Goal: Task Accomplishment & Management: Use online tool/utility

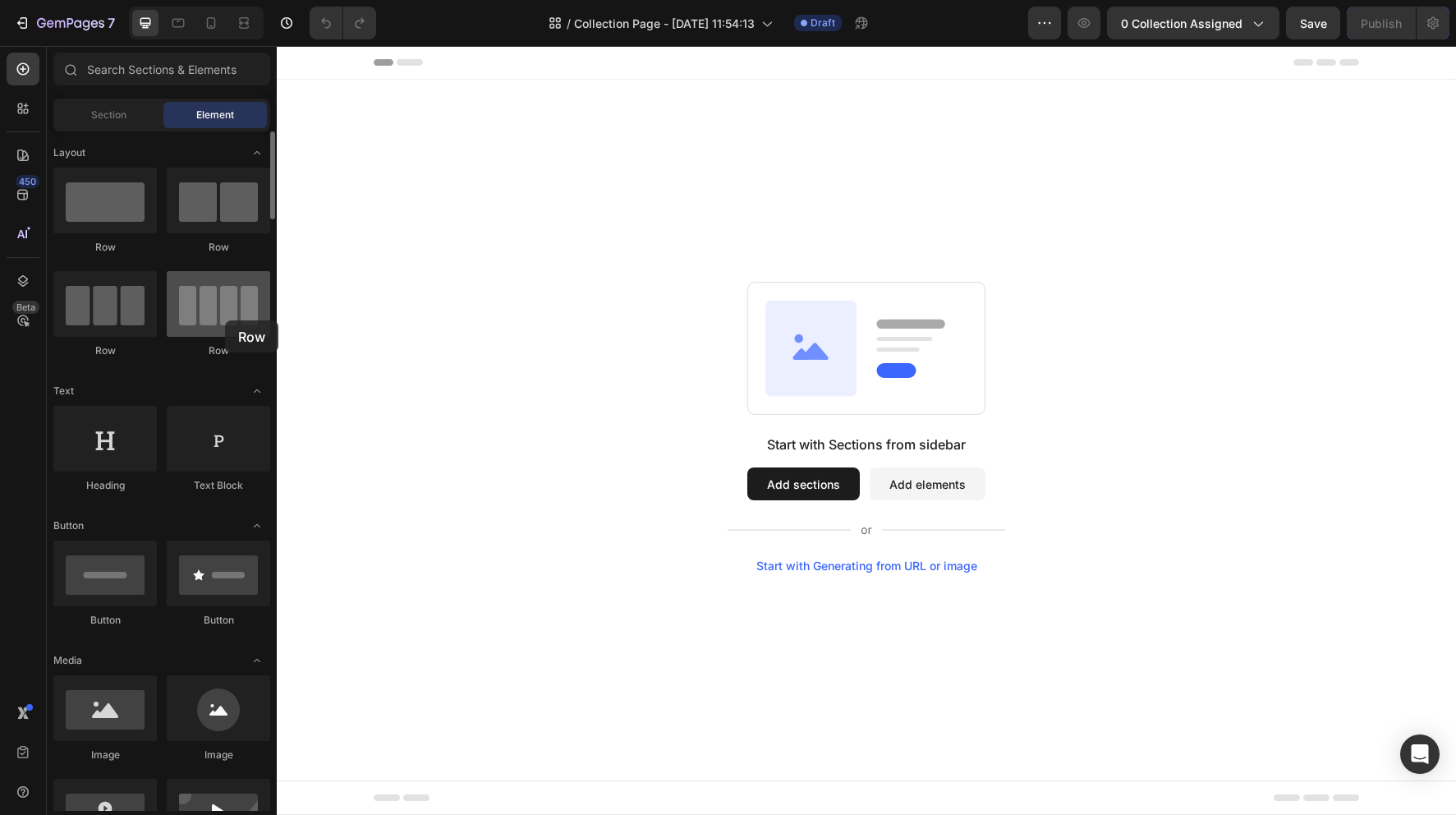
click at [225, 320] on div at bounding box center [218, 304] width 103 height 66
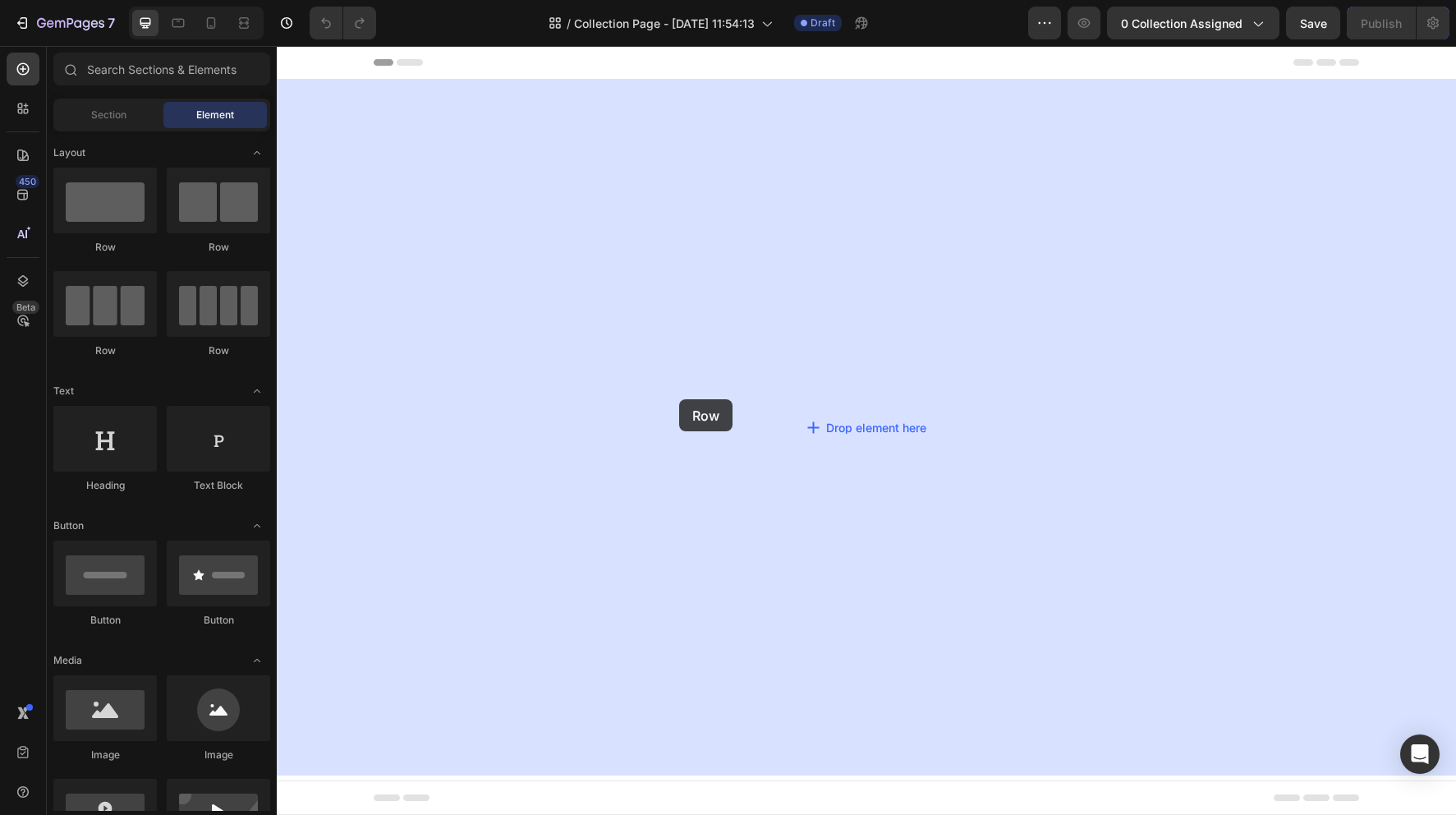
drag, startPoint x: 518, startPoint y: 349, endPoint x: 686, endPoint y: 407, distance: 177.7
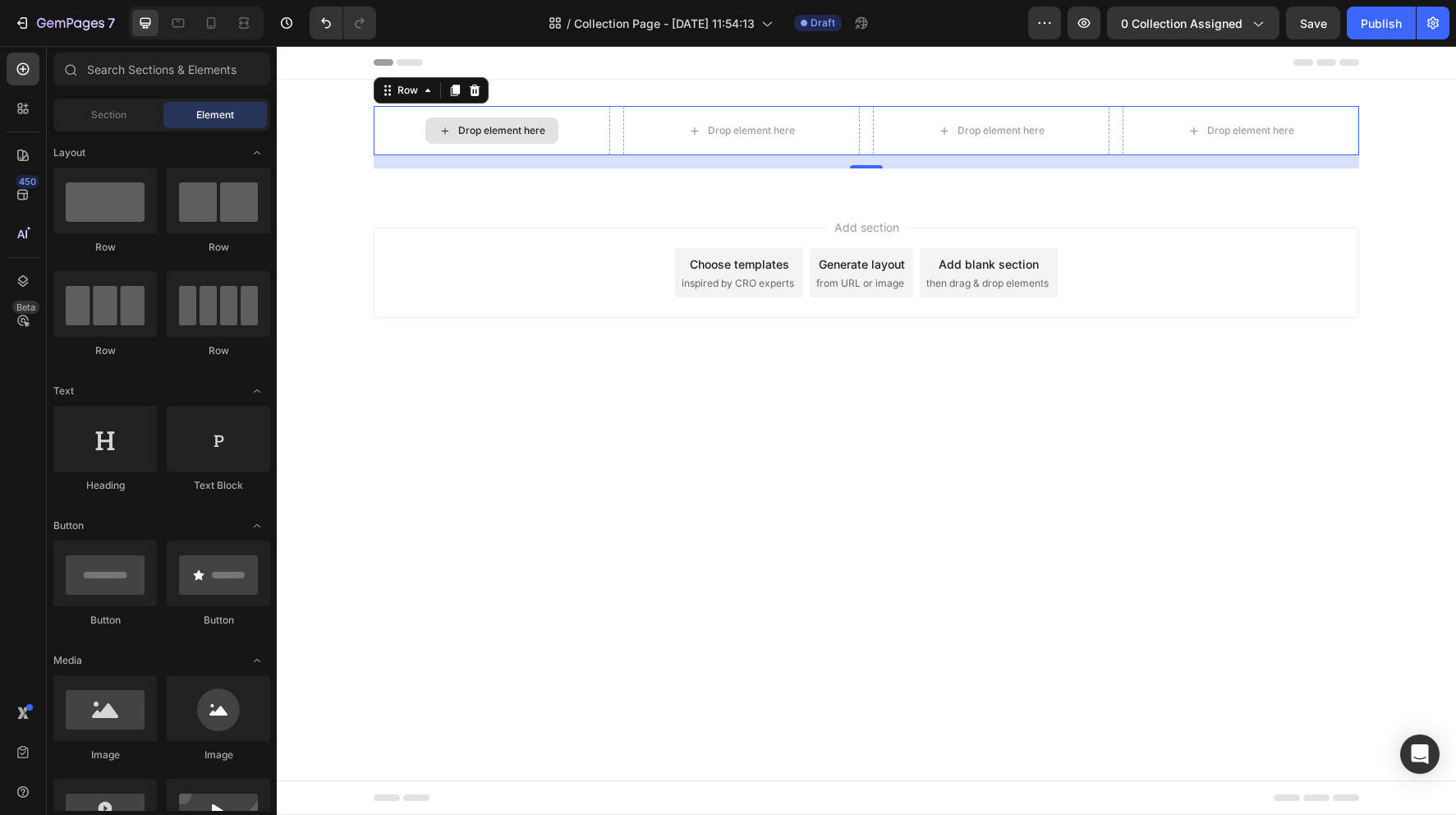
click at [505, 136] on div "Drop element here" at bounding box center [501, 130] width 87 height 13
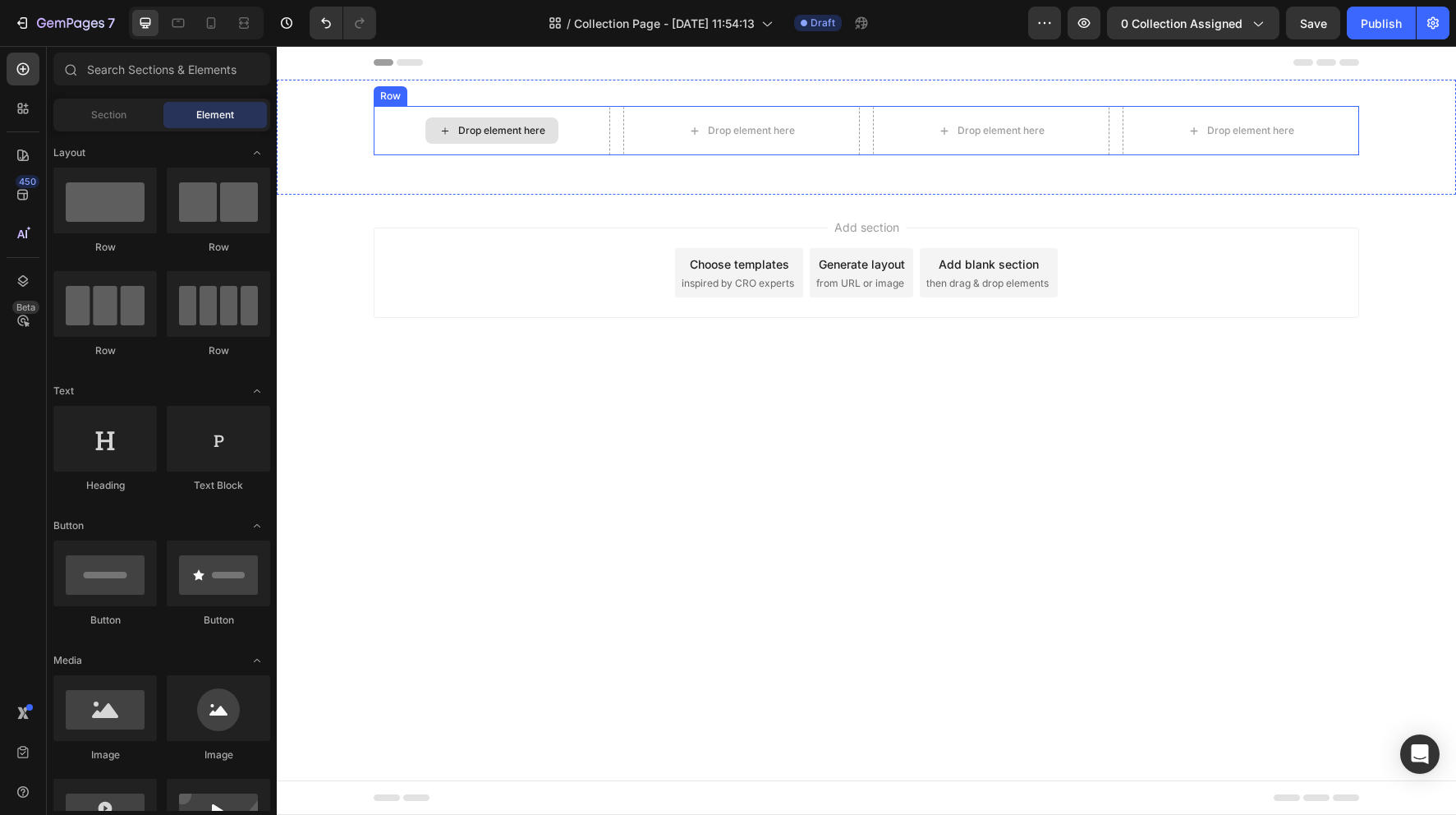
click at [506, 130] on div "Drop element here" at bounding box center [501, 130] width 87 height 13
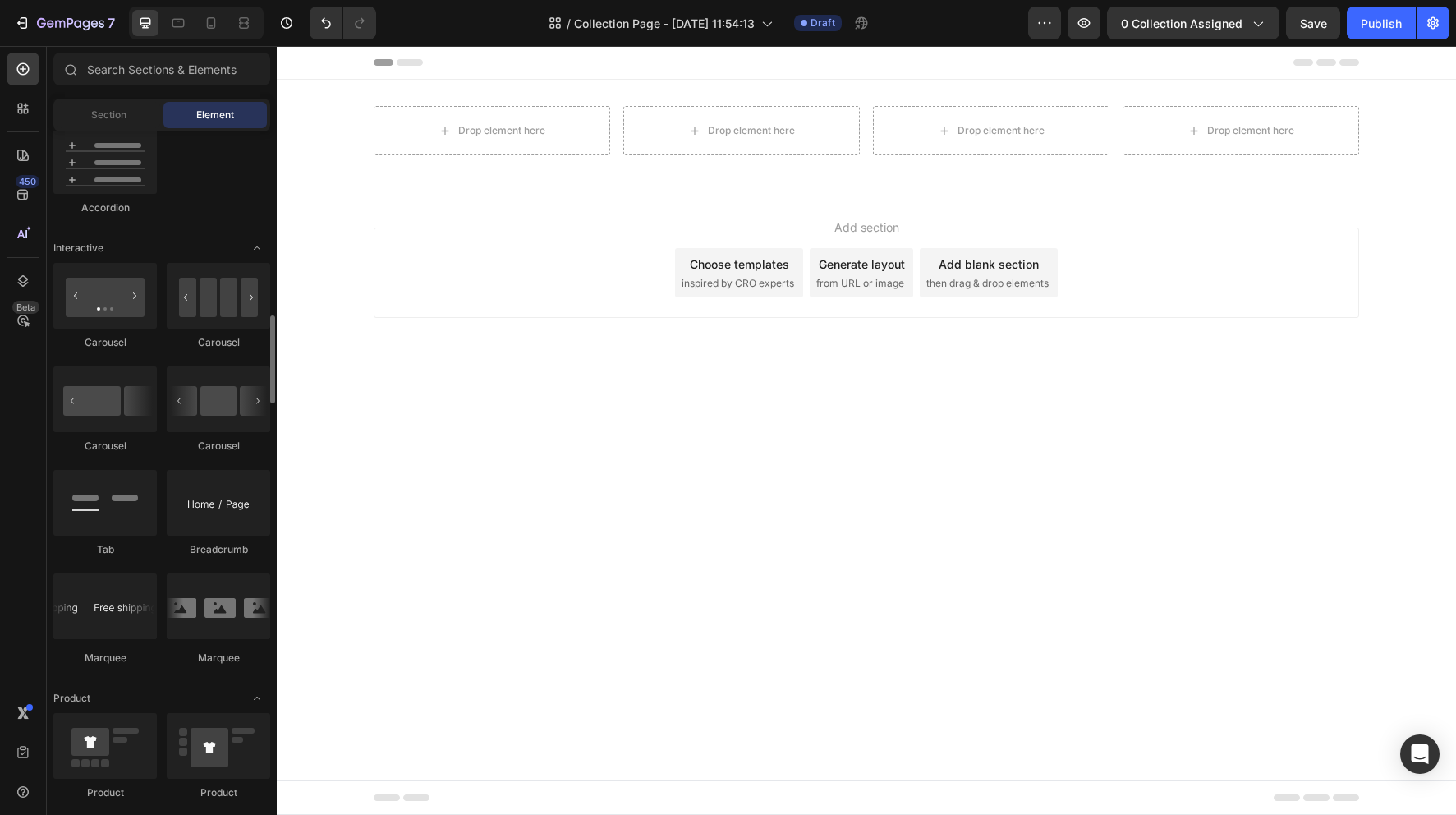
scroll to position [1506, 0]
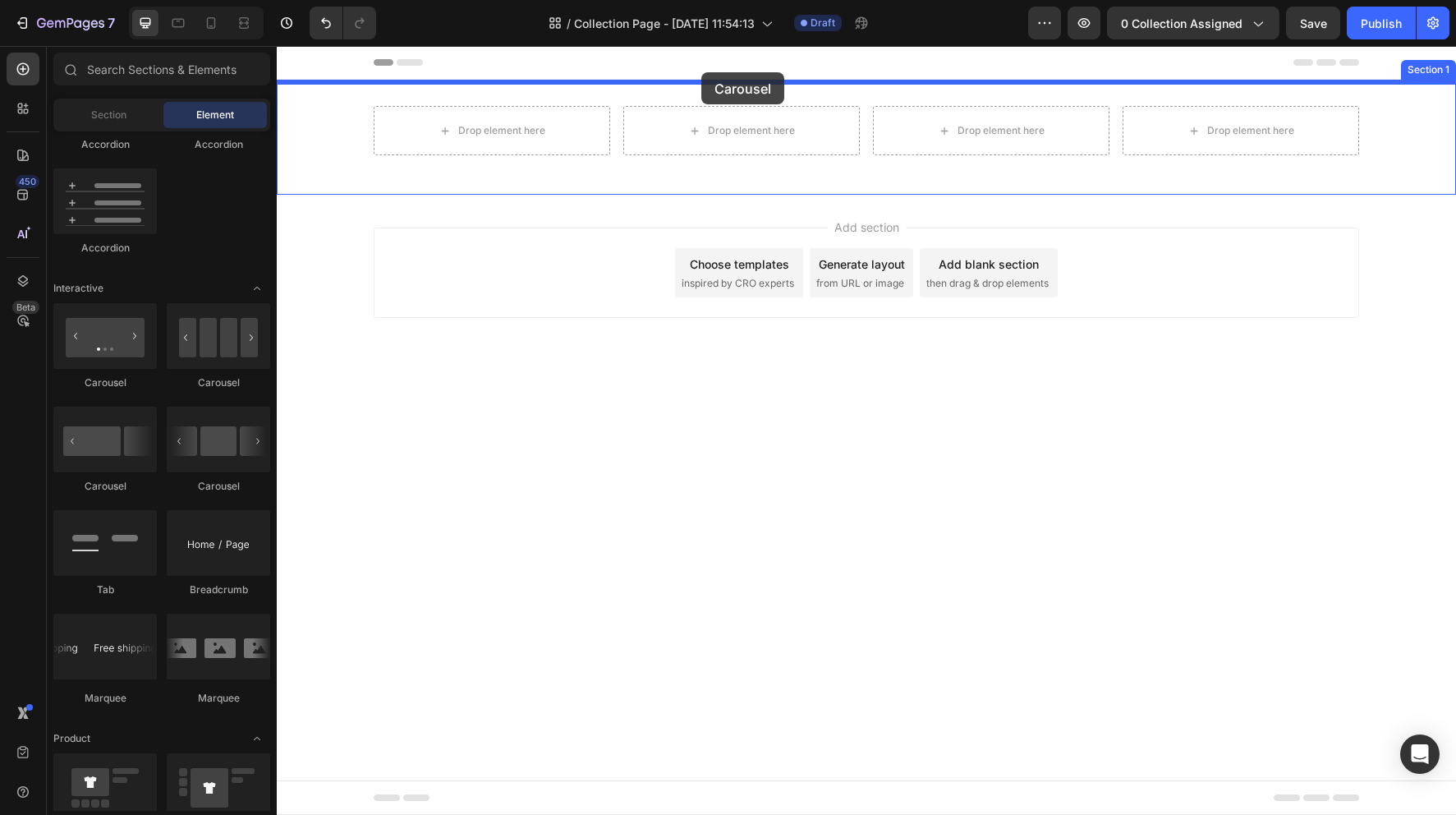
drag, startPoint x: 381, startPoint y: 375, endPoint x: 734, endPoint y: 257, distance: 372.2
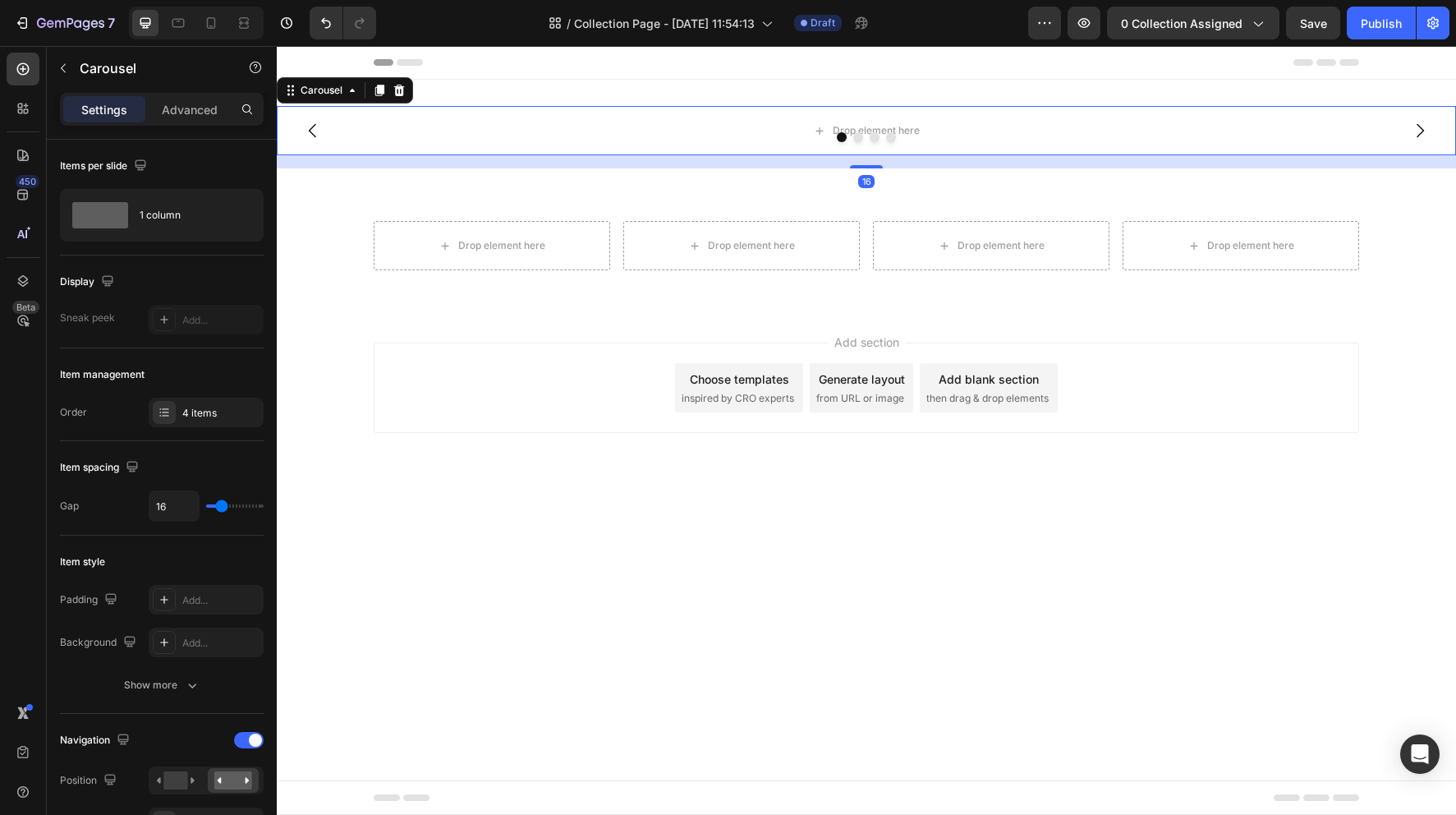
click at [885, 134] on div at bounding box center [866, 137] width 1179 height 10
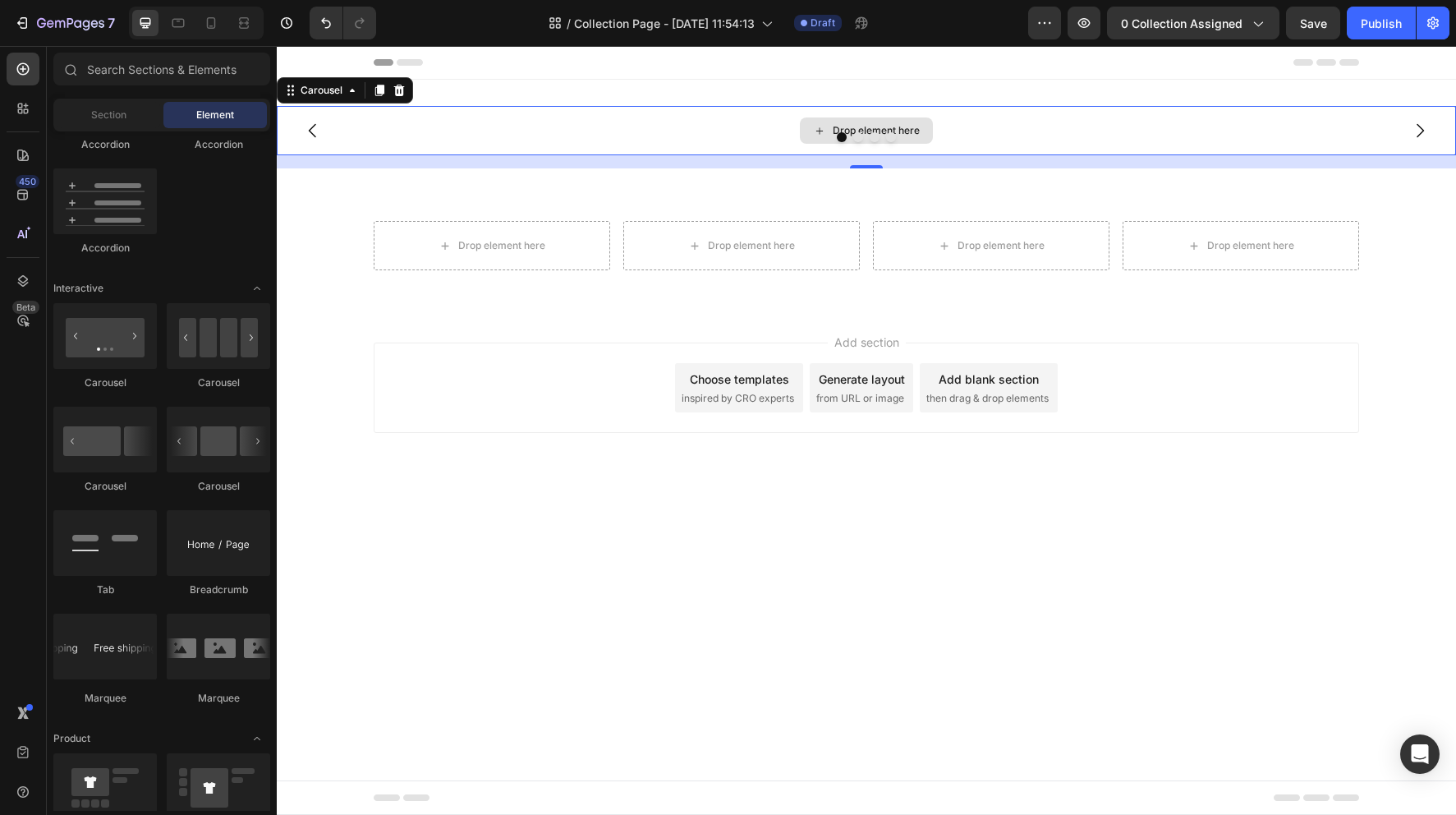
click at [905, 128] on div "Drop element here" at bounding box center [876, 130] width 87 height 13
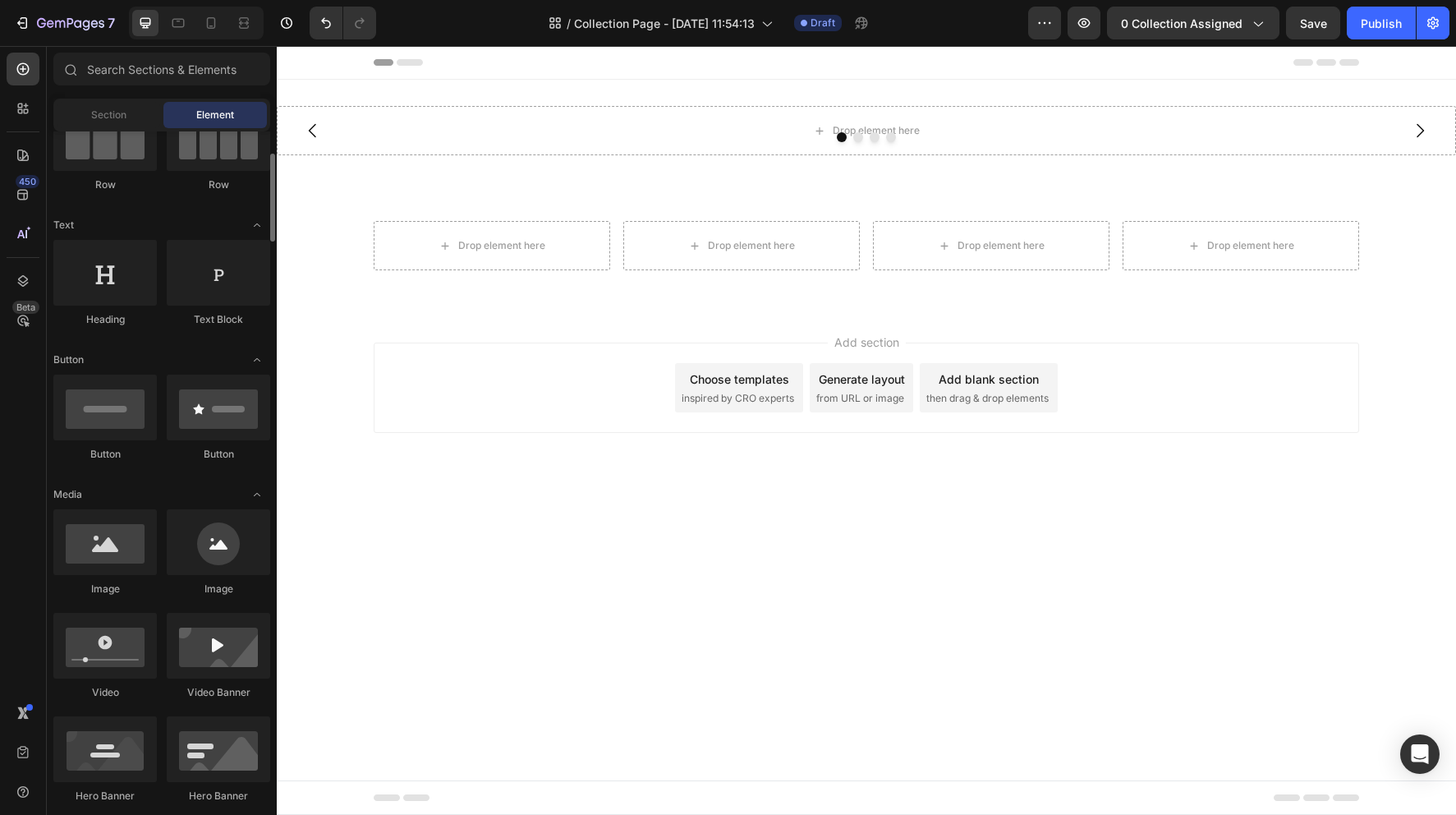
scroll to position [164, 0]
click at [128, 562] on div at bounding box center [105, 544] width 103 height 66
click at [120, 551] on div at bounding box center [105, 544] width 103 height 66
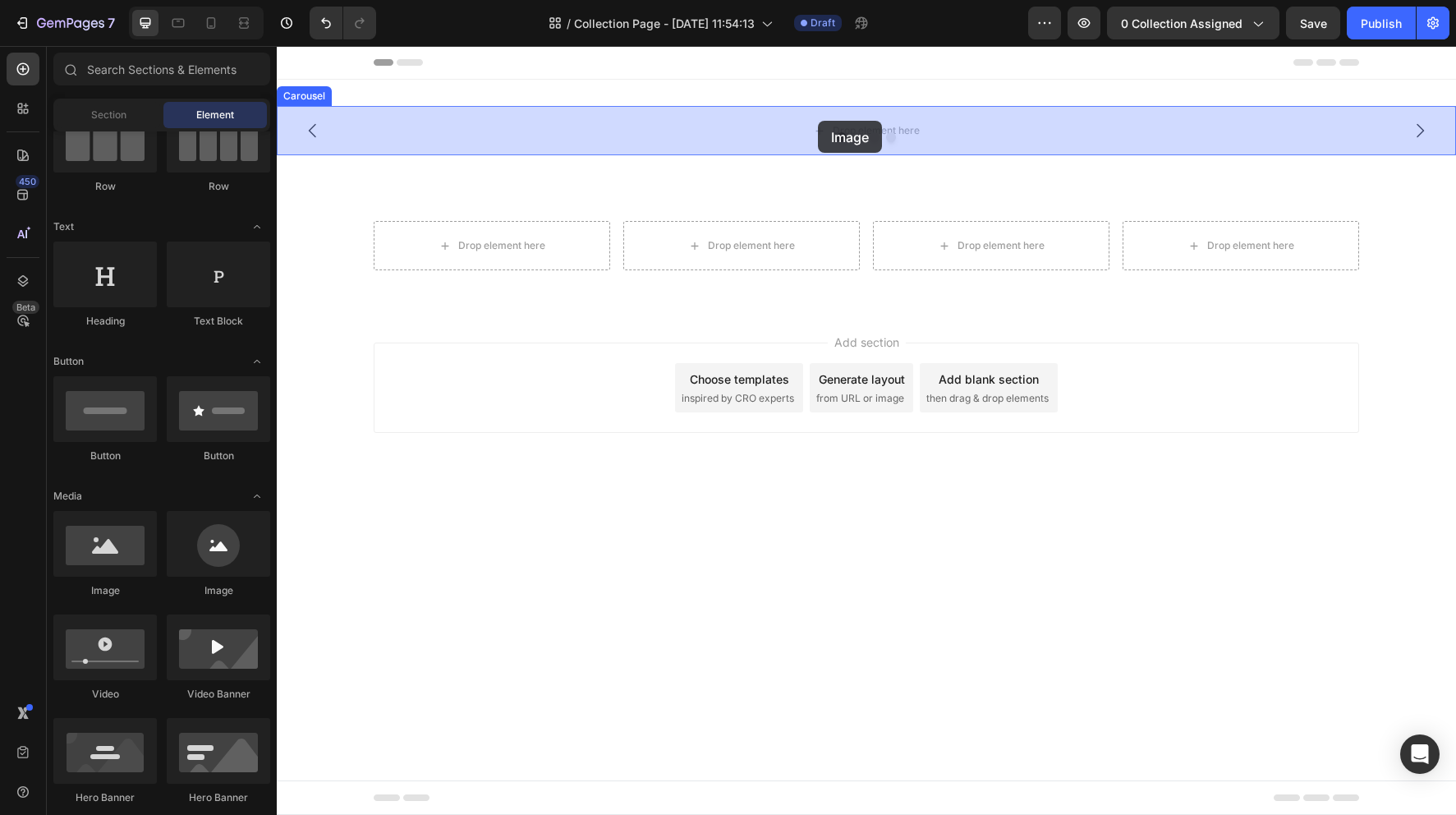
drag, startPoint x: 387, startPoint y: 596, endPoint x: 818, endPoint y: 121, distance: 641.4
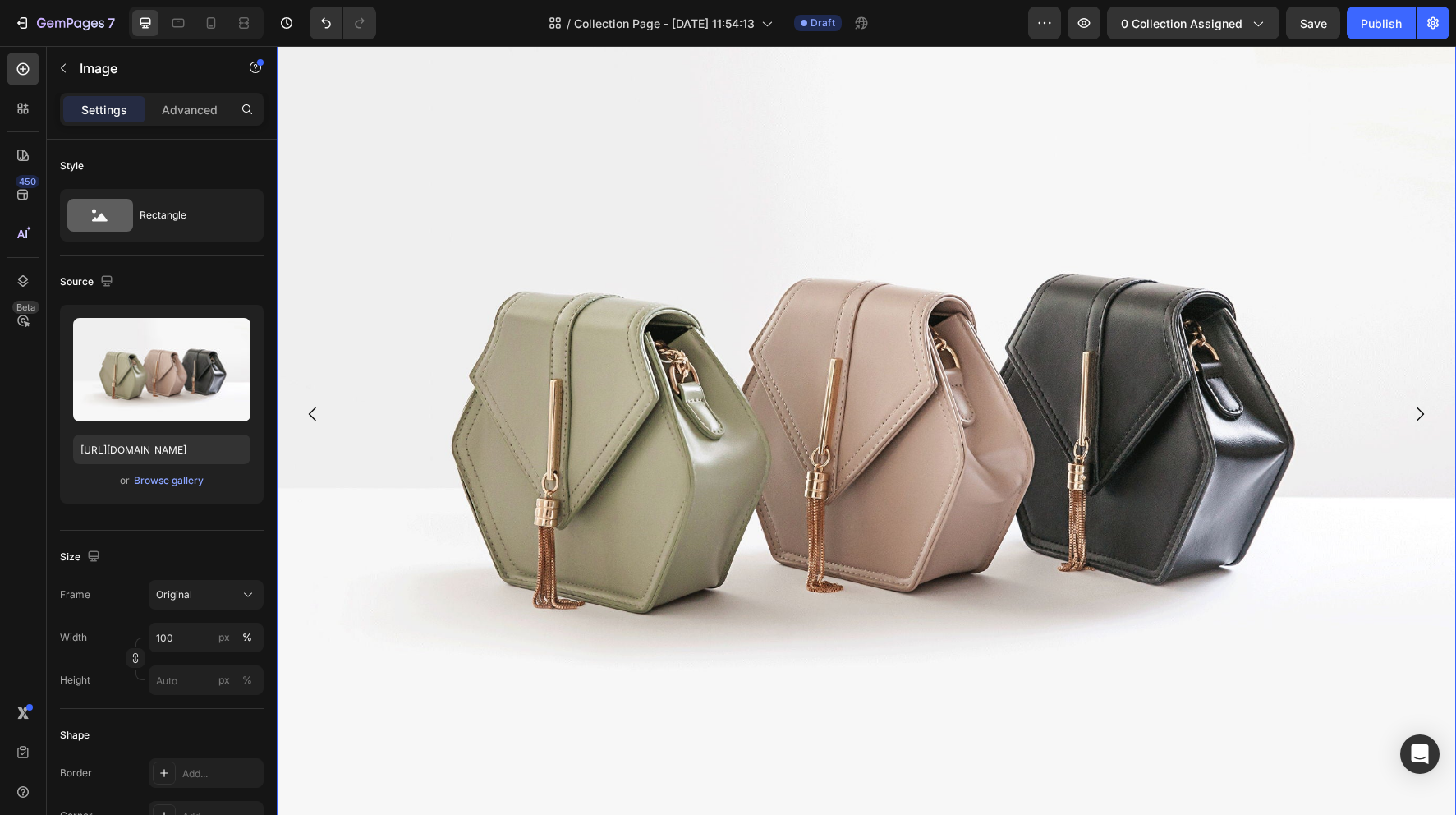
scroll to position [102, 0]
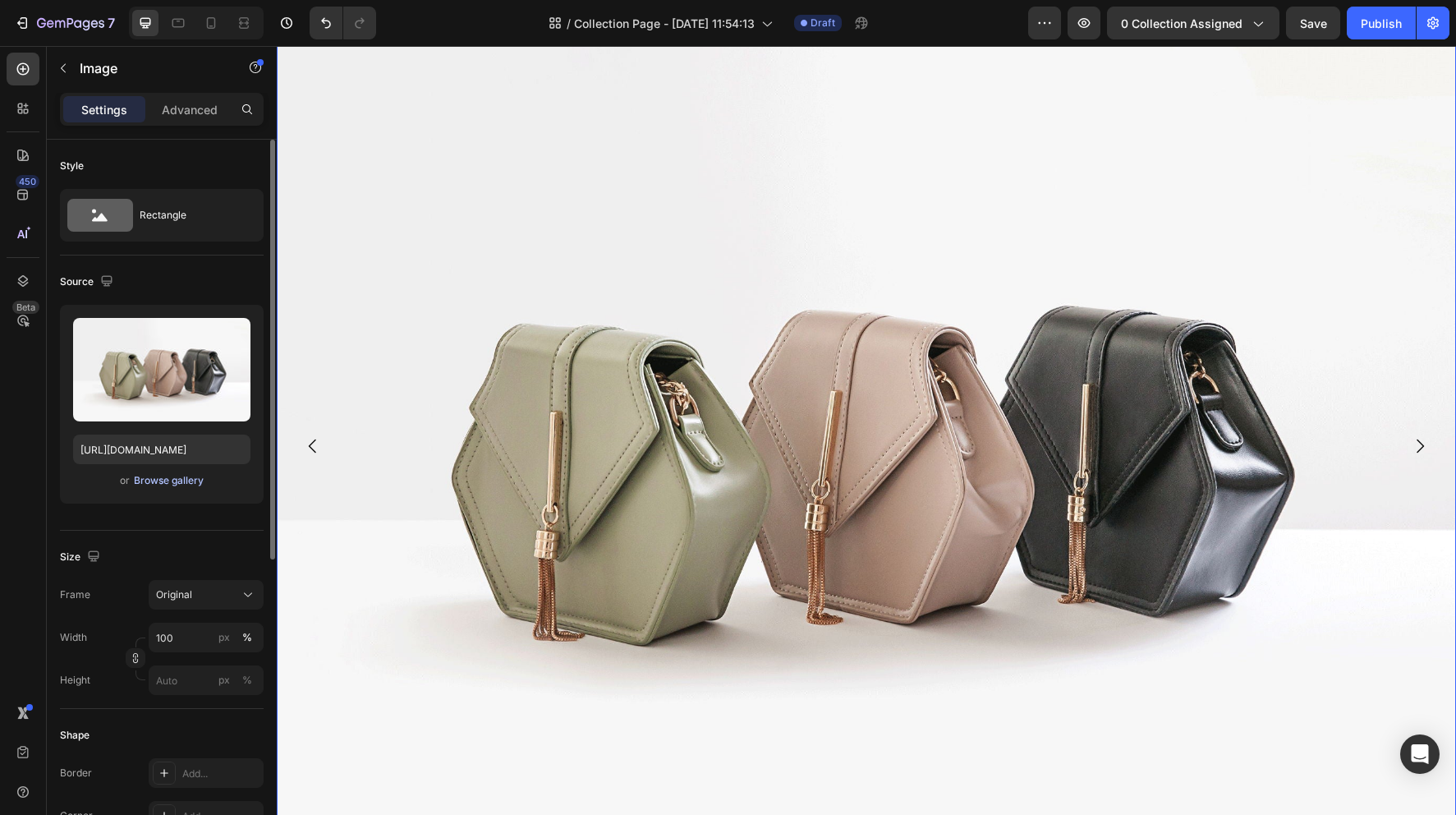
click at [195, 484] on div "Browse gallery" at bounding box center [168, 481] width 70 height 15
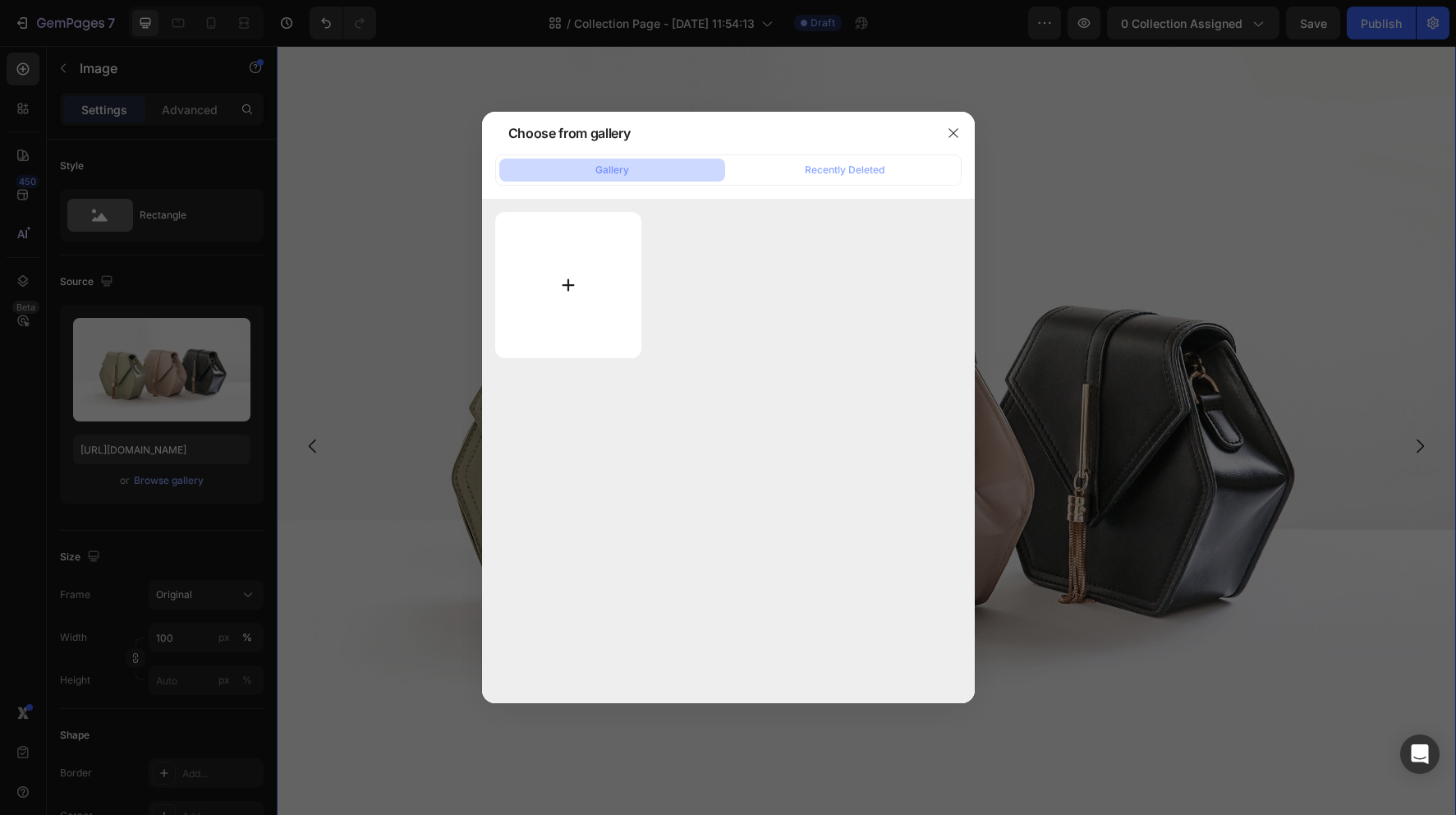
click at [577, 272] on input "file" at bounding box center [569, 285] width 147 height 146
type input "C:\fakepath\christmas bg.png"
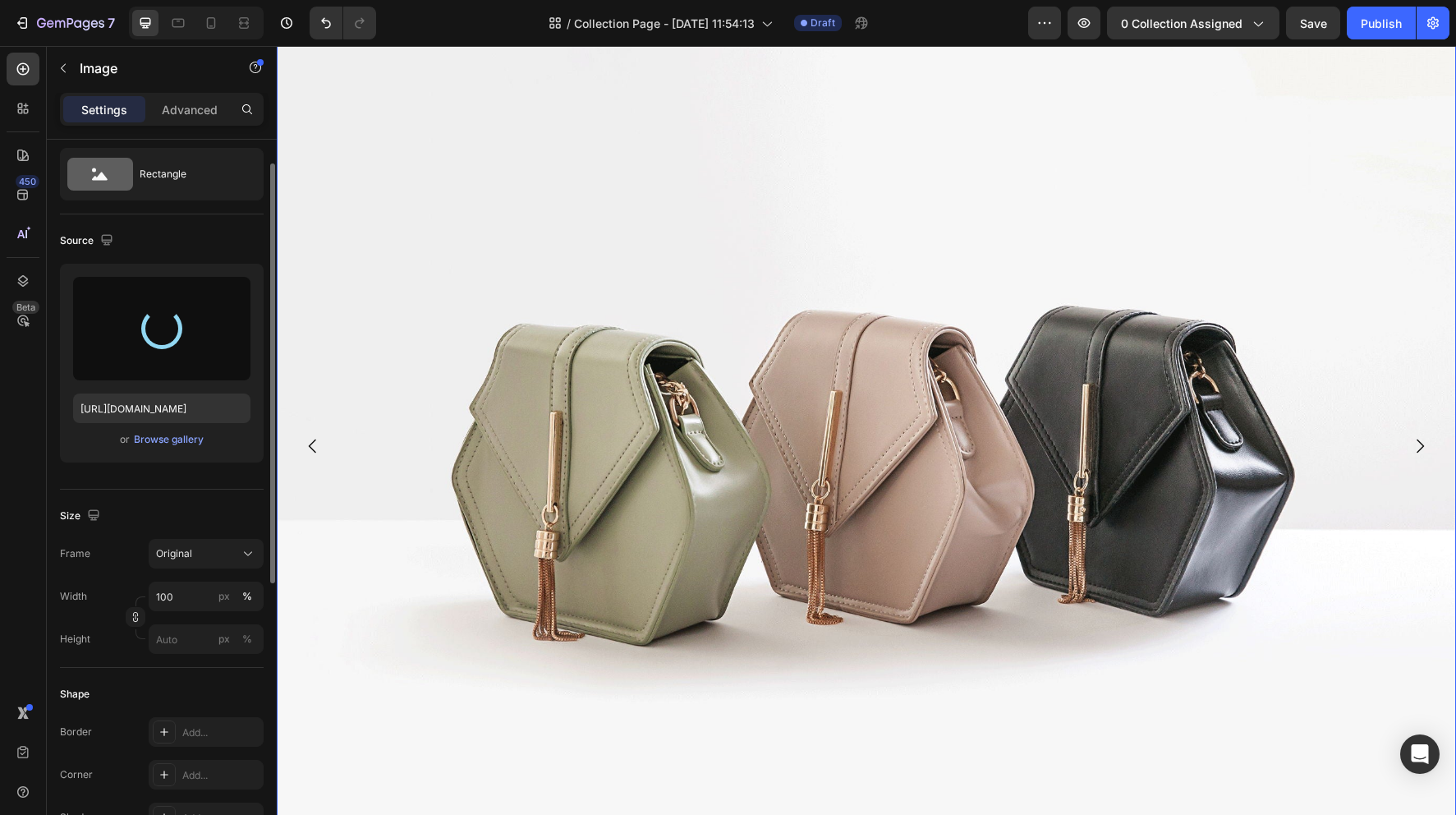
scroll to position [115, 0]
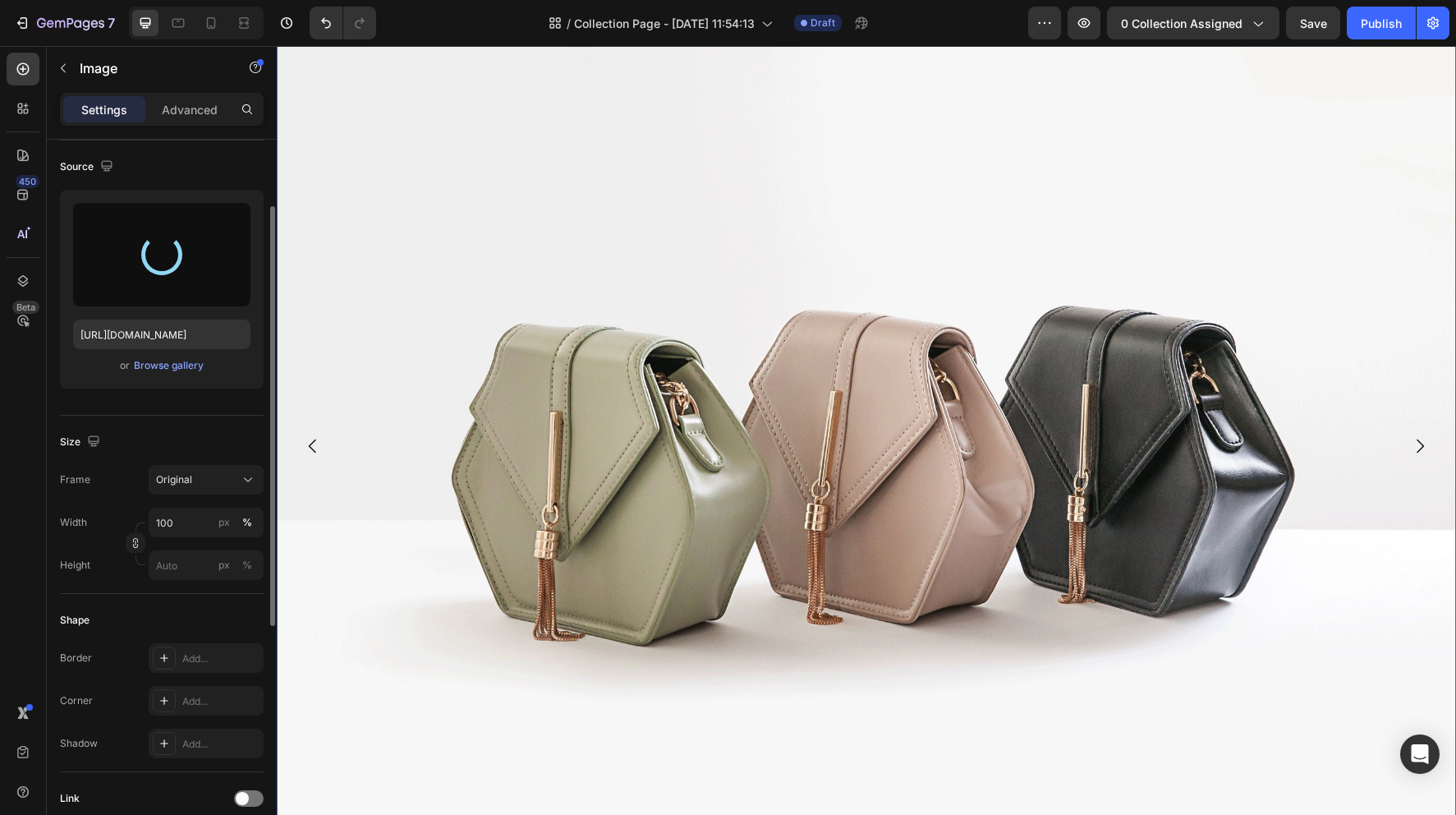
type input "https://cdn.shopify.com/s/files/1/0731/3257/2729/files/gempages_586517905068262…"
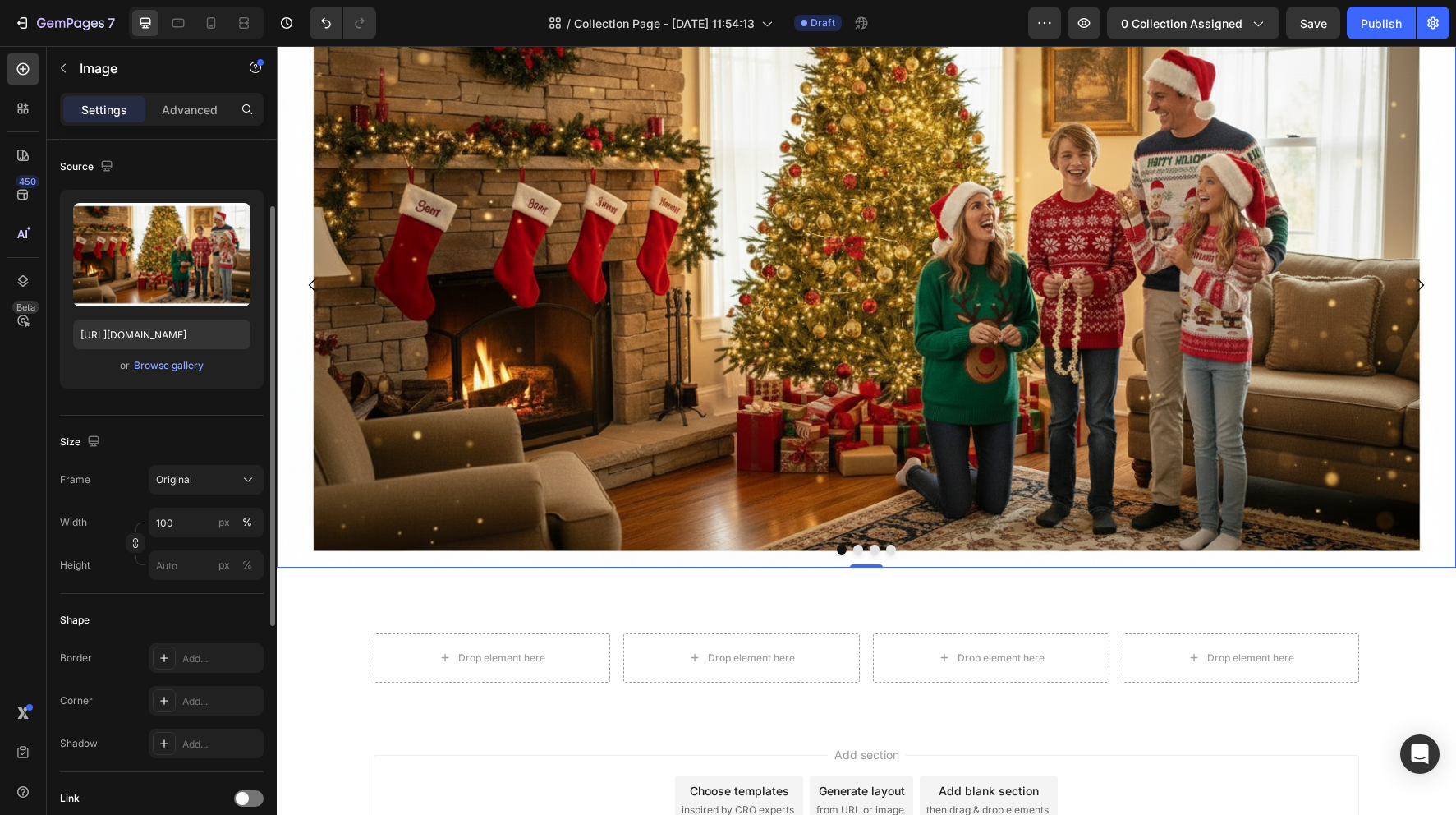
scroll to position [0, 0]
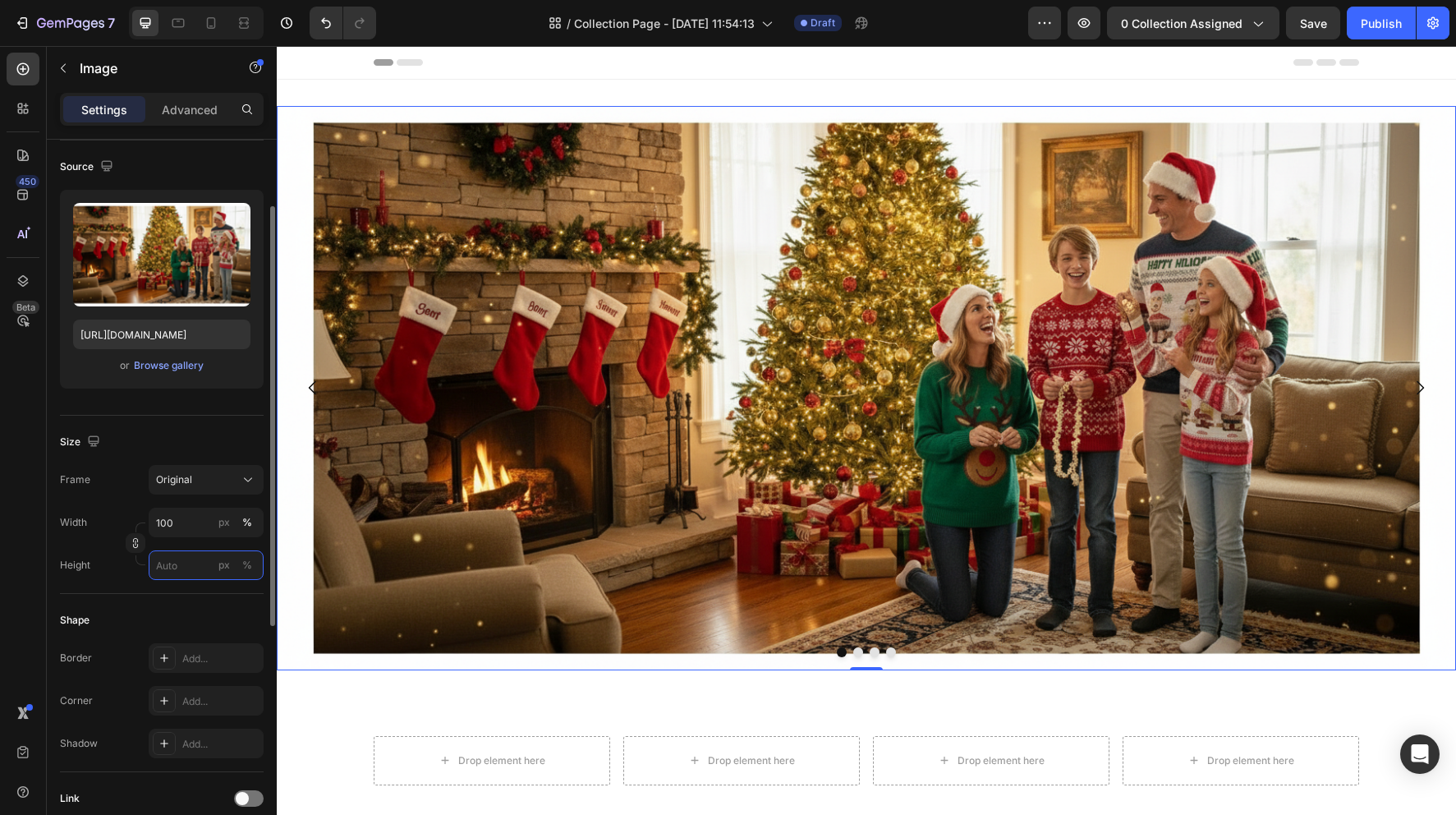
click at [182, 567] on input "px %" at bounding box center [206, 566] width 115 height 30
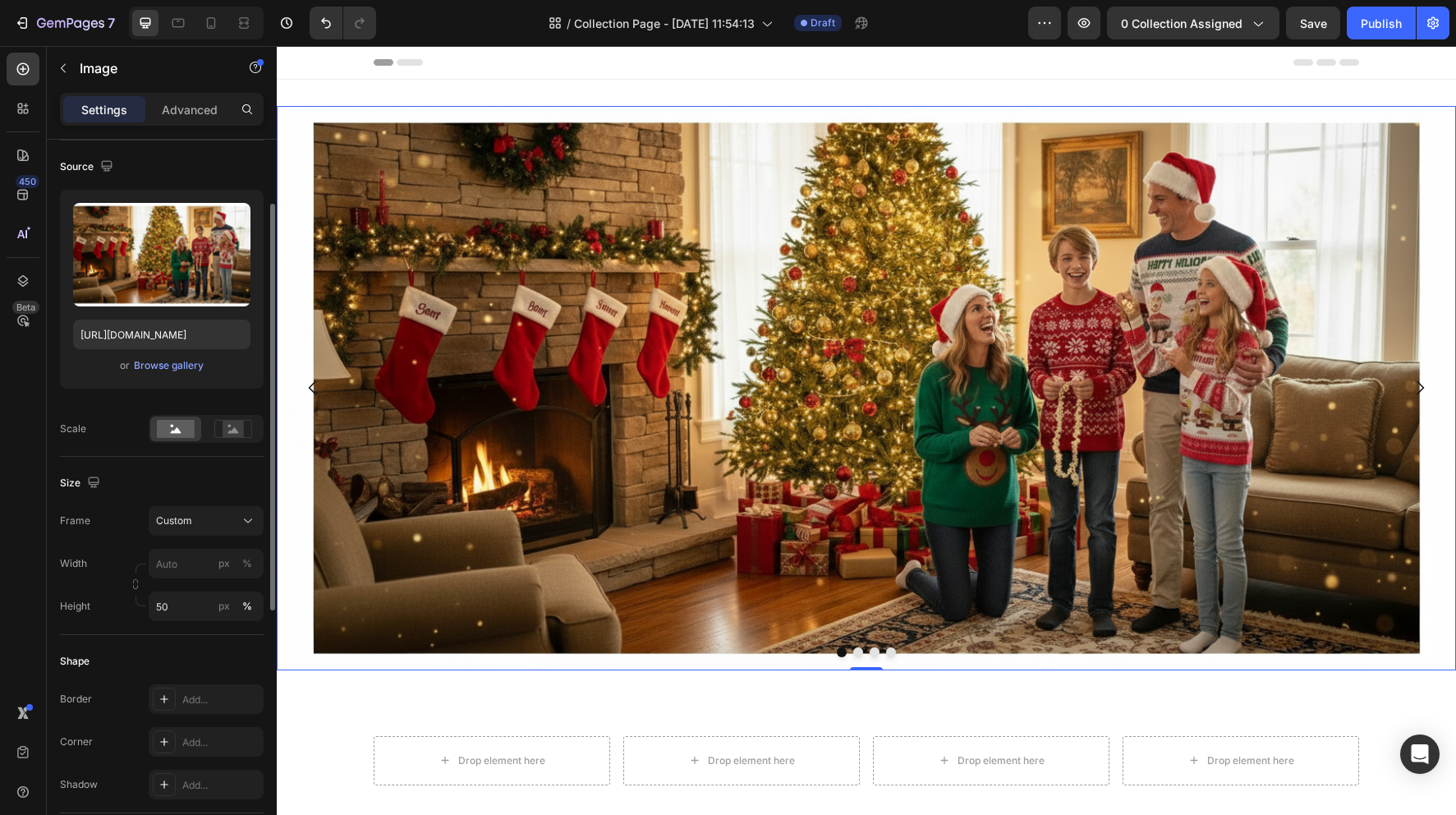
click at [118, 501] on div "Size Frame Custom Width px % Height 50 px %" at bounding box center [162, 546] width 204 height 178
click at [135, 489] on div "Size" at bounding box center [162, 483] width 204 height 26
click at [175, 604] on input "50" at bounding box center [206, 606] width 115 height 30
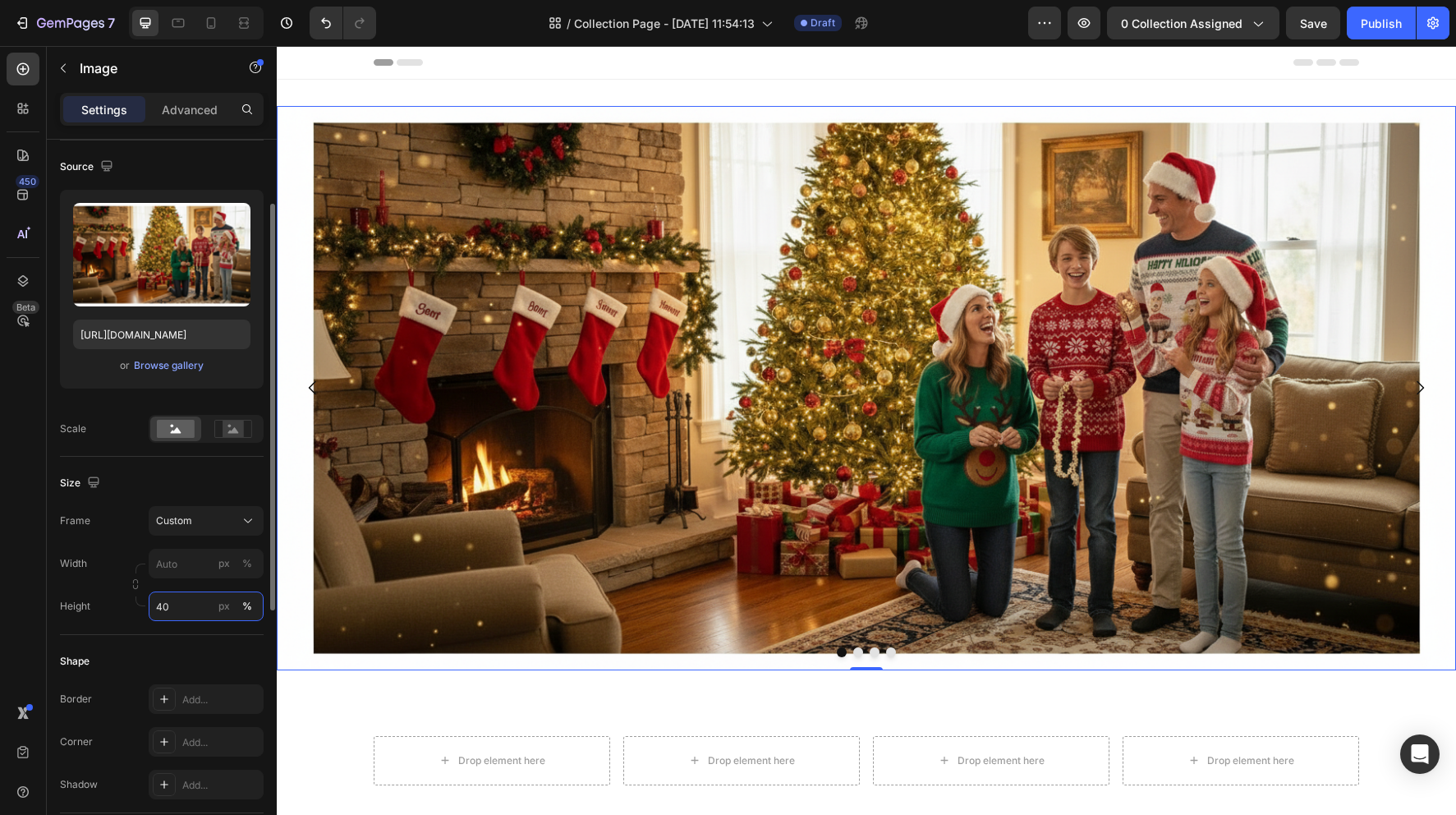
type input "40"
click at [116, 548] on div "Frame Custom Width px % Height 40 px %" at bounding box center [162, 563] width 204 height 115
click at [163, 607] on input "40" at bounding box center [206, 606] width 115 height 30
click at [101, 580] on div "Width px % Height 40 px %" at bounding box center [162, 585] width 204 height 73
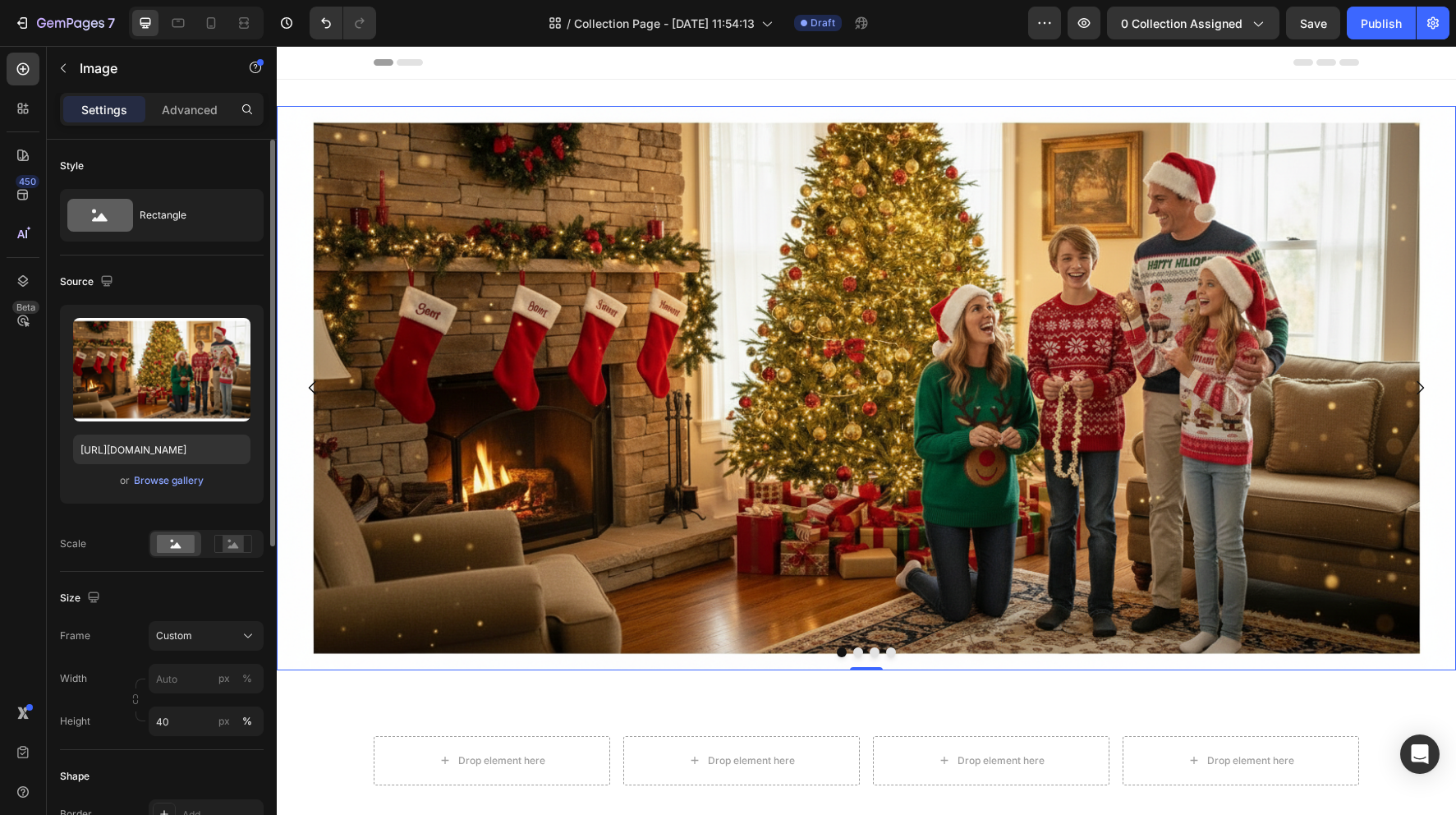
scroll to position [246, 0]
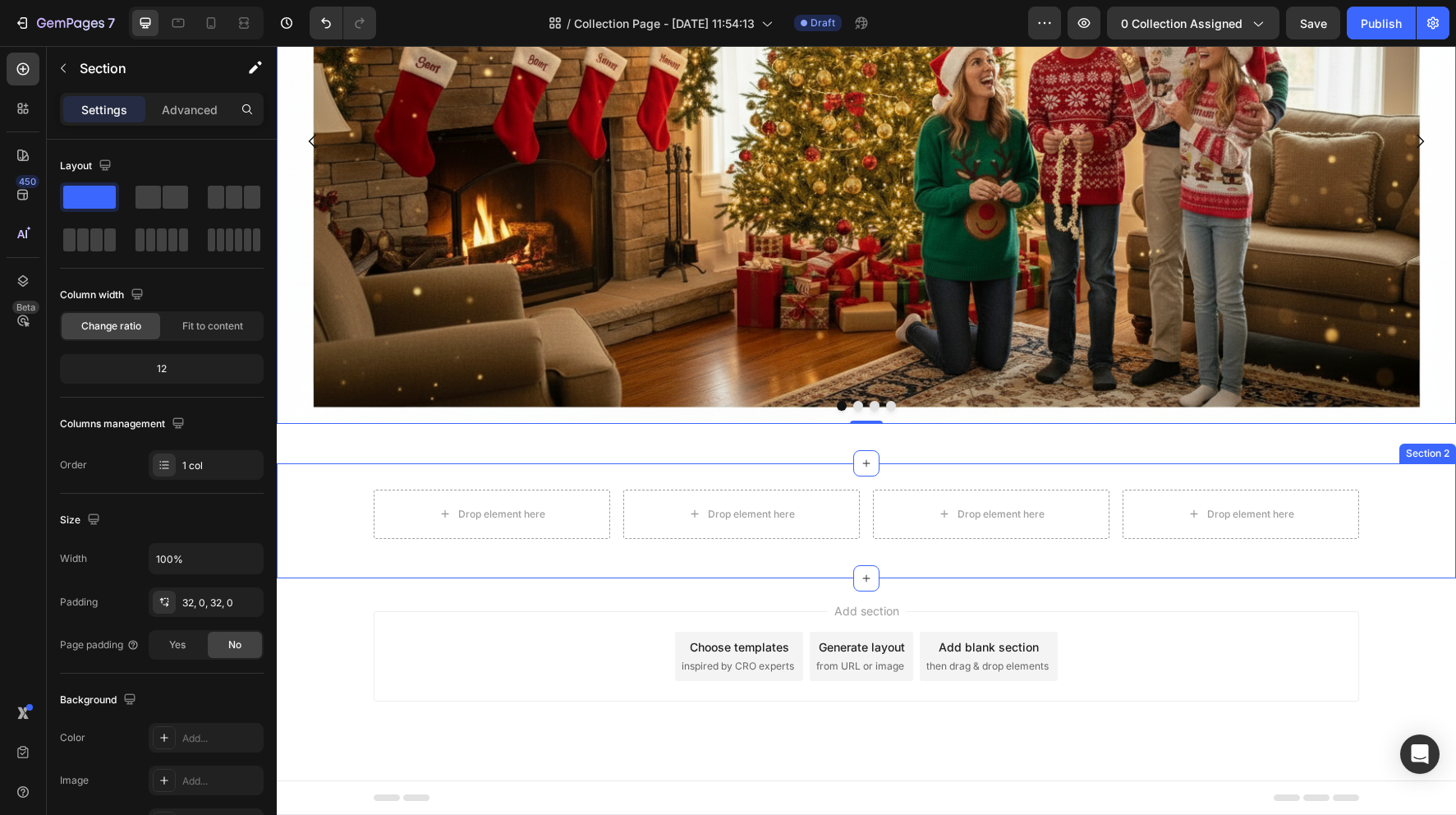
click at [354, 523] on div "Drop element here Drop element here Drop element here Drop element here Row" at bounding box center [866, 521] width 1179 height 63
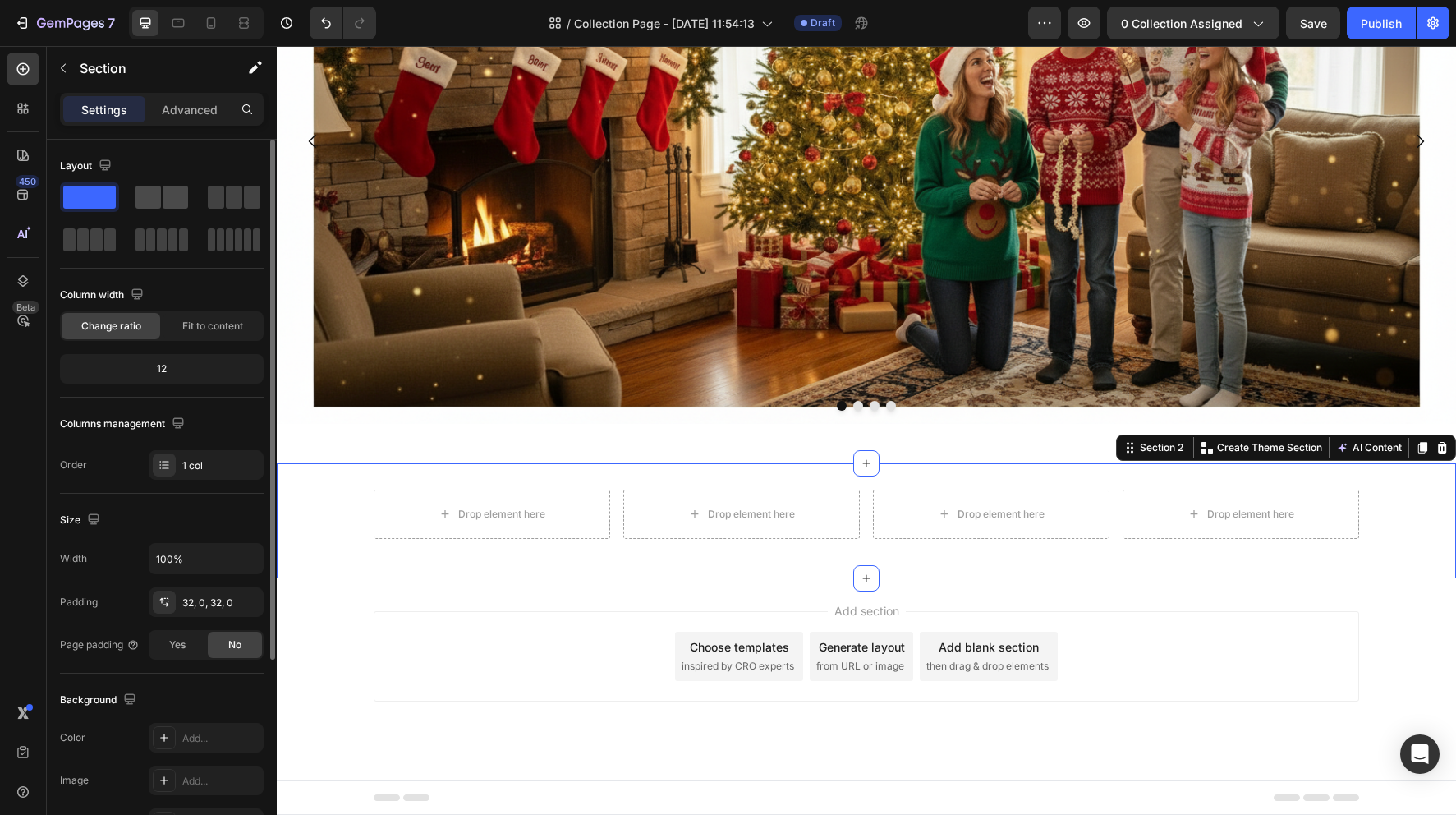
click at [169, 206] on span at bounding box center [175, 197] width 26 height 23
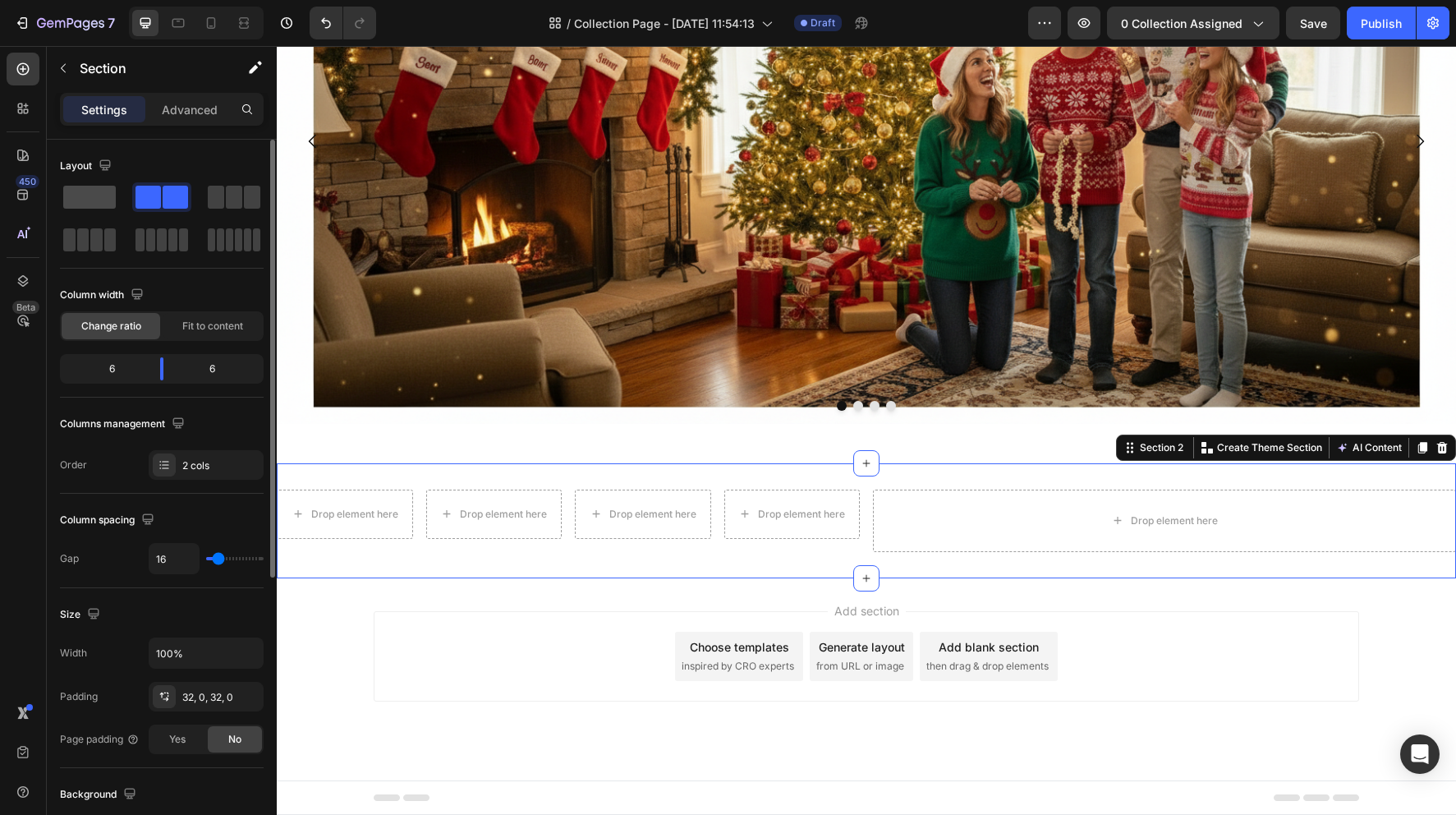
click at [106, 196] on span at bounding box center [90, 197] width 53 height 23
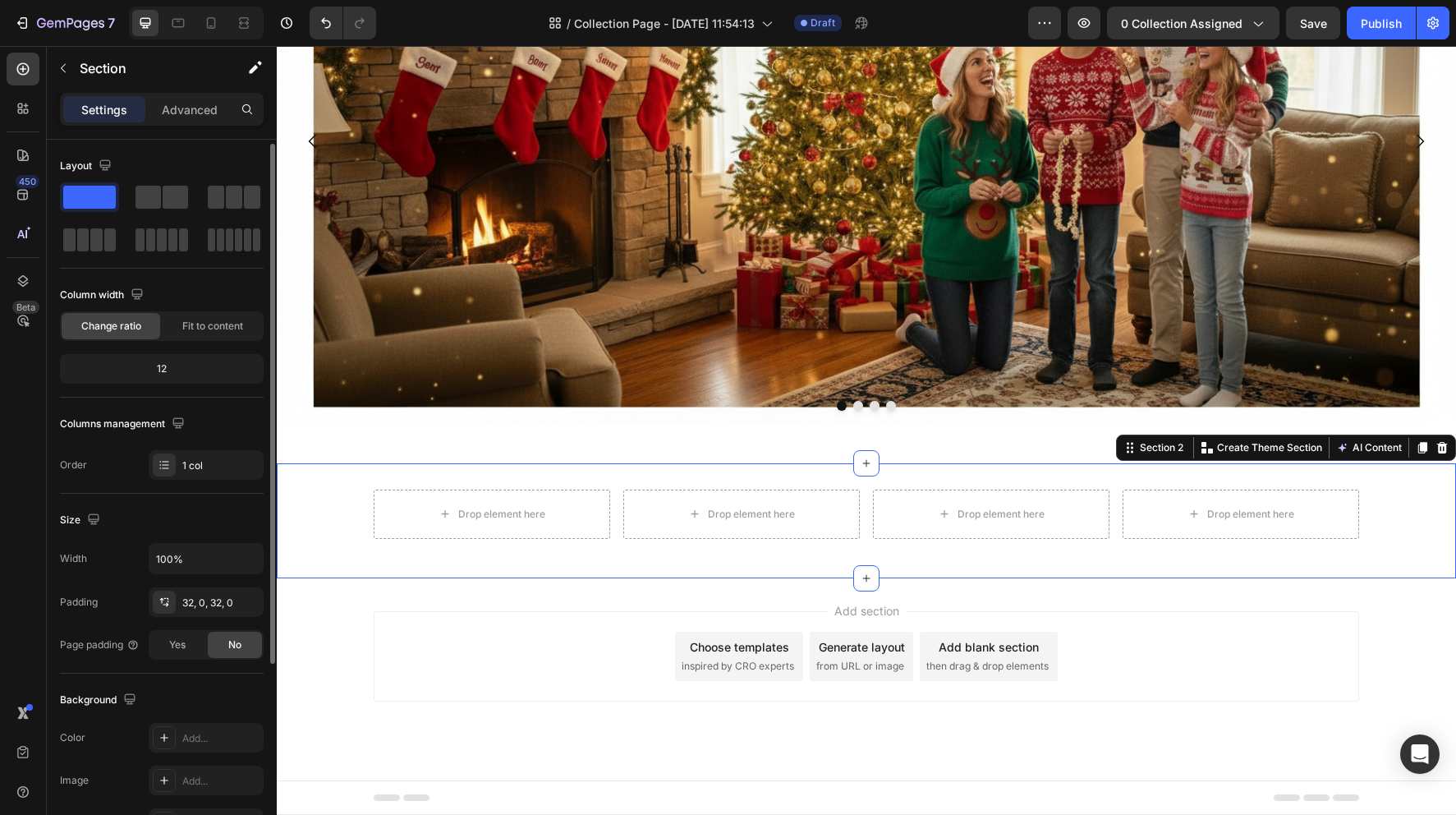
scroll to position [280, 0]
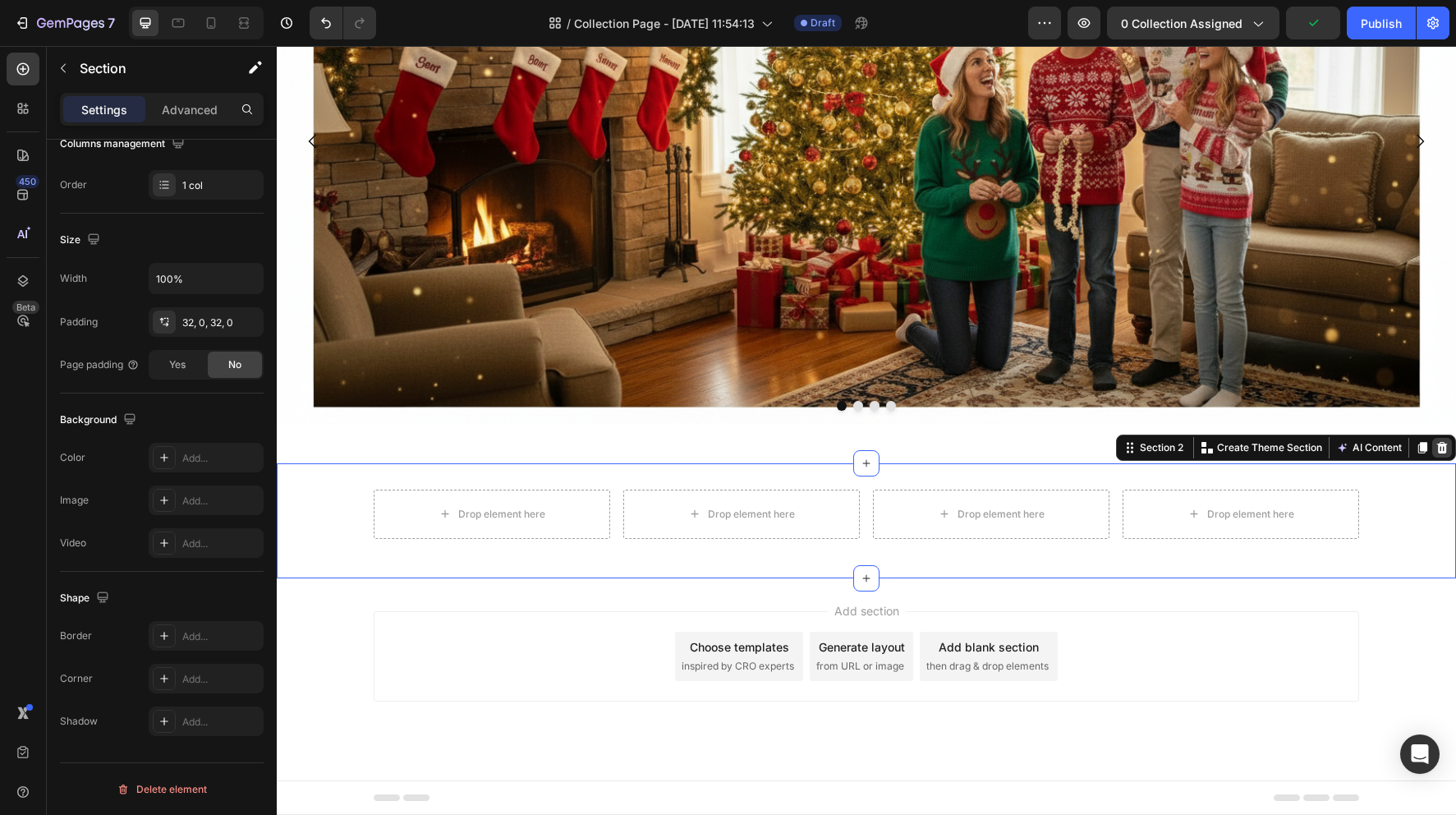
click at [1447, 450] on icon at bounding box center [1442, 448] width 13 height 13
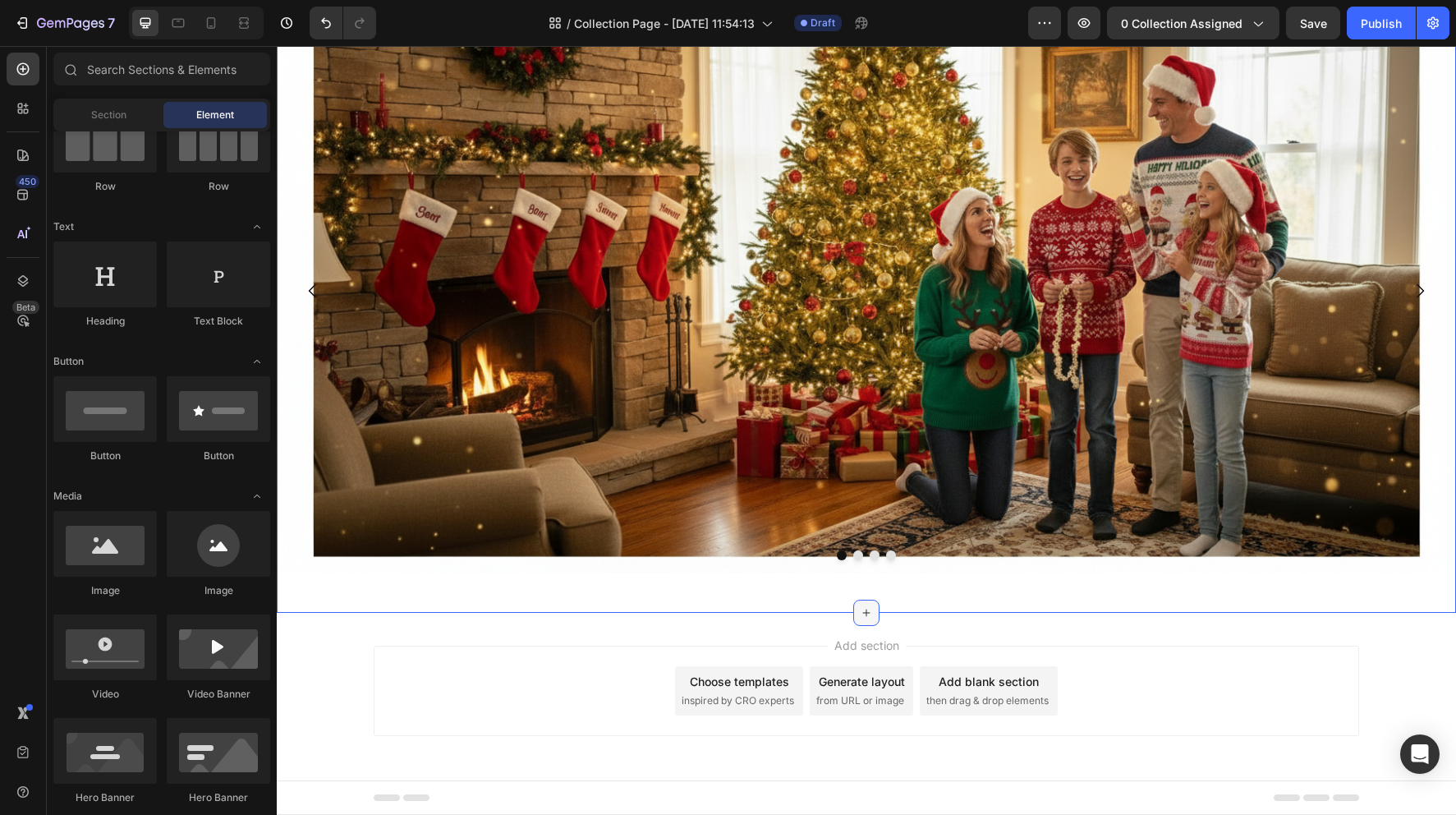
click at [865, 609] on icon at bounding box center [867, 613] width 13 height 13
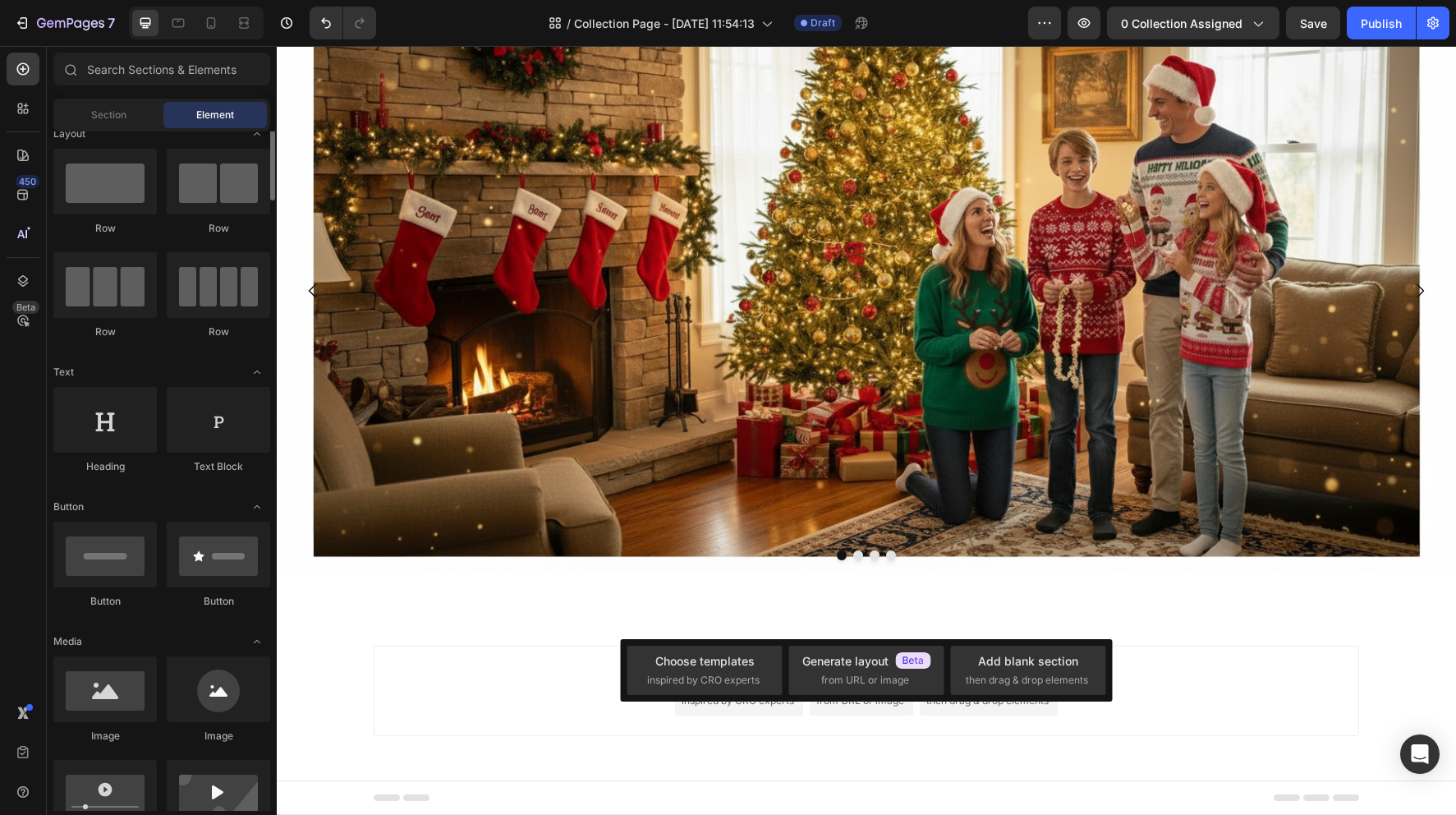
scroll to position [0, 0]
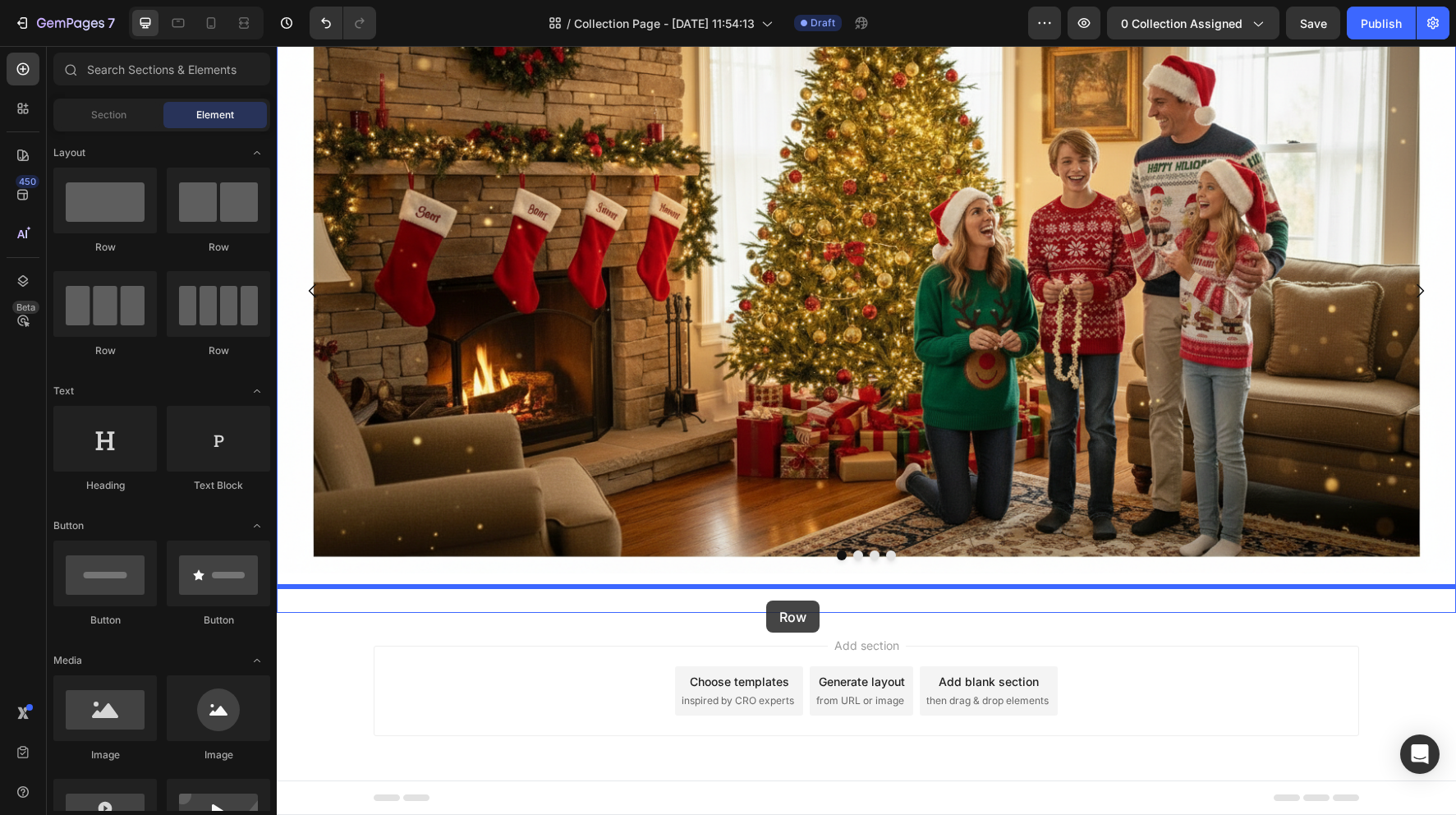
drag, startPoint x: 501, startPoint y: 260, endPoint x: 770, endPoint y: 595, distance: 429.6
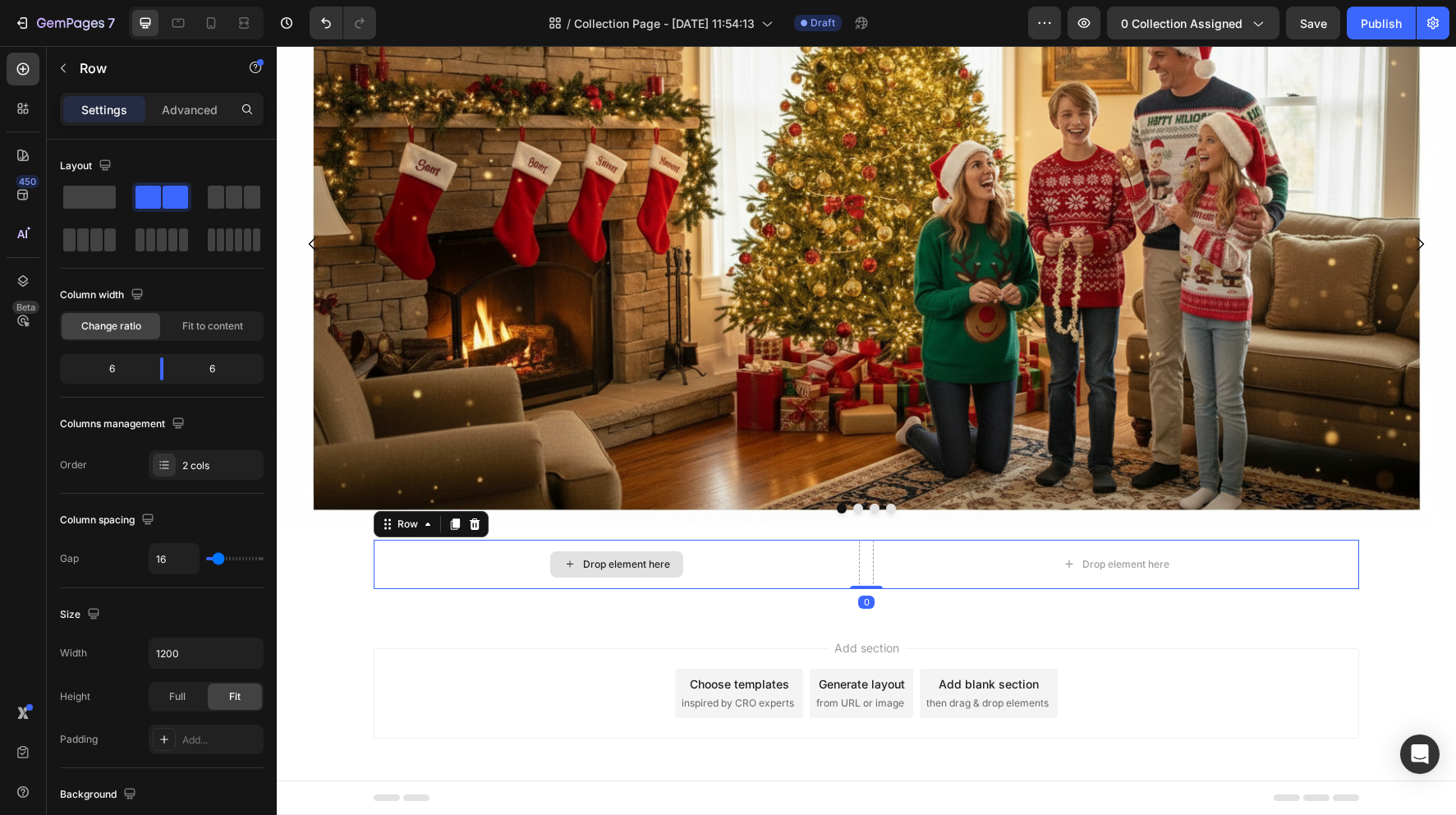
scroll to position [146, 0]
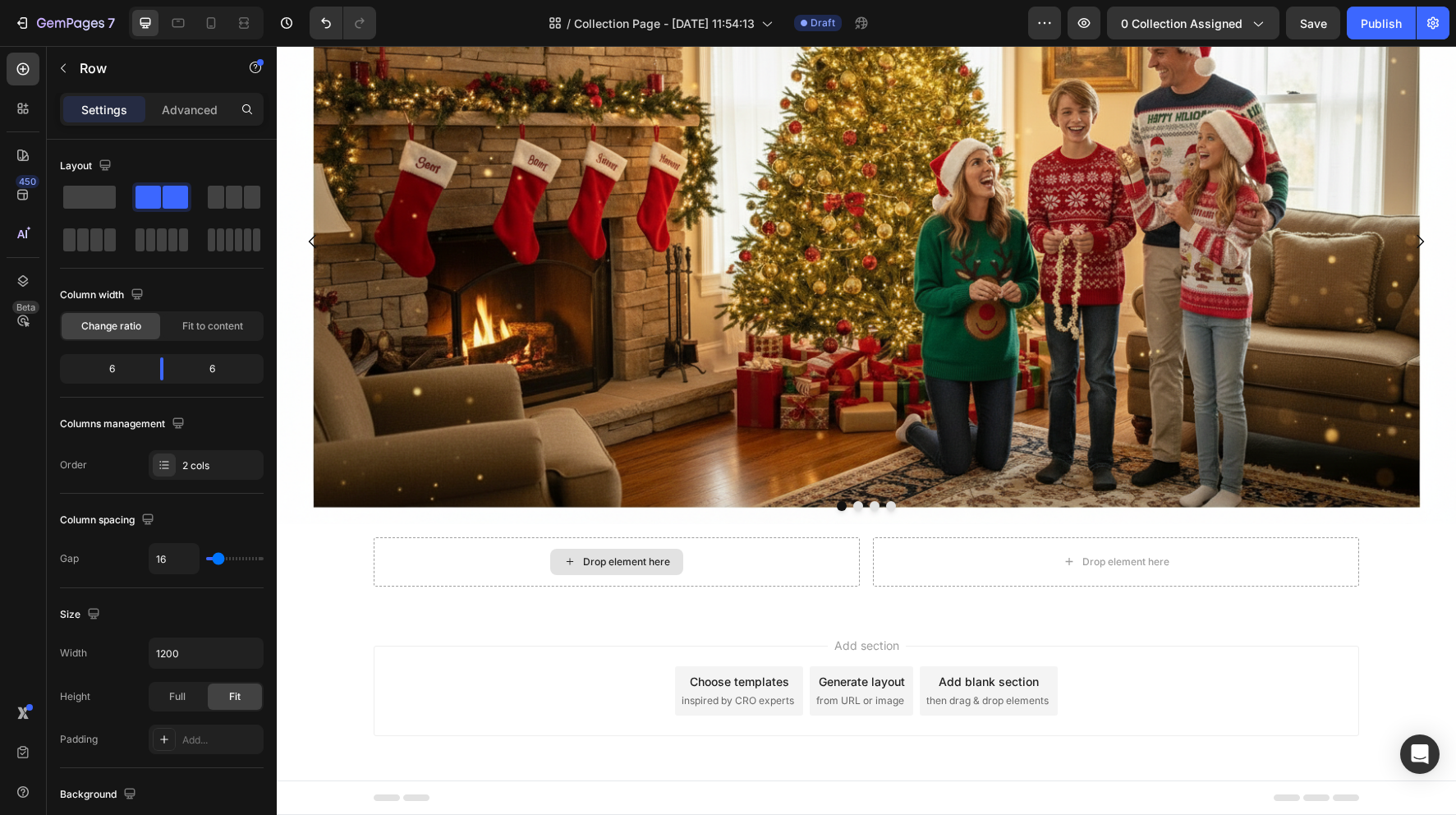
click at [619, 558] on div "Drop element here" at bounding box center [626, 562] width 87 height 13
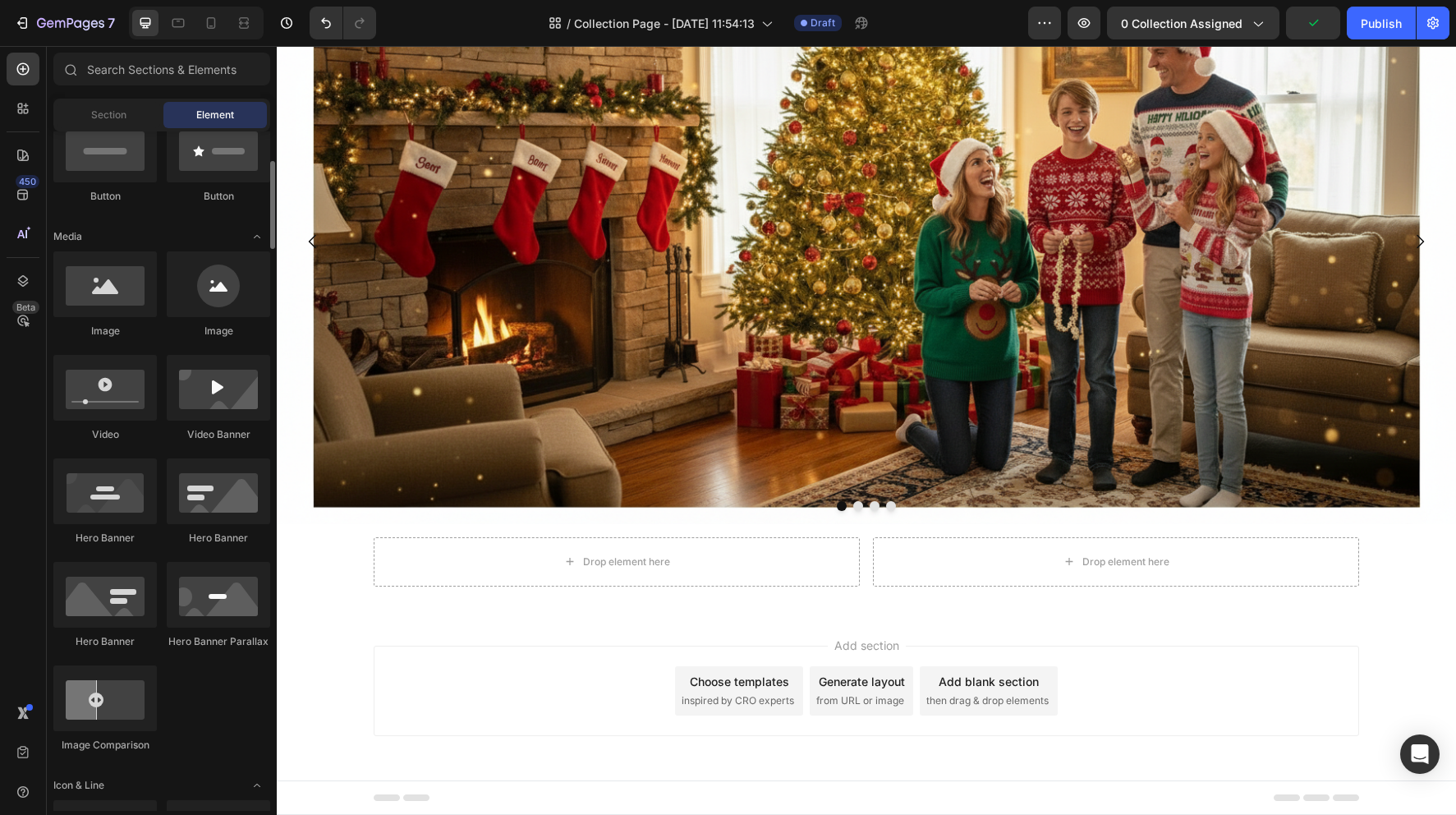
scroll to position [462, 0]
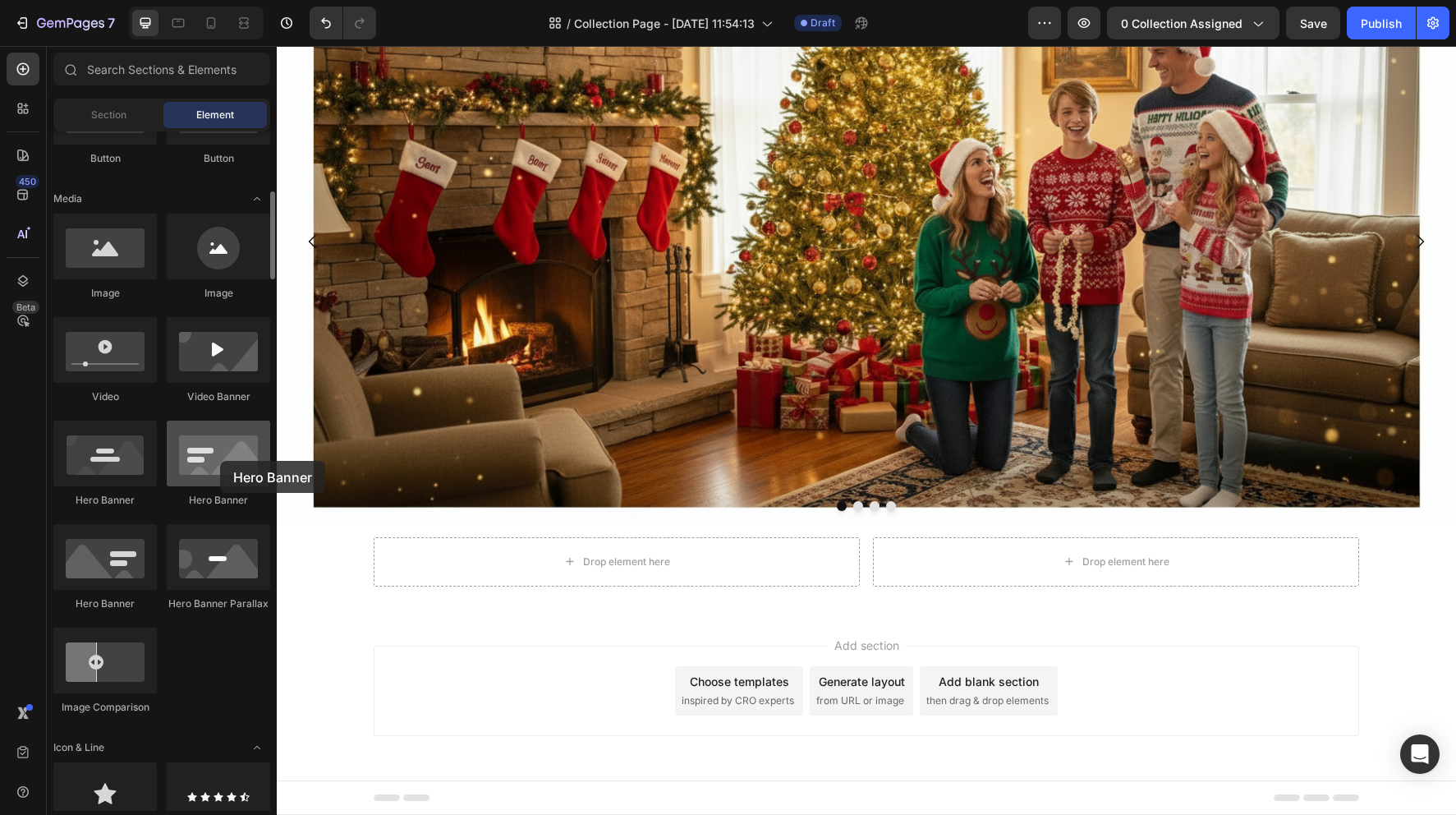
click at [220, 461] on div at bounding box center [218, 453] width 103 height 66
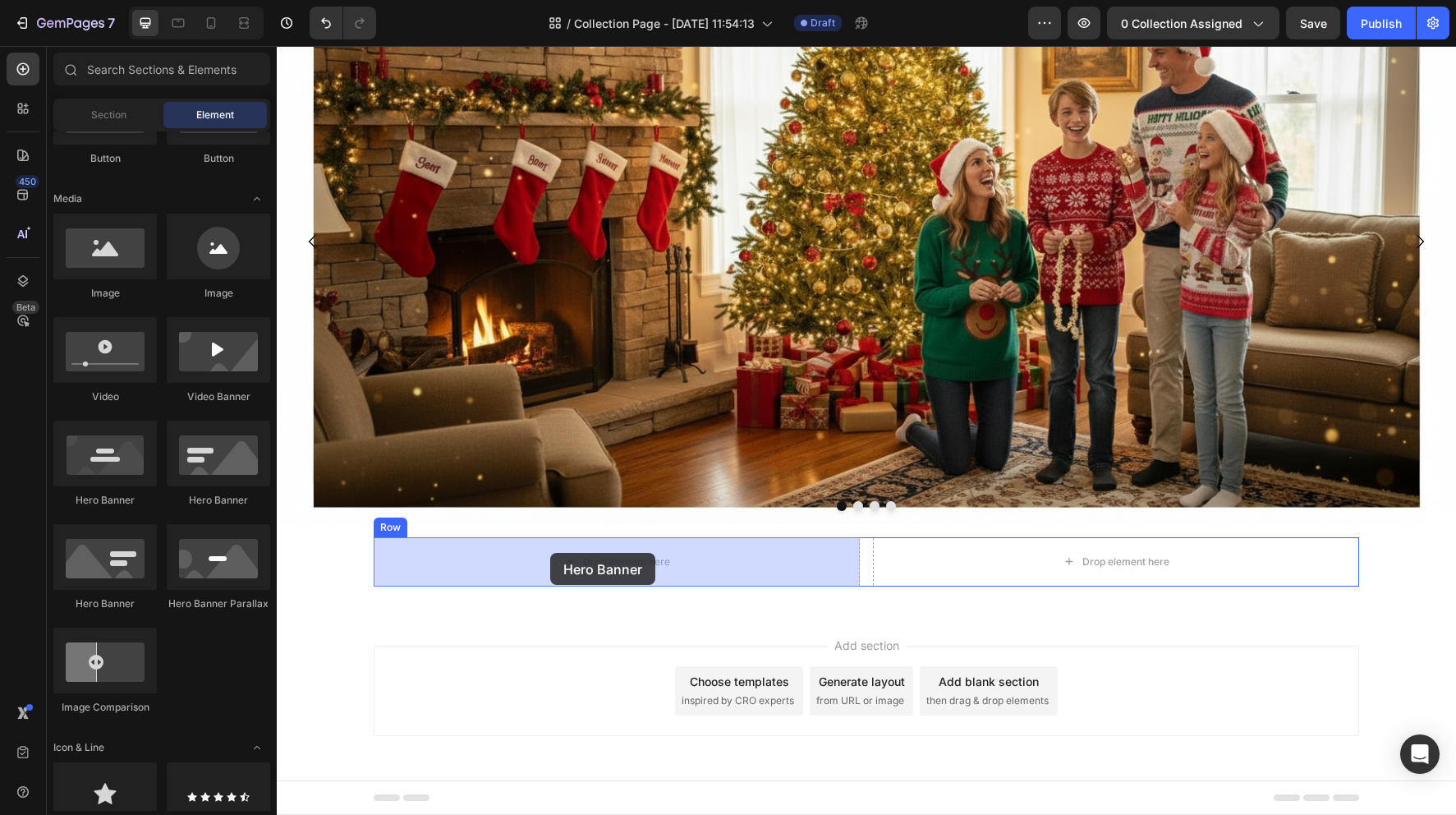
drag, startPoint x: 510, startPoint y: 500, endPoint x: 551, endPoint y: 553, distance: 67.0
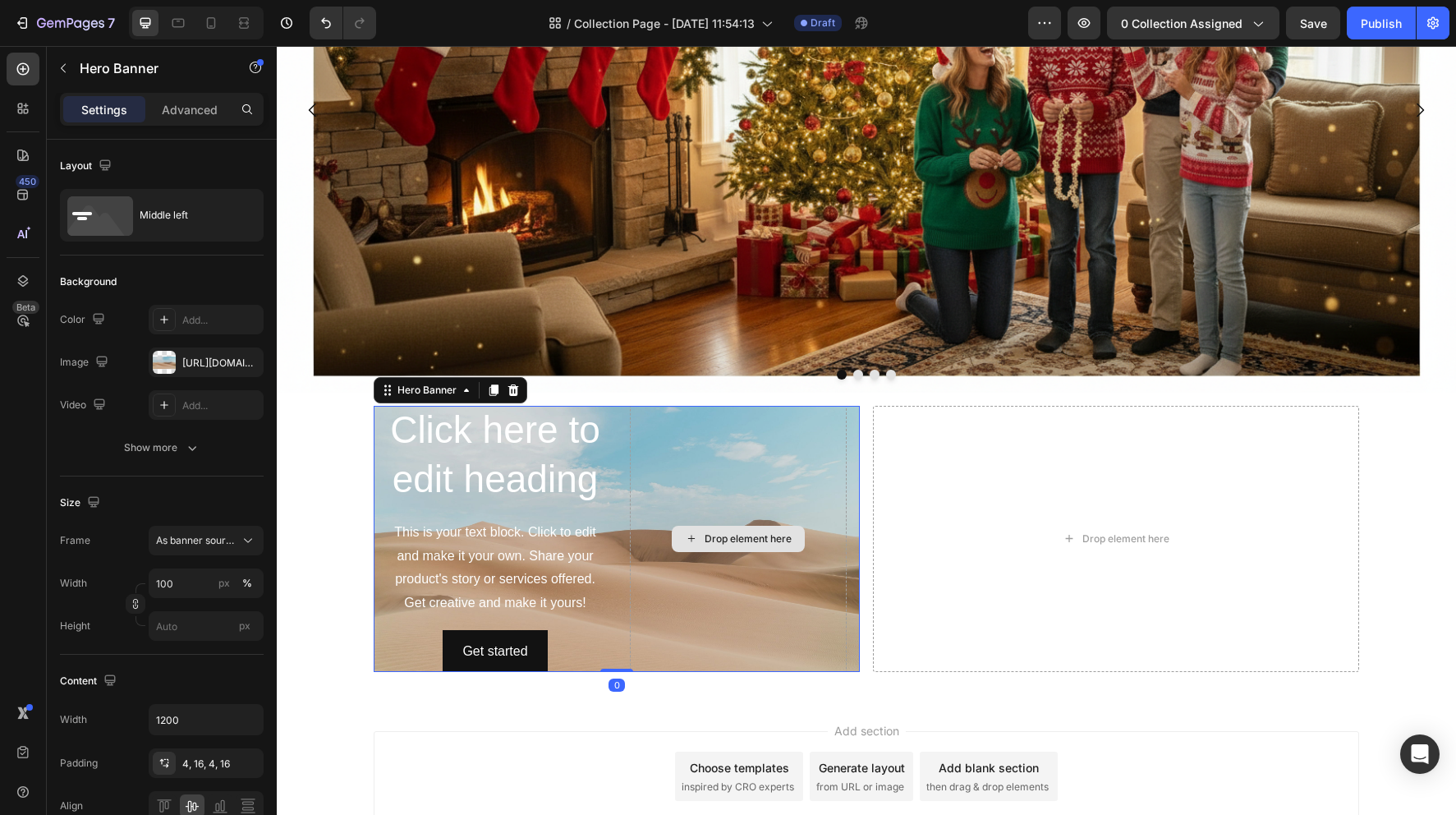
scroll to position [325, 0]
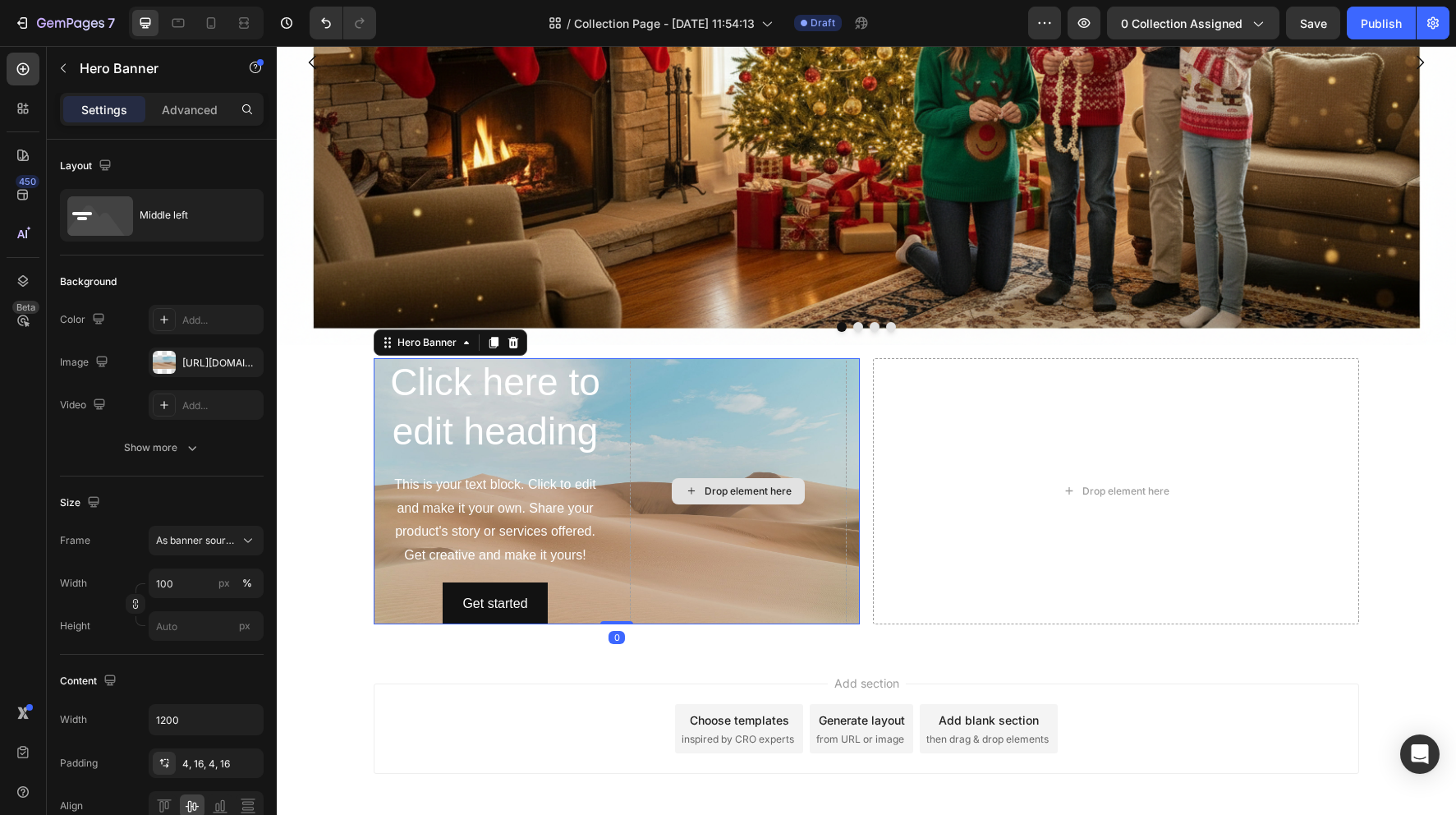
click at [731, 566] on div "Drop element here" at bounding box center [738, 491] width 217 height 269
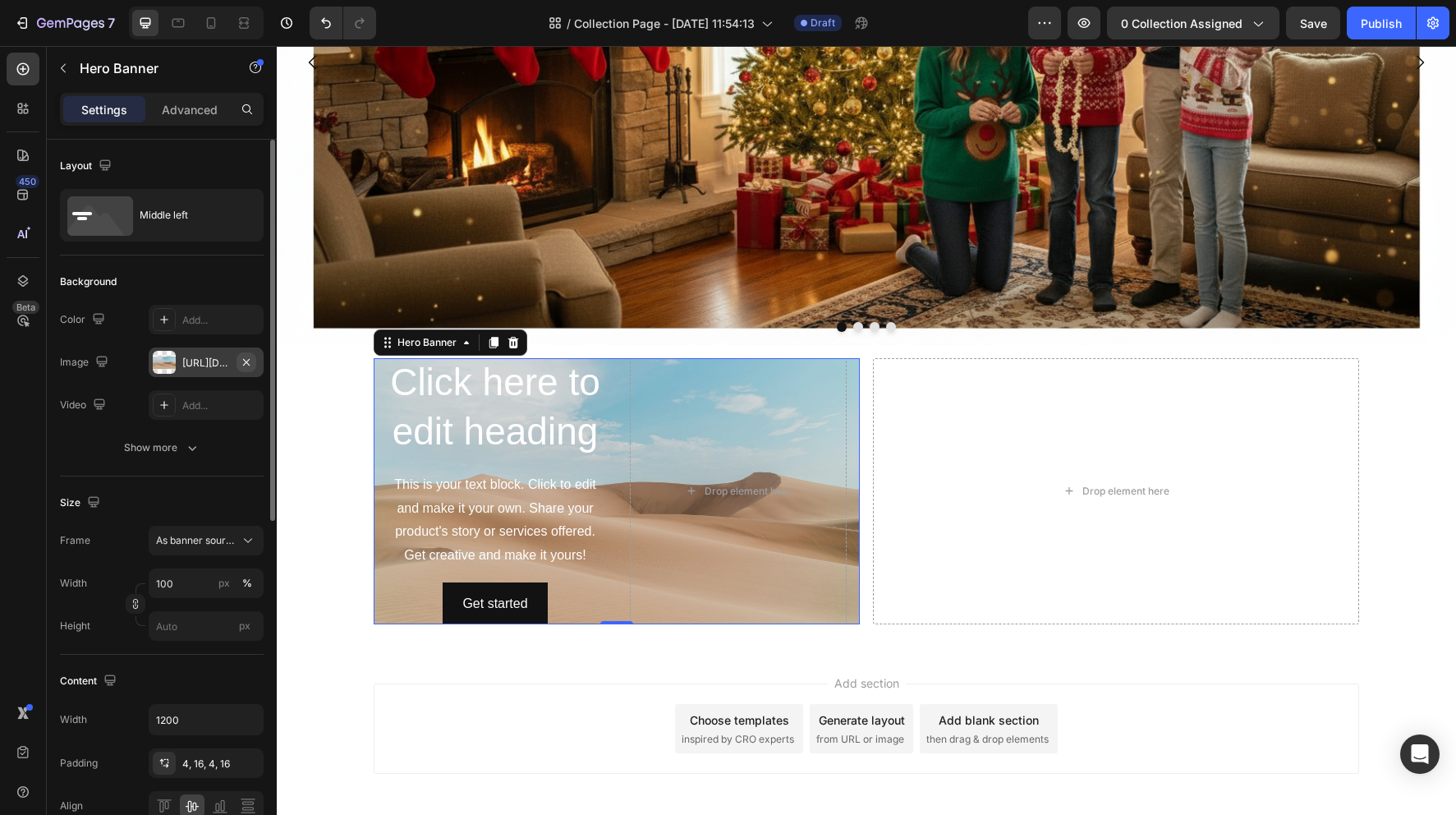
click at [251, 361] on icon "button" at bounding box center [247, 362] width 13 height 13
type input "Auto"
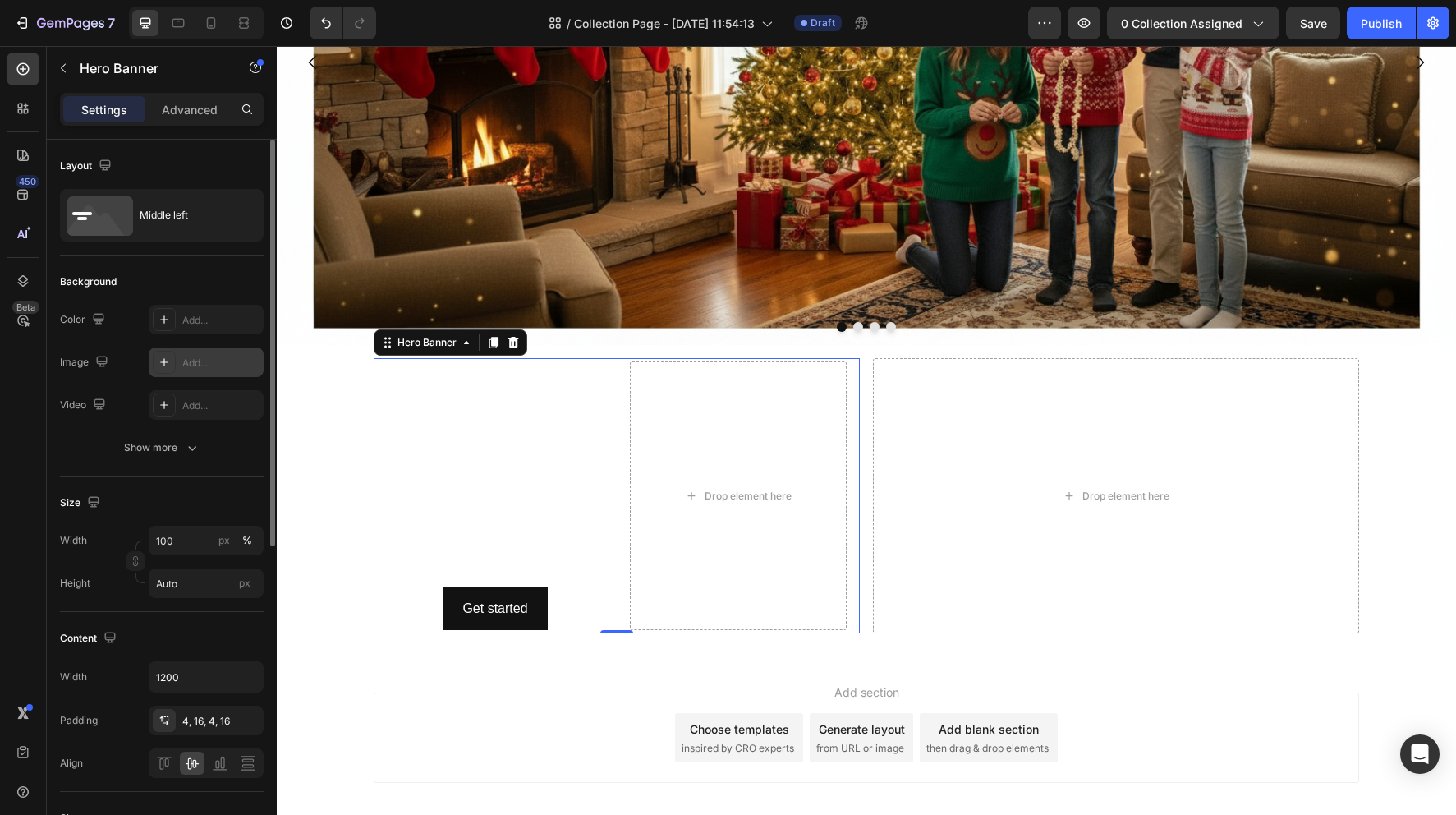
click at [186, 358] on div "Add..." at bounding box center [221, 363] width 78 height 15
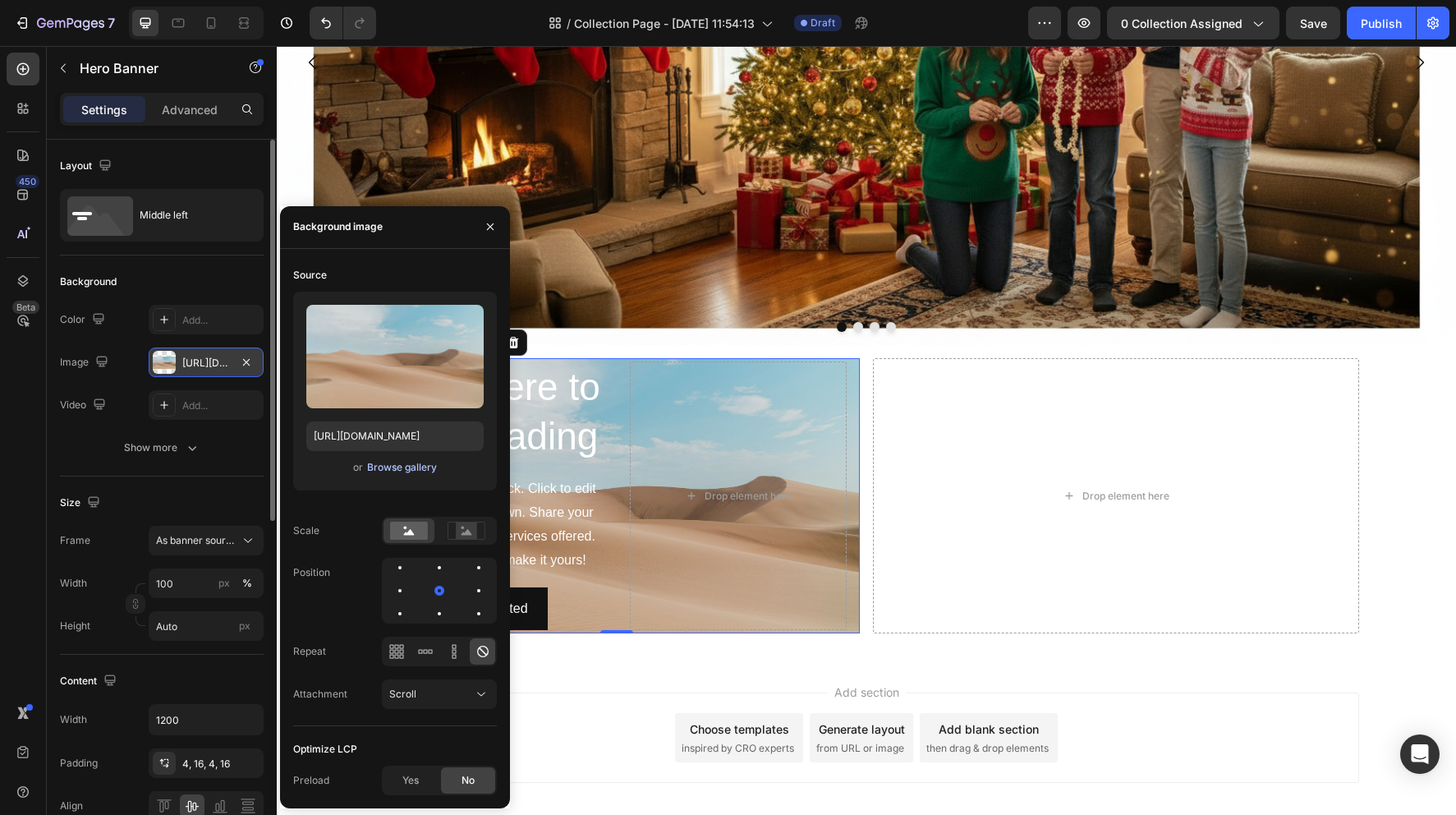
click at [415, 469] on div "Browse gallery" at bounding box center [402, 467] width 70 height 15
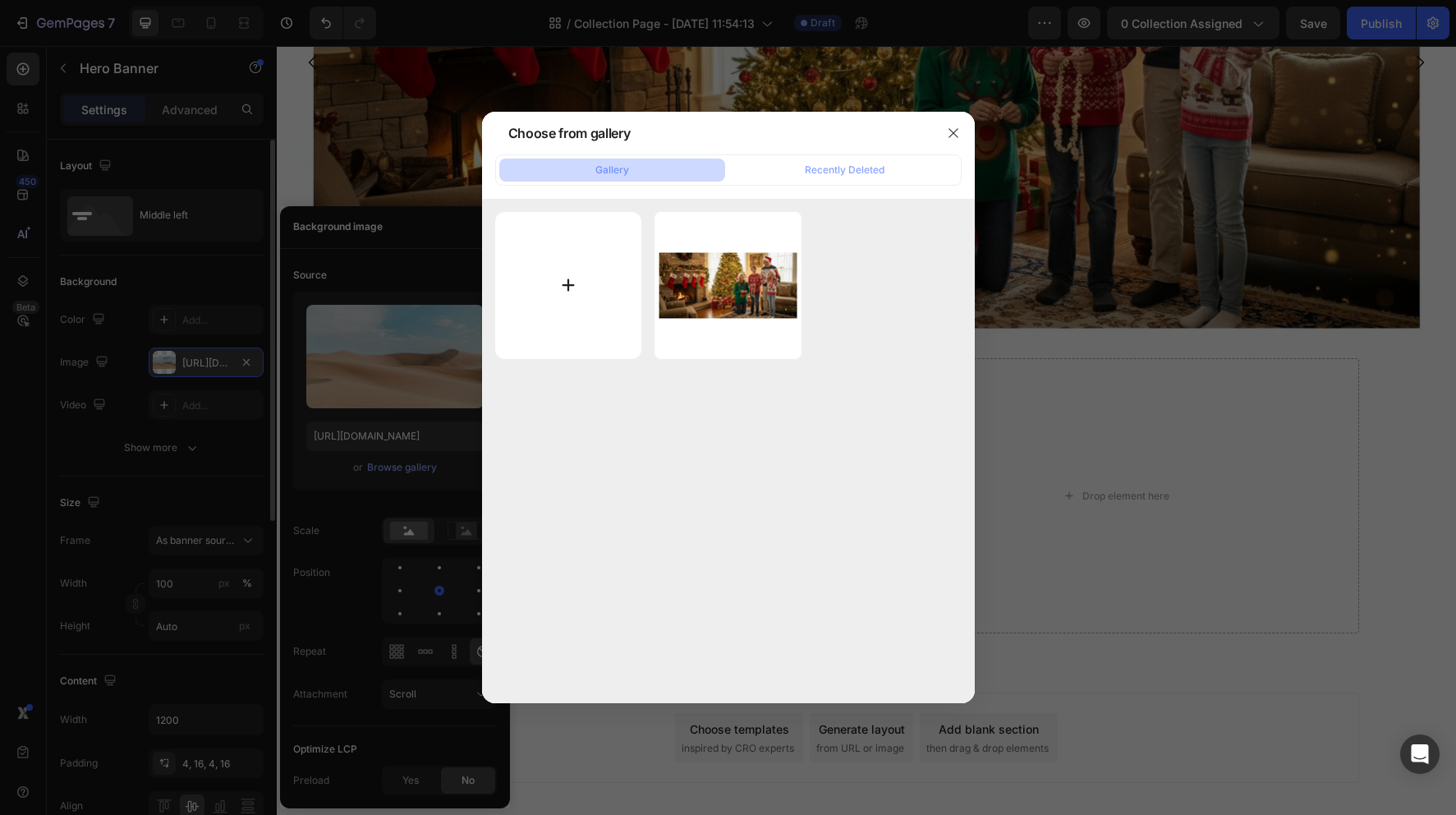
click at [584, 276] on input "file" at bounding box center [569, 286] width 147 height 147
type input "C:\fakepath\Christmas_Ornaments_Collection.webp"
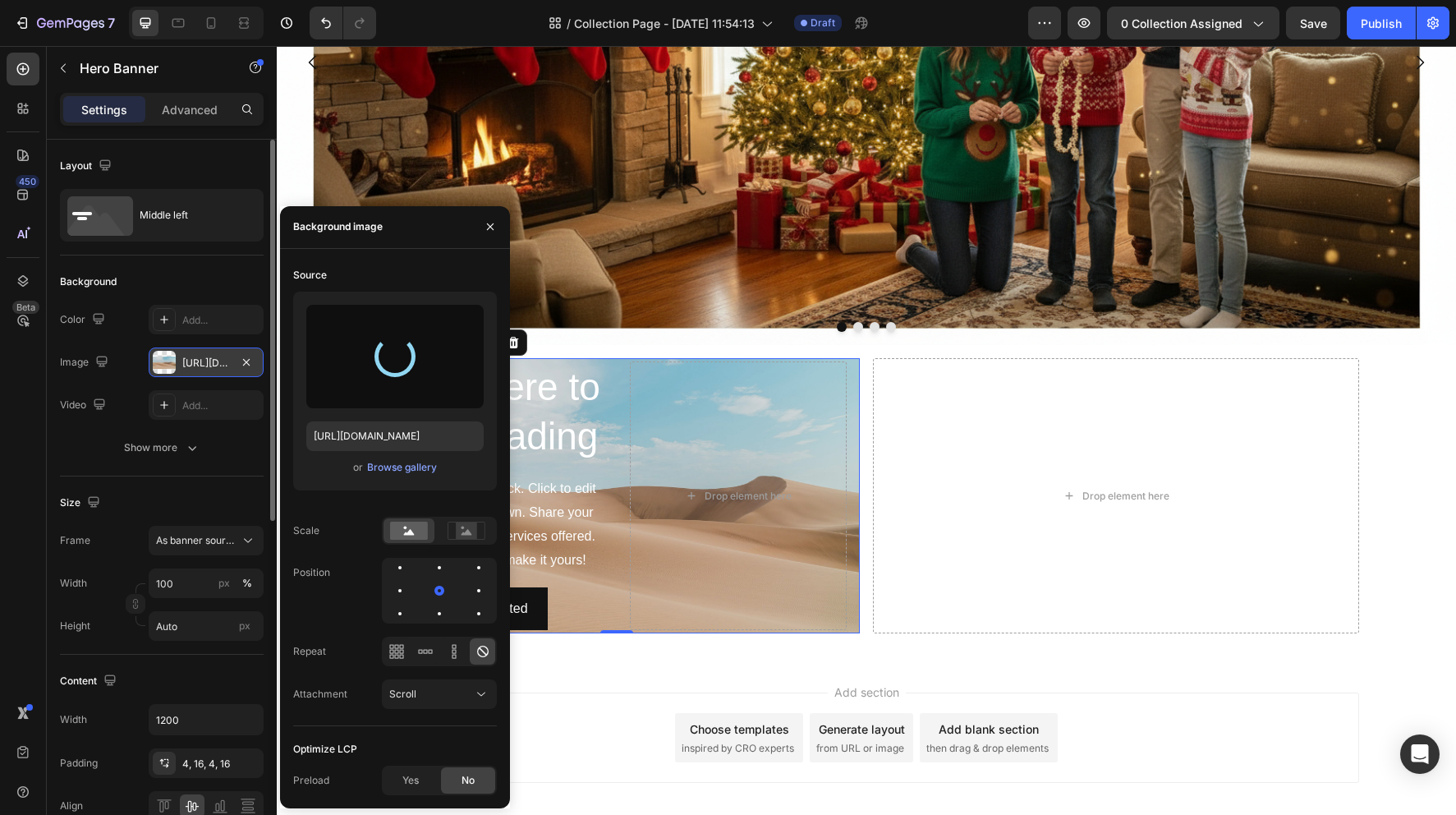
type input "https://cdn.shopify.com/s/files/1/0731/3257/2729/files/gempages_586517905068262…"
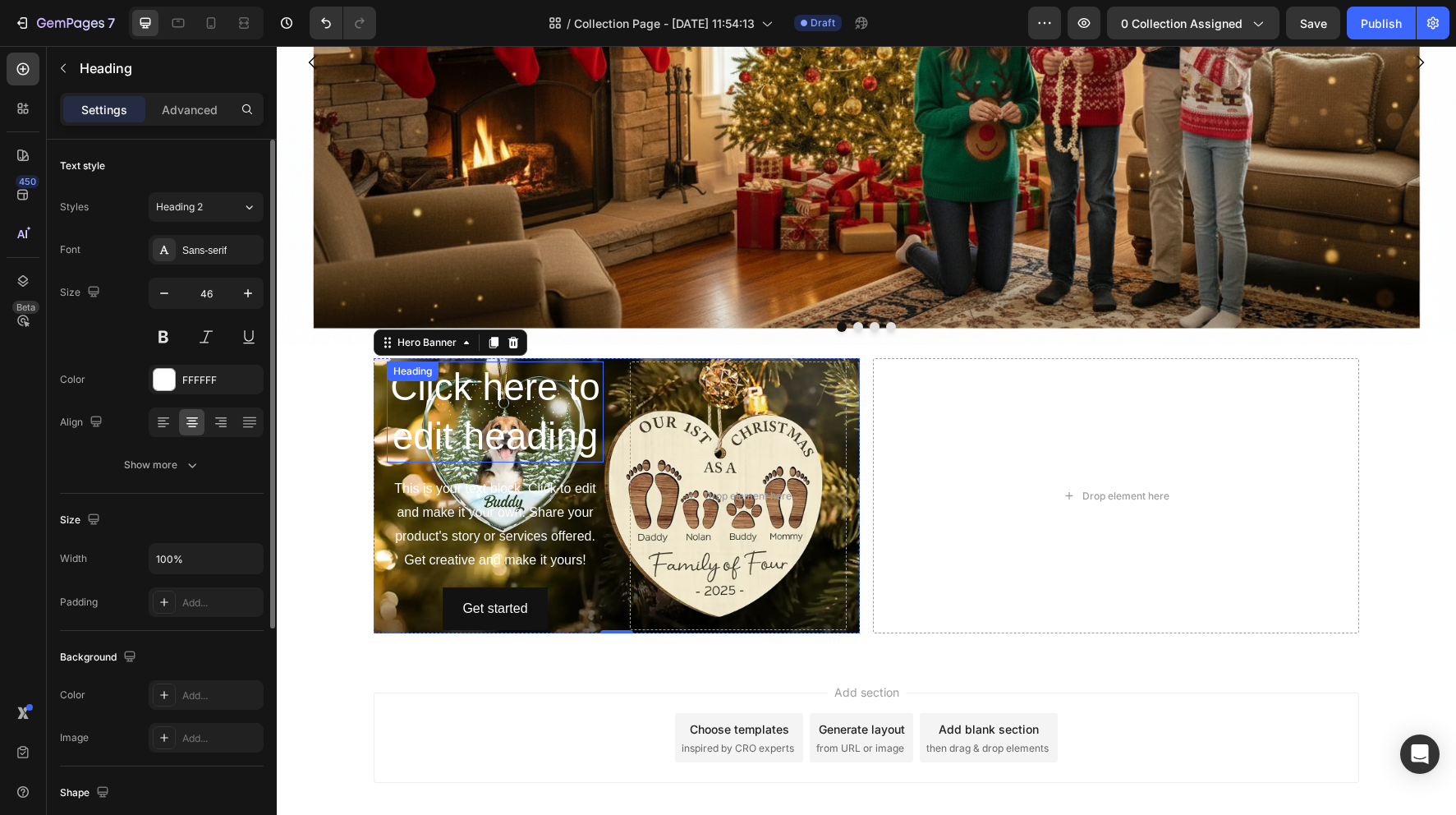
click at [566, 421] on h2 "Click here to edit heading" at bounding box center [495, 412] width 217 height 102
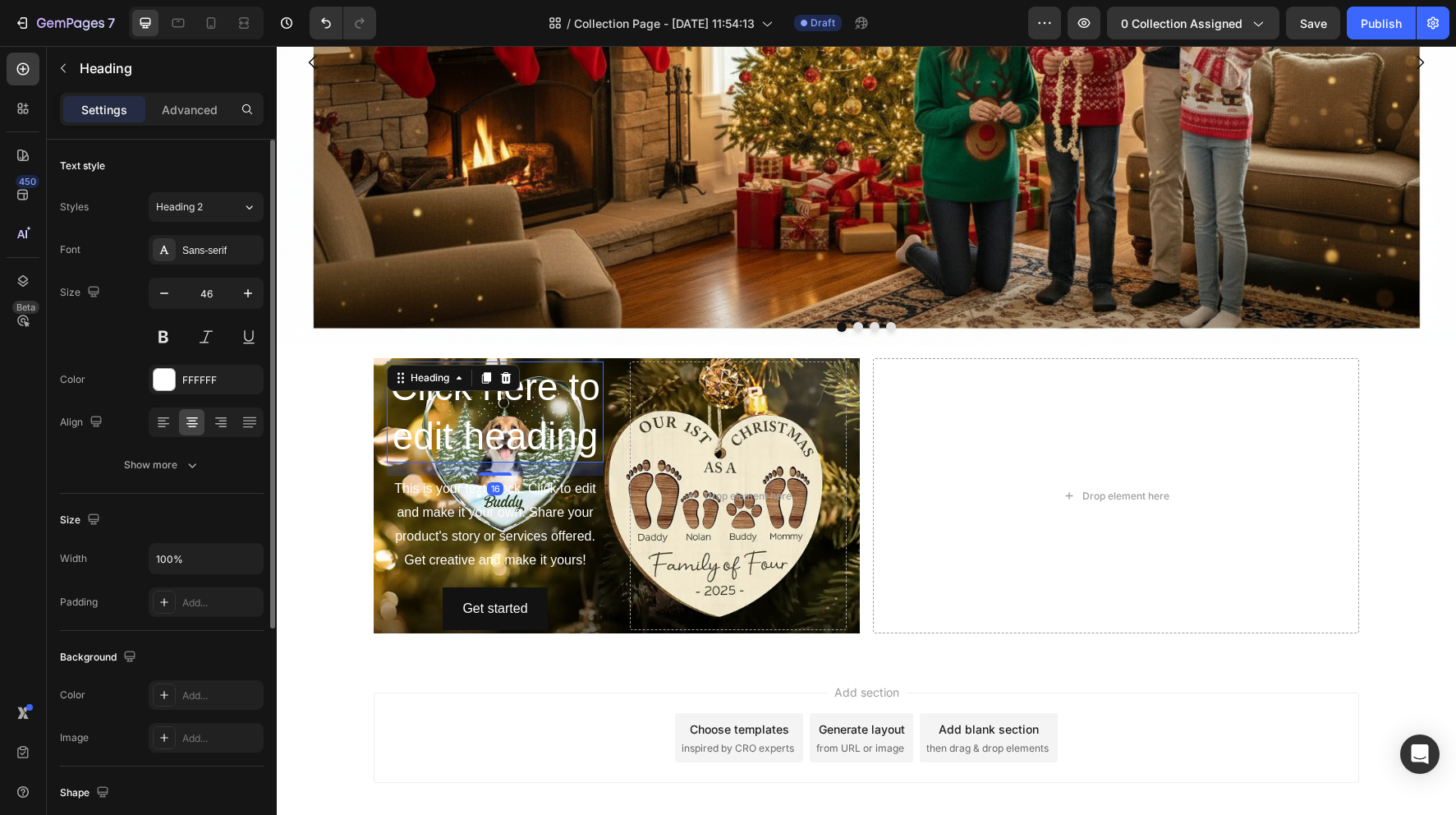
click at [567, 423] on h2 "Click here to edit heading" at bounding box center [495, 412] width 217 height 102
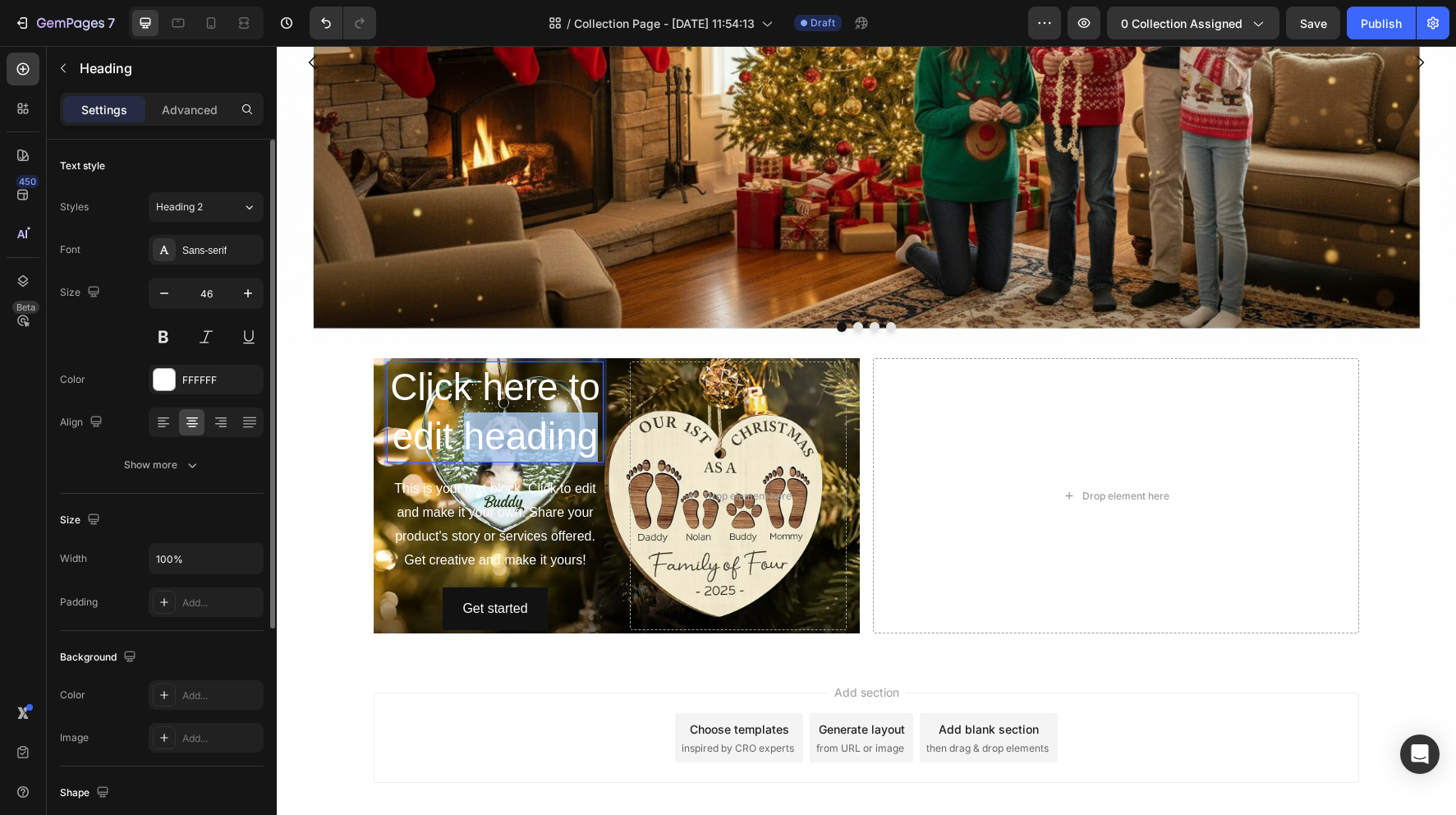
click at [567, 423] on p "Click here to edit heading" at bounding box center [495, 412] width 214 height 98
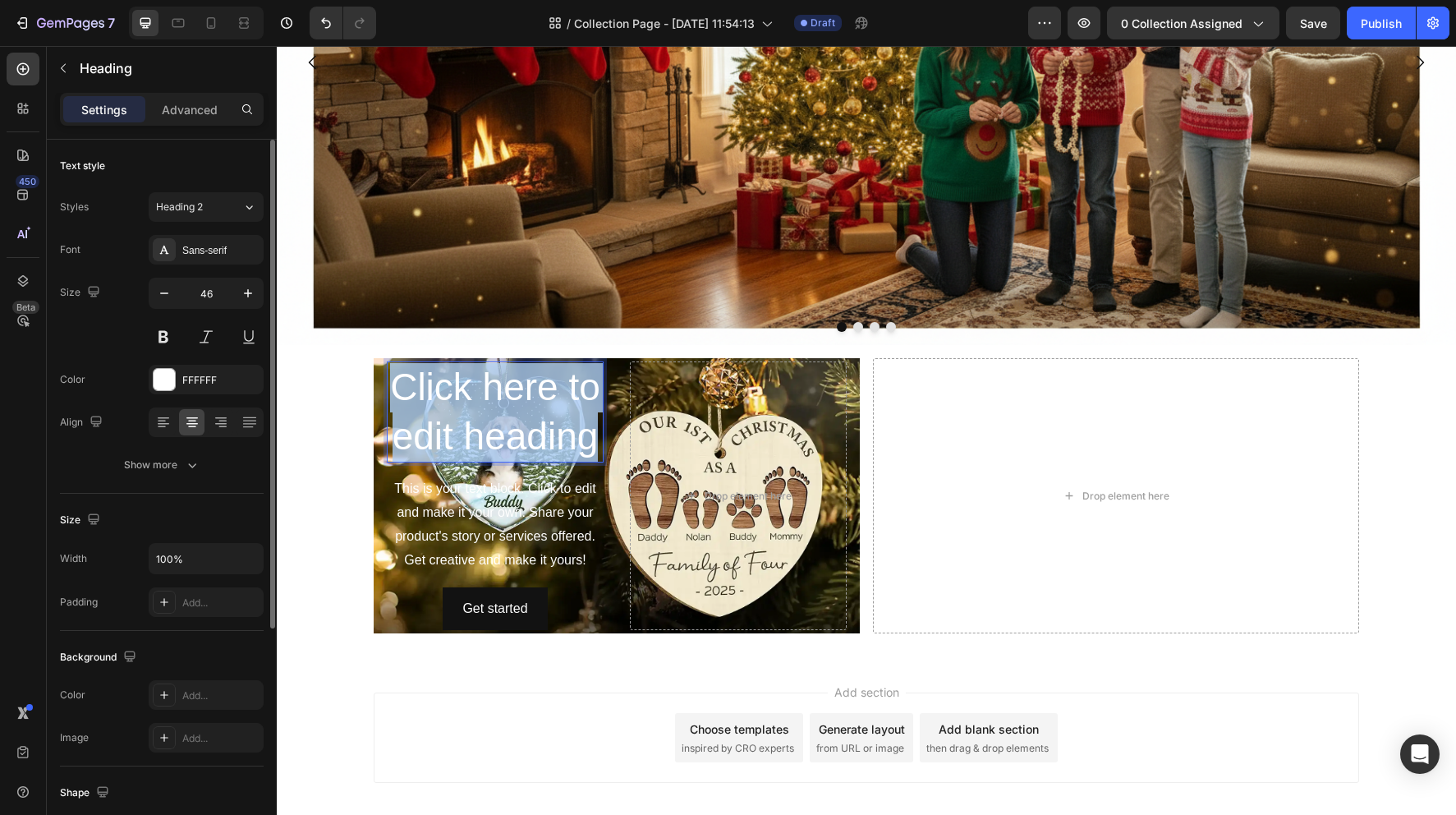
click at [567, 423] on p "Click here to edit heading" at bounding box center [495, 412] width 214 height 98
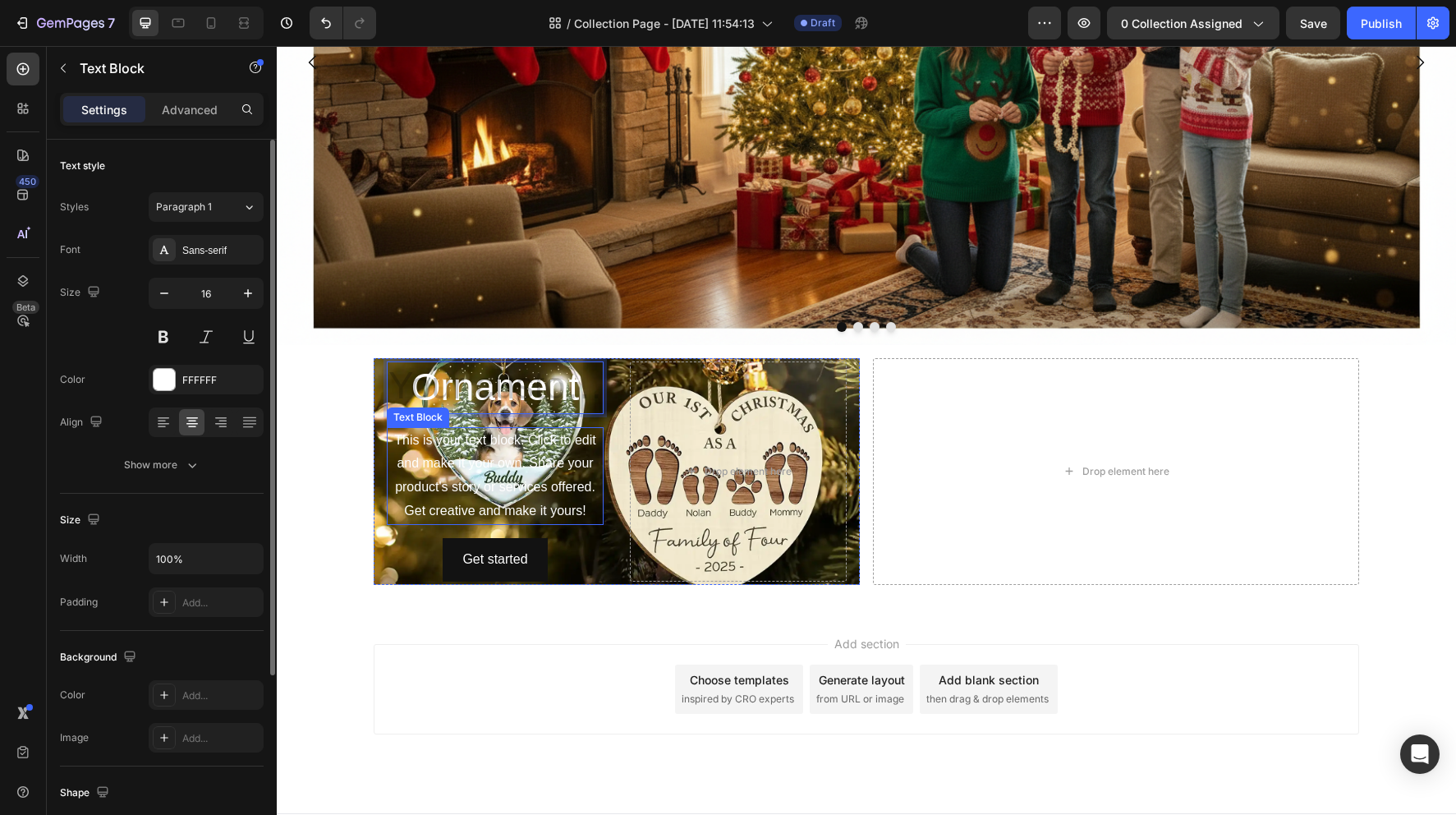
click at [470, 449] on div "This is your text block. Click to edit and make it your own. Share your product…" at bounding box center [495, 476] width 217 height 97
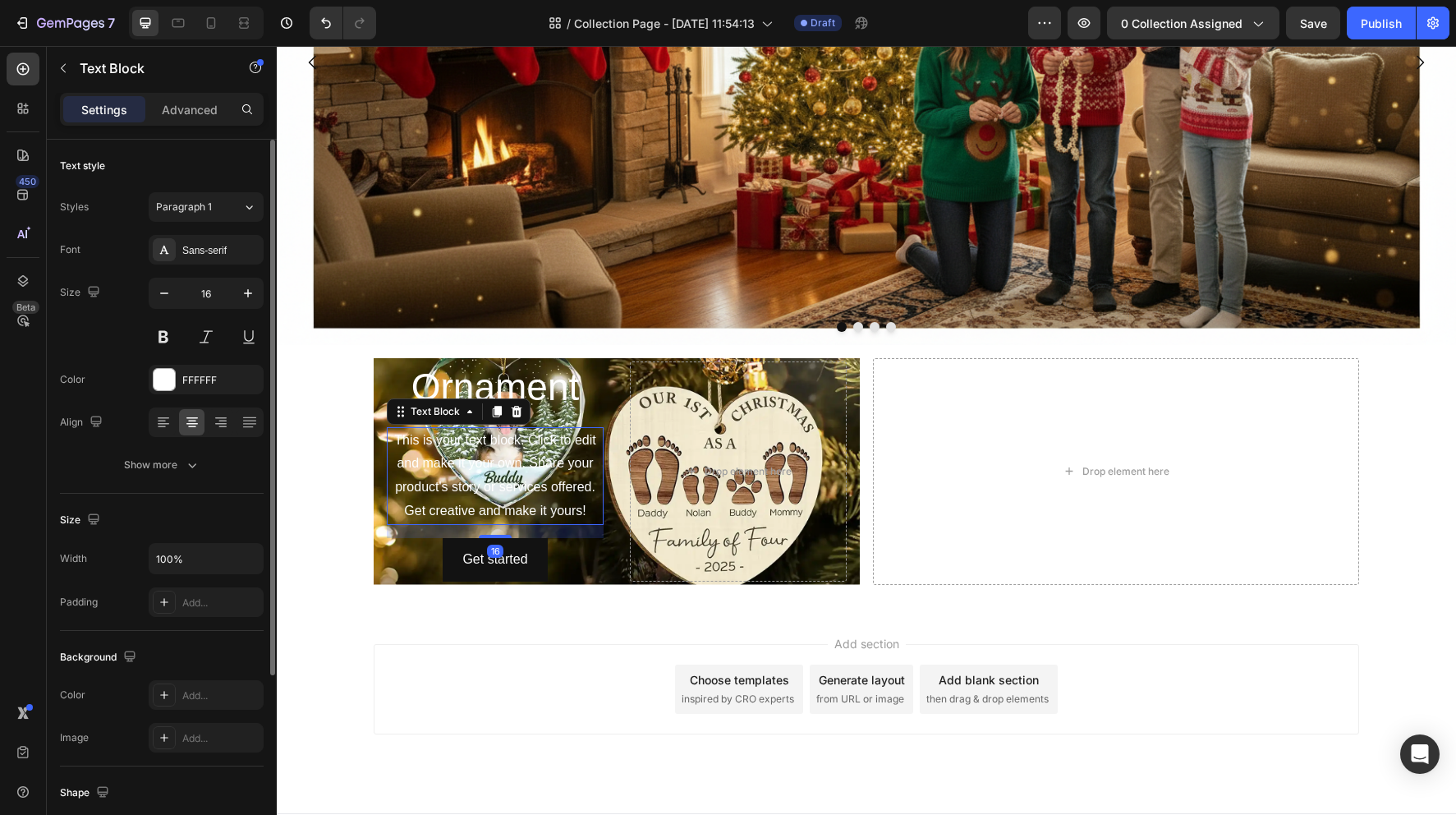
click at [446, 463] on div "This is your text block. Click to edit and make it your own. Share your product…" at bounding box center [495, 476] width 217 height 97
click at [446, 463] on p "This is your text block. Click to edit and make it your own. Share your product…" at bounding box center [495, 476] width 214 height 94
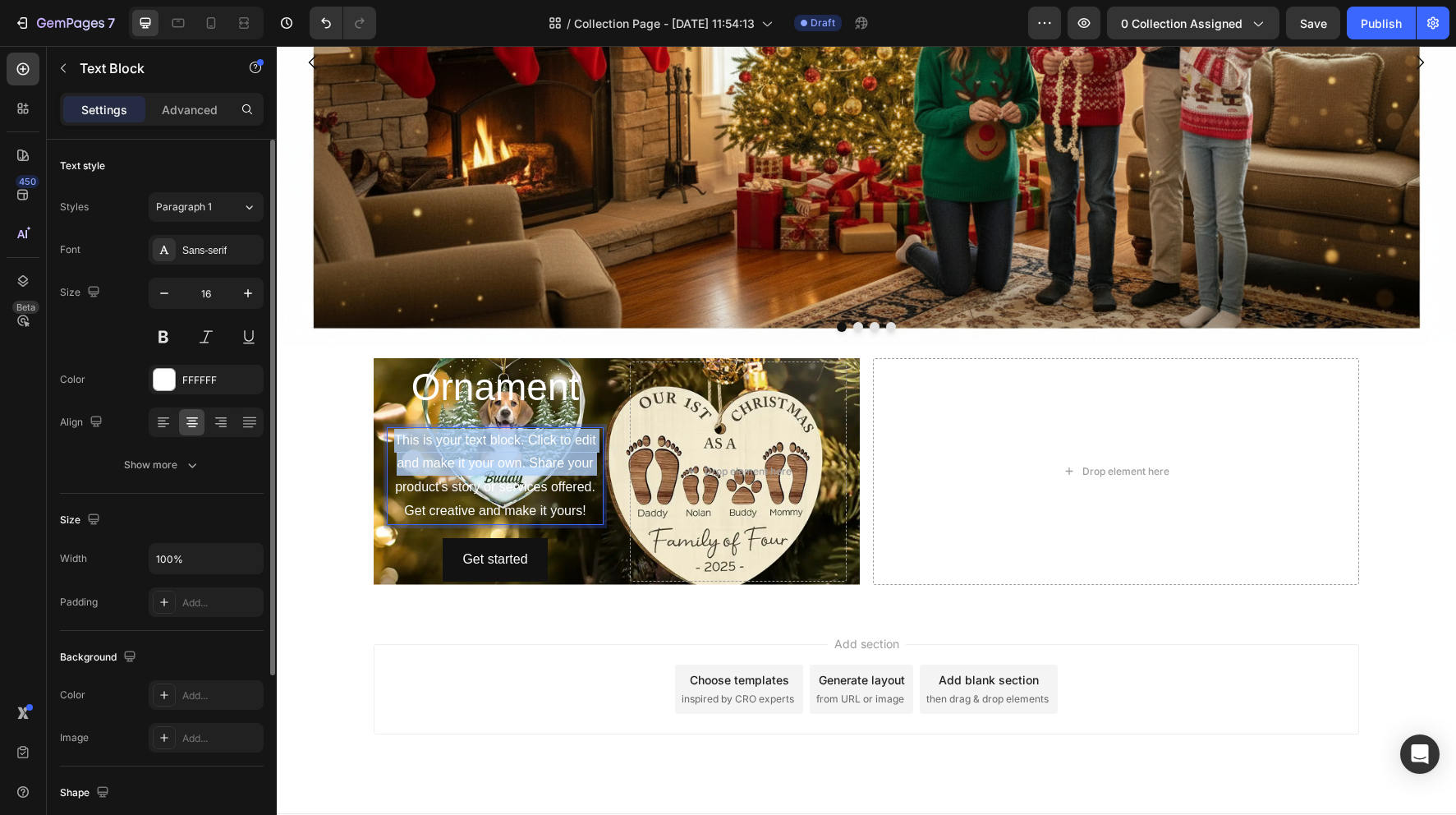
click at [446, 463] on p "This is your text block. Click to edit and make it your own. Share your product…" at bounding box center [495, 476] width 214 height 94
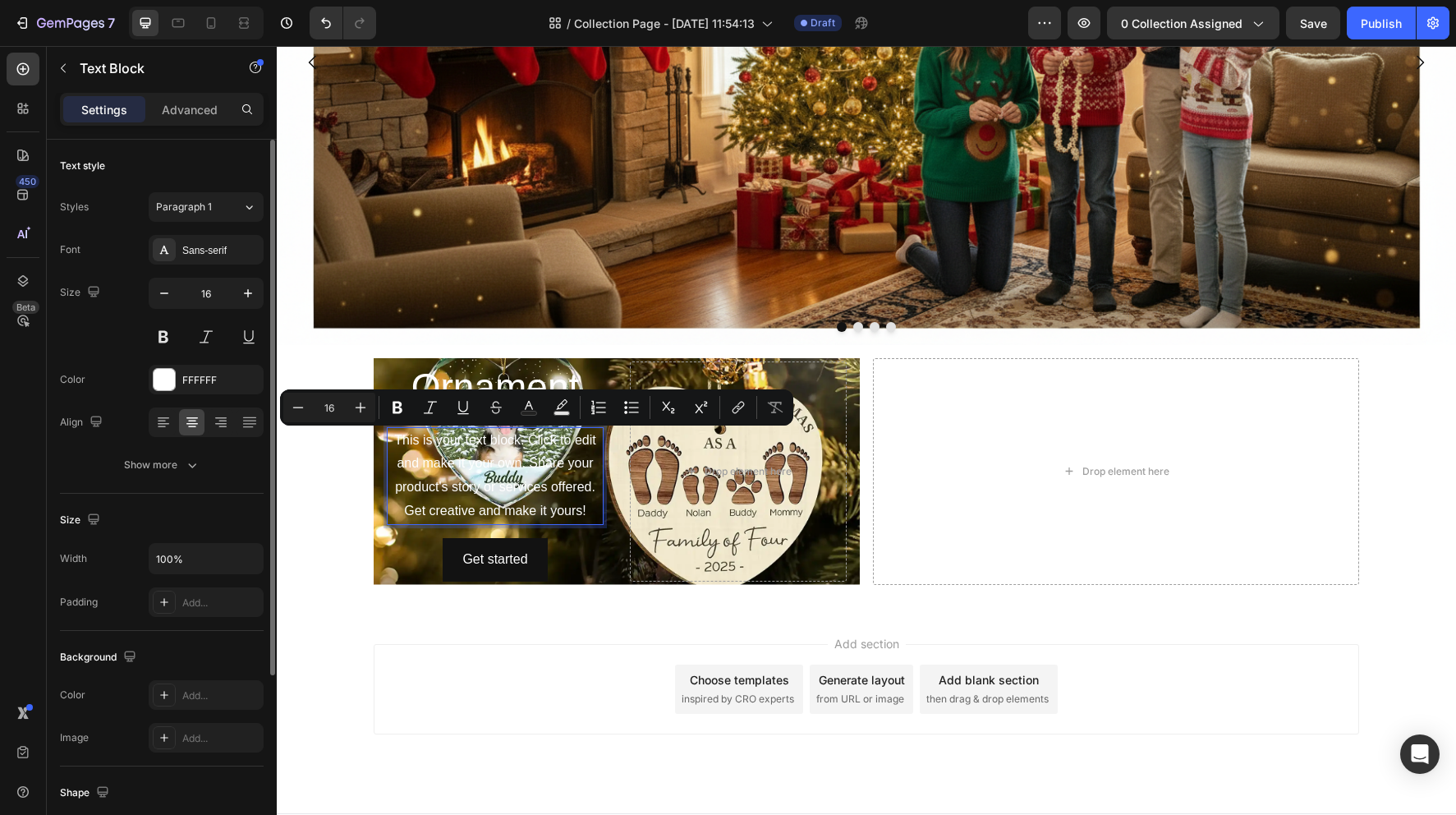
click at [547, 515] on p "This is your text block. Click to edit and make it your own. Share your product…" at bounding box center [495, 476] width 214 height 94
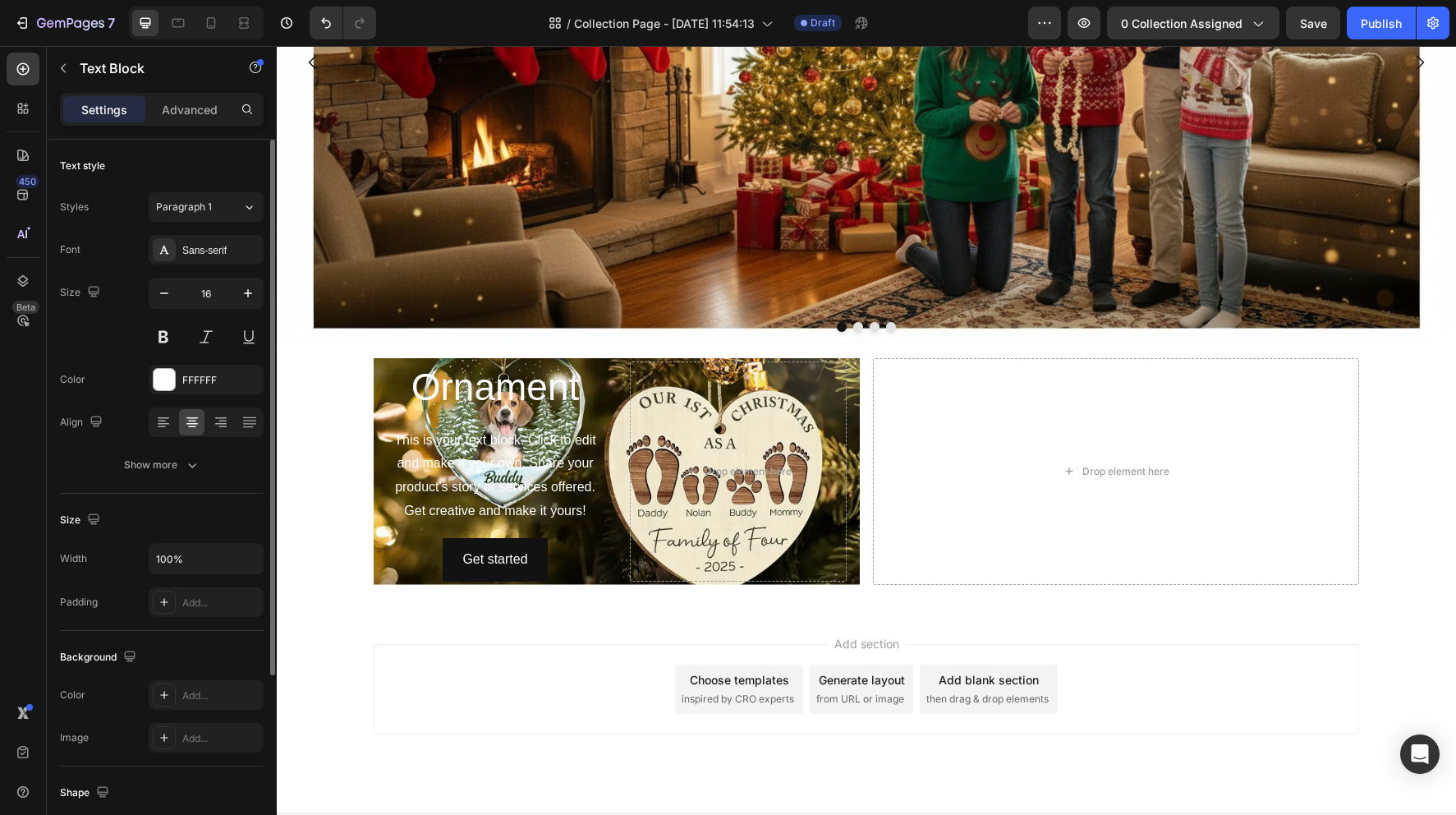
click at [574, 652] on div "Add section Choose templates inspired by CRO experts Generate layout from URL o…" at bounding box center [867, 689] width 986 height 90
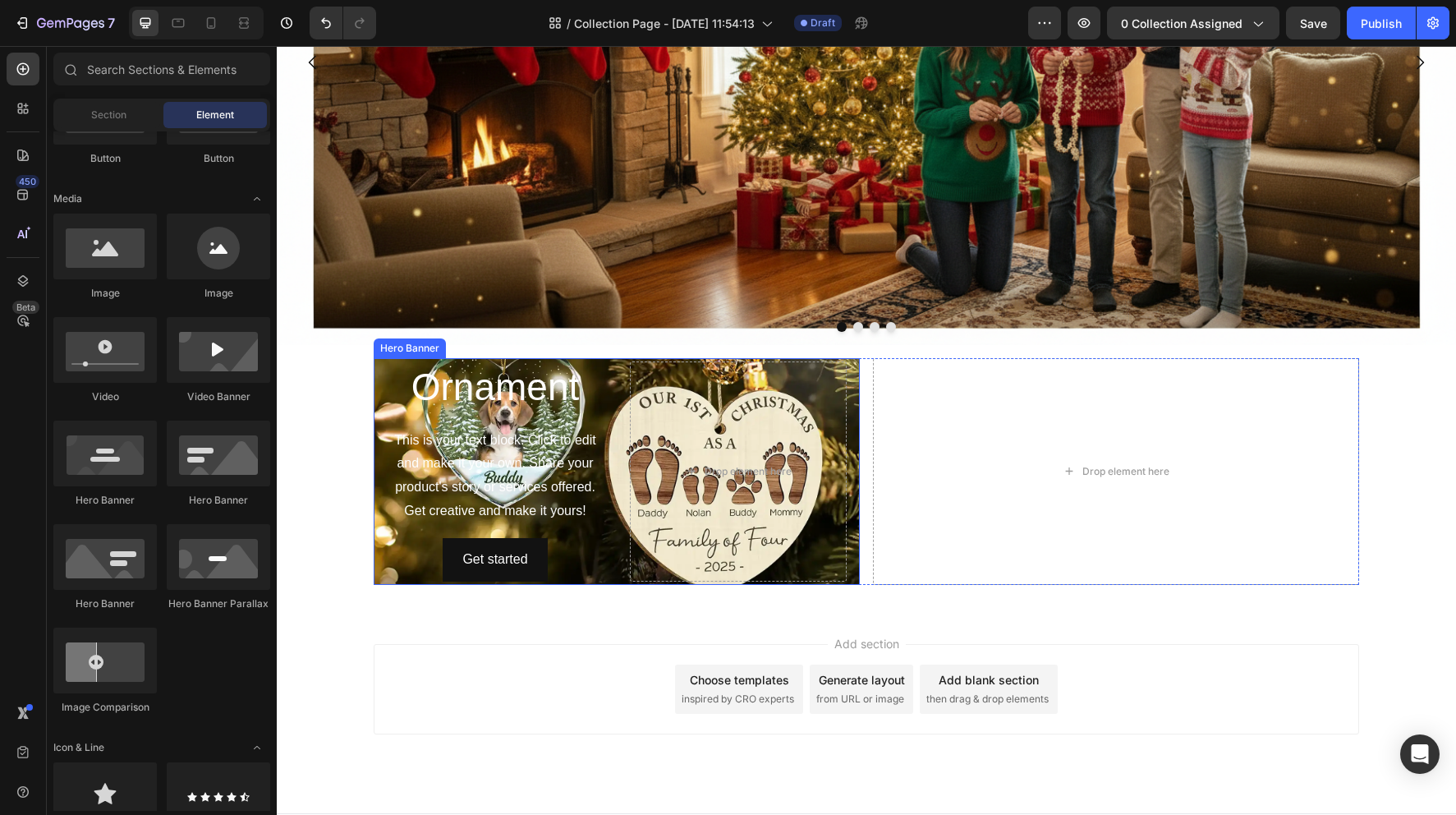
click at [565, 506] on p "This is your text block. Click to edit and make it your own. Share your product…" at bounding box center [495, 476] width 214 height 94
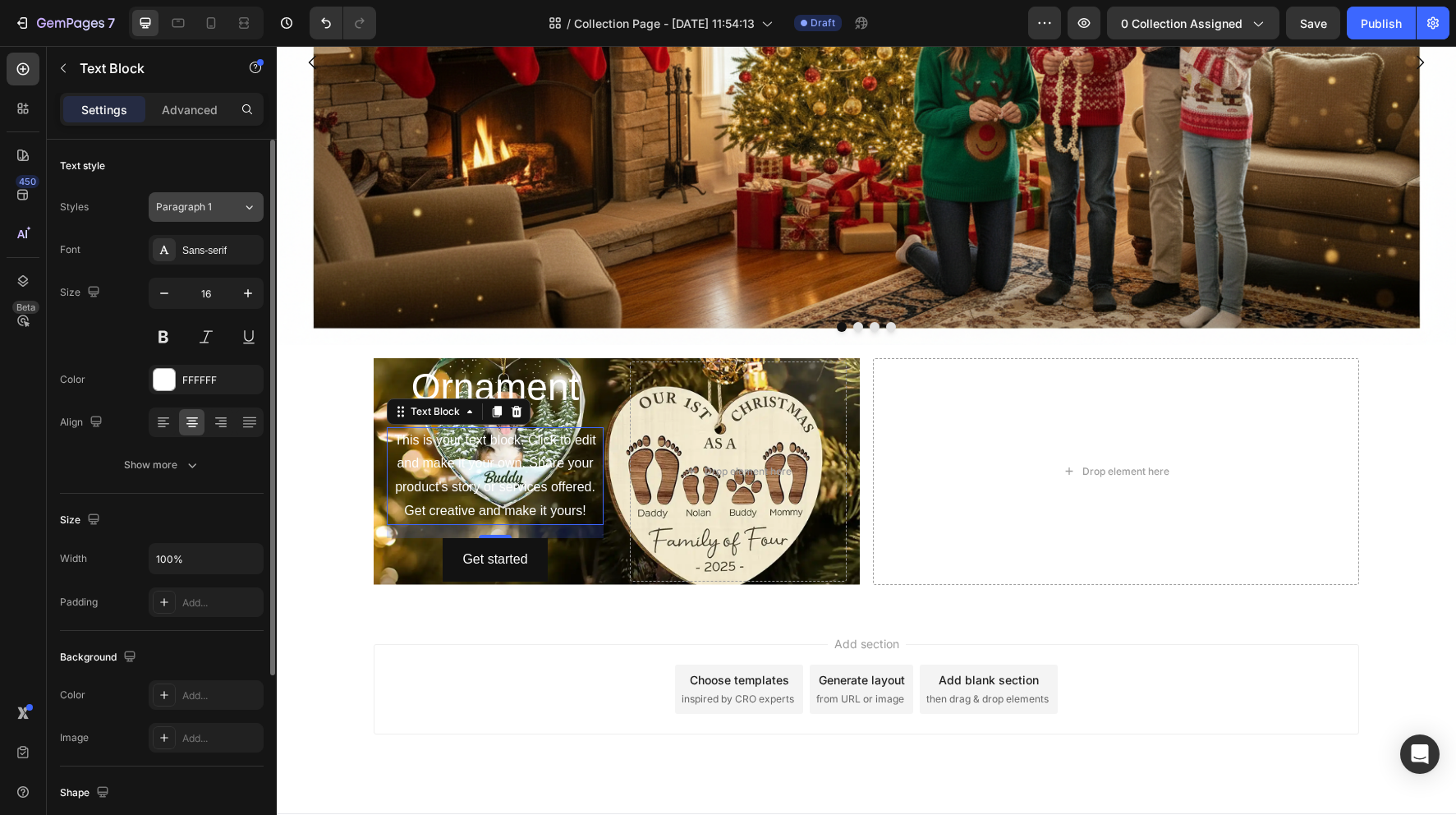
click at [253, 207] on icon at bounding box center [249, 207] width 14 height 17
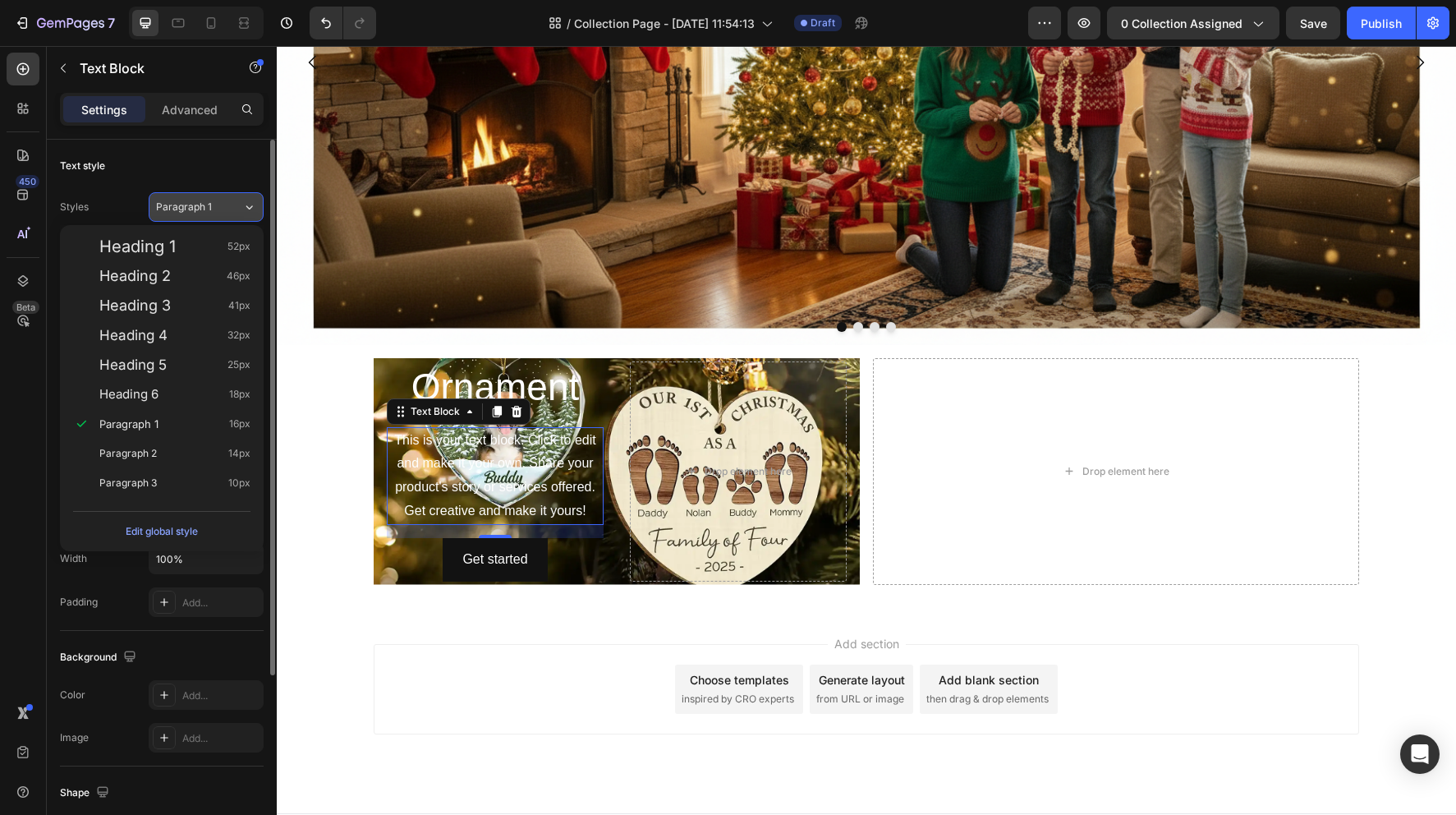
click at [253, 207] on icon at bounding box center [249, 207] width 14 height 17
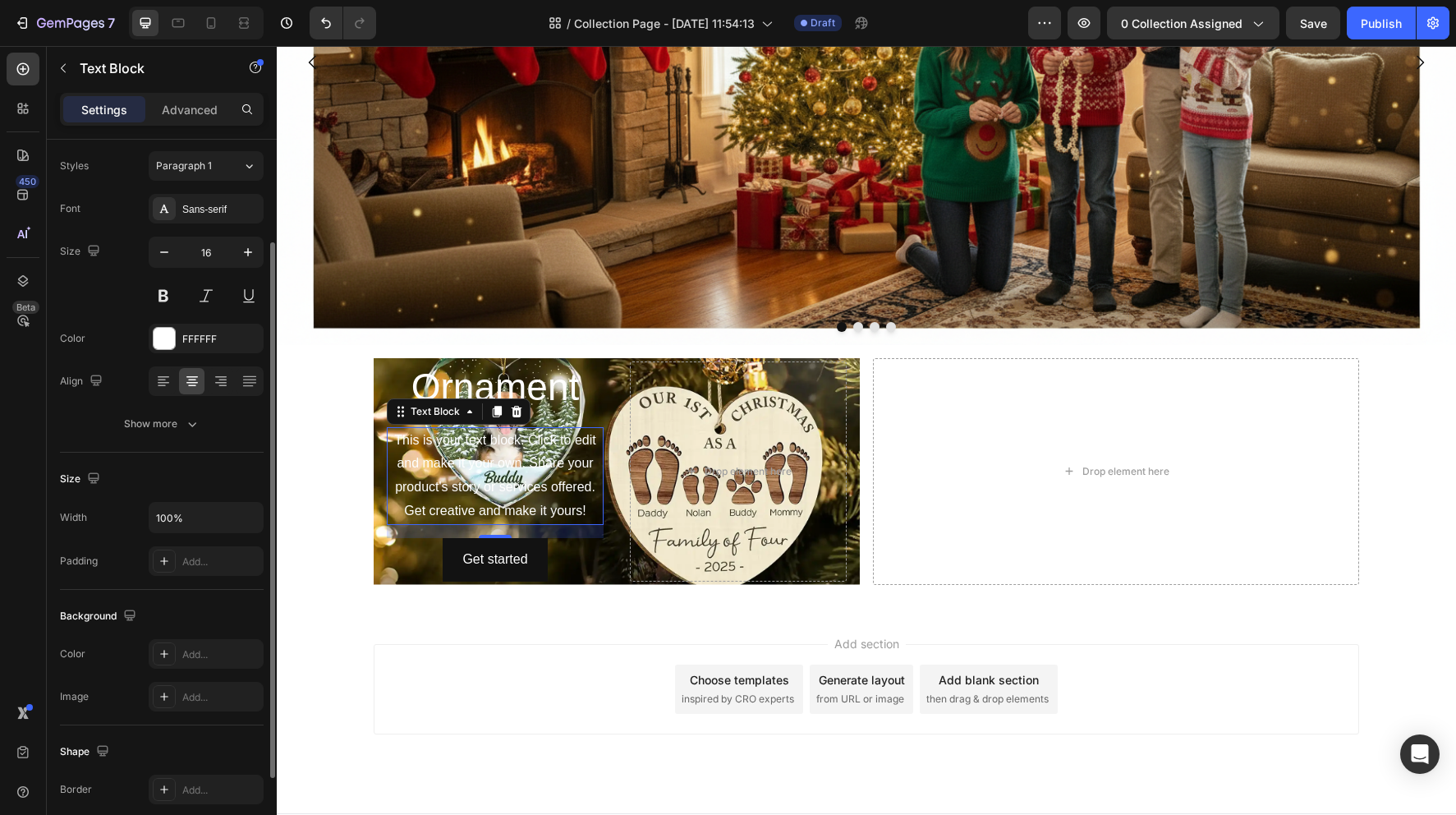
scroll to position [115, 0]
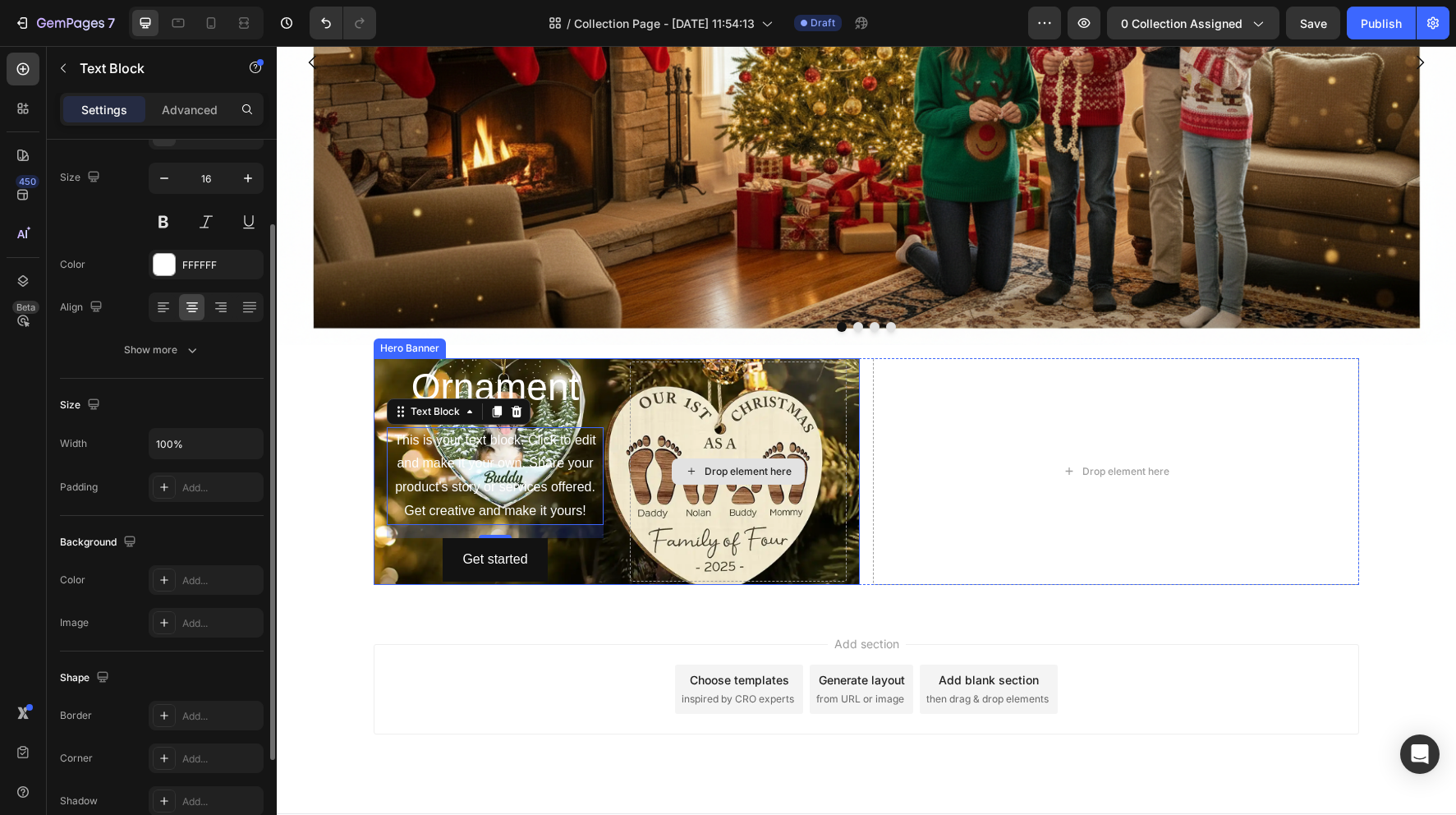
click at [726, 443] on div "Drop element here" at bounding box center [738, 471] width 217 height 220
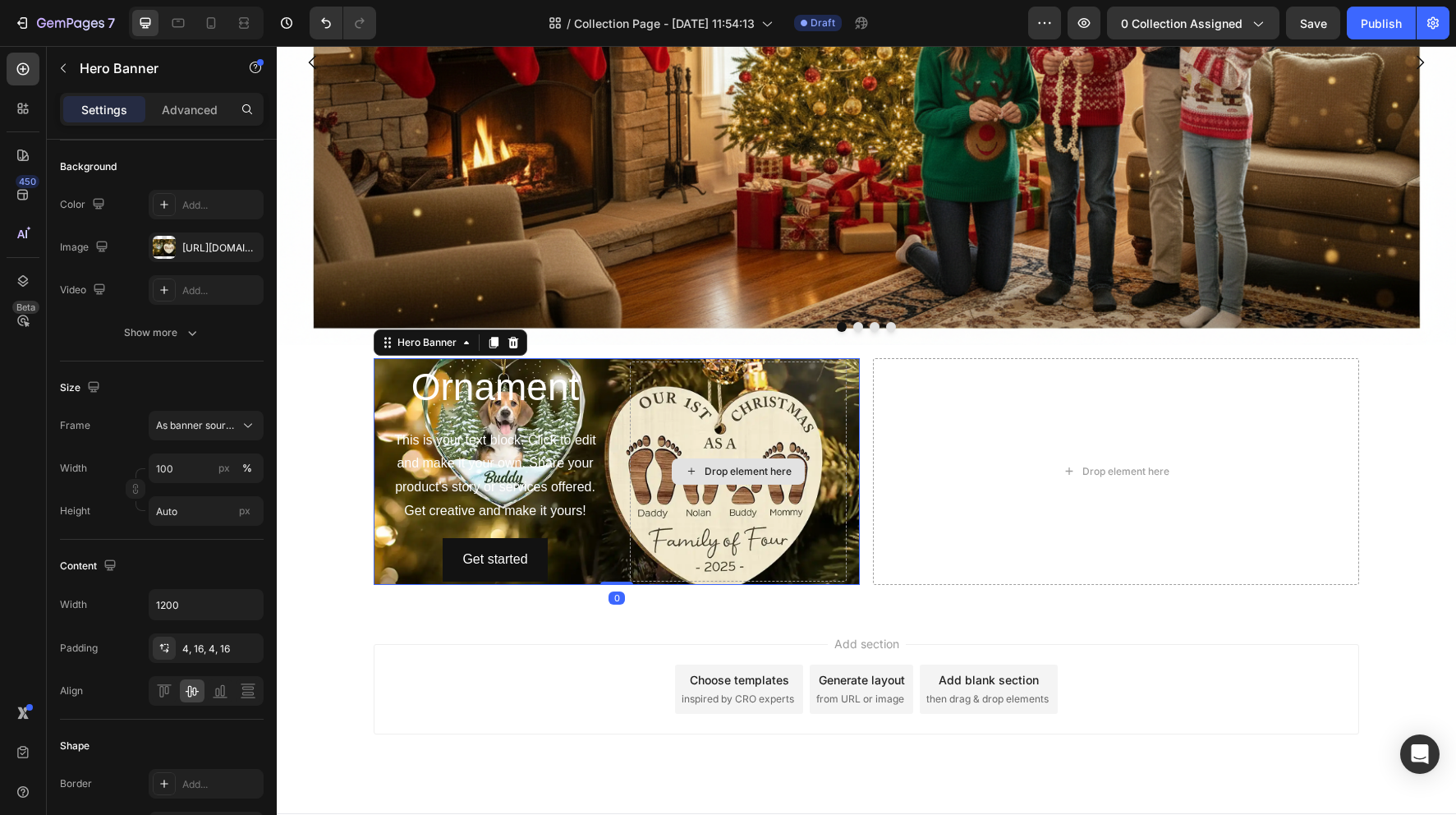
scroll to position [0, 0]
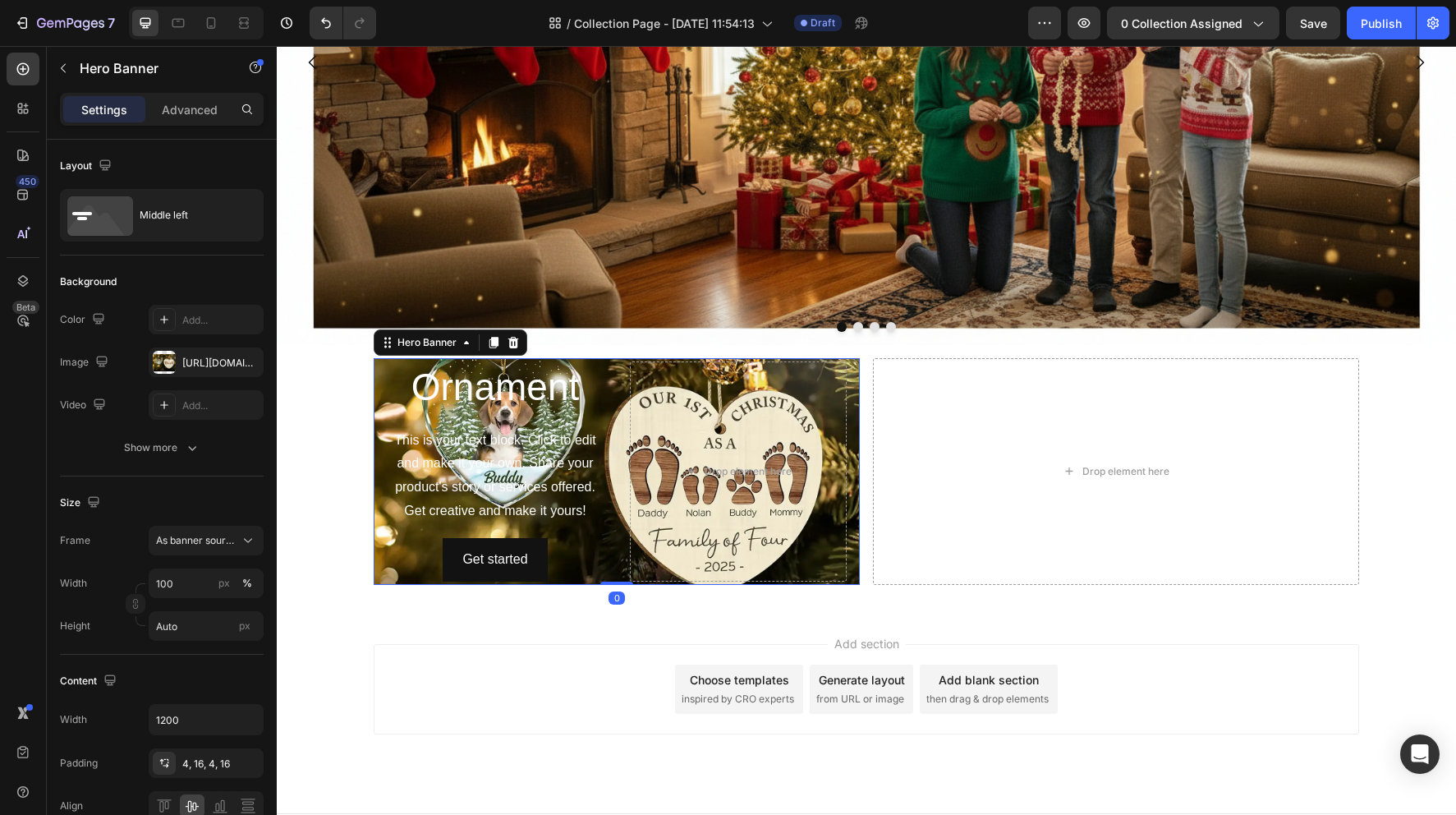
click at [617, 391] on div "Ornament Heading This is your text block. Click to edit and make it your own. S…" at bounding box center [617, 471] width 486 height 227
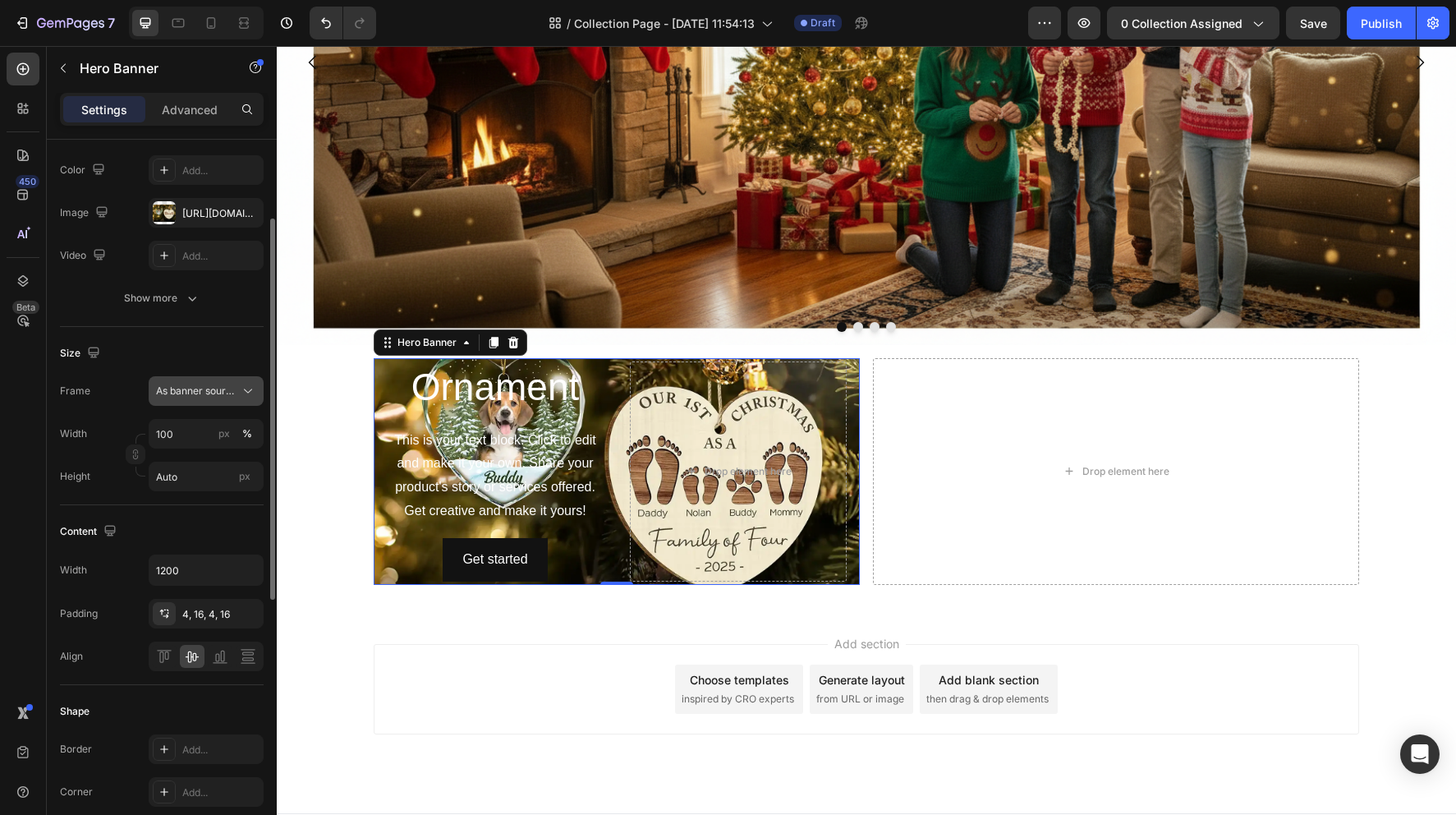
click at [213, 390] on span "As banner source" at bounding box center [196, 391] width 81 height 15
click at [127, 367] on div "Size Frame As banner source Width 100 px % Height Auto px" at bounding box center [162, 416] width 204 height 178
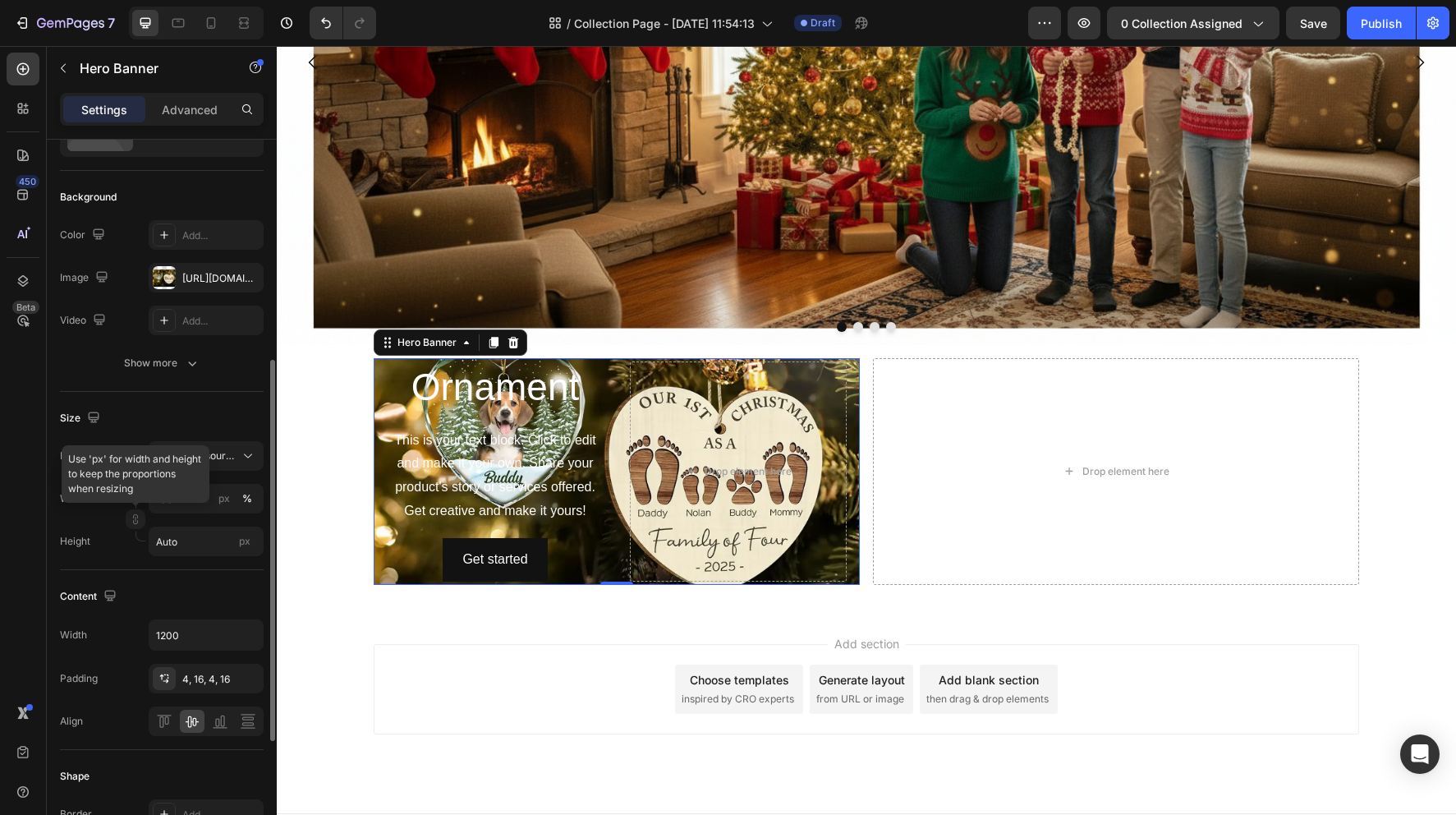
scroll to position [0, 0]
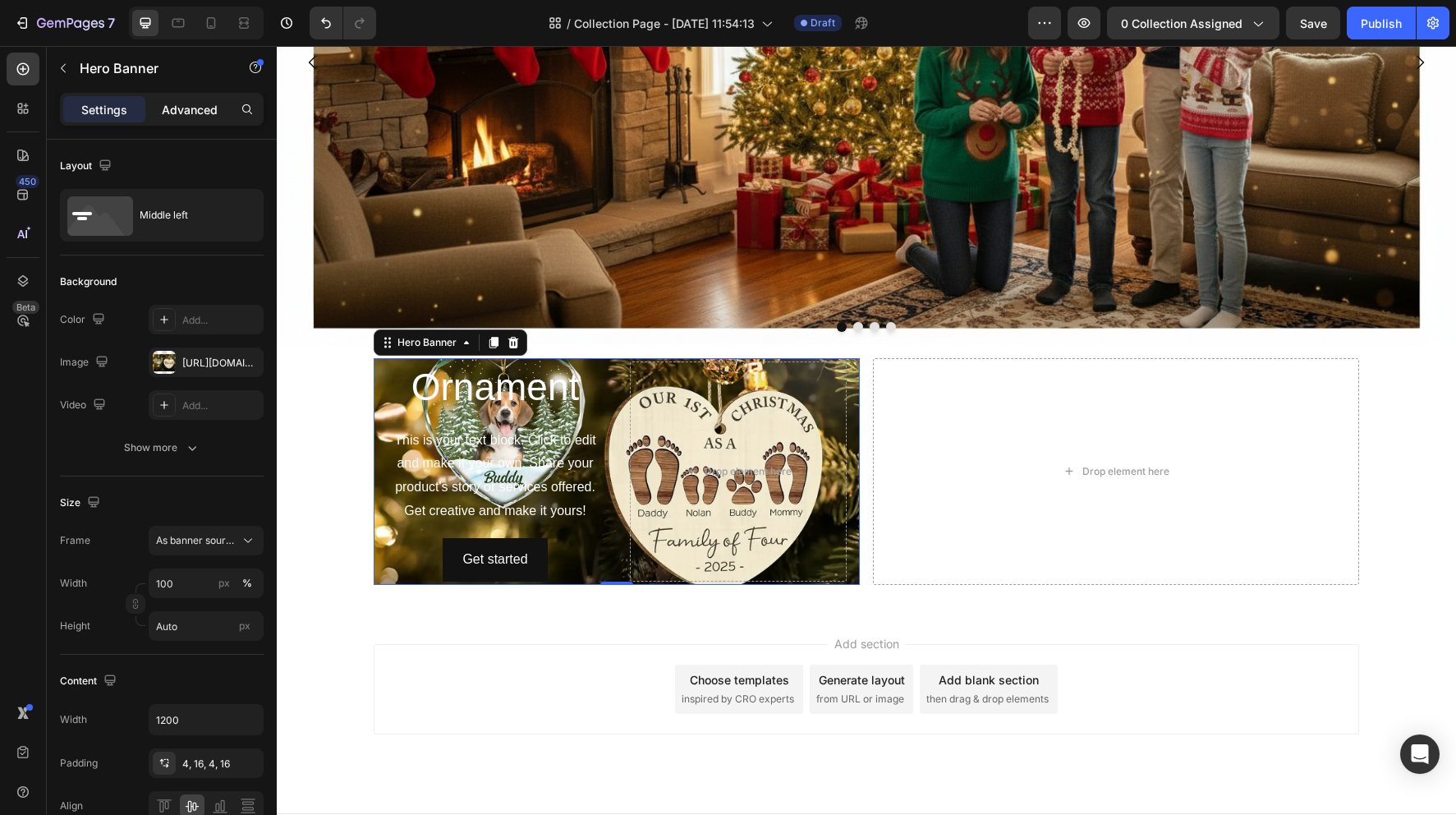
click at [191, 112] on p "Advanced" at bounding box center [190, 109] width 56 height 17
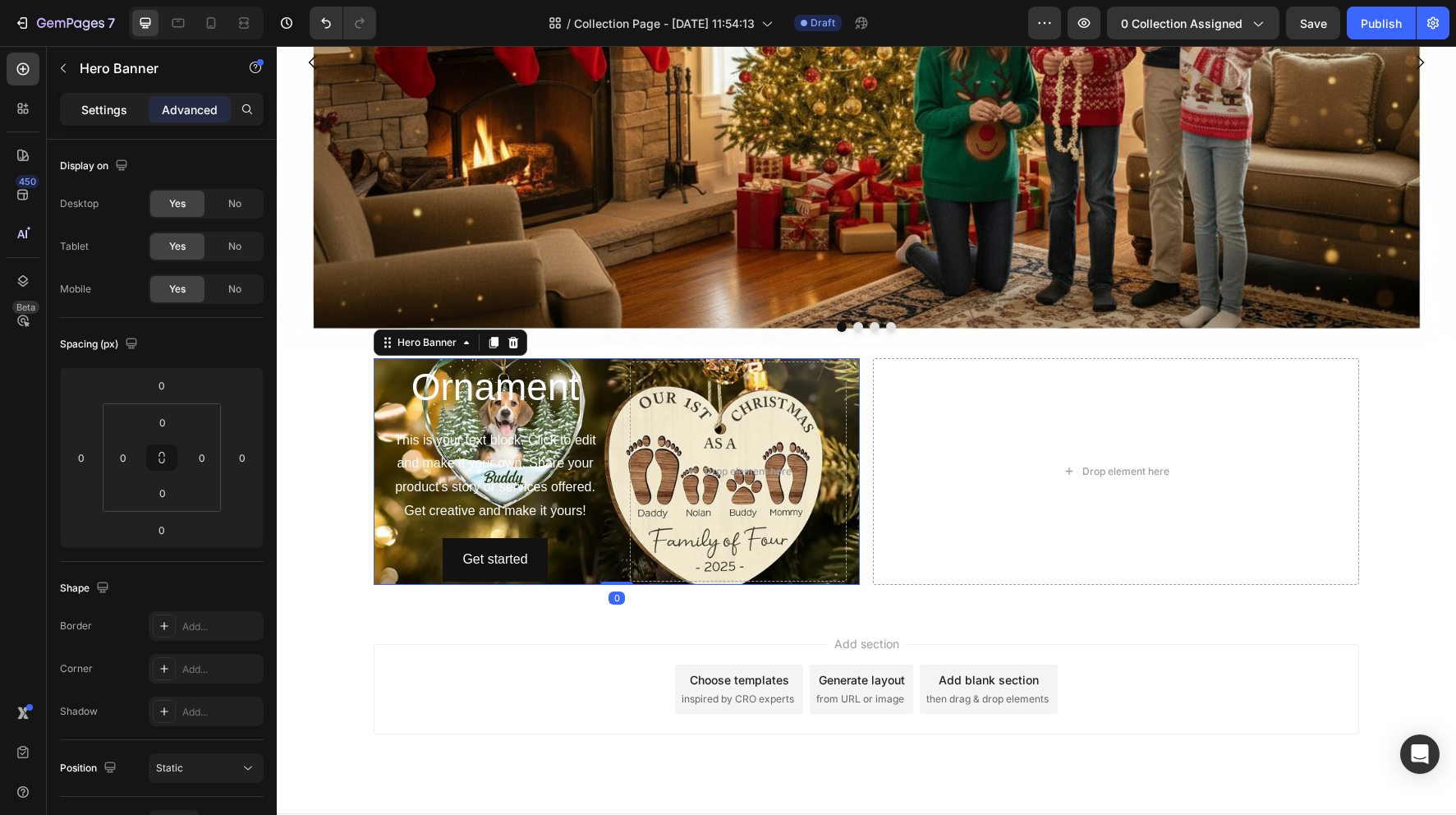
click at [121, 111] on p "Settings" at bounding box center [105, 109] width 46 height 17
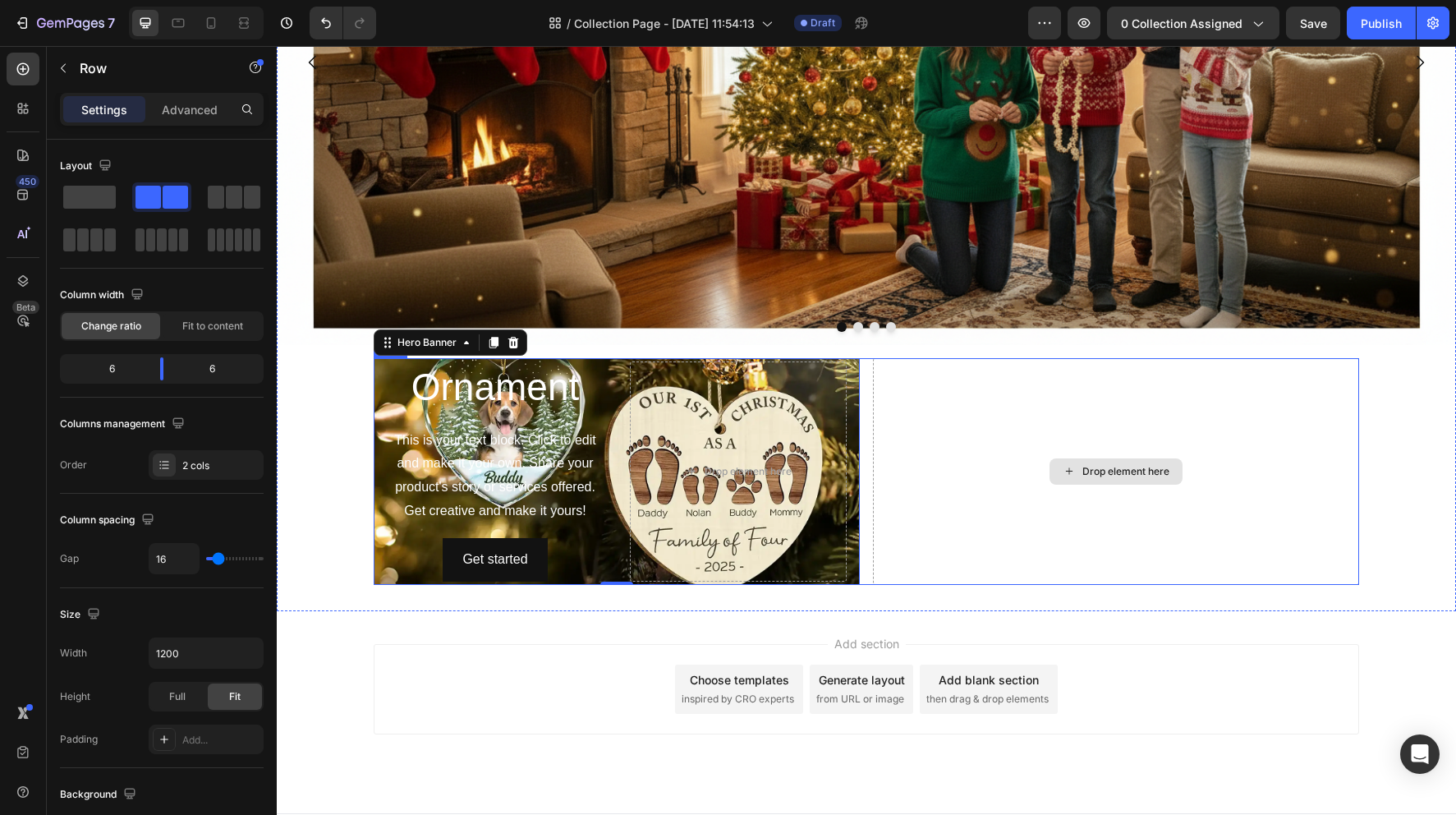
click at [968, 430] on div "Drop element here" at bounding box center [1116, 471] width 486 height 227
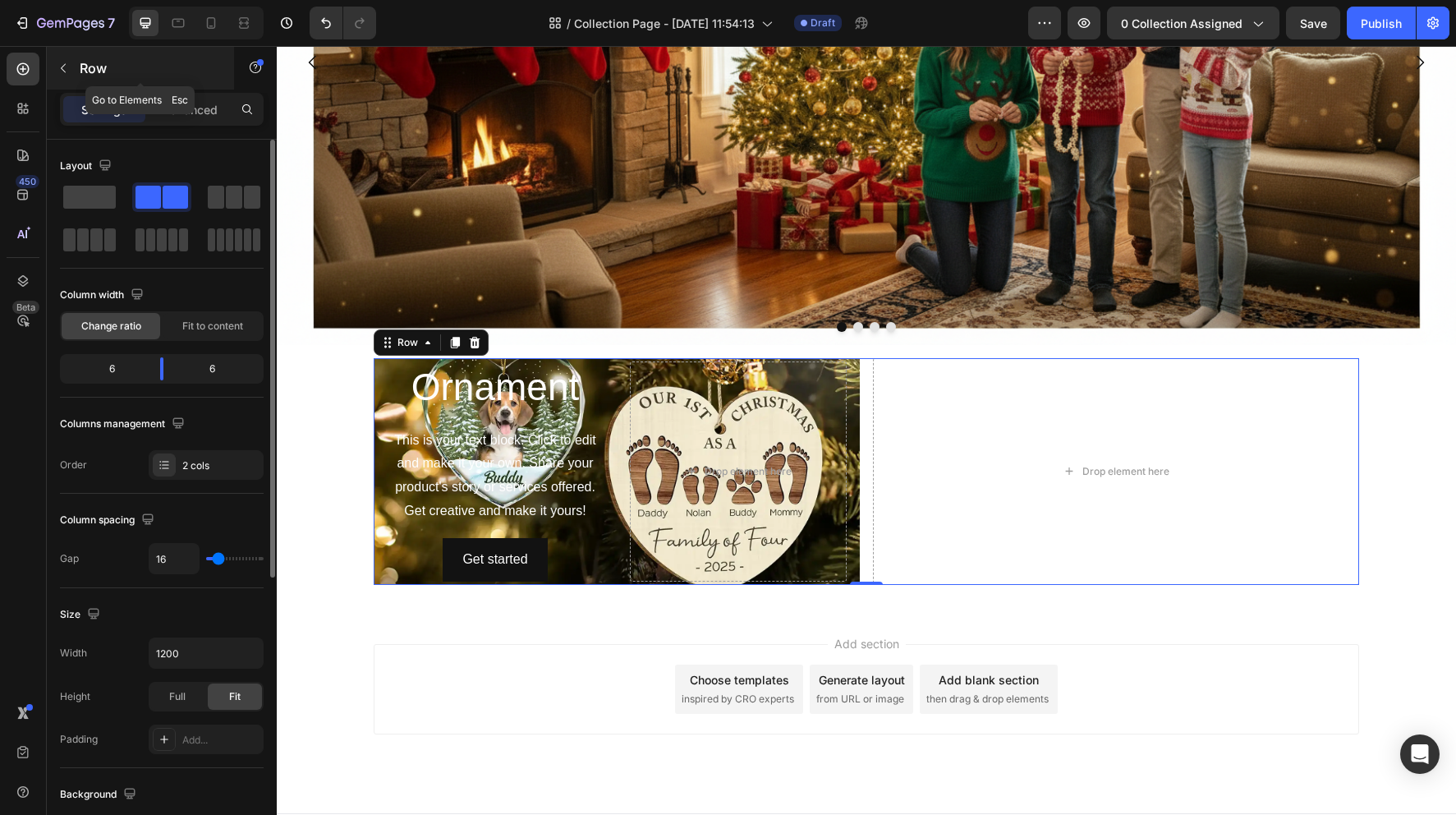
click at [63, 71] on icon "button" at bounding box center [64, 69] width 13 height 13
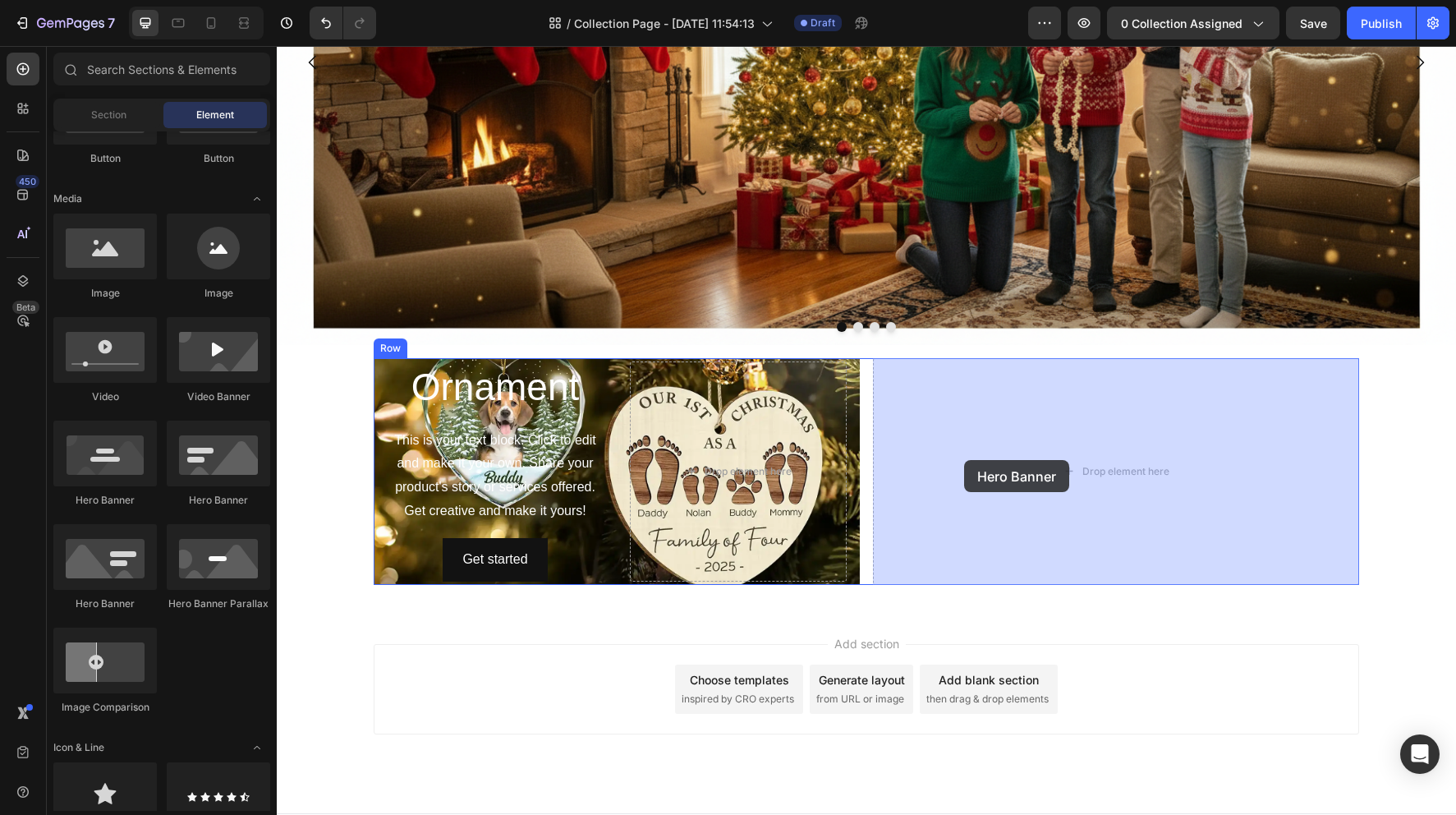
drag, startPoint x: 397, startPoint y: 519, endPoint x: 964, endPoint y: 459, distance: 570.2
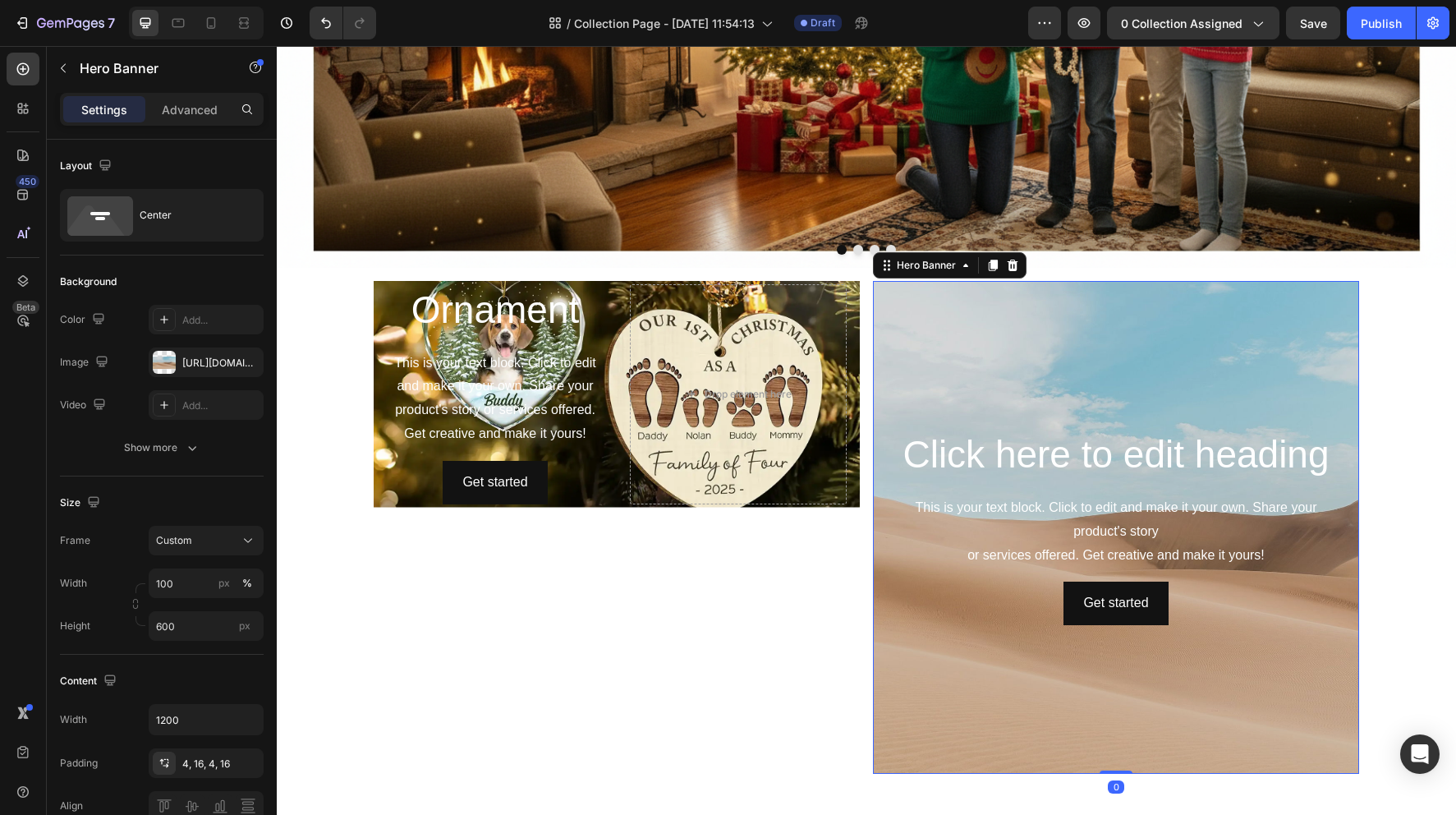
scroll to position [277, 0]
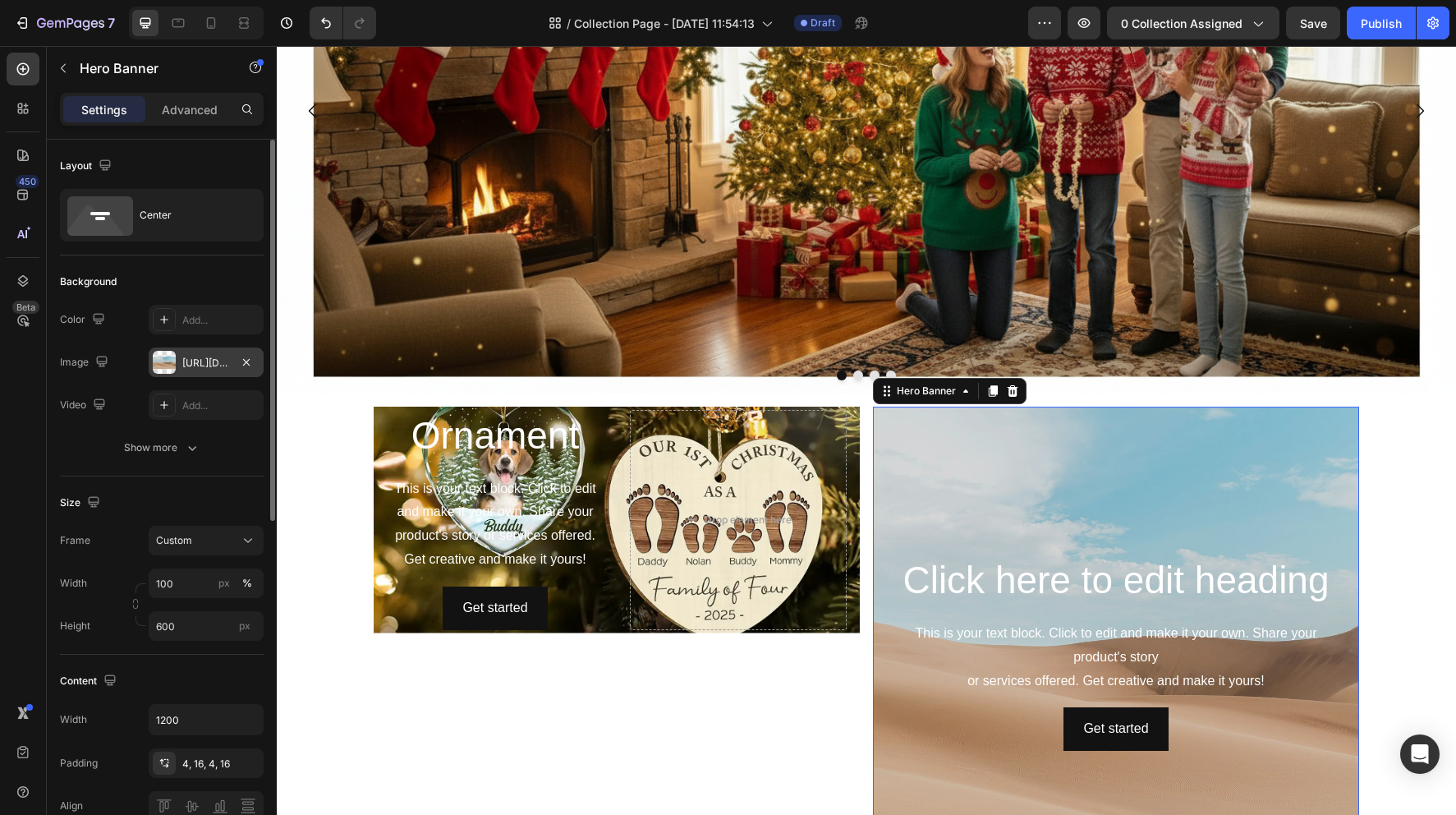
click at [210, 369] on div "https://cdn.shopify.com/s/files/1/2005/9307/files/background_settings.jpg" at bounding box center [206, 363] width 48 height 15
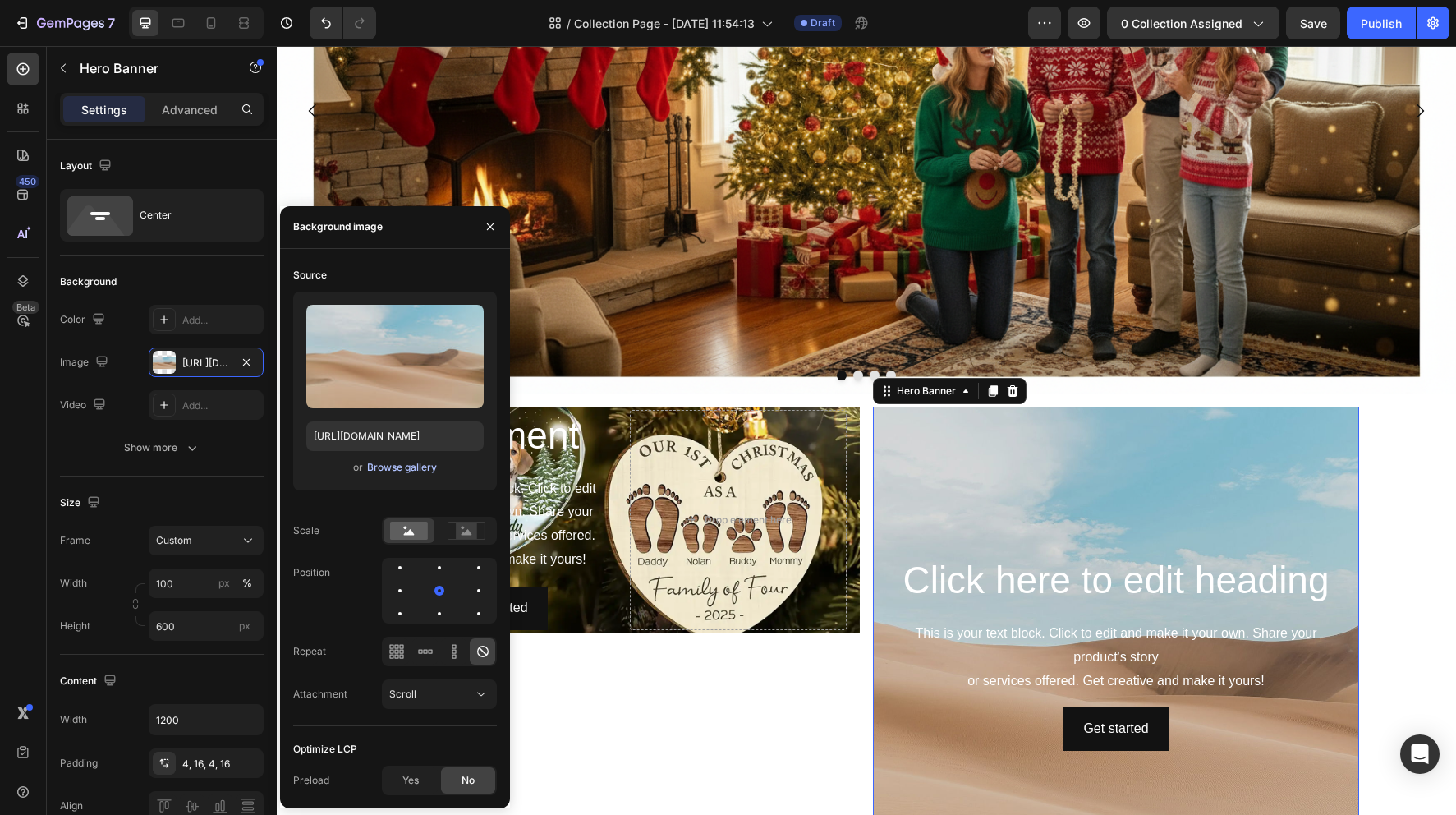
click at [405, 470] on div "Browse gallery" at bounding box center [402, 467] width 70 height 15
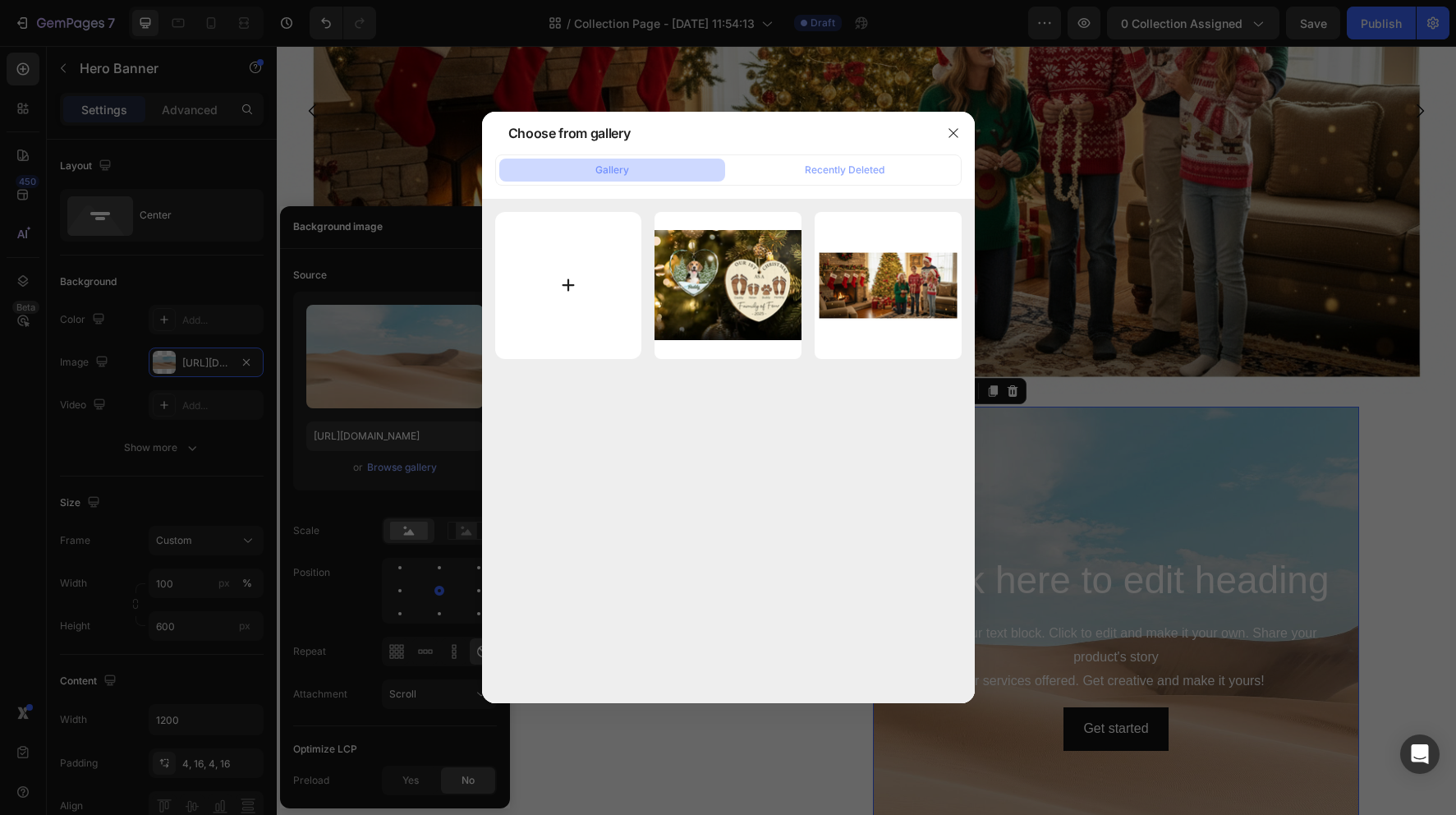
click at [573, 270] on input "file" at bounding box center [569, 286] width 147 height 147
type input "C:\fakepath\Christmas_Warm_and_Cozy_Collection.webp"
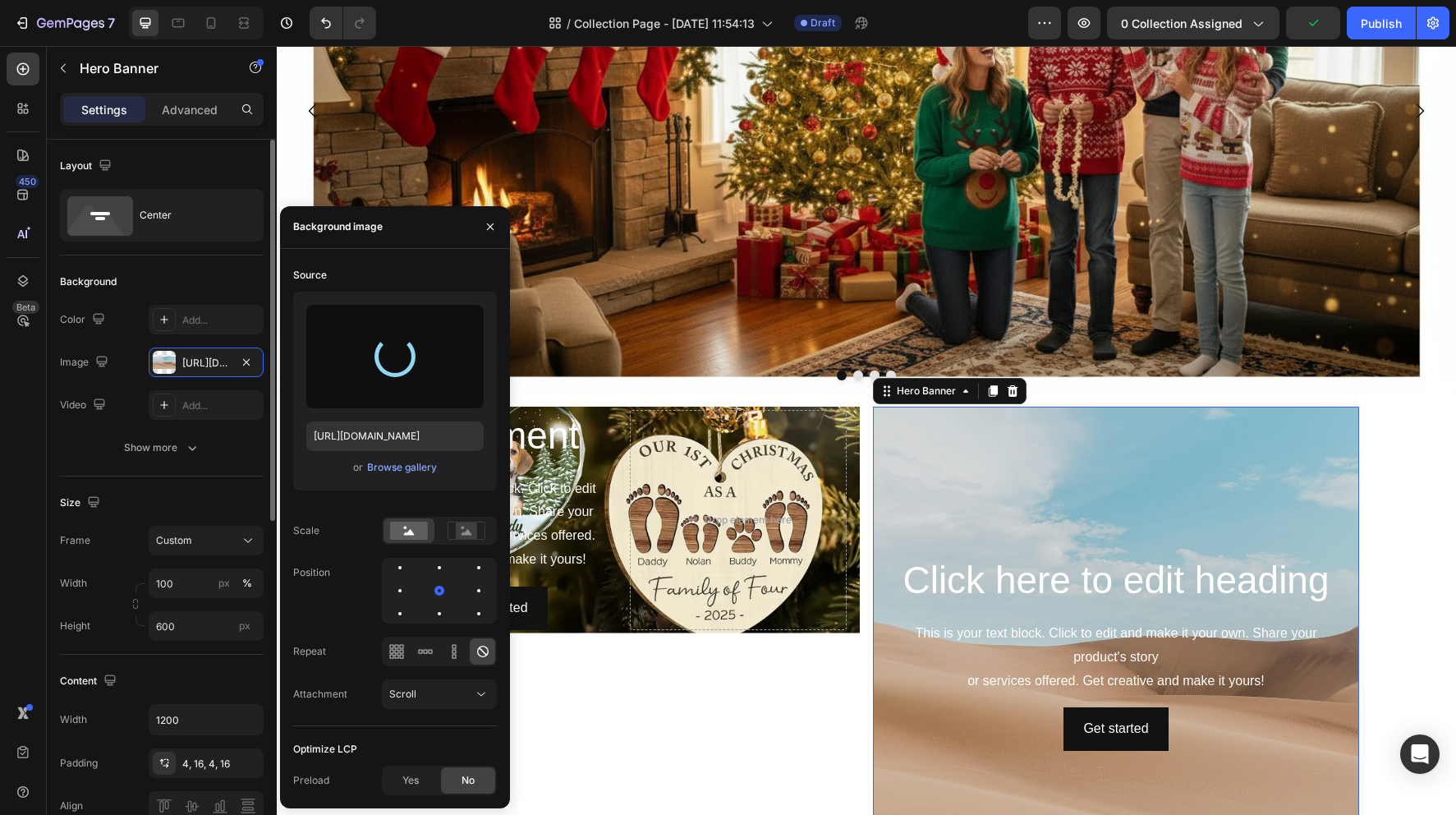
type input "https://cdn.shopify.com/s/files/1/0731/3257/2729/files/gempages_586517905068262…"
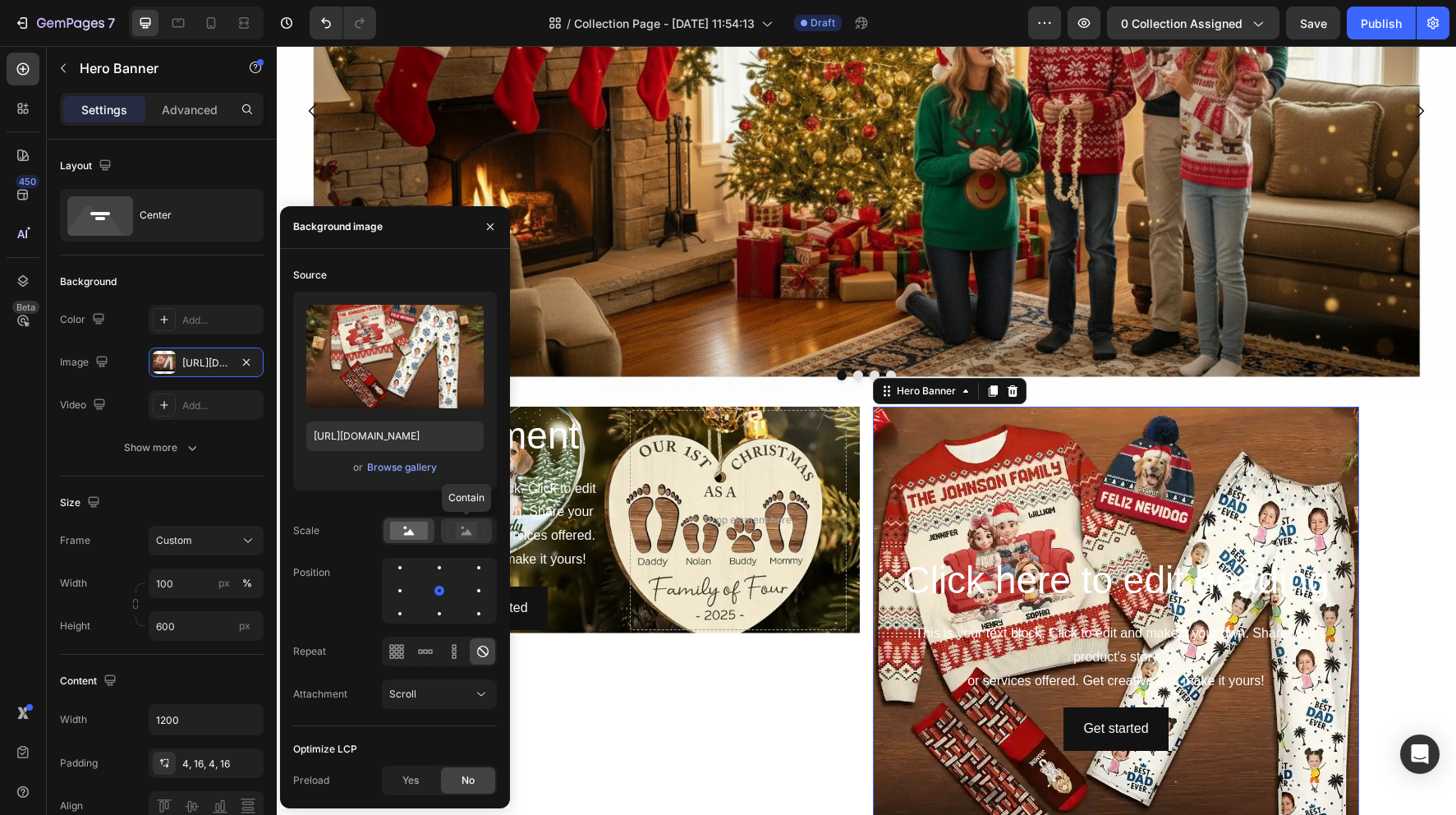
click at [472, 542] on div at bounding box center [466, 531] width 51 height 25
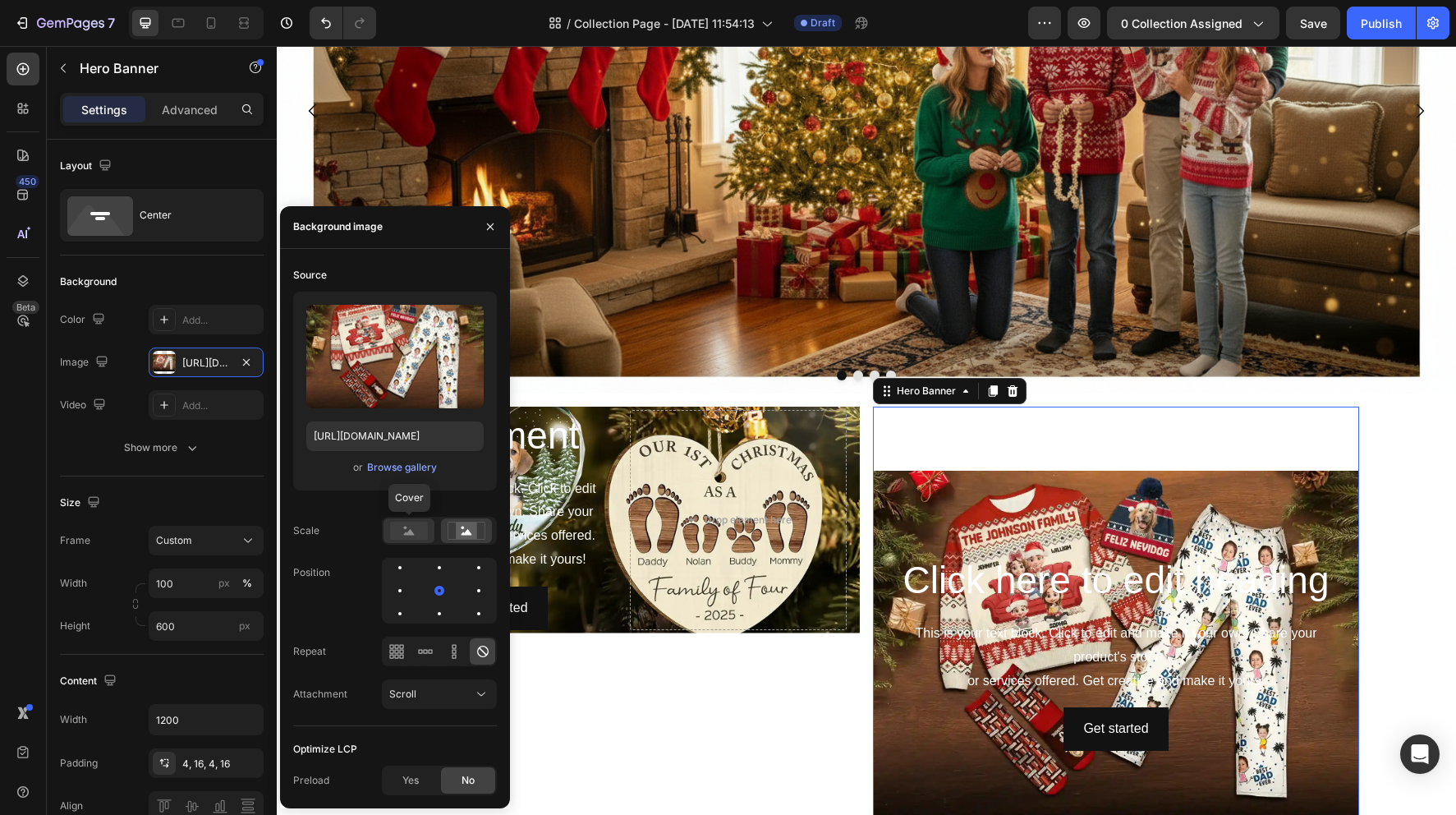
click at [421, 534] on rect at bounding box center [409, 531] width 38 height 18
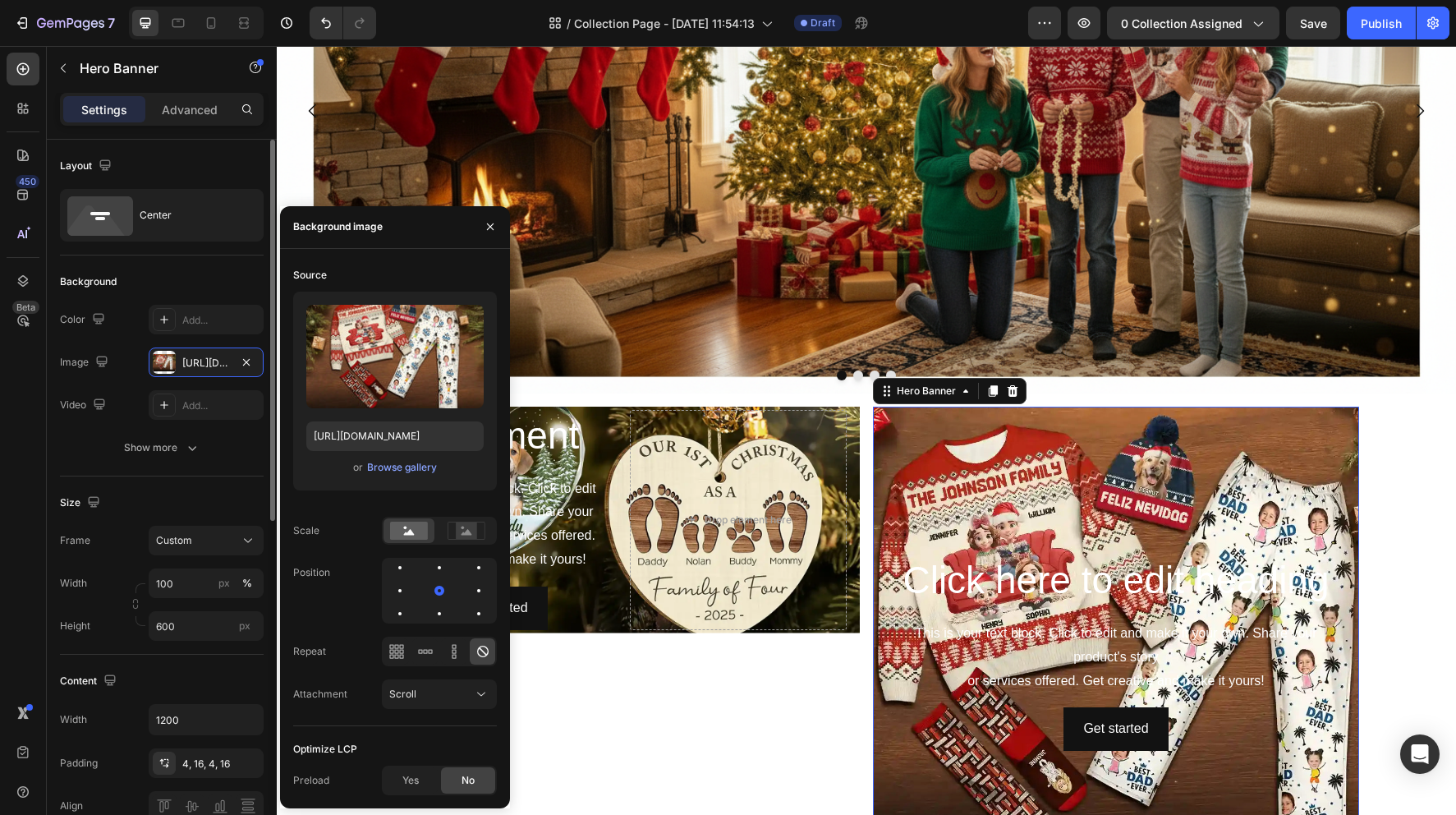
click at [206, 487] on div "Size Frame Custom Width 100 px % Height 600 px" at bounding box center [162, 566] width 204 height 178
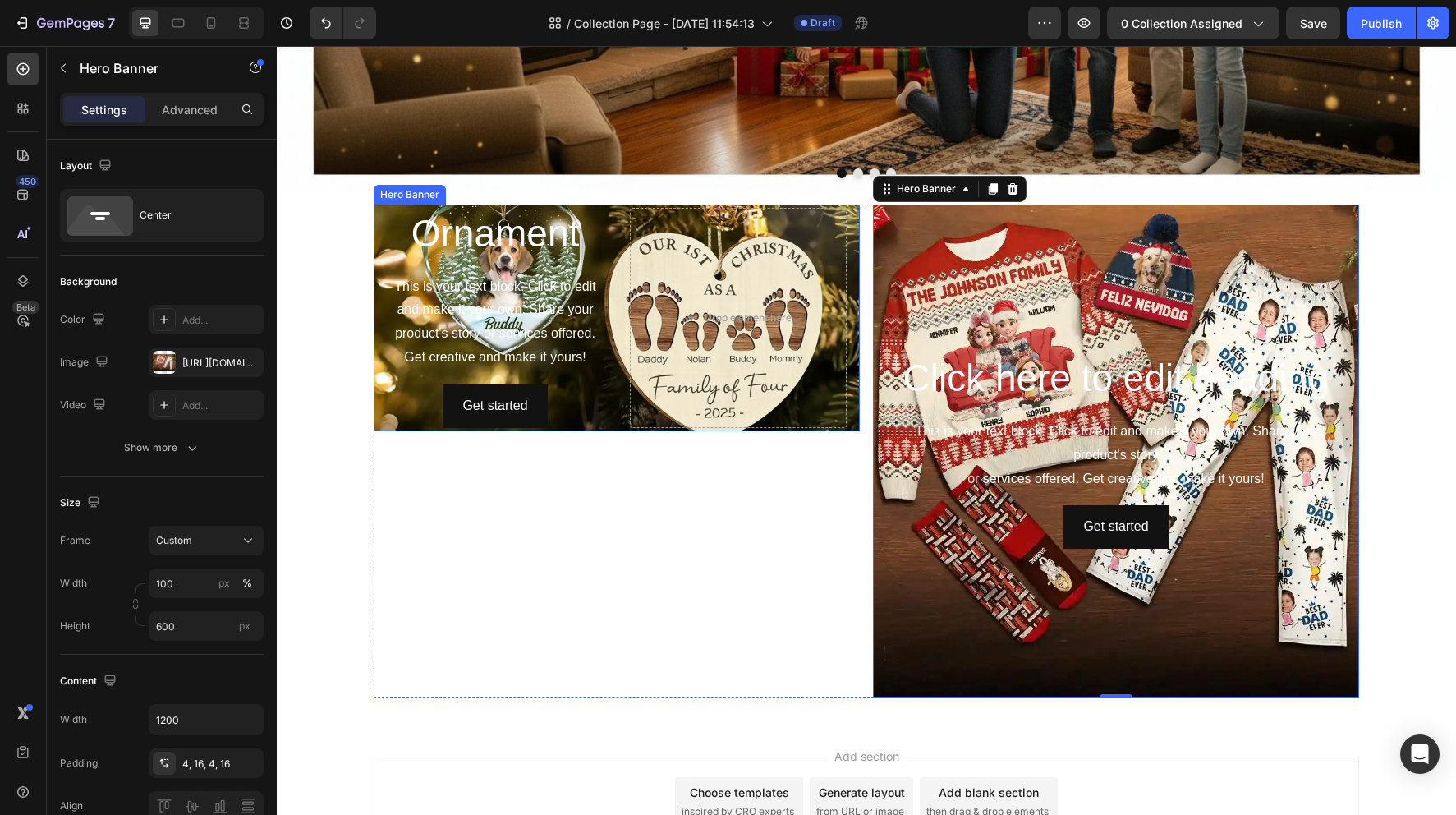
scroll to position [497, 0]
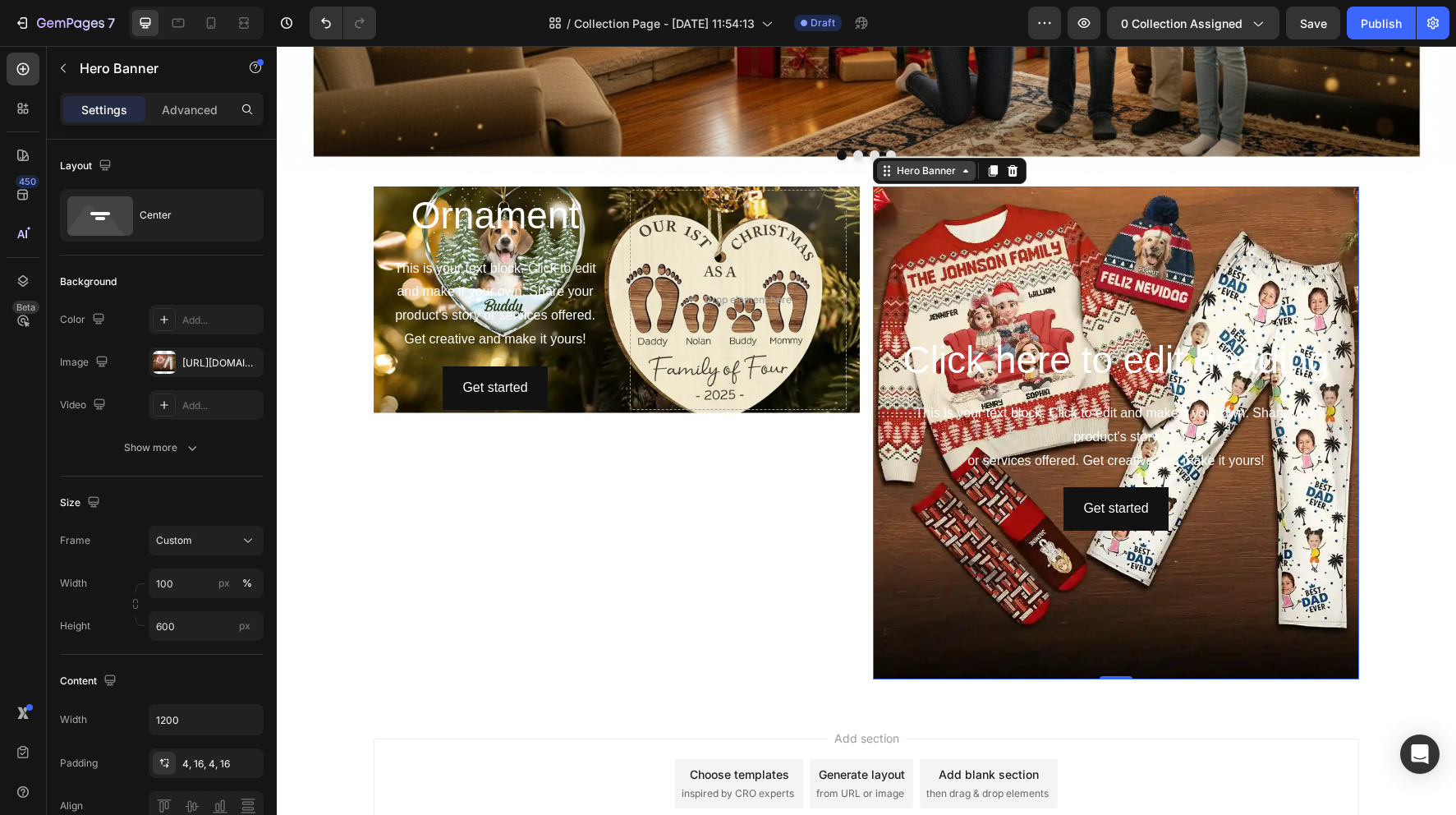
click at [961, 169] on icon at bounding box center [966, 171] width 13 height 13
click at [963, 170] on icon at bounding box center [966, 171] width 5 height 3
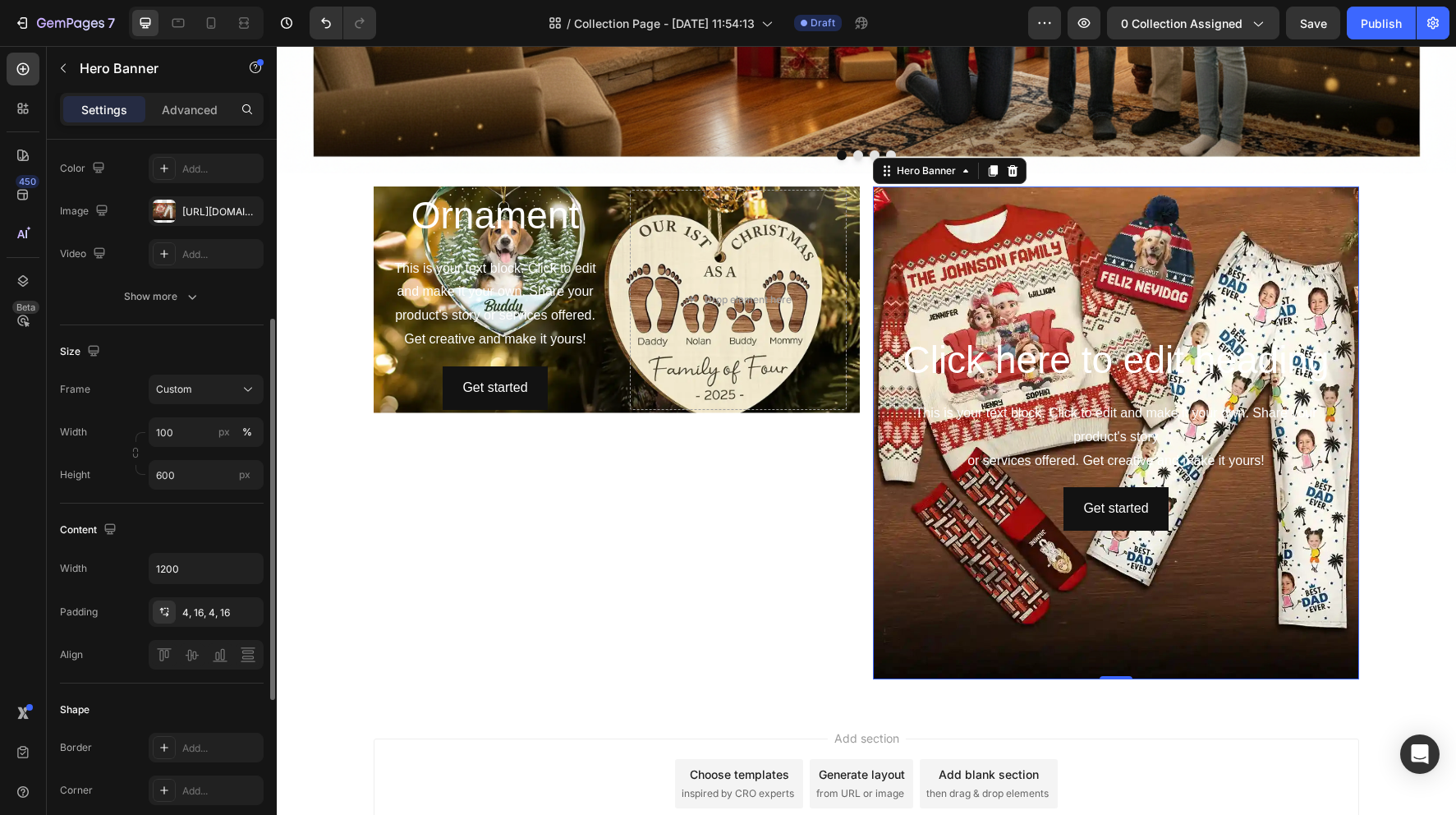
scroll to position [0, 0]
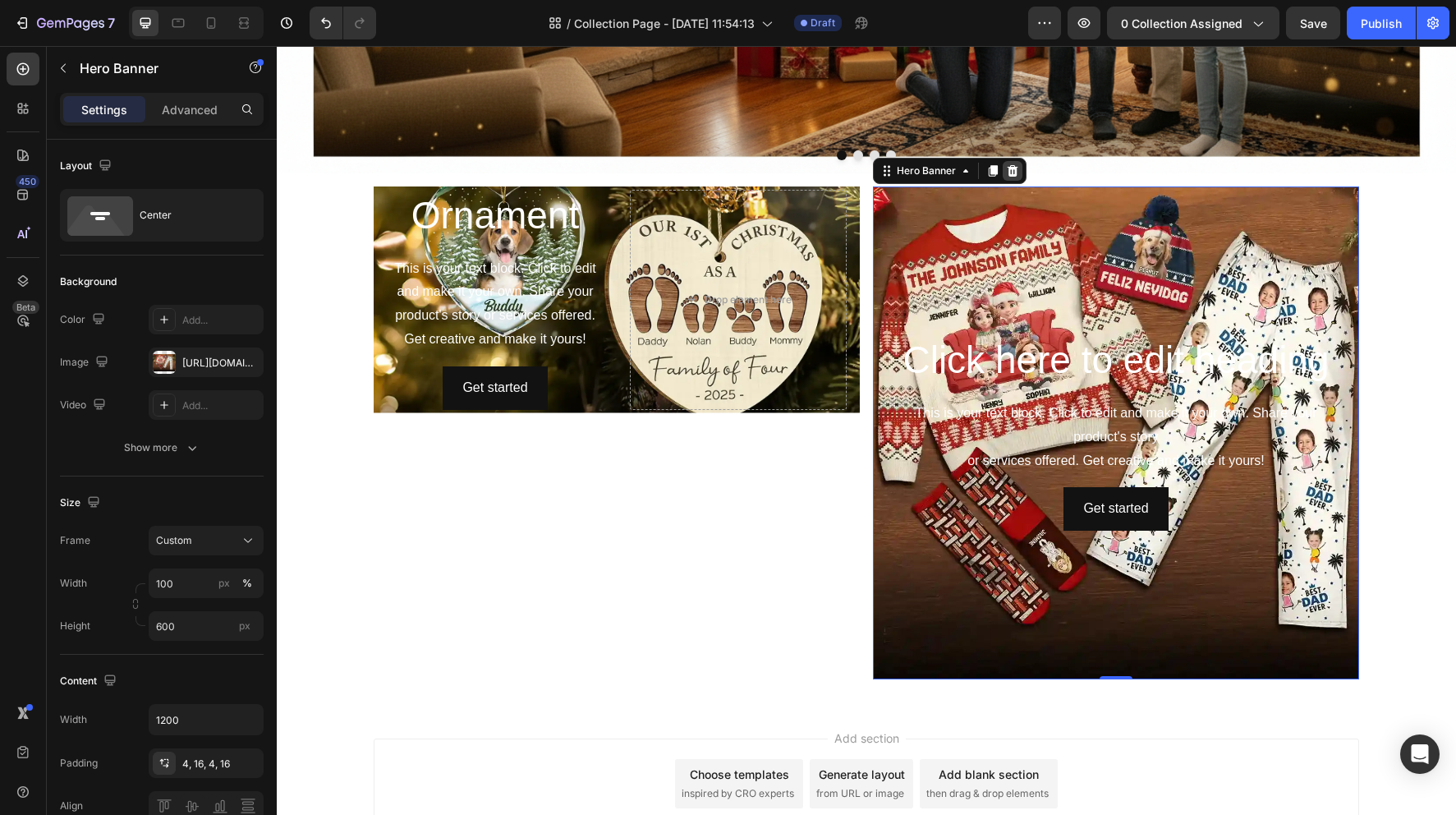
click at [1011, 169] on icon at bounding box center [1013, 171] width 13 height 13
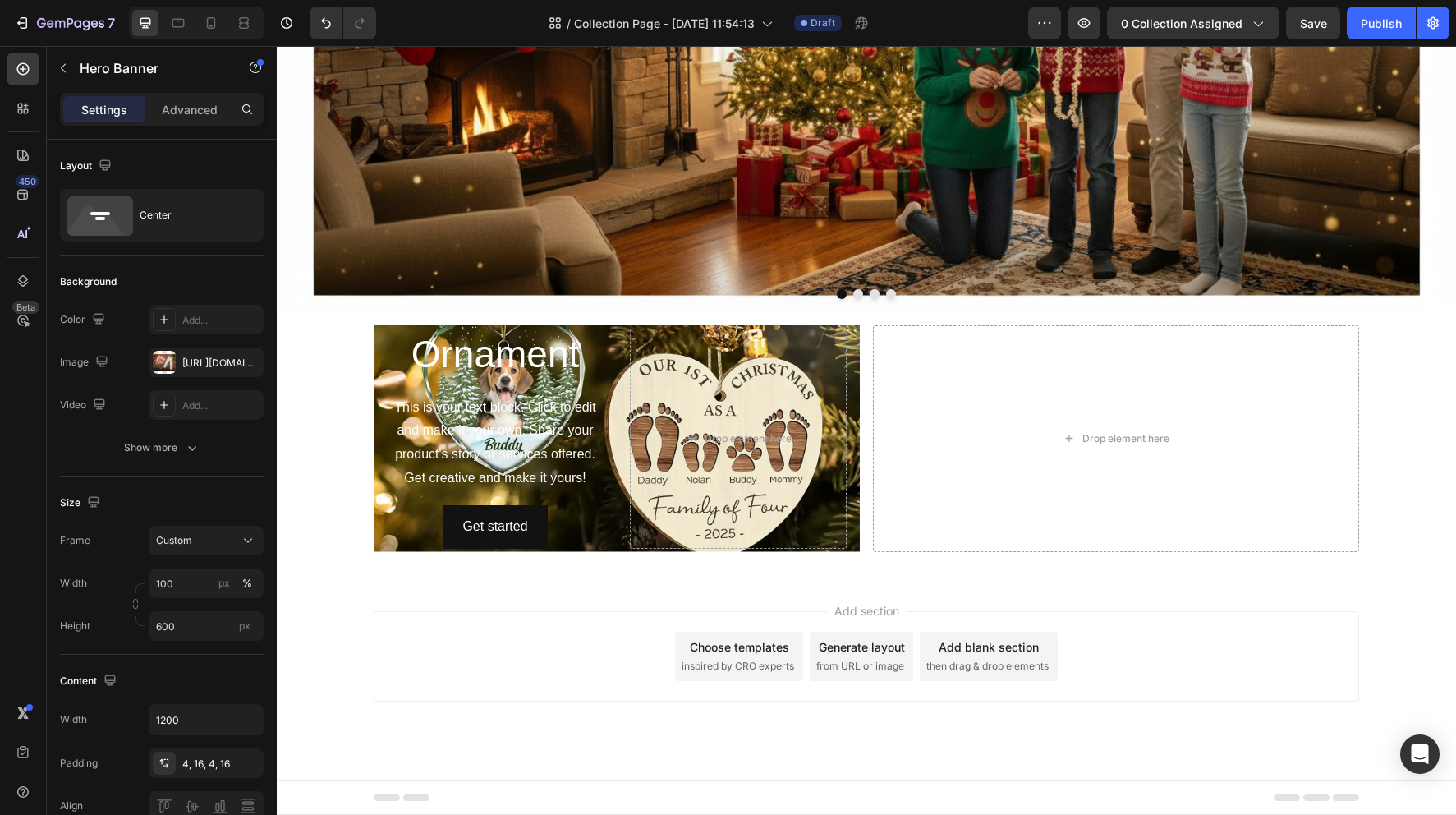
scroll to position [358, 0]
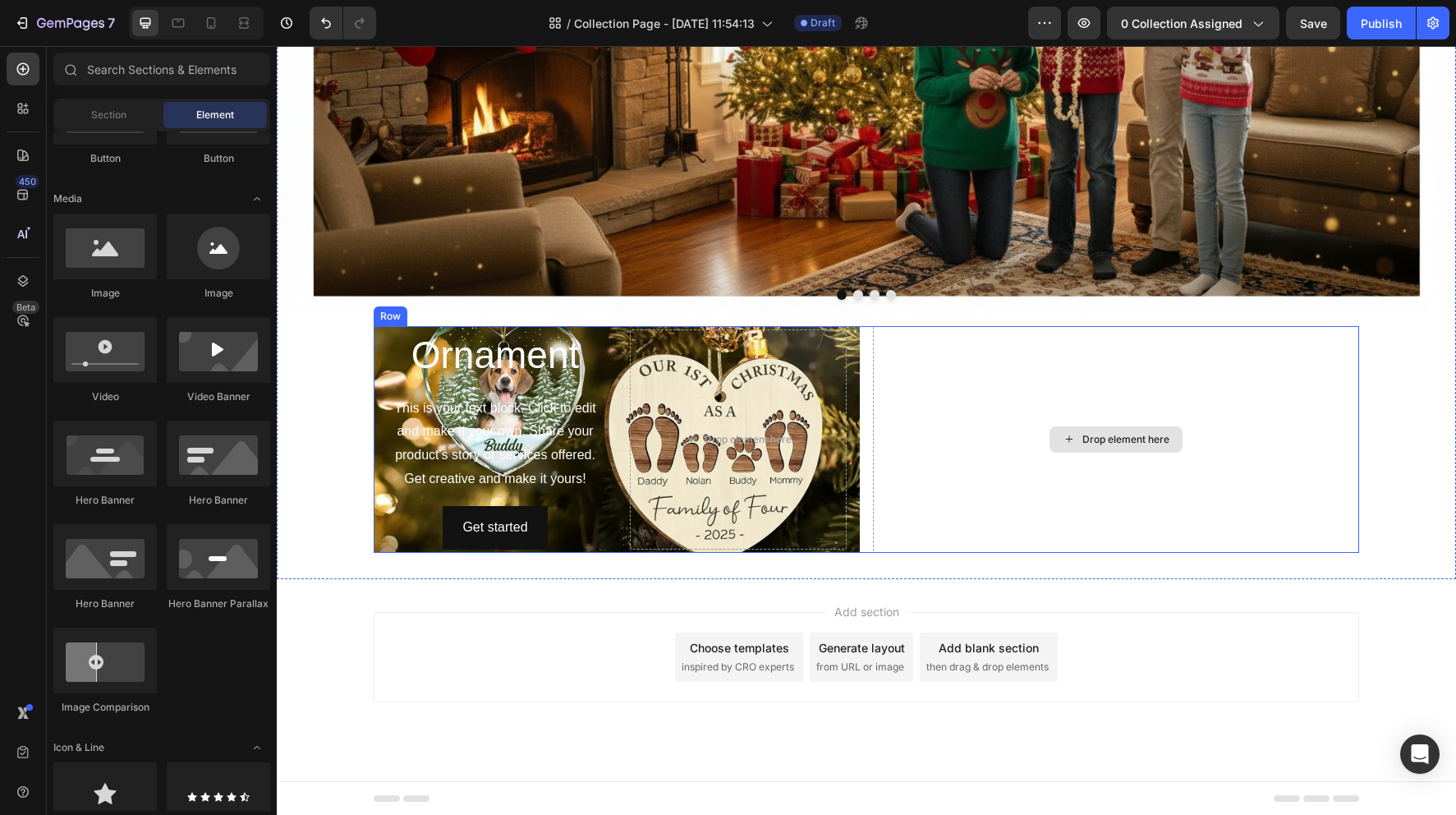
click at [1102, 434] on div "Drop element here" at bounding box center [1125, 439] width 87 height 13
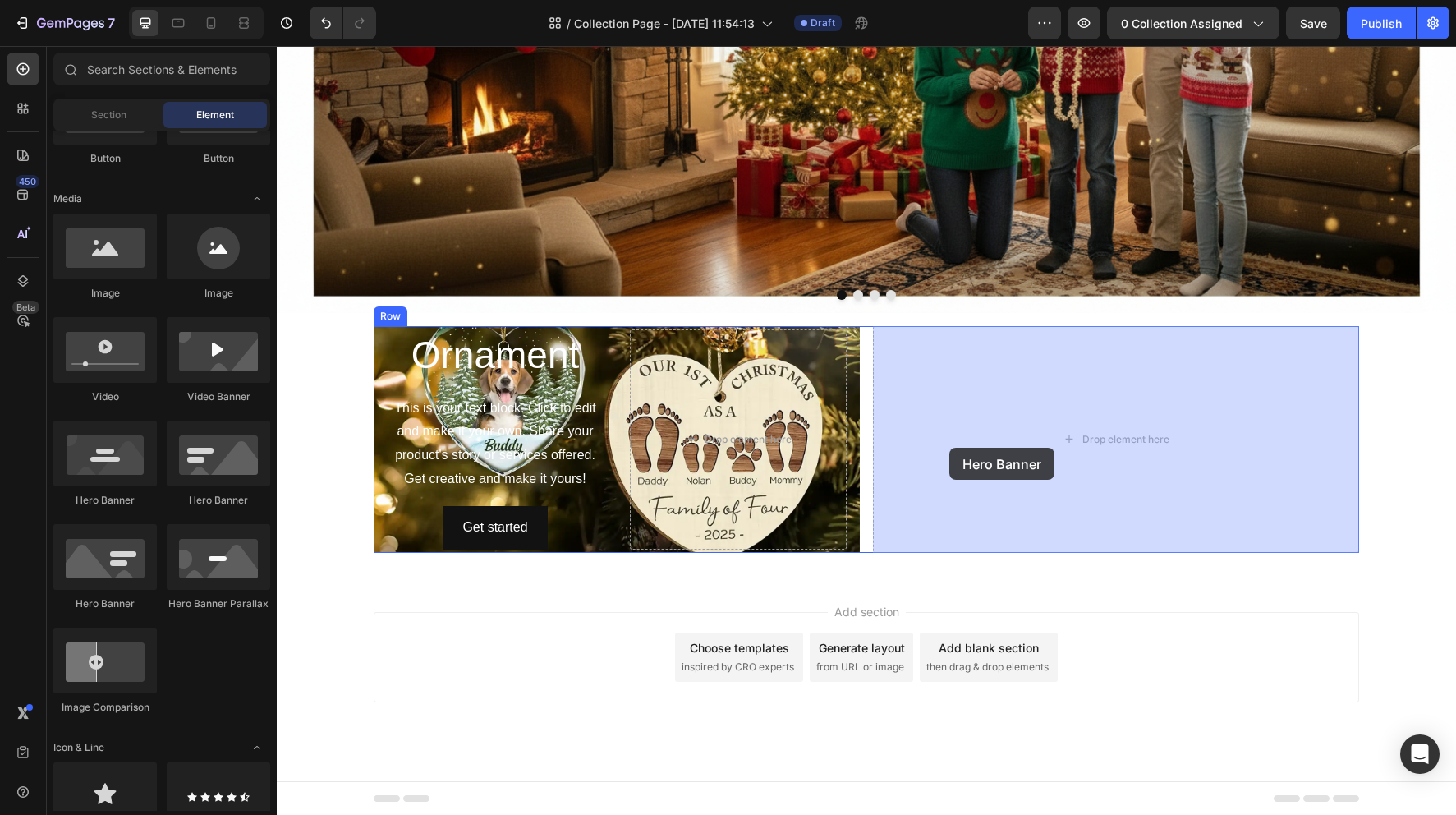
drag, startPoint x: 471, startPoint y: 512, endPoint x: 955, endPoint y: 441, distance: 489.2
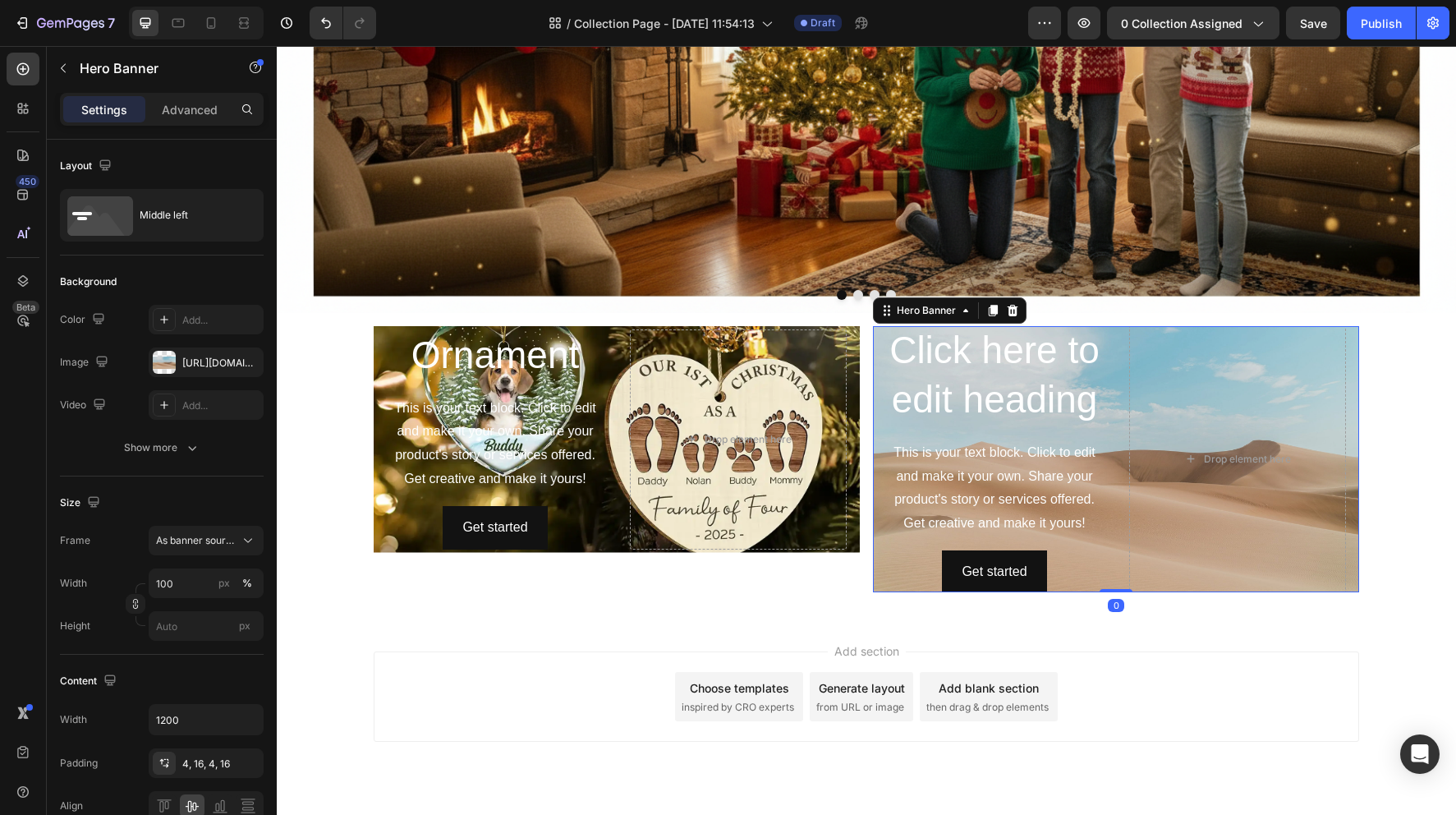
scroll to position [398, 0]
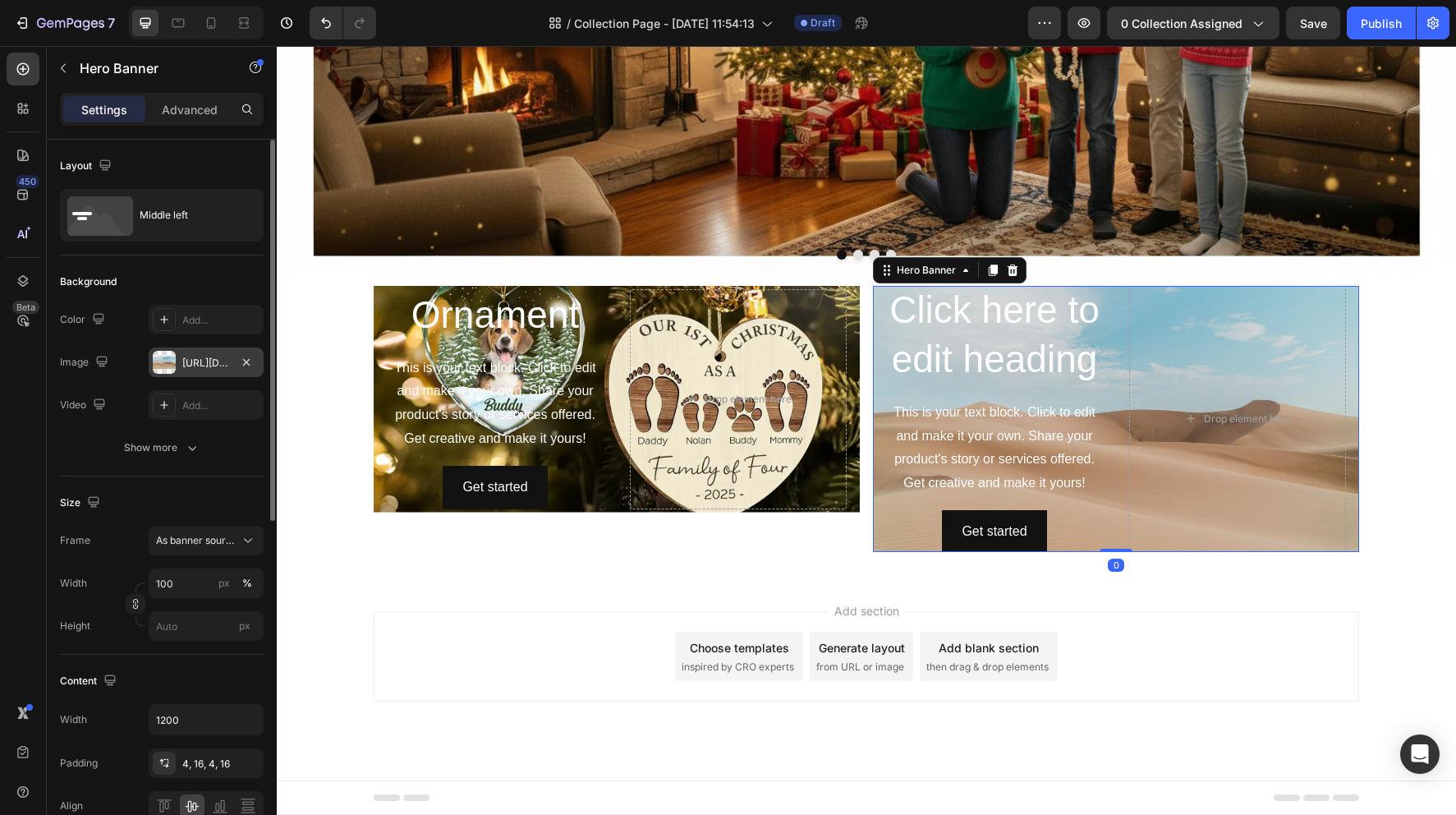
click at [201, 362] on div "https://cdn.shopify.com/s/files/1/2005/9307/files/background_settings.jpg" at bounding box center [206, 363] width 48 height 15
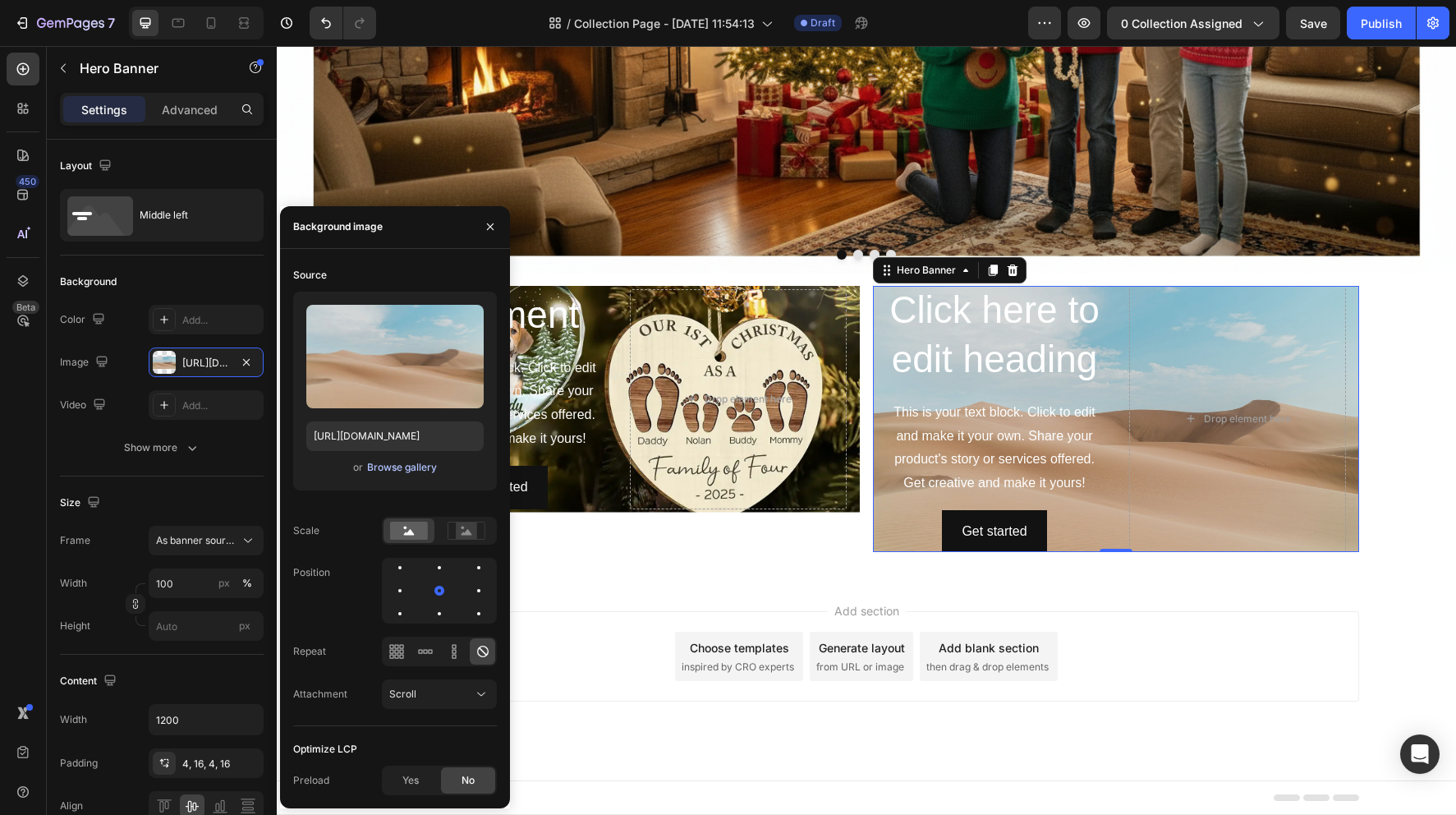
click at [397, 464] on div "Browse gallery" at bounding box center [402, 467] width 70 height 15
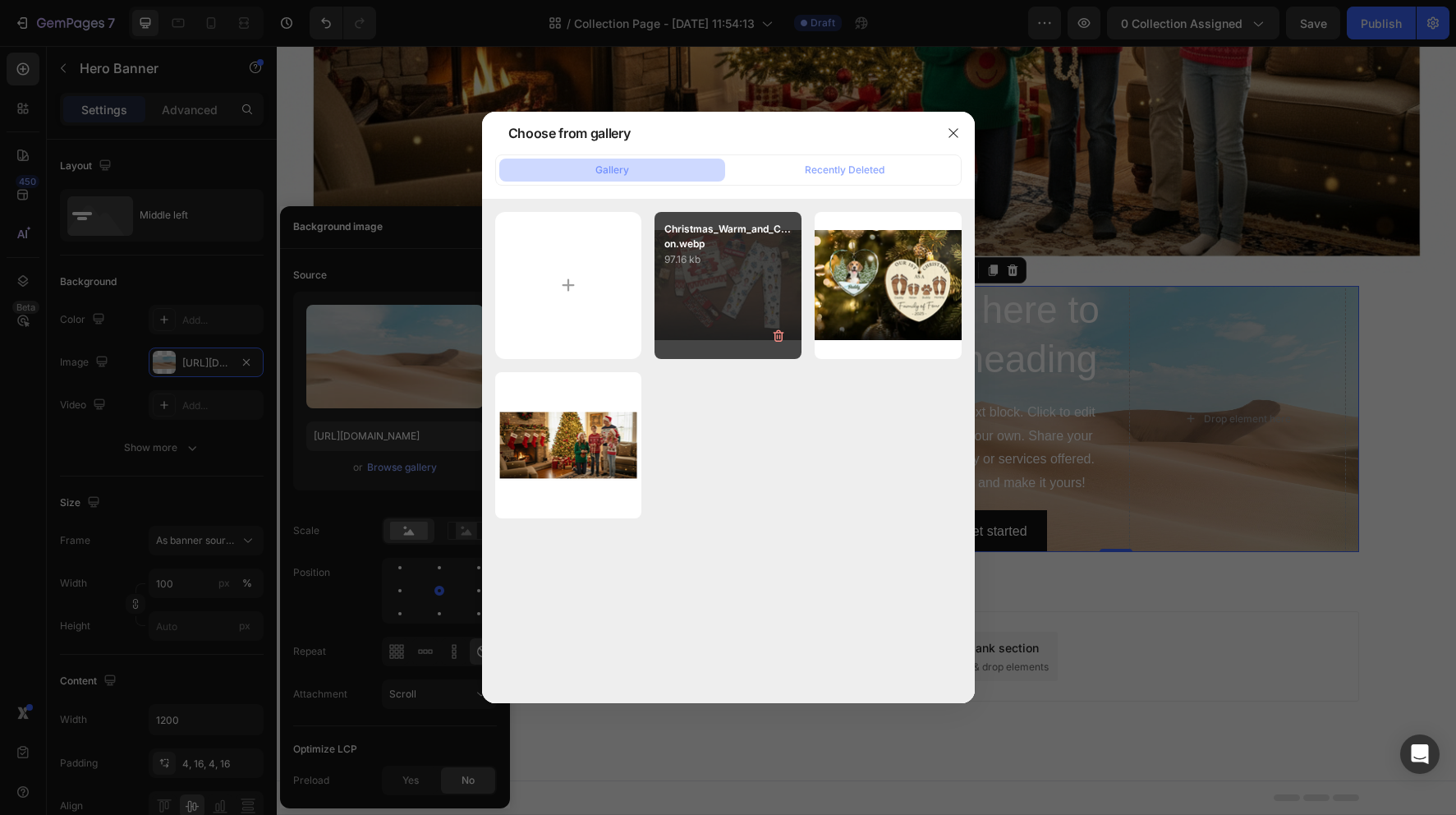
click at [749, 295] on div "Christmas_Warm_and_C...on.webp 97.16 kb" at bounding box center [728, 286] width 147 height 147
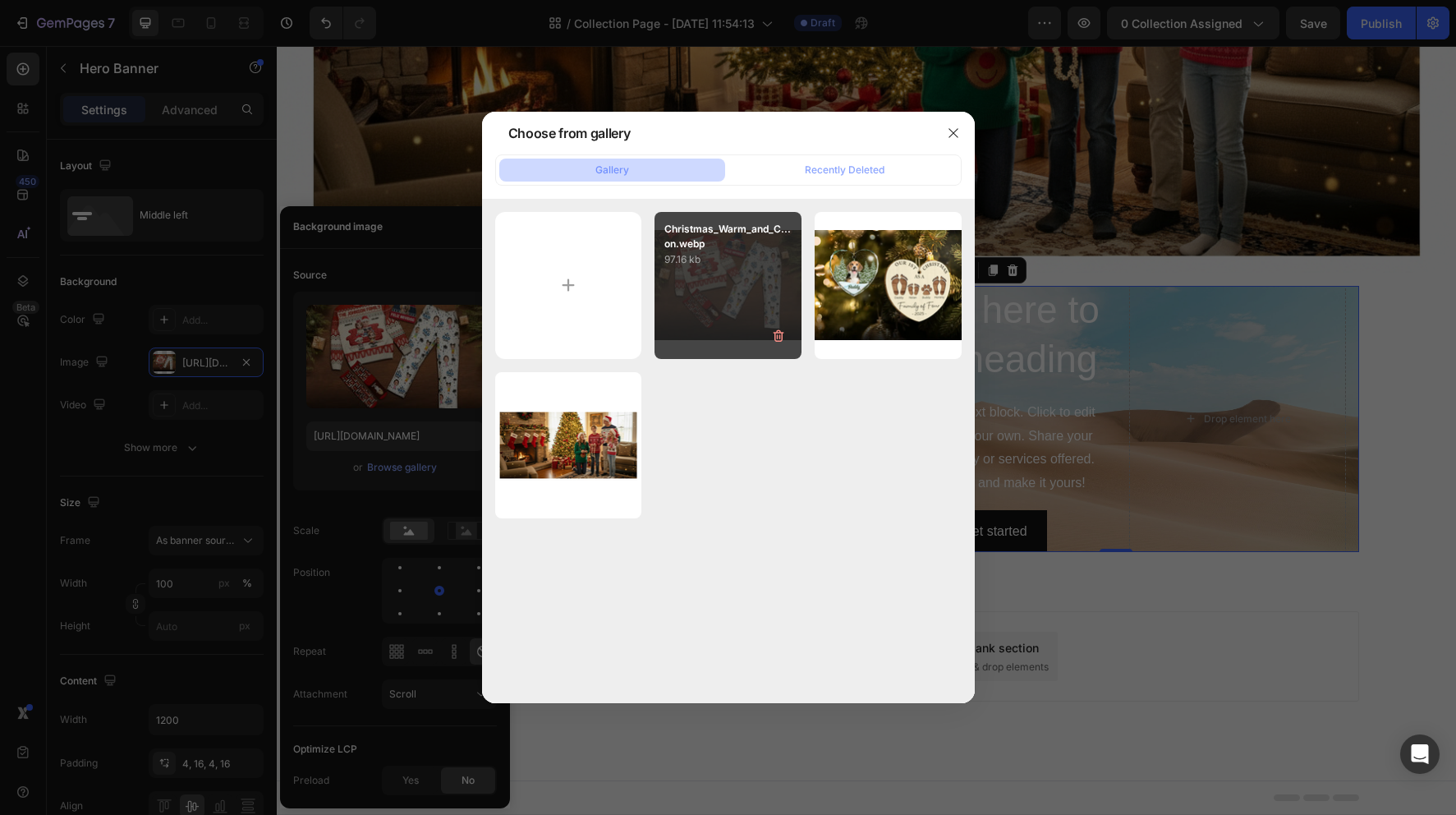
type input "https://cdn.shopify.com/s/files/1/0731/3257/2729/files/gempages_586517905068262…"
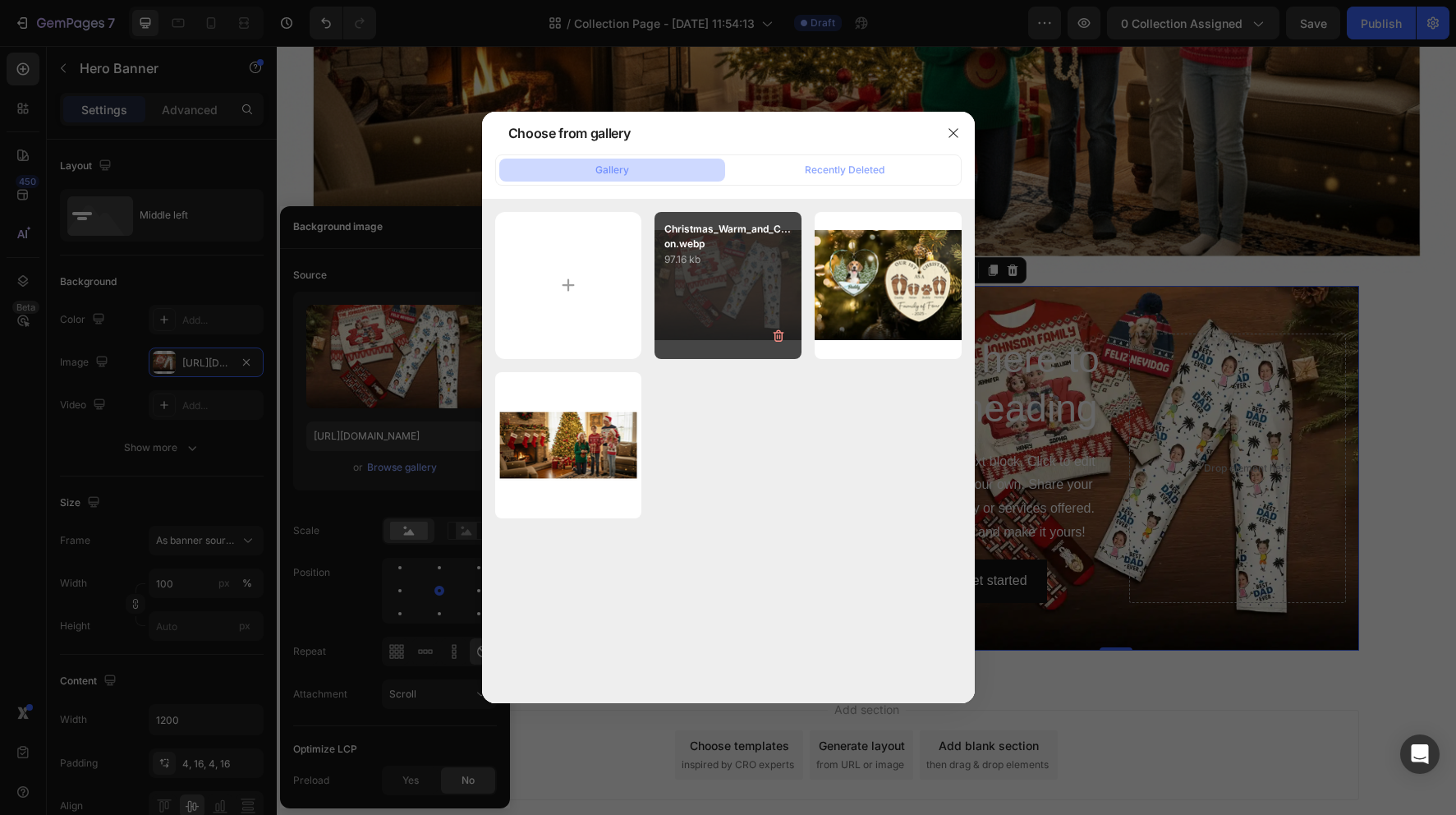
scroll to position [496, 0]
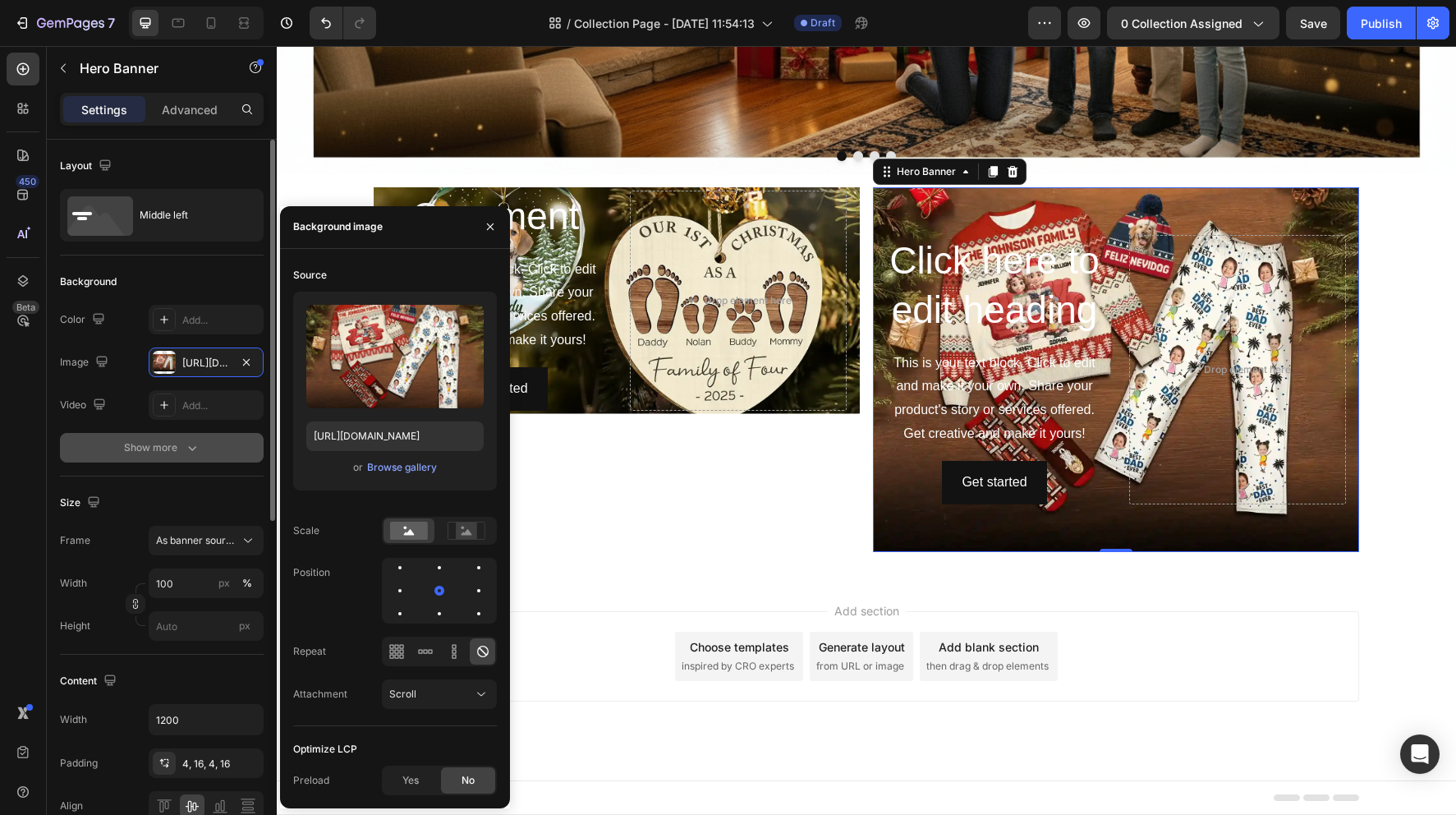
click at [85, 441] on button "Show more" at bounding box center [162, 448] width 204 height 30
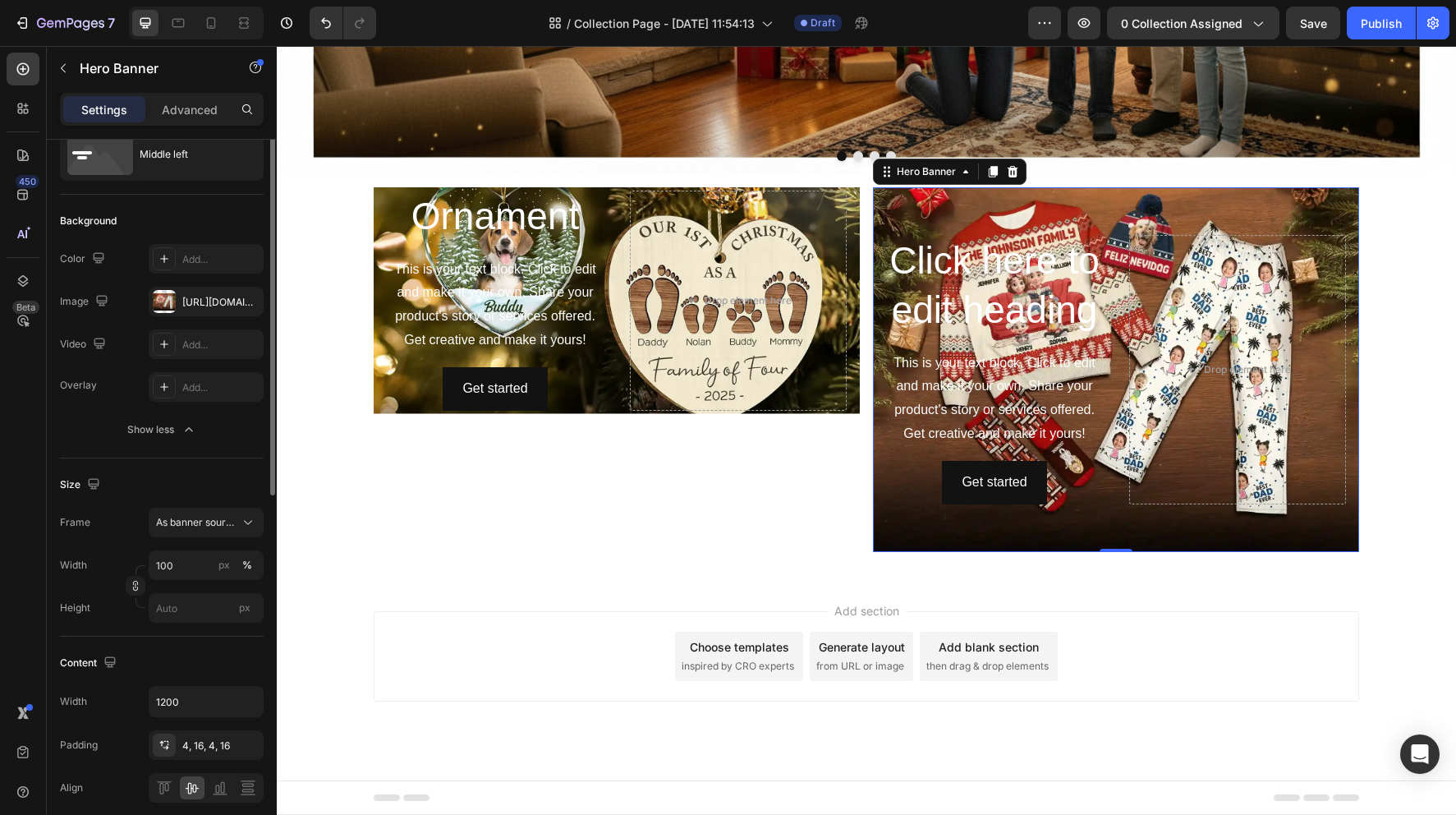
scroll to position [69, 0]
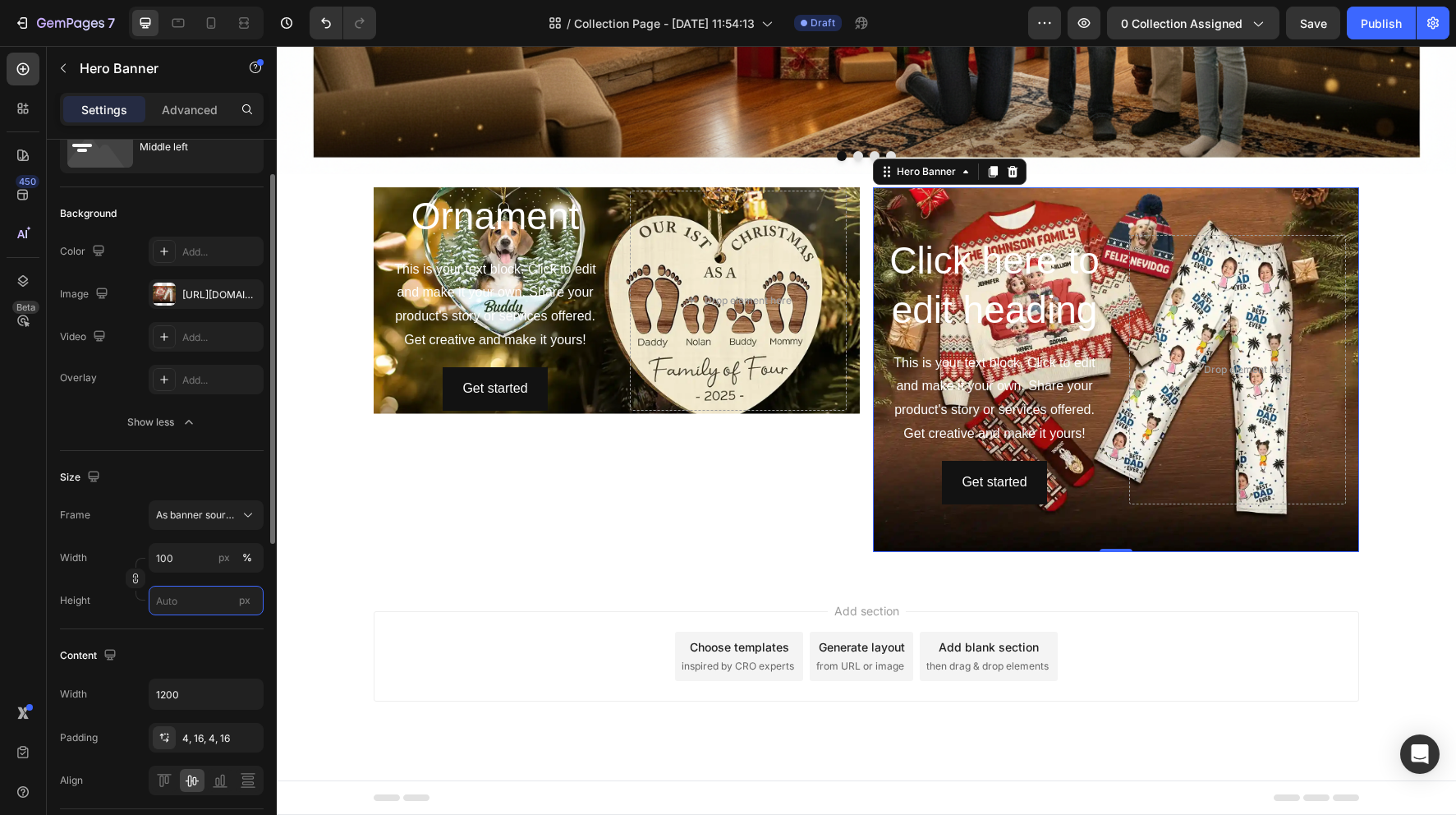
click at [180, 599] on input "px" at bounding box center [206, 600] width 115 height 30
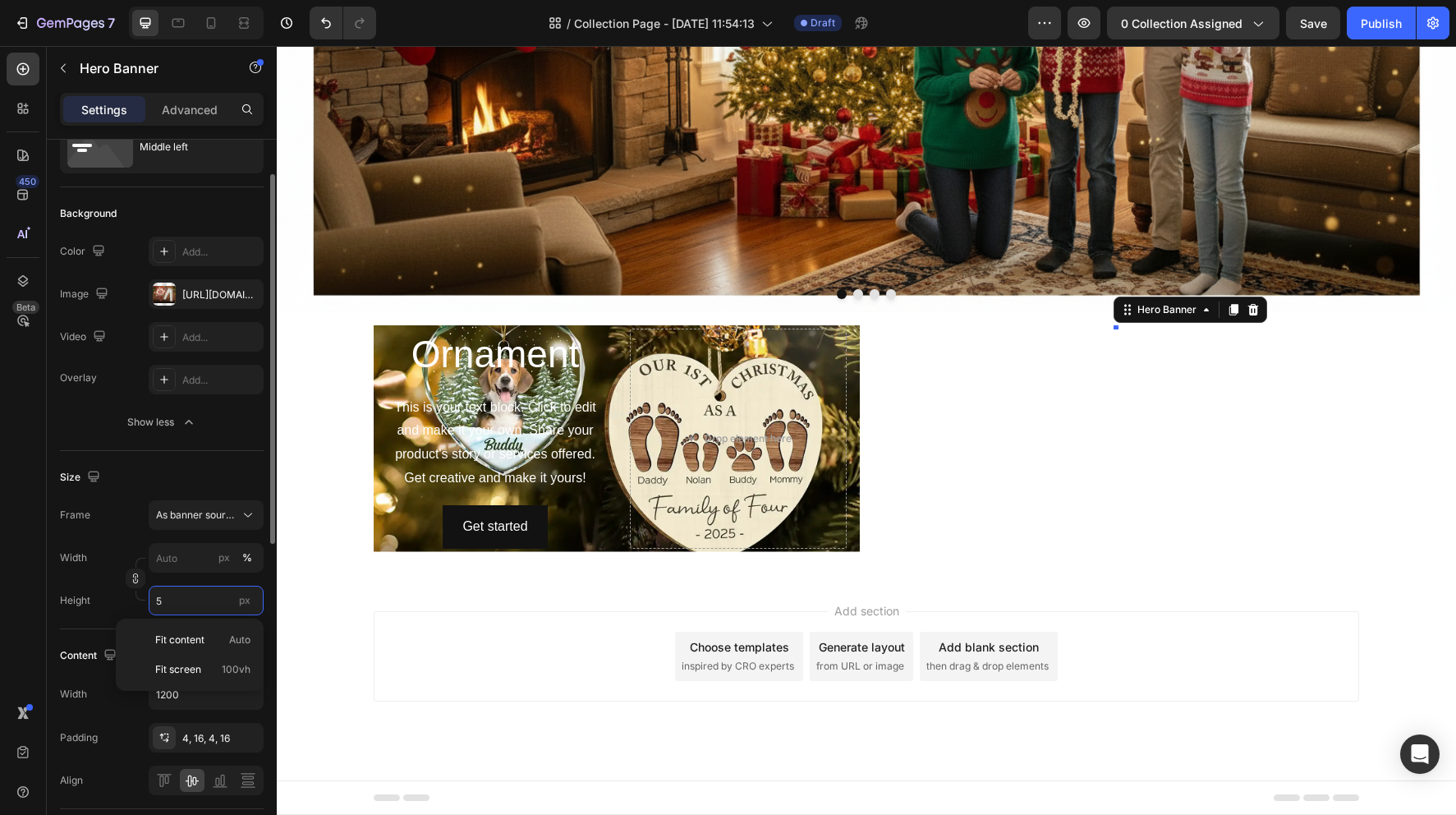
scroll to position [358, 0]
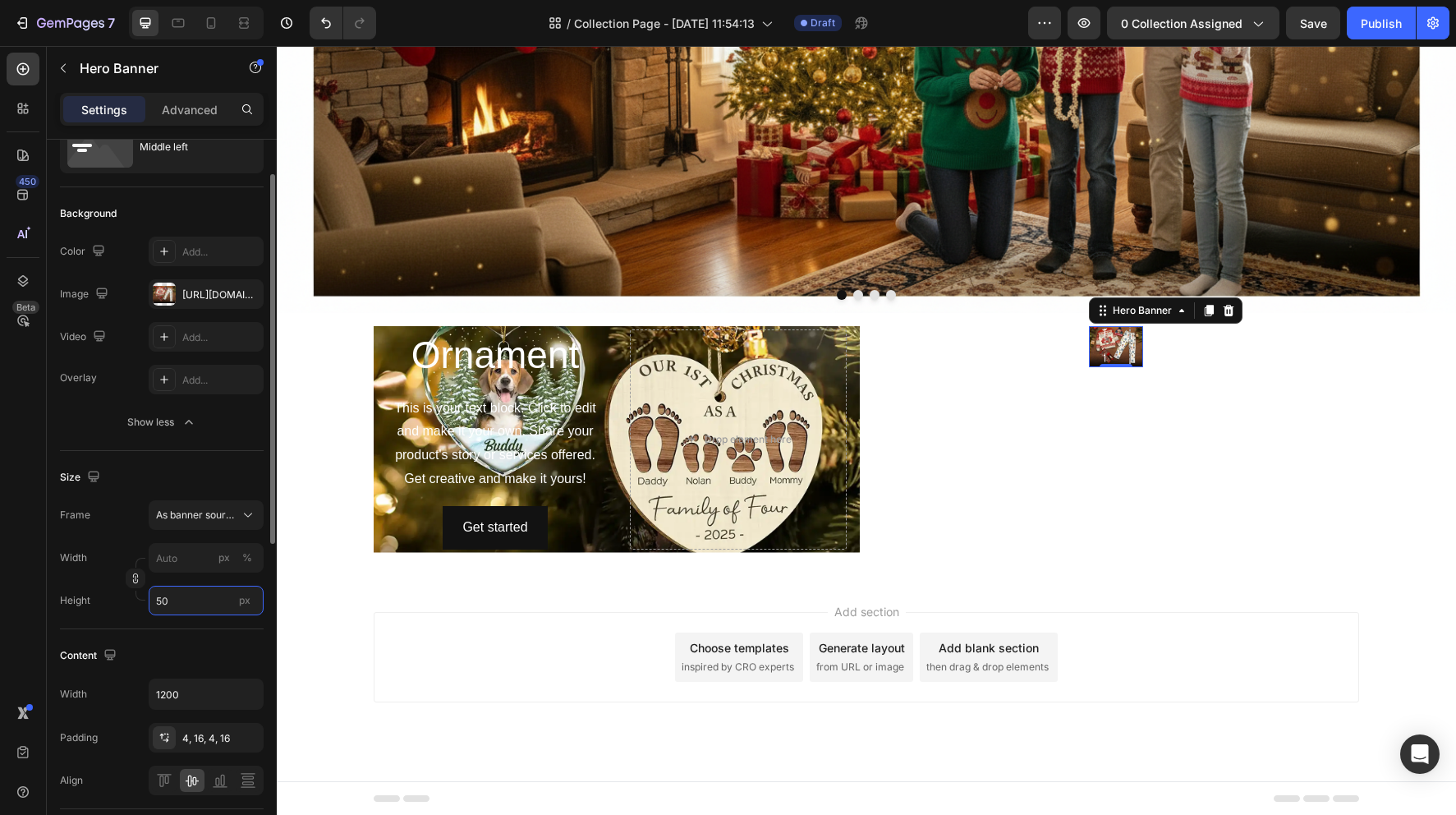
click at [188, 600] on input "50" at bounding box center [206, 600] width 115 height 30
type input "50"
click at [239, 608] on div "px" at bounding box center [245, 600] width 25 height 21
click at [239, 608] on input "50" at bounding box center [206, 600] width 115 height 30
click at [240, 604] on span "px" at bounding box center [245, 599] width 12 height 12
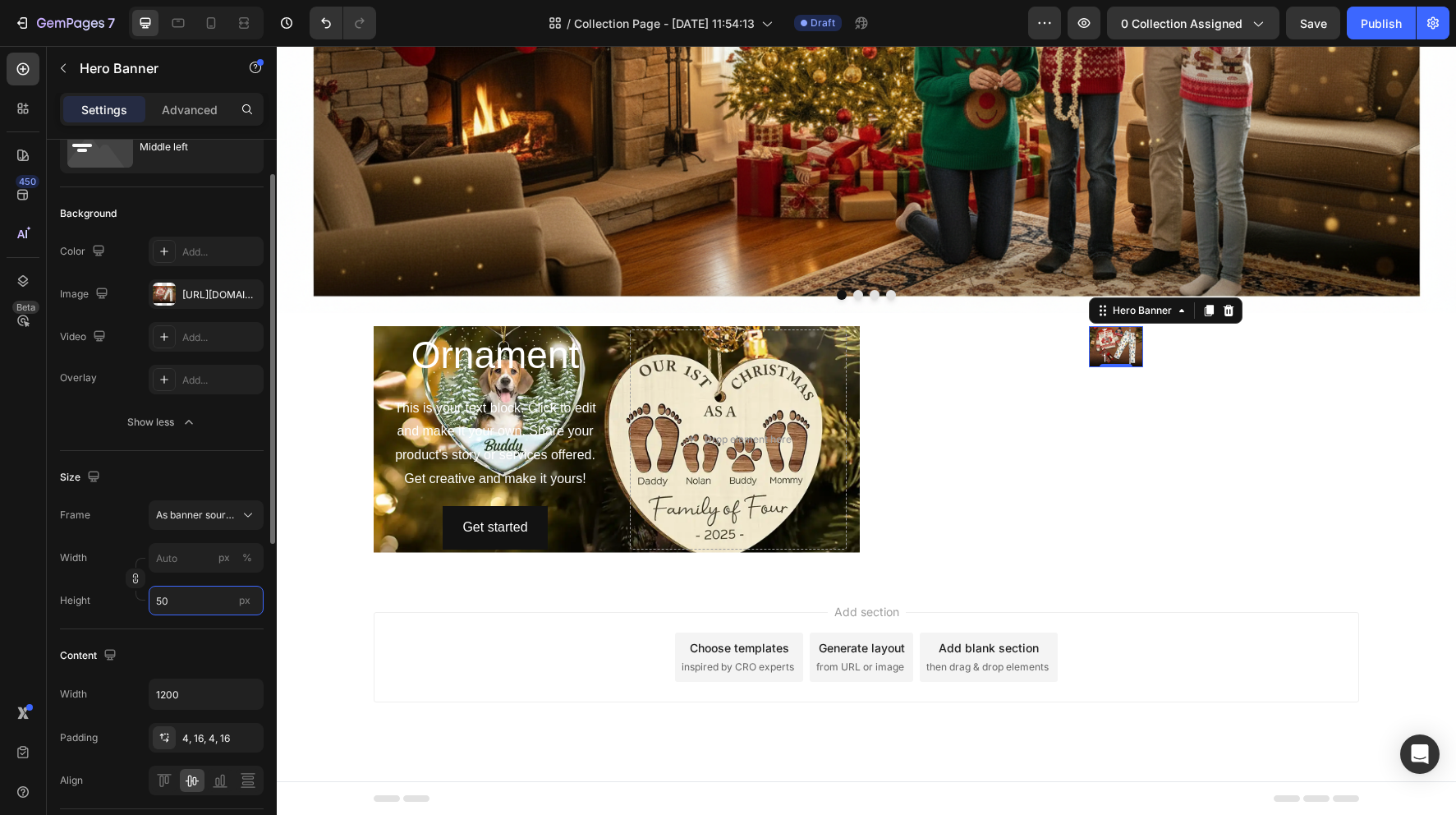
click at [240, 604] on input "50" at bounding box center [206, 600] width 115 height 30
click at [229, 526] on button "As banner source" at bounding box center [206, 515] width 115 height 30
click at [209, 578] on div "Custom" at bounding box center [202, 584] width 95 height 15
click at [244, 559] on div "%" at bounding box center [248, 558] width 10 height 15
click at [248, 598] on span "px" at bounding box center [245, 599] width 12 height 12
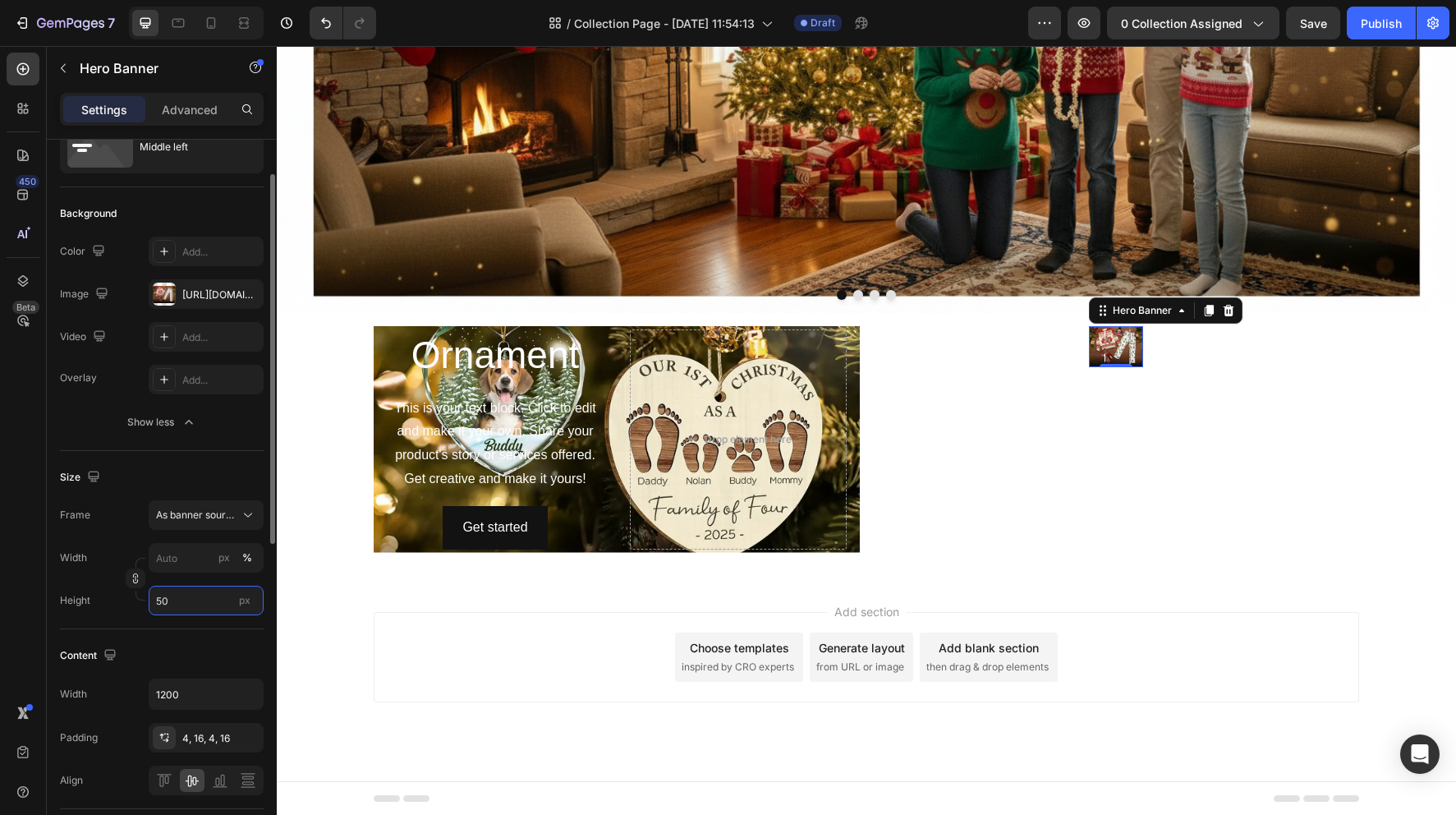
click at [248, 598] on input "50" at bounding box center [206, 600] width 115 height 30
click at [189, 558] on input "px %" at bounding box center [206, 558] width 115 height 30
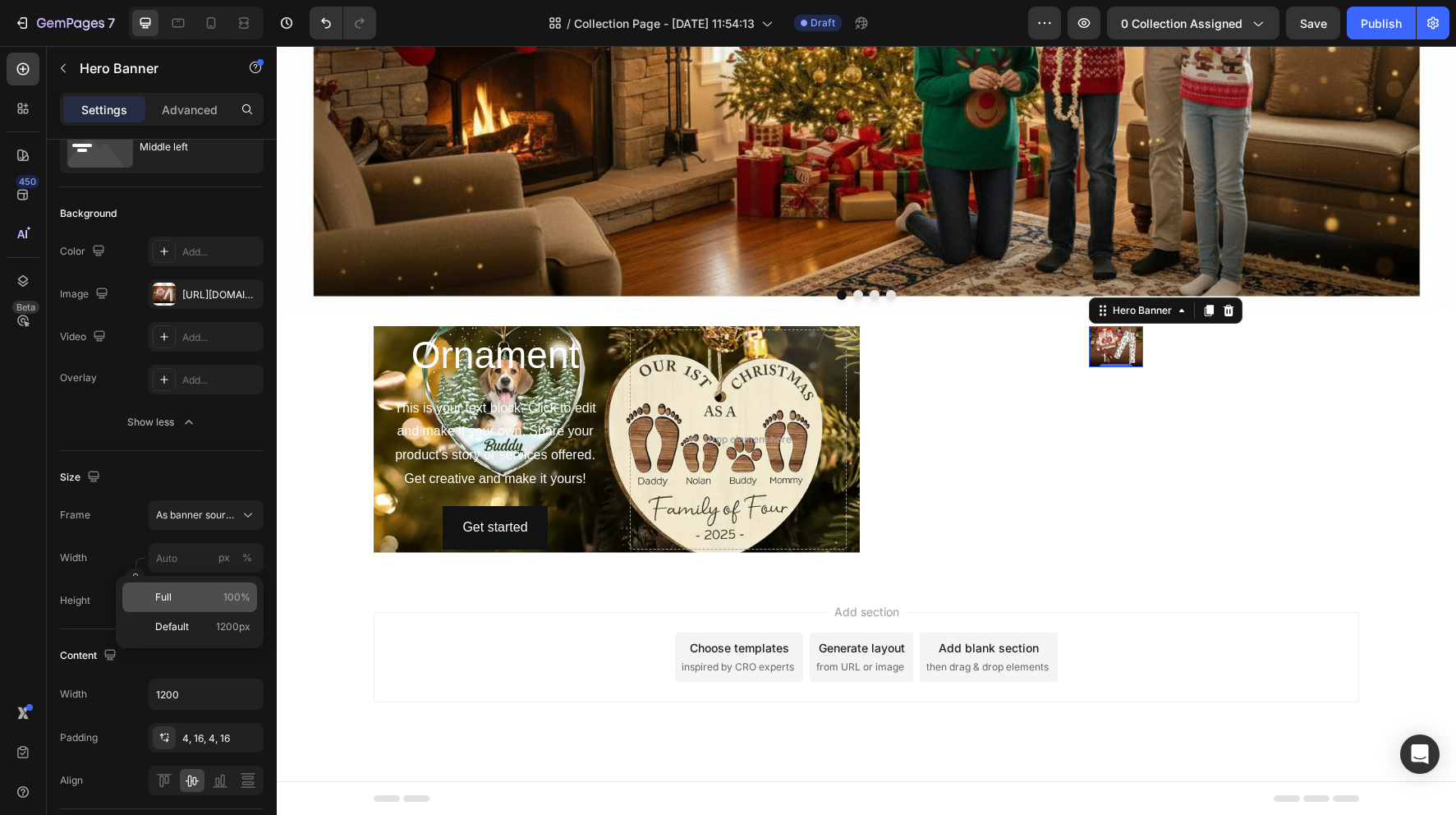
click at [178, 594] on p "Full 100%" at bounding box center [202, 597] width 95 height 15
type input "100"
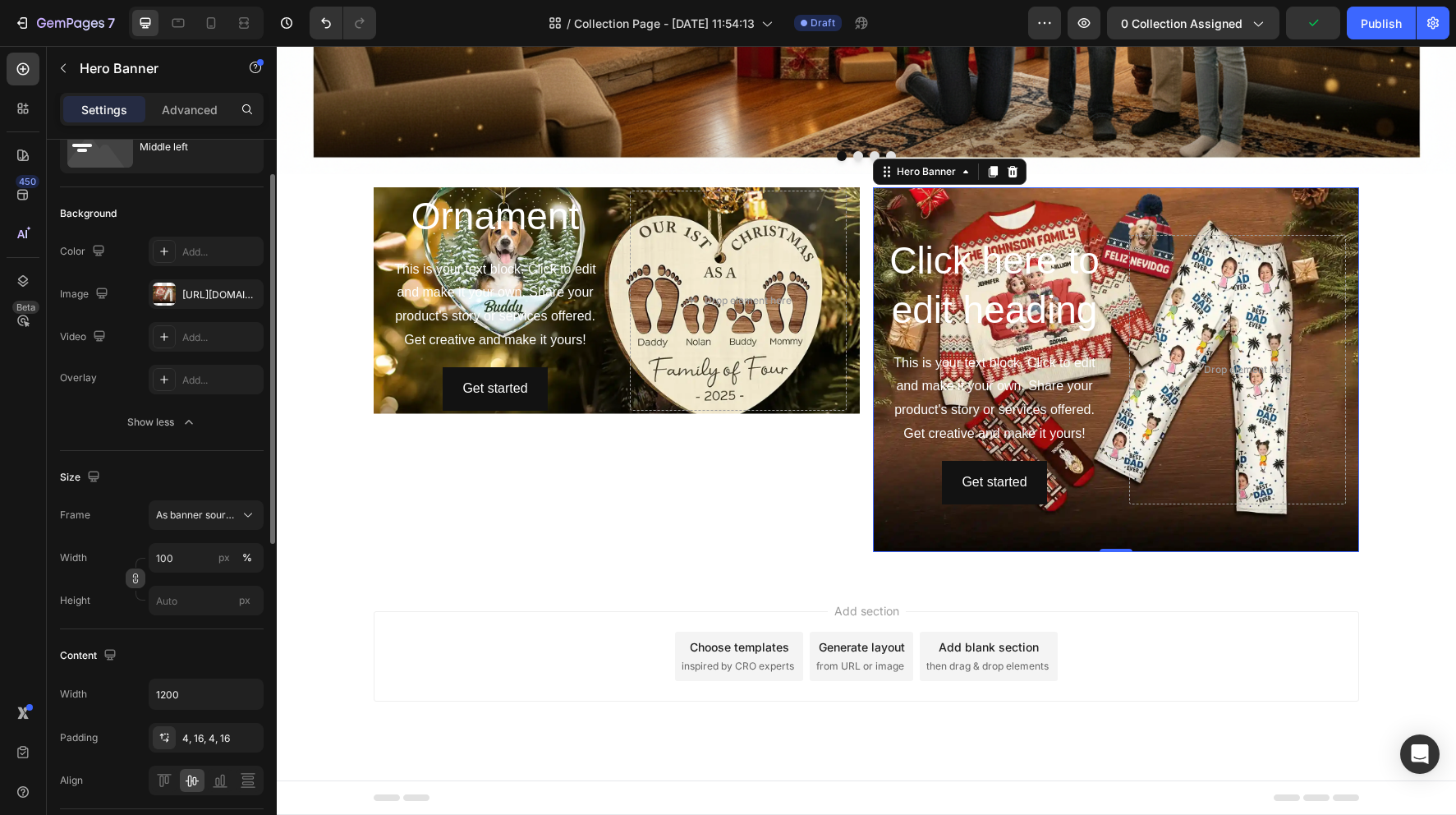
click at [134, 579] on icon "button" at bounding box center [135, 578] width 12 height 12
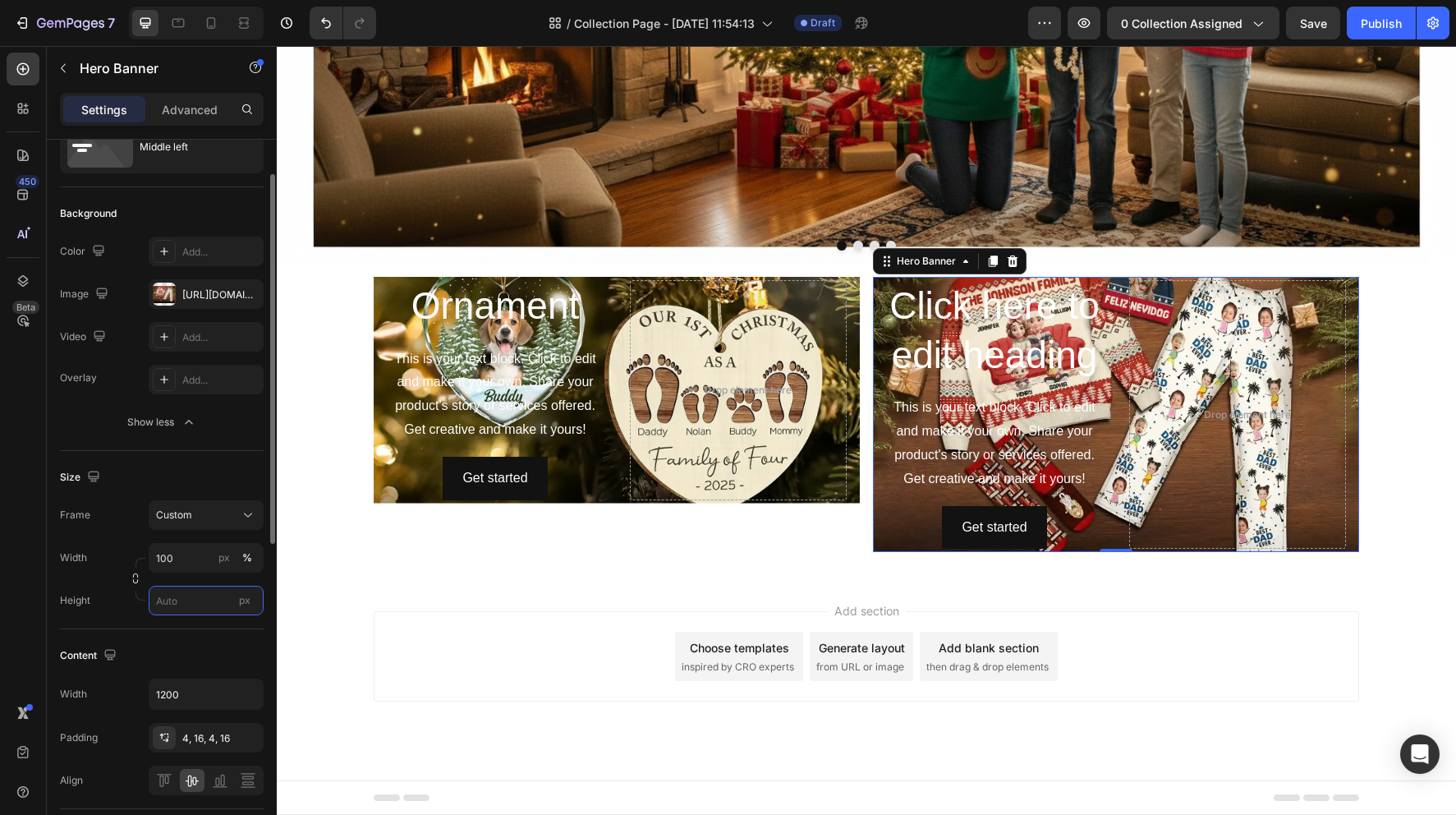
click at [185, 600] on input "px" at bounding box center [206, 600] width 115 height 30
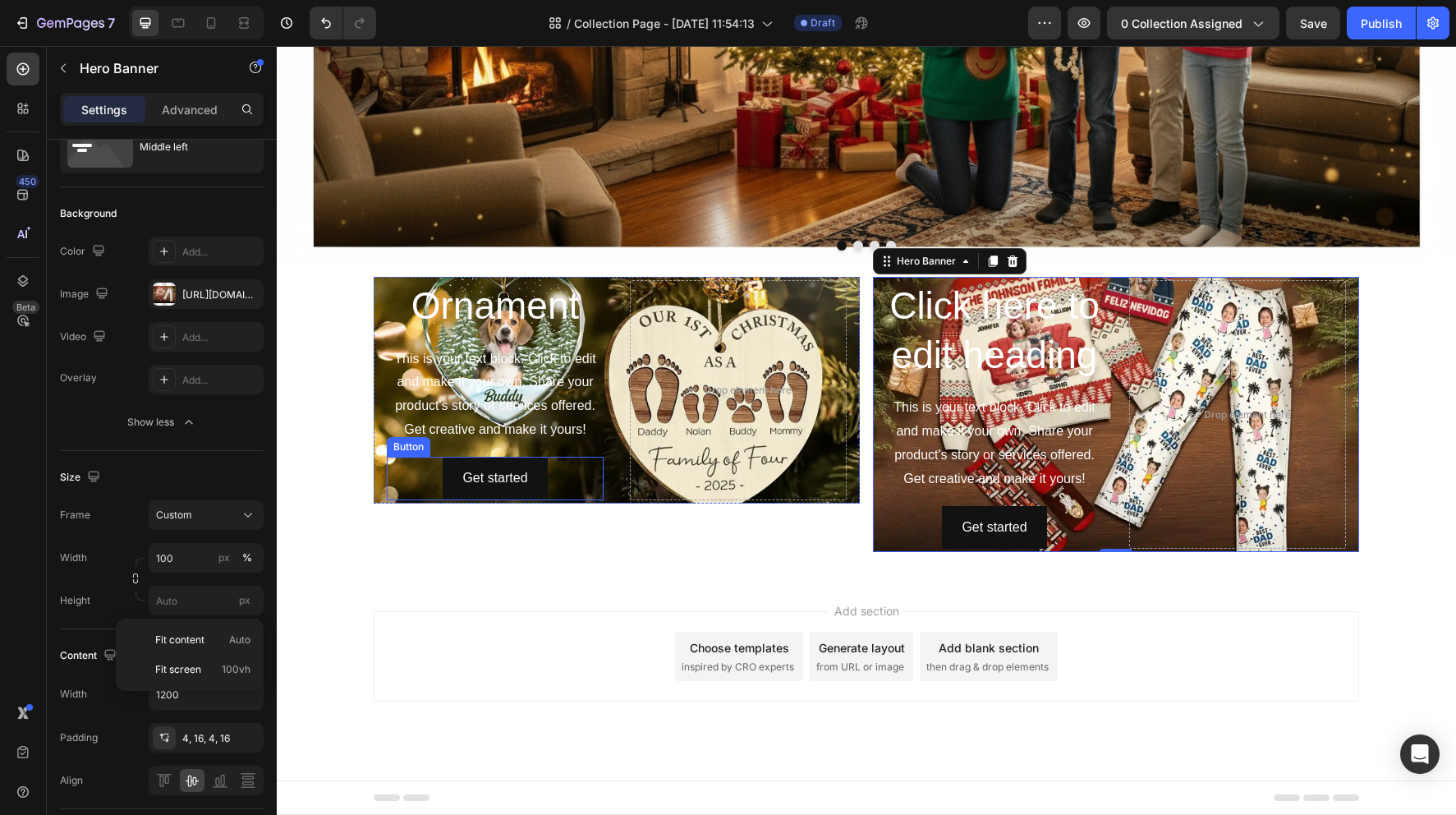
click at [404, 485] on div "Ornament Heading This is your text block. Click to edit and make it your own. S…" at bounding box center [617, 415] width 486 height 276
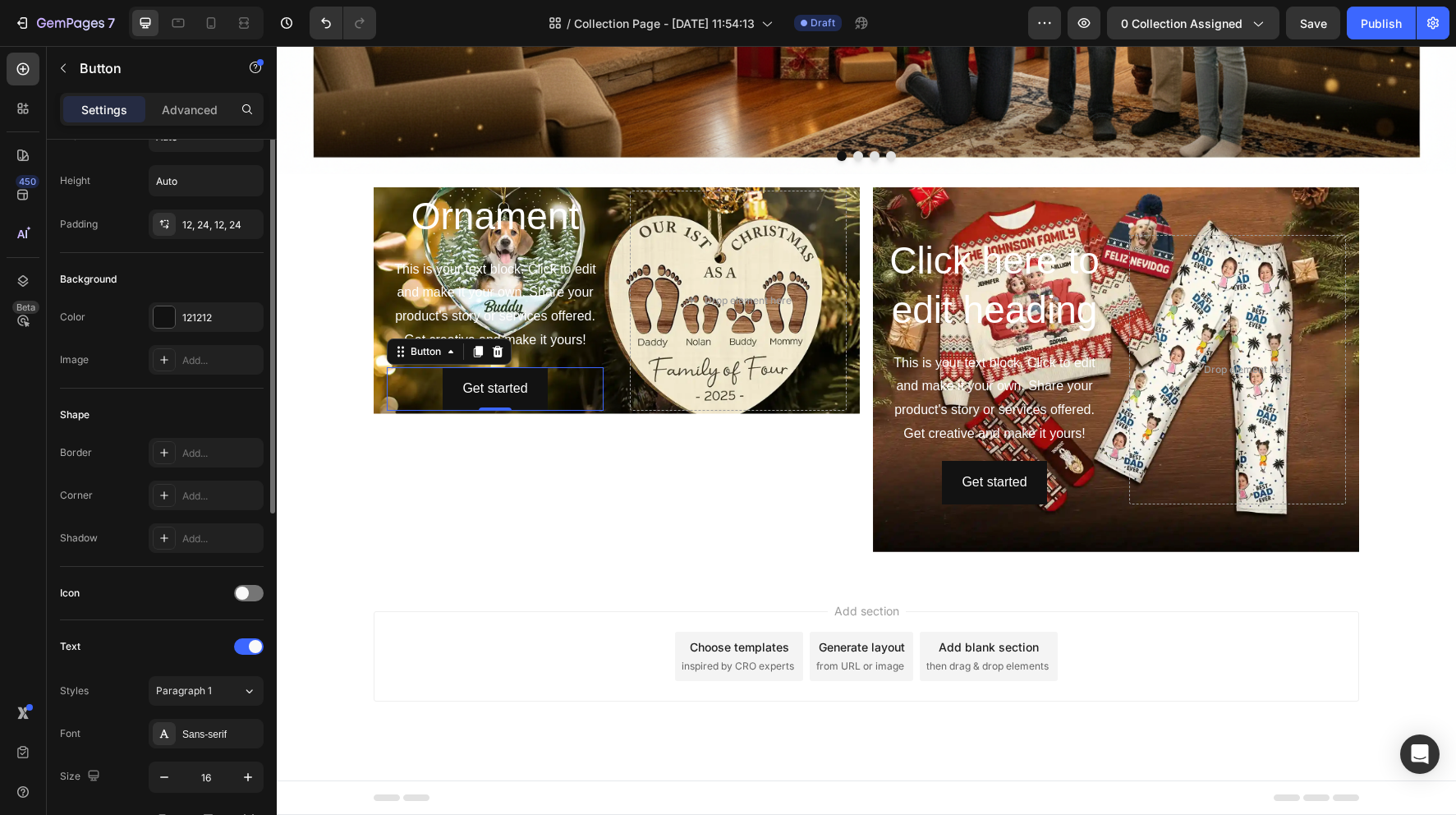
scroll to position [0, 0]
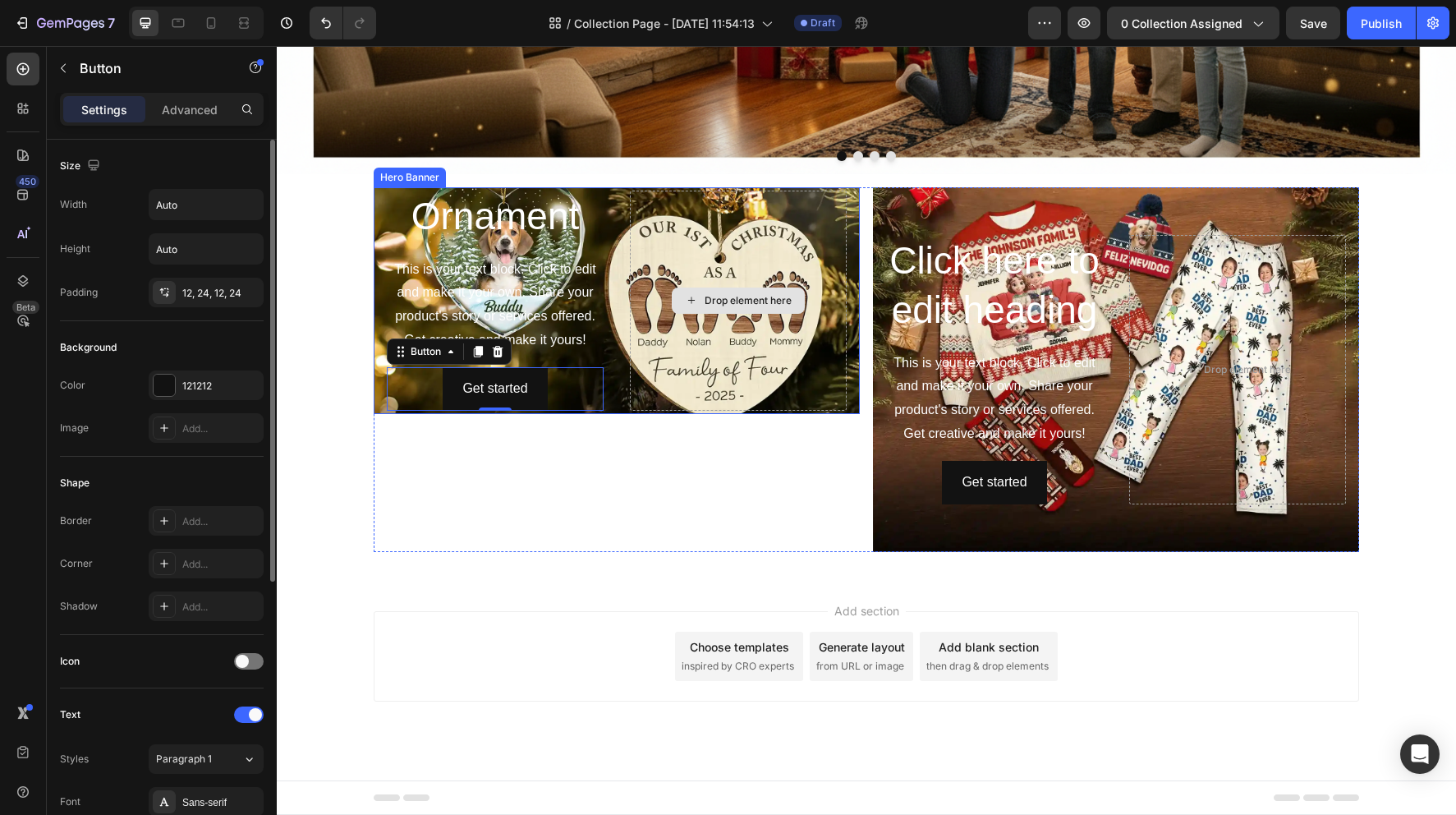
click at [809, 340] on div "Drop element here" at bounding box center [738, 301] width 217 height 220
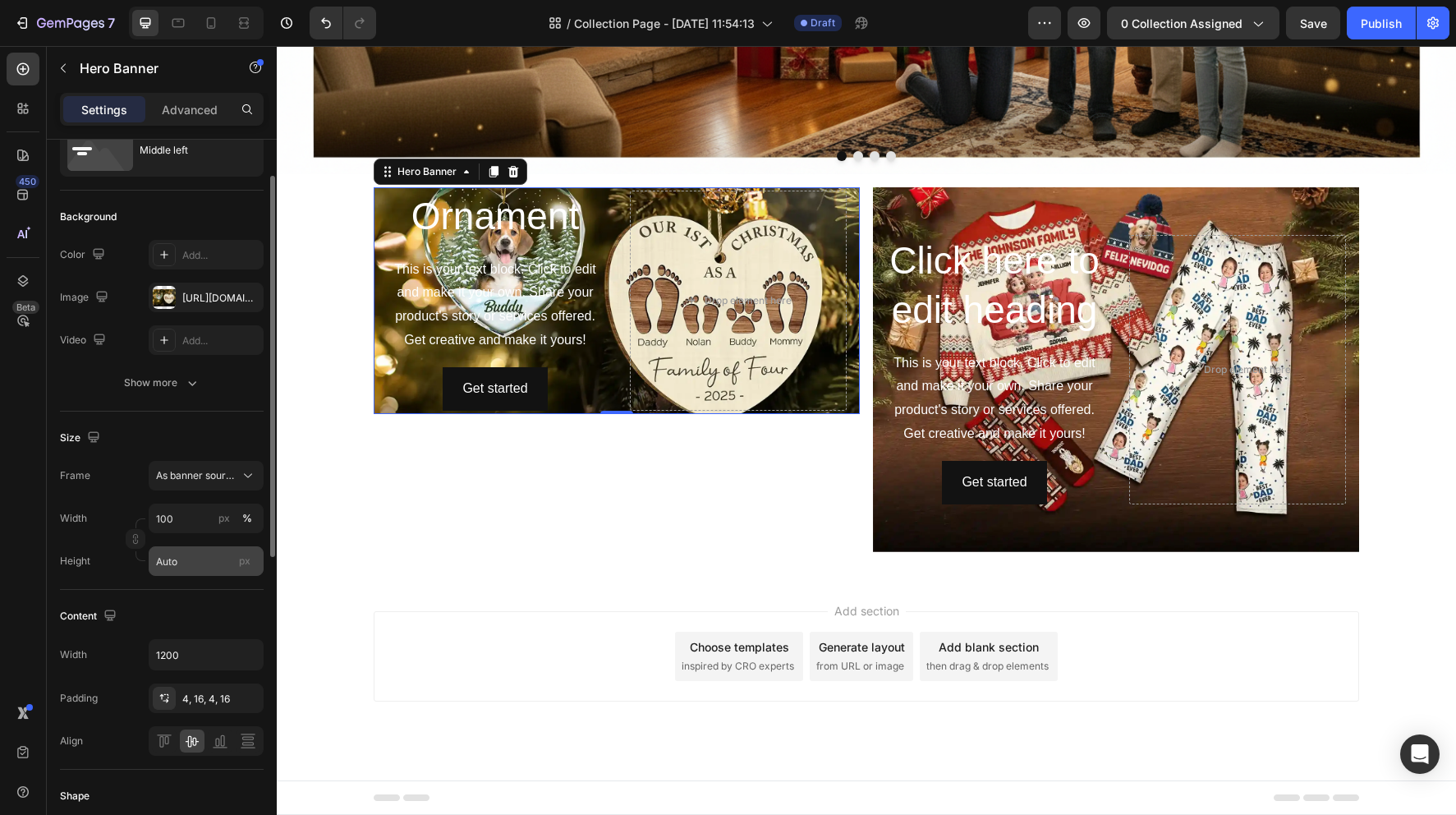
scroll to position [69, 0]
click at [191, 558] on input "Auto" at bounding box center [206, 557] width 115 height 30
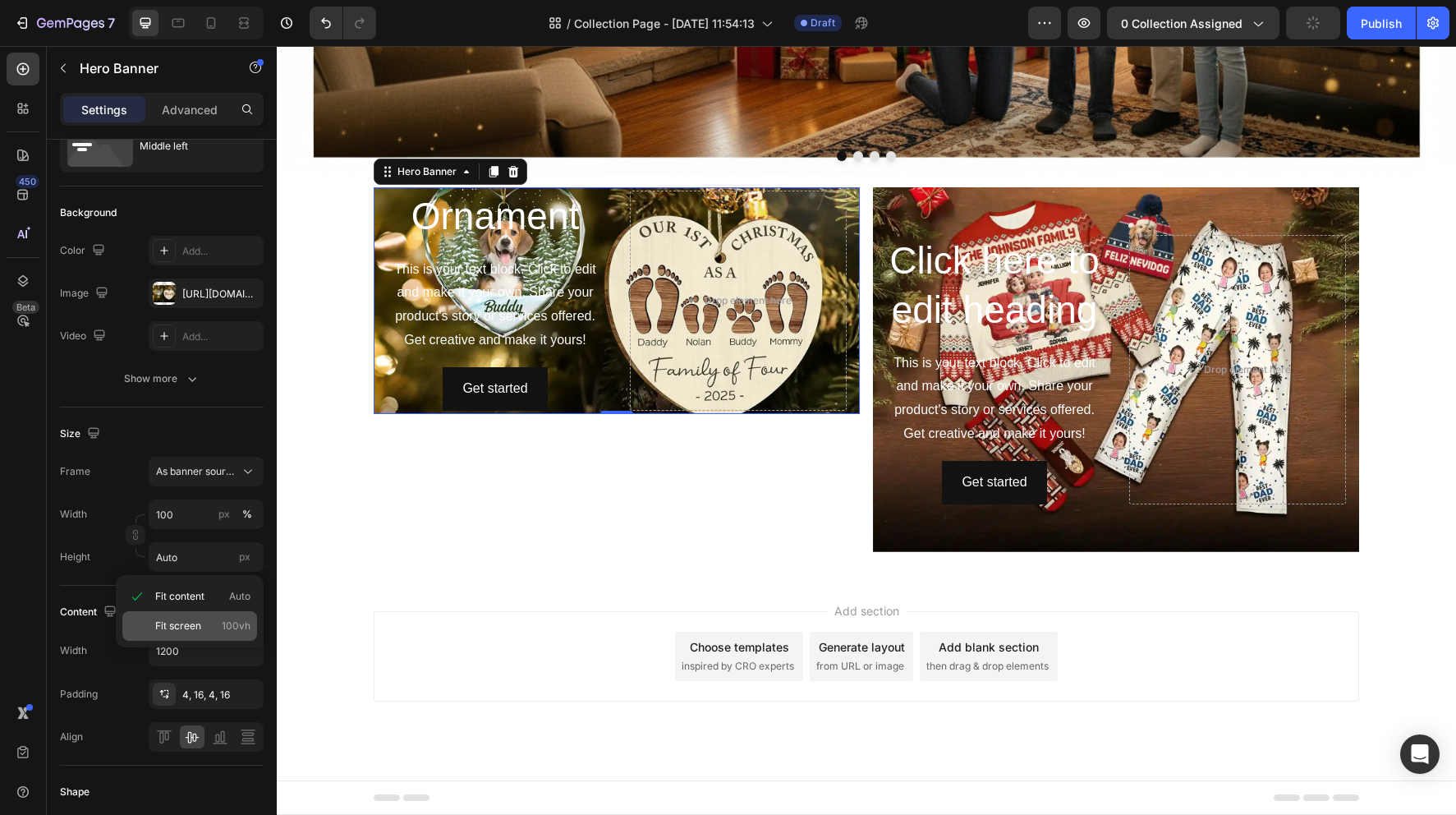
click at [188, 632] on span "Fit screen" at bounding box center [178, 626] width 46 height 15
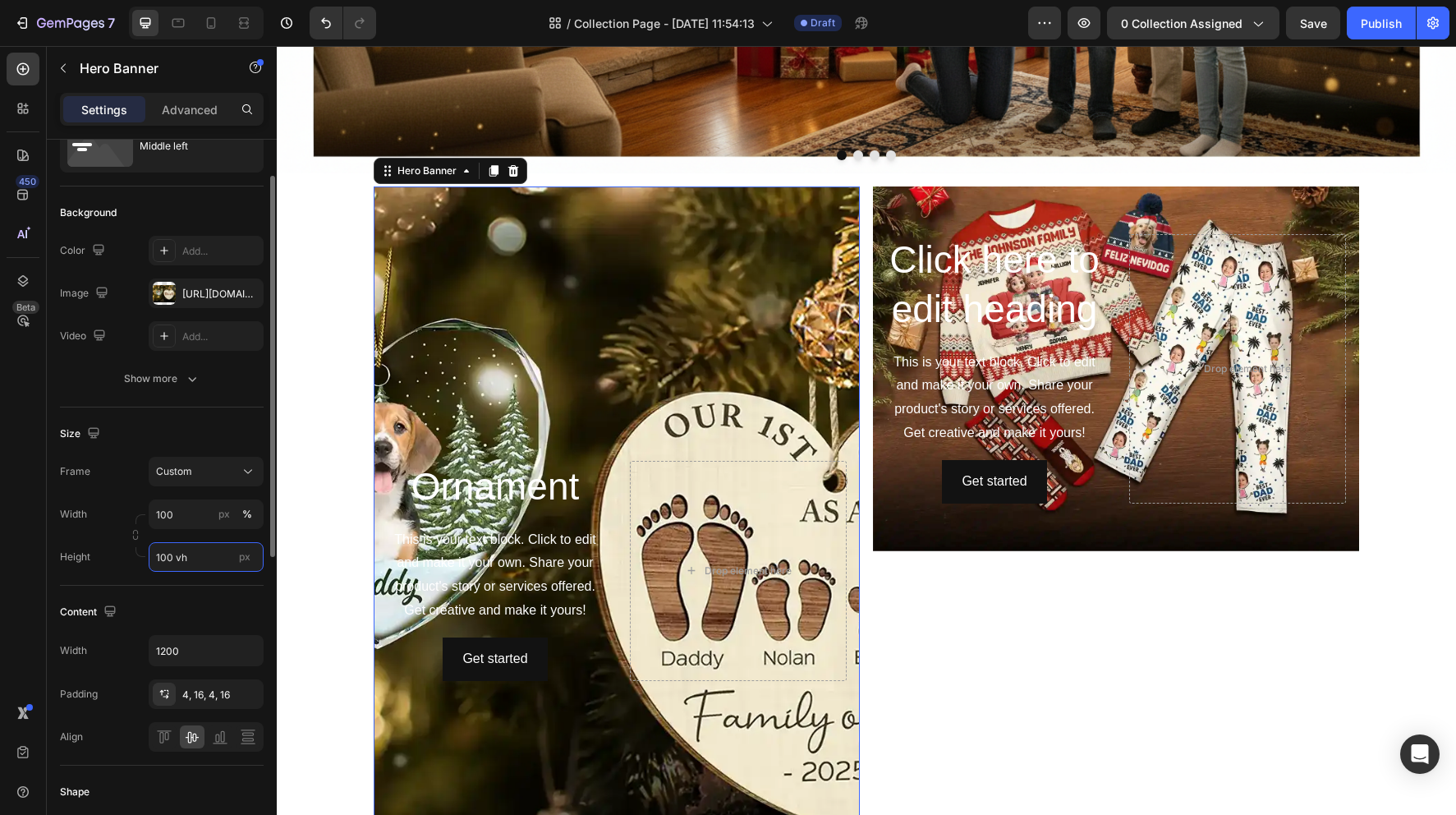
click at [196, 559] on input "100 vh" at bounding box center [206, 557] width 115 height 30
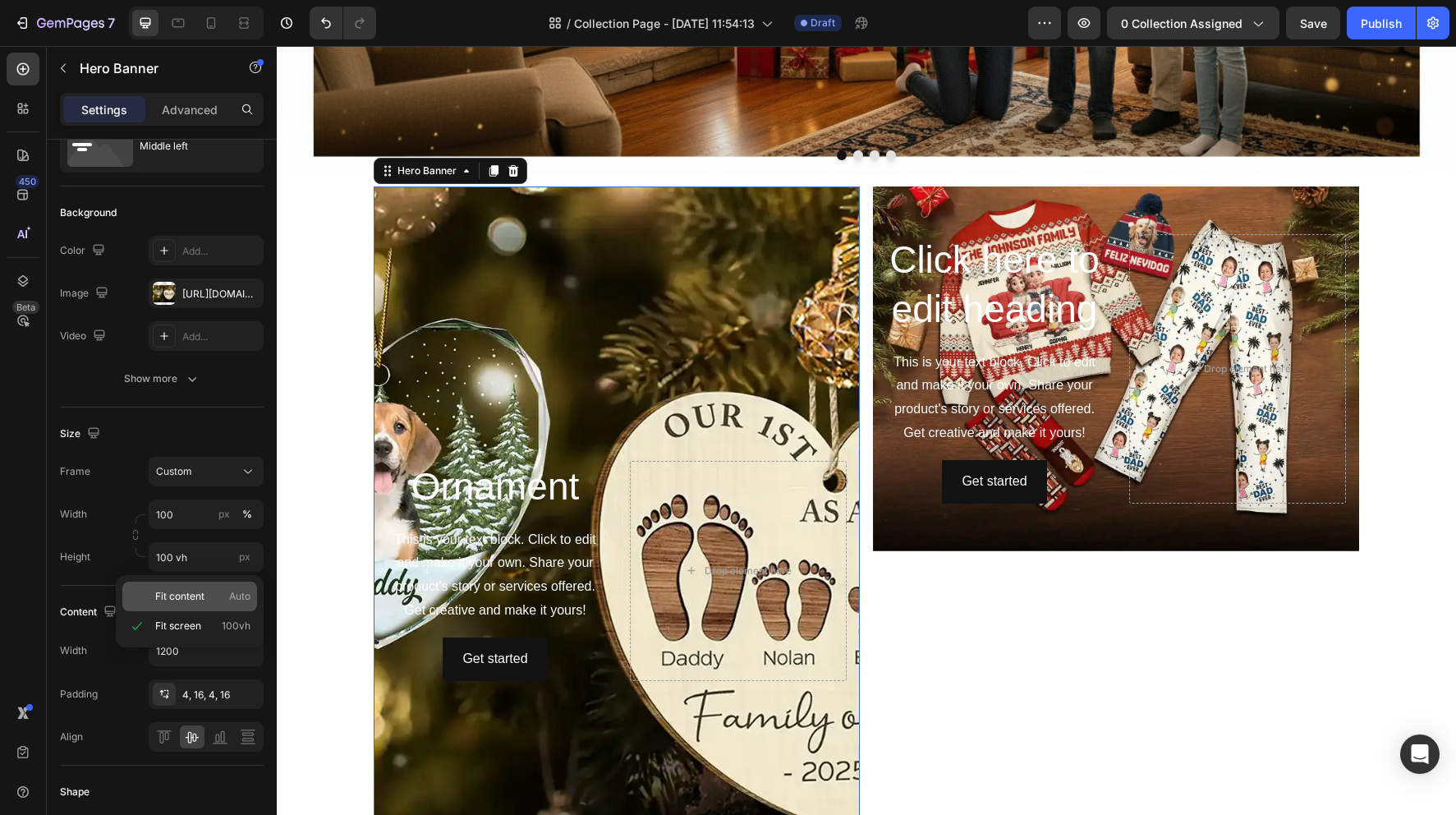
click at [214, 590] on p "Fit content Auto" at bounding box center [202, 596] width 95 height 15
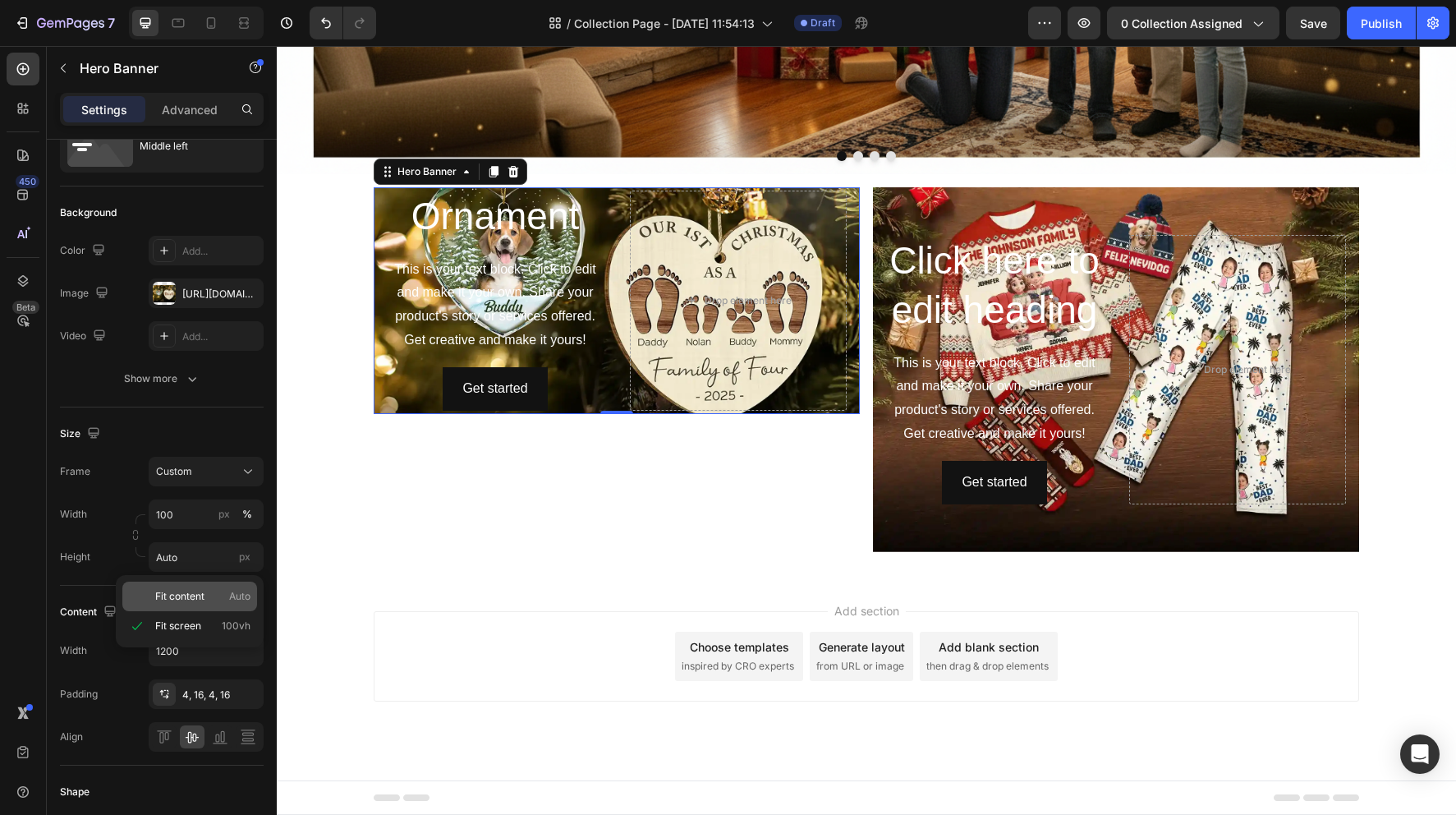
scroll to position [496, 0]
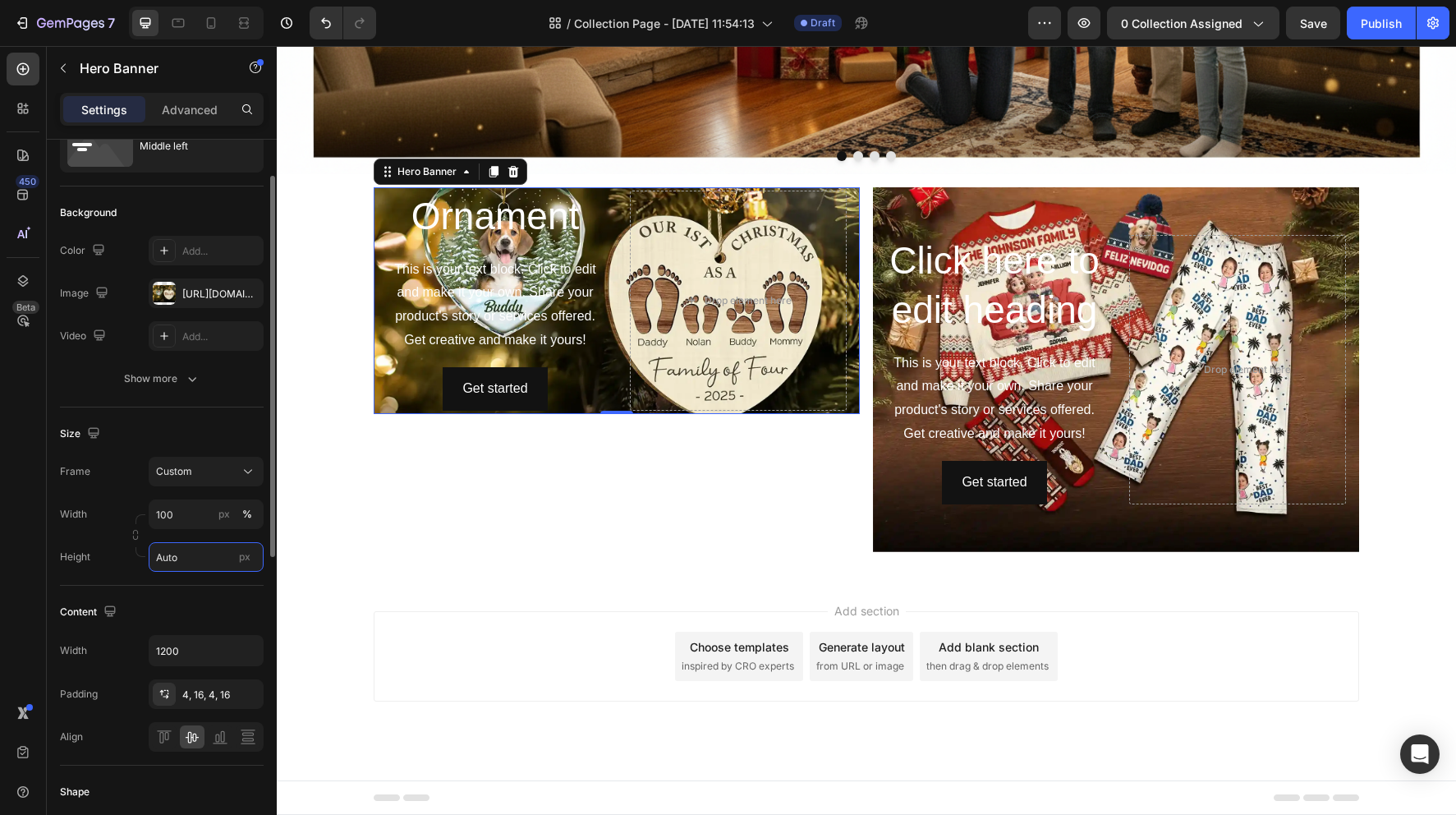
click at [198, 561] on input "Auto" at bounding box center [206, 557] width 115 height 30
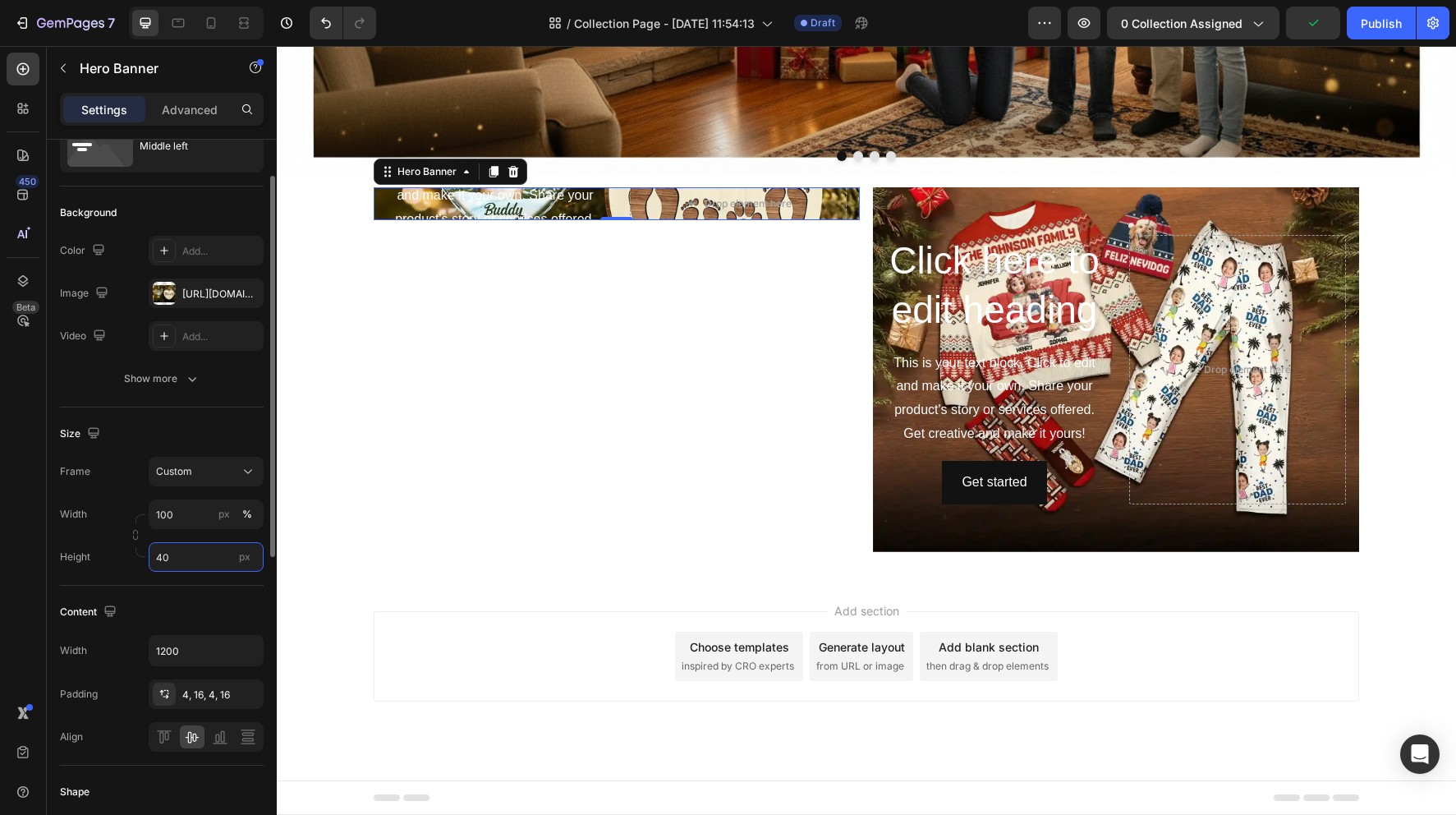
type input "400"
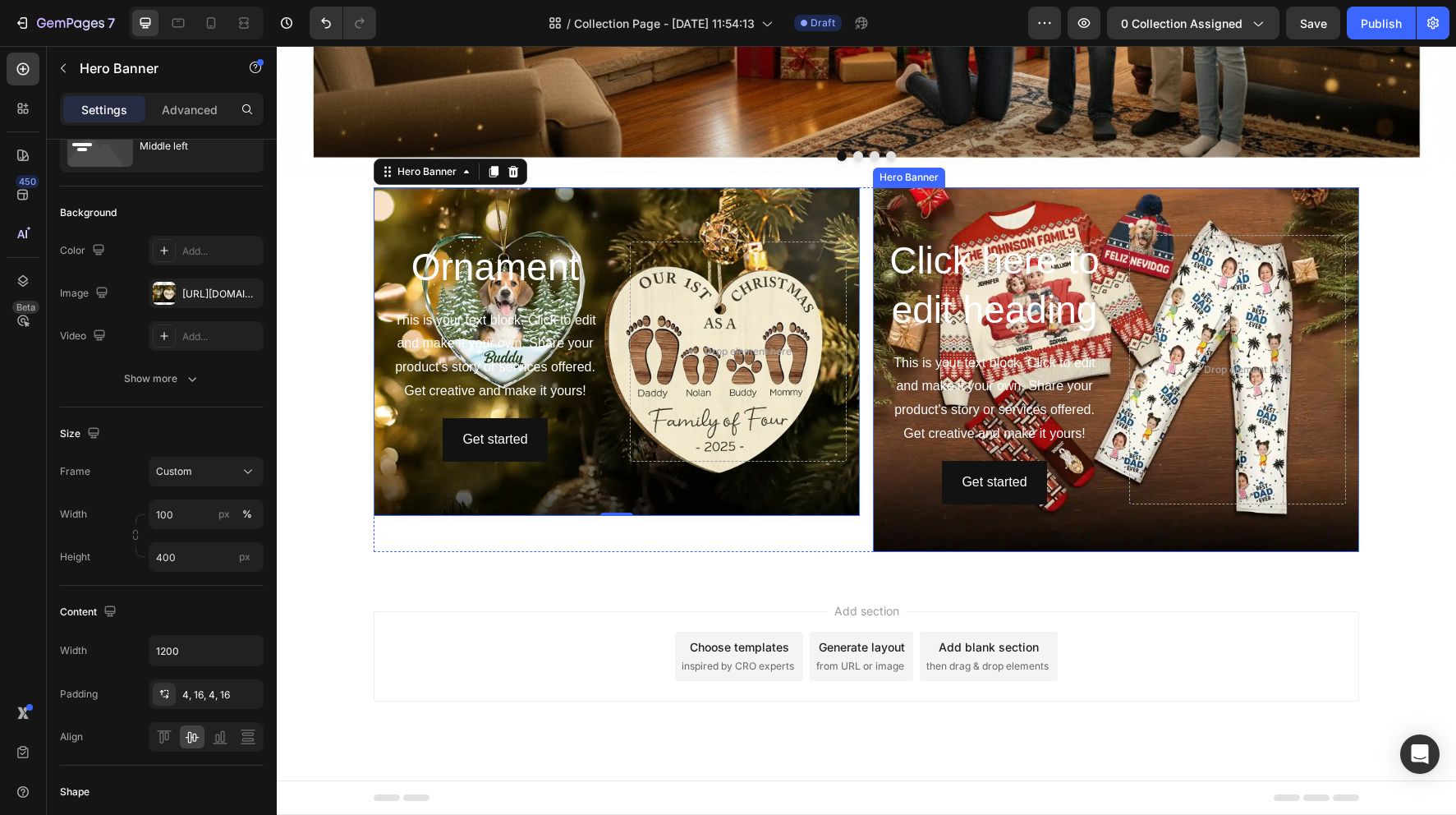
click at [895, 538] on div "Background Image" at bounding box center [1116, 370] width 486 height 365
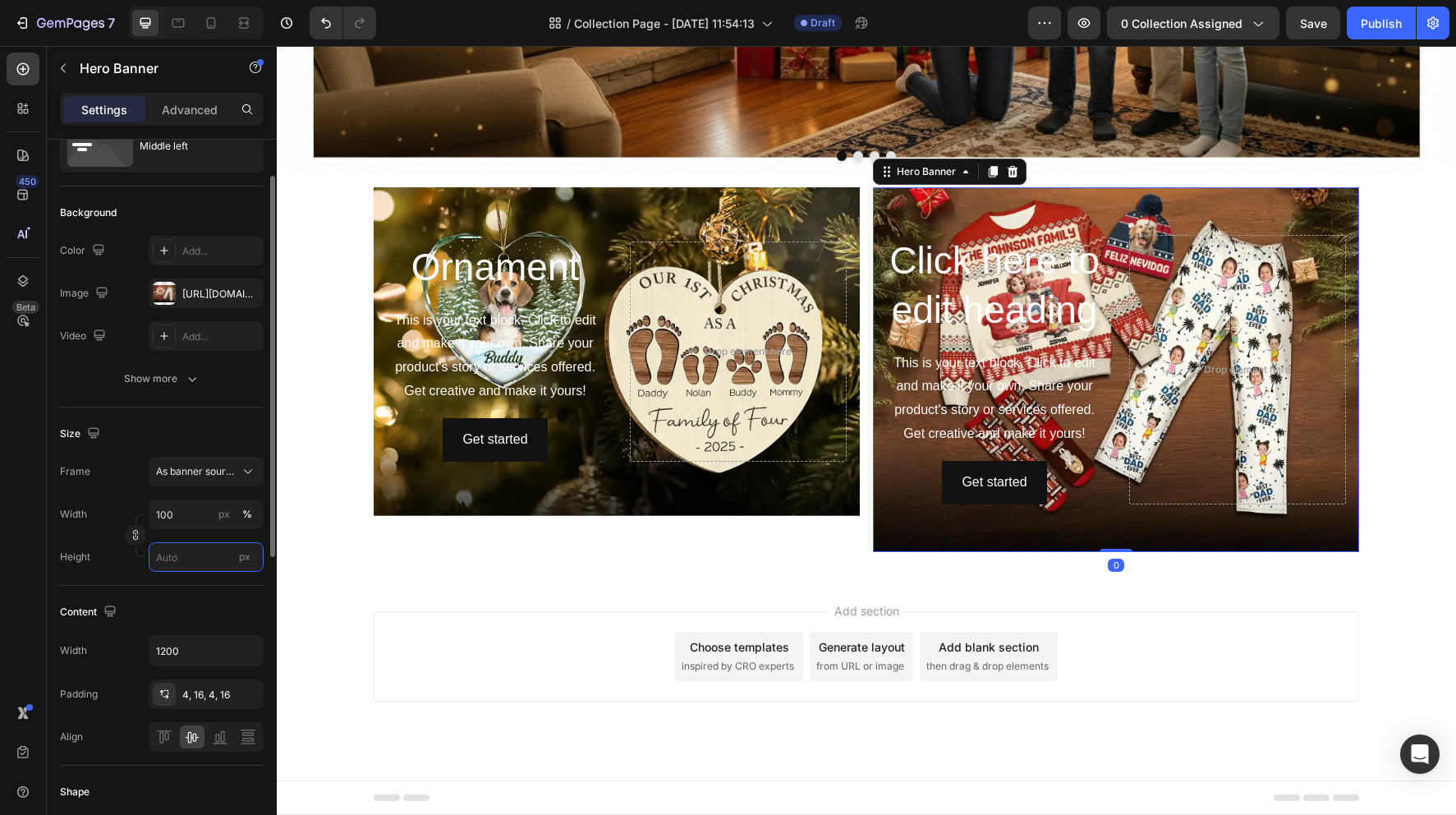
click at [190, 560] on input "px" at bounding box center [206, 557] width 115 height 30
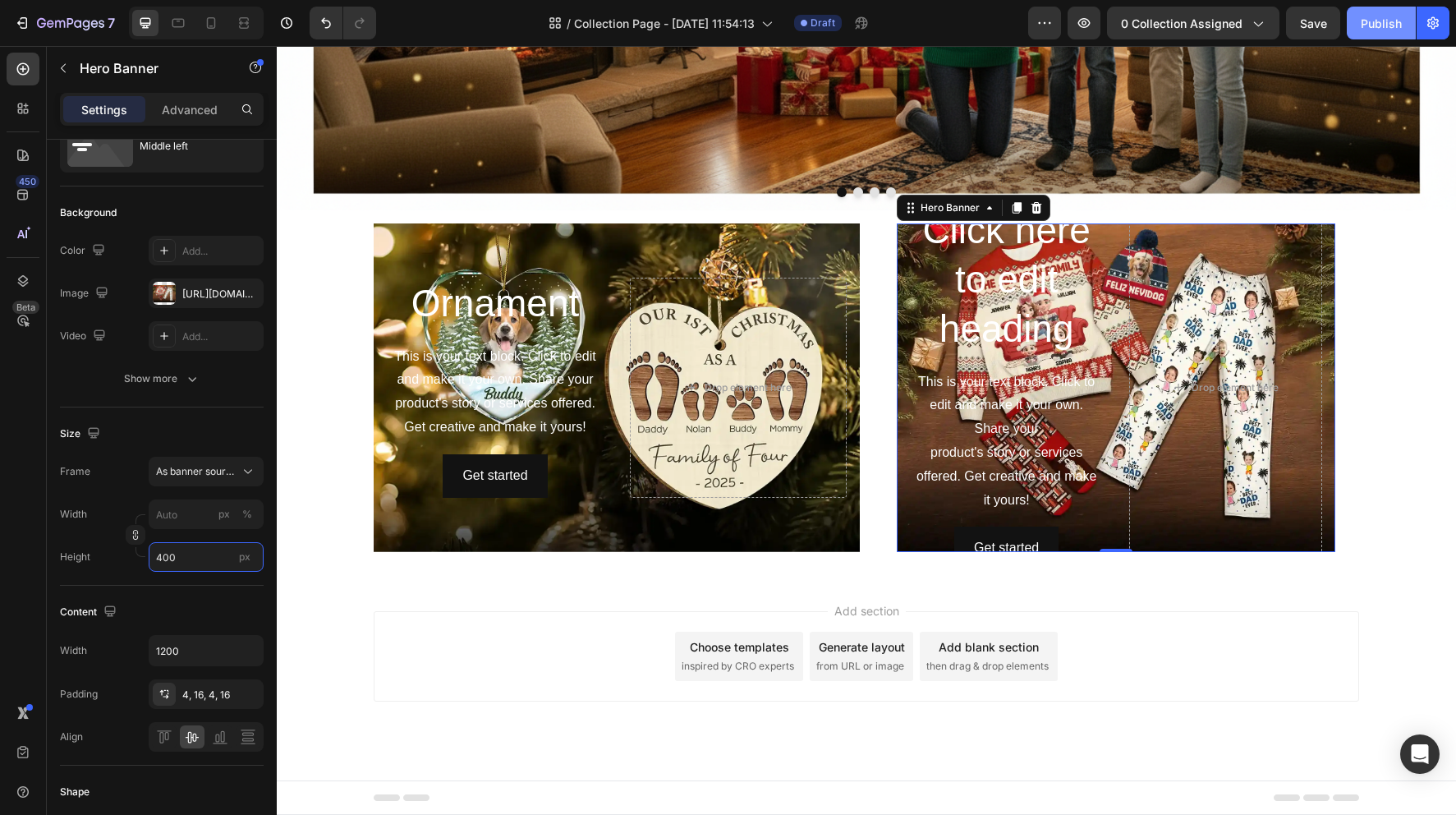
type input "400"
click at [1381, 28] on div "Publish" at bounding box center [1382, 23] width 41 height 17
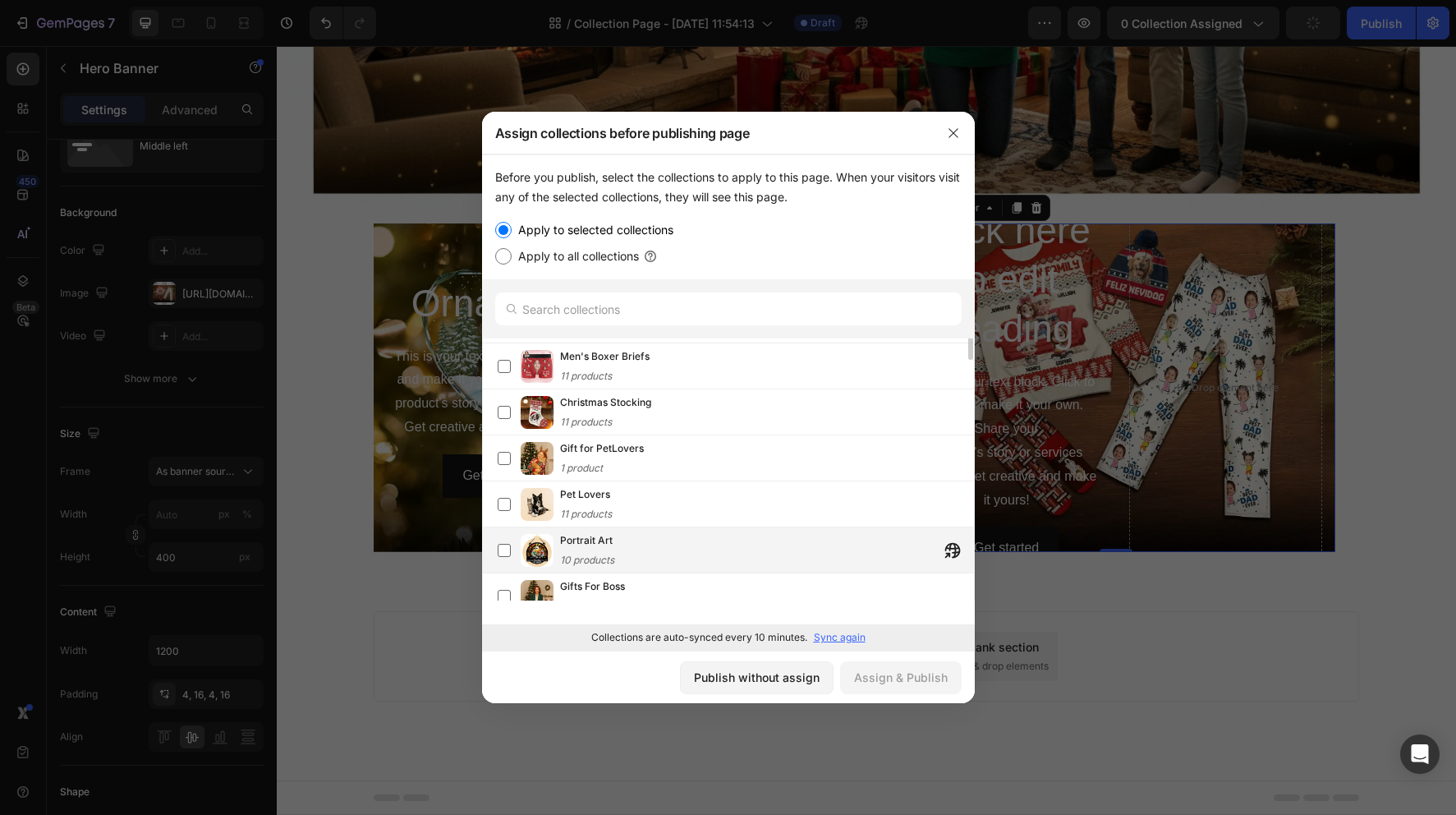
scroll to position [0, 0]
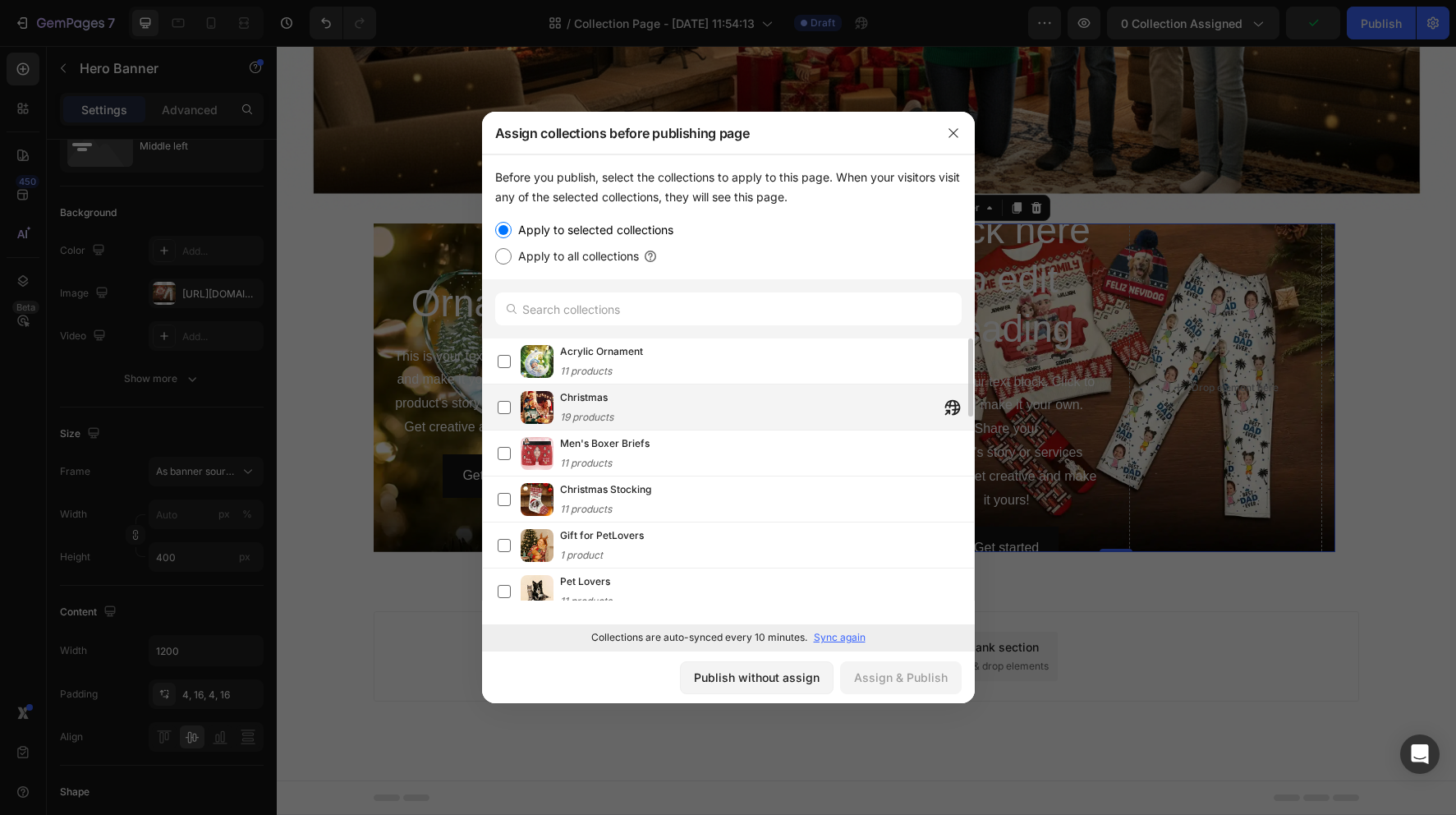
click at [747, 406] on div "Christmas 19 products" at bounding box center [767, 408] width 414 height 36
click at [871, 676] on div "Assign & Publish" at bounding box center [901, 677] width 93 height 17
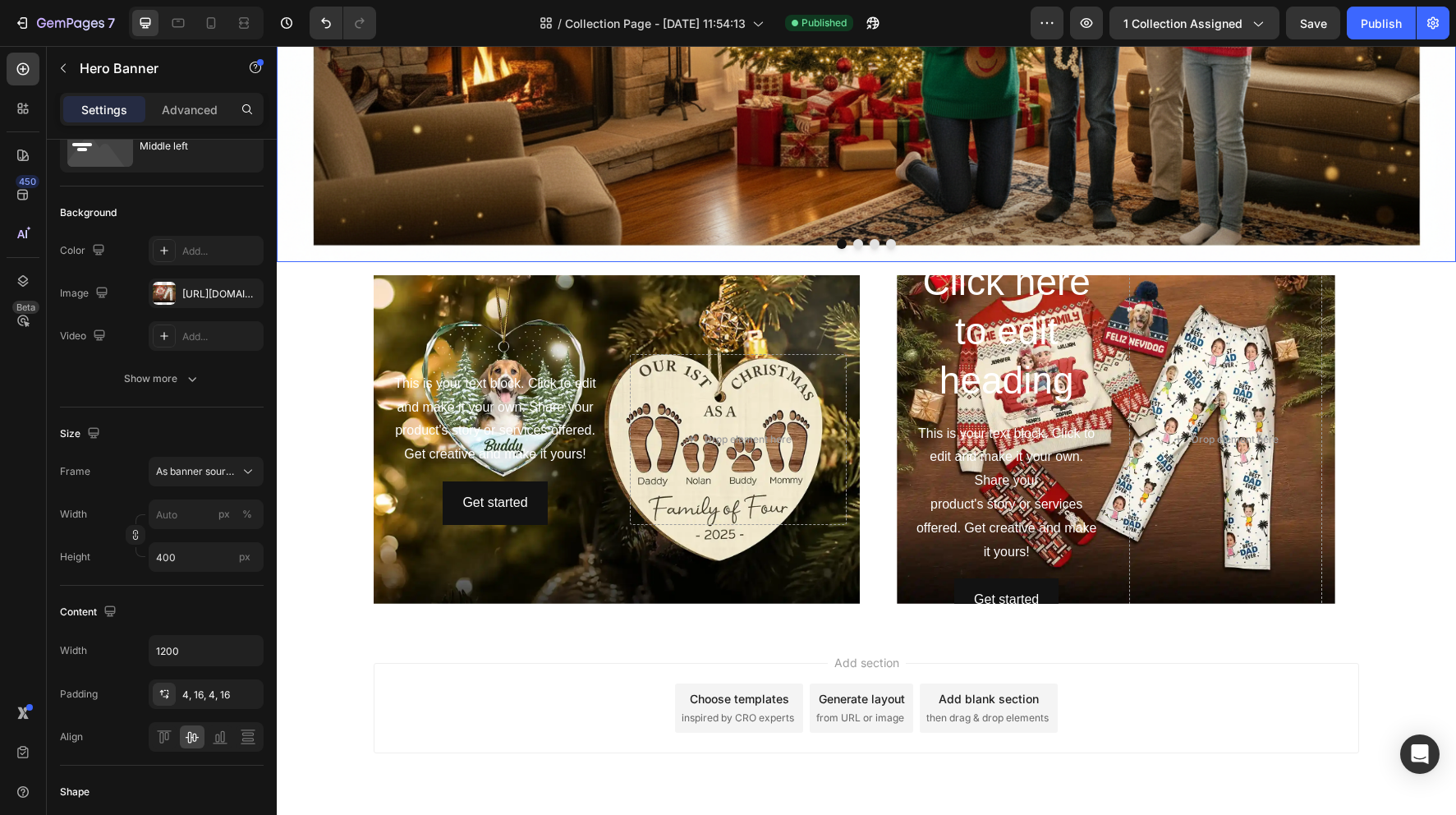
scroll to position [460, 0]
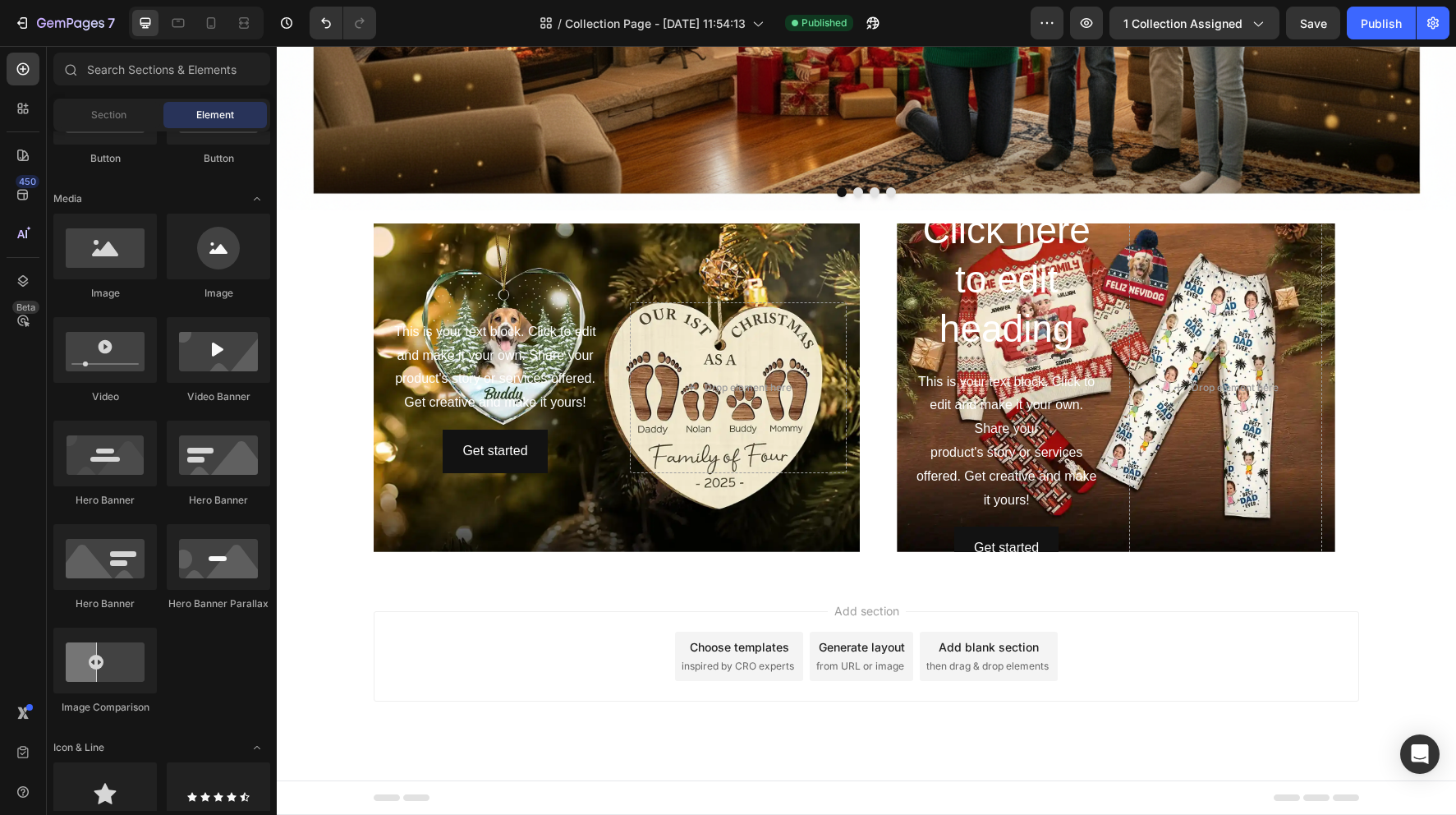
click at [545, 601] on div "Add section Choose templates inspired by CRO experts Generate layout from URL o…" at bounding box center [866, 679] width 1179 height 202
click at [27, 109] on icon at bounding box center [26, 111] width 5 height 5
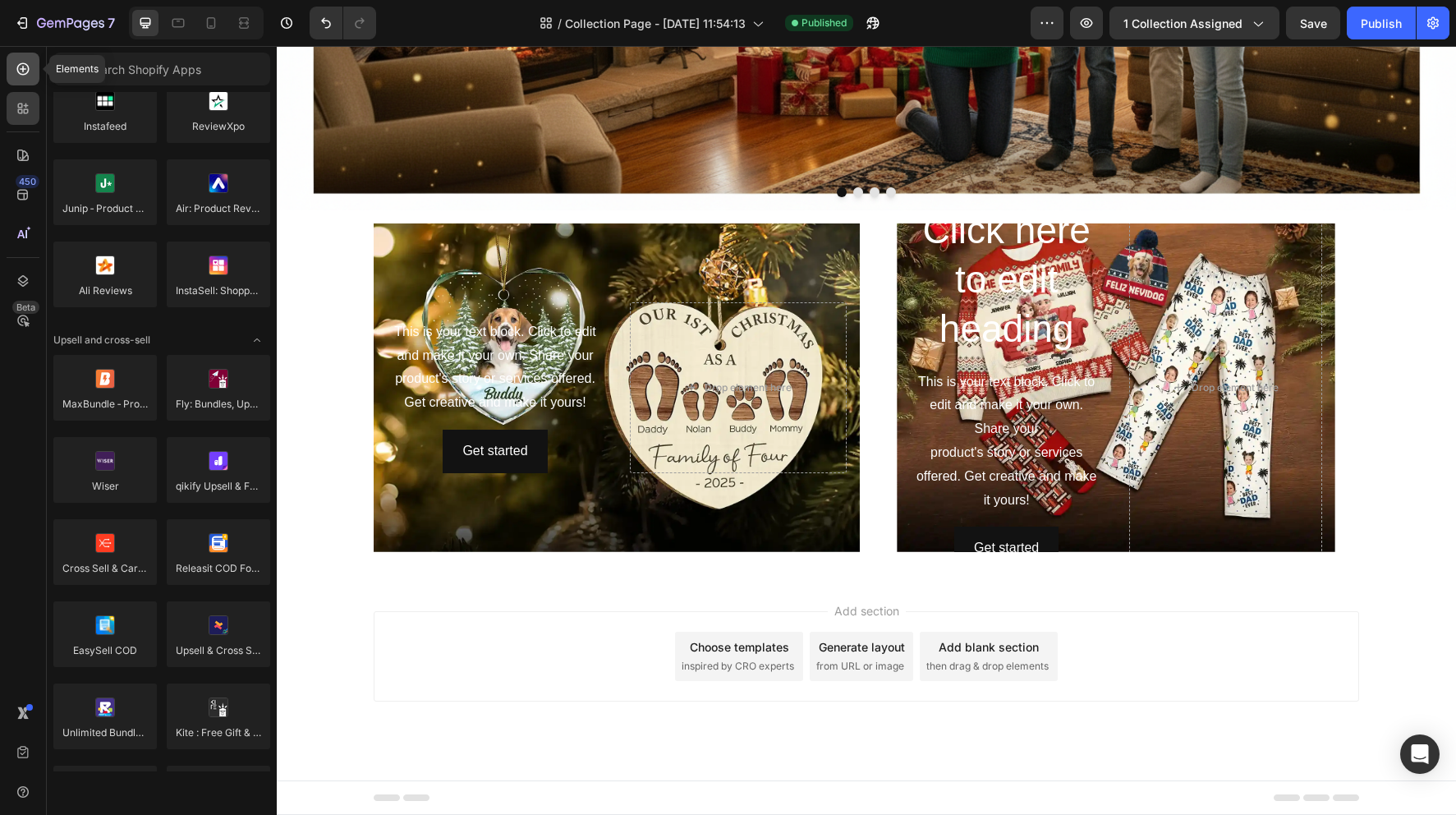
click at [27, 78] on div at bounding box center [23, 69] width 33 height 33
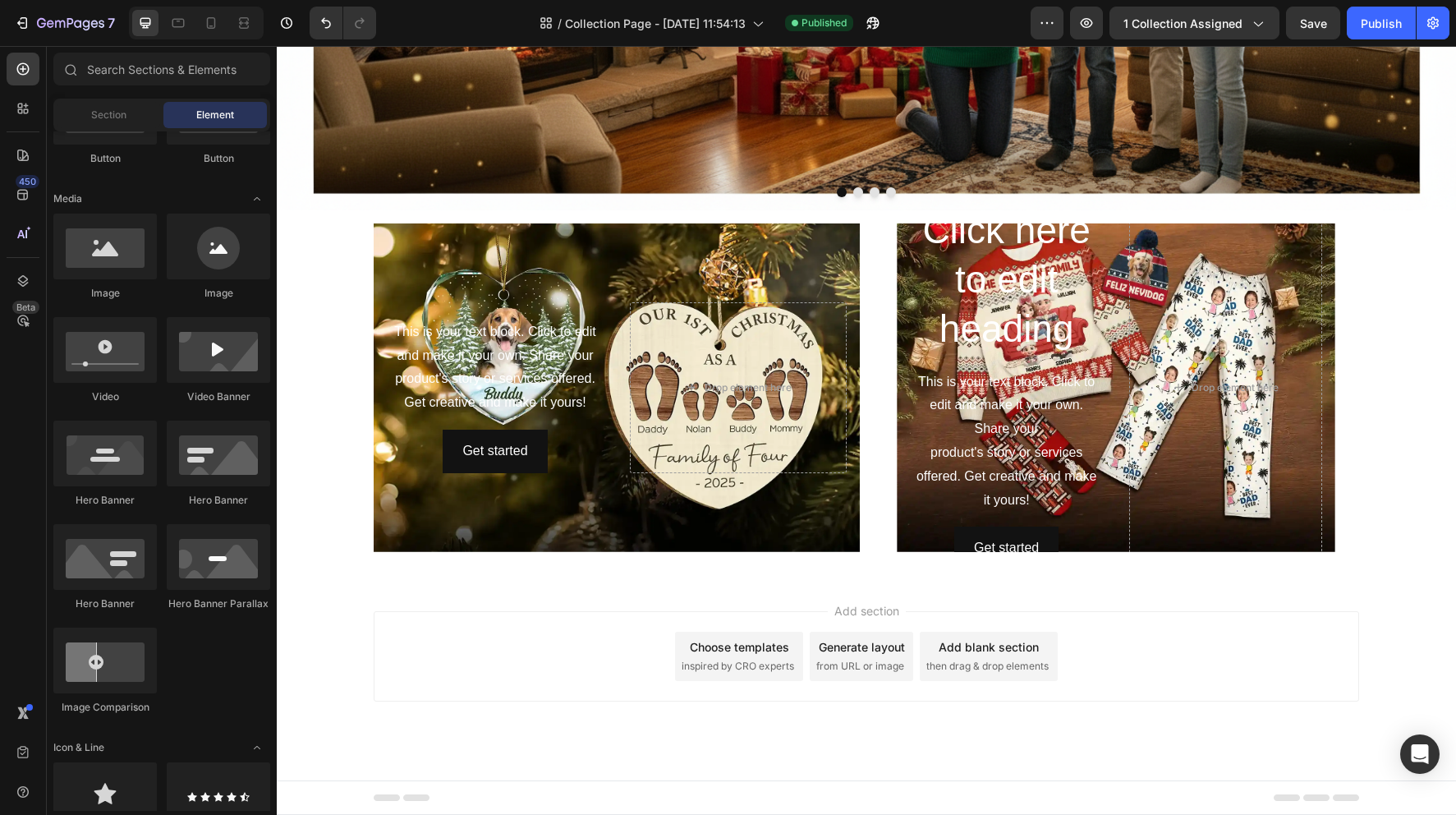
click at [559, 638] on div "Add section Choose templates inspired by CRO experts Generate layout from URL o…" at bounding box center [867, 656] width 986 height 90
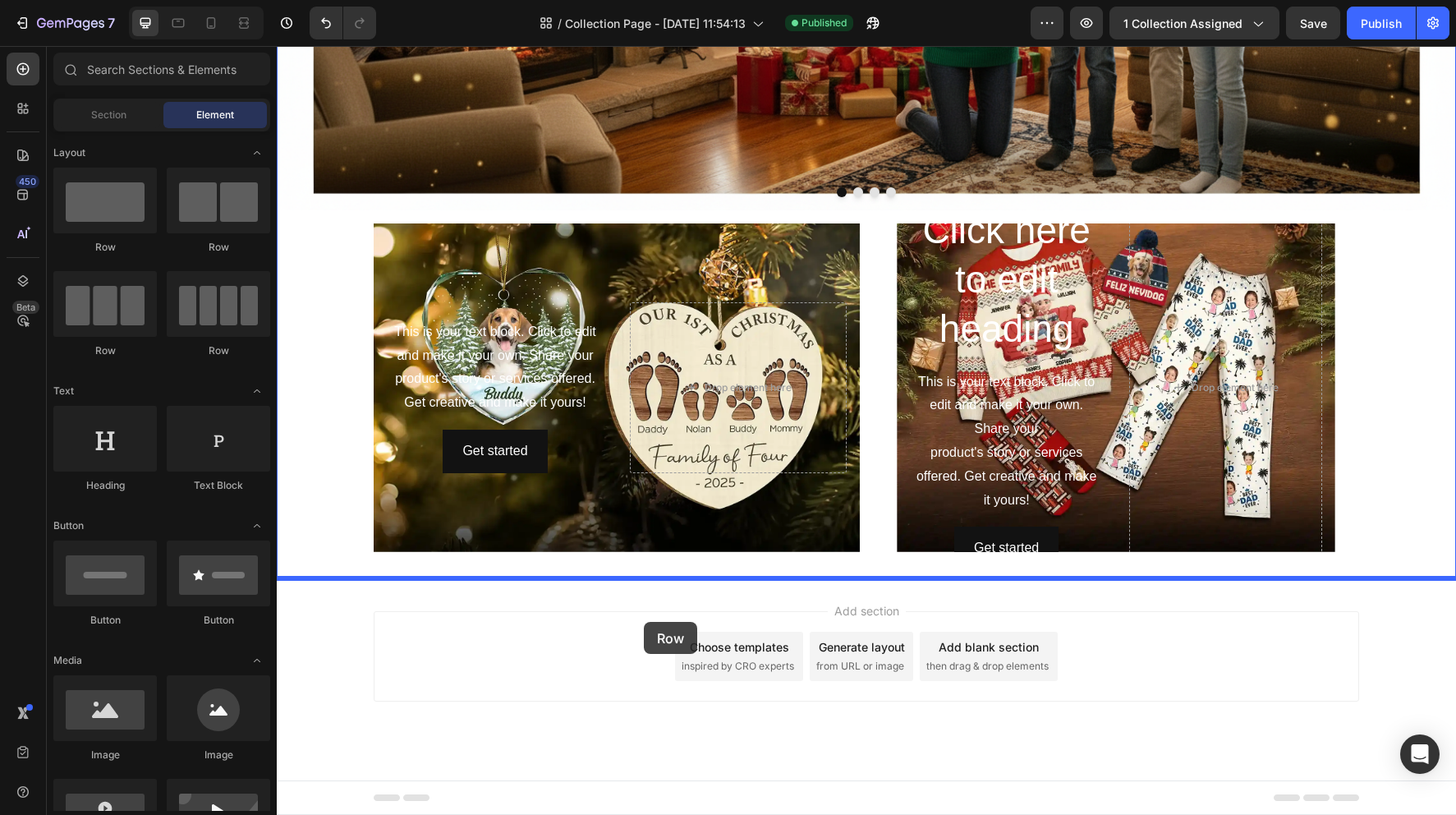
drag, startPoint x: 392, startPoint y: 243, endPoint x: 644, endPoint y: 622, distance: 455.1
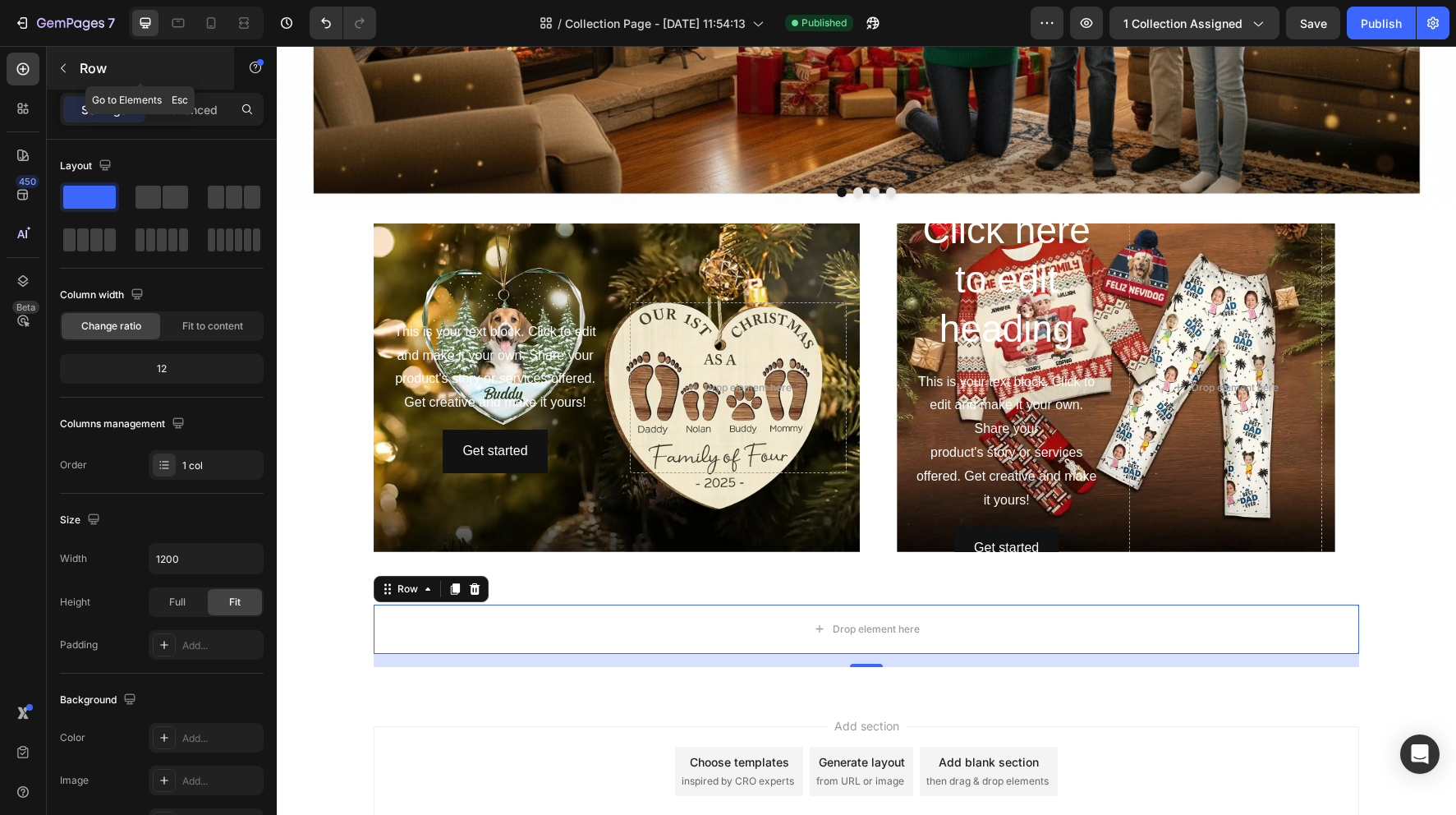
click at [64, 74] on icon "button" at bounding box center [64, 69] width 13 height 13
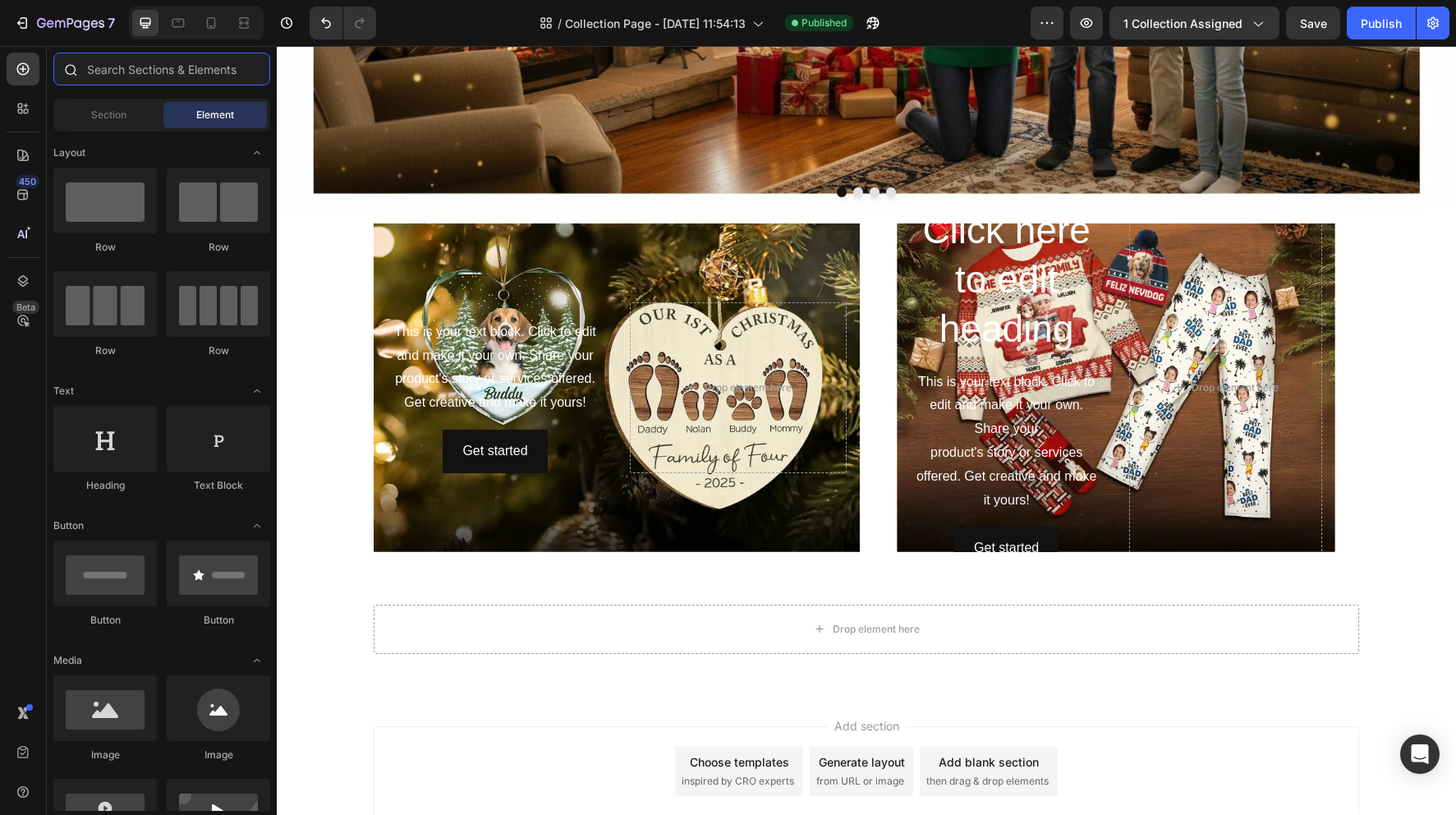
click at [162, 60] on input "text" at bounding box center [162, 69] width 217 height 33
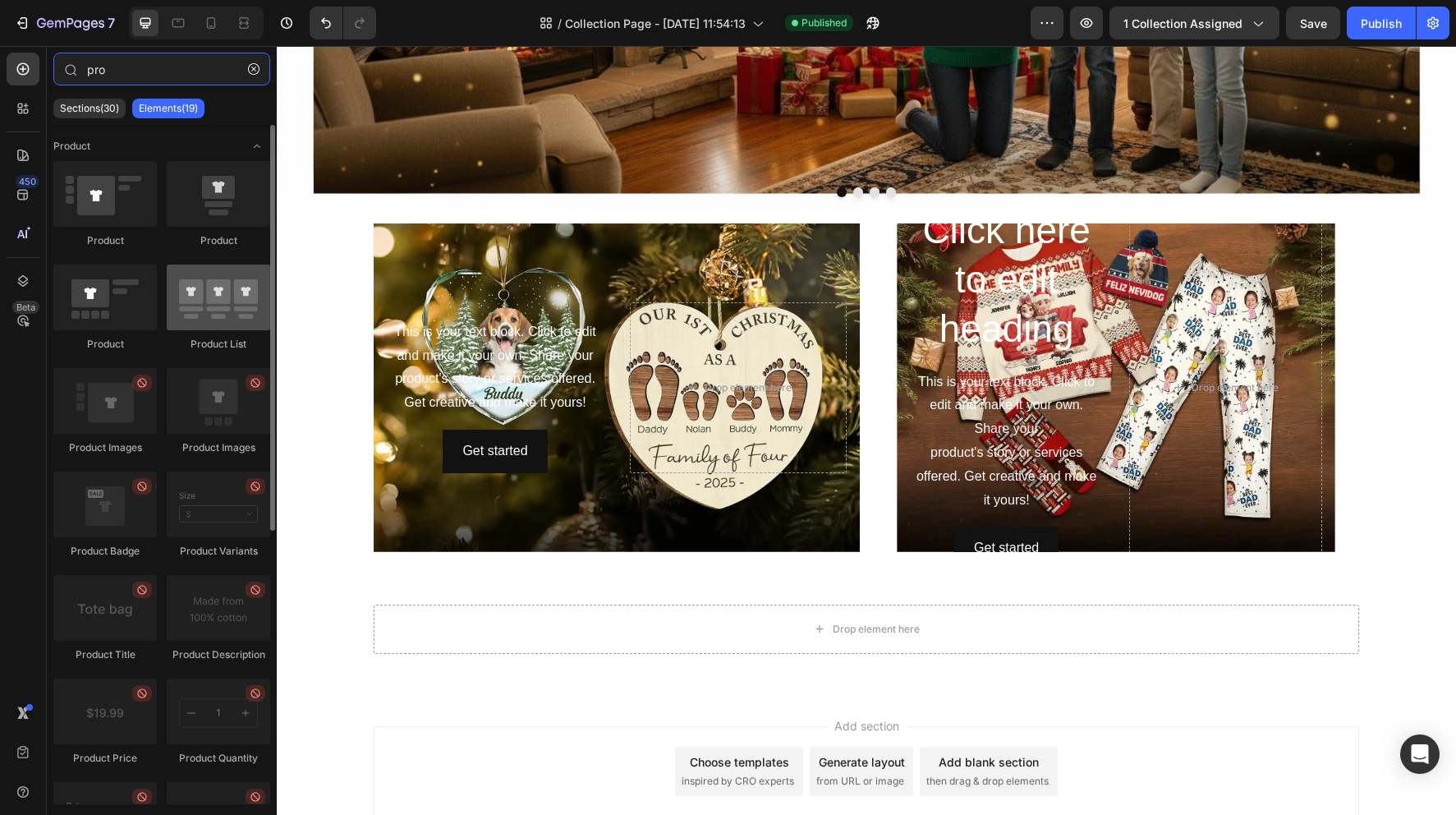
type input "pro"
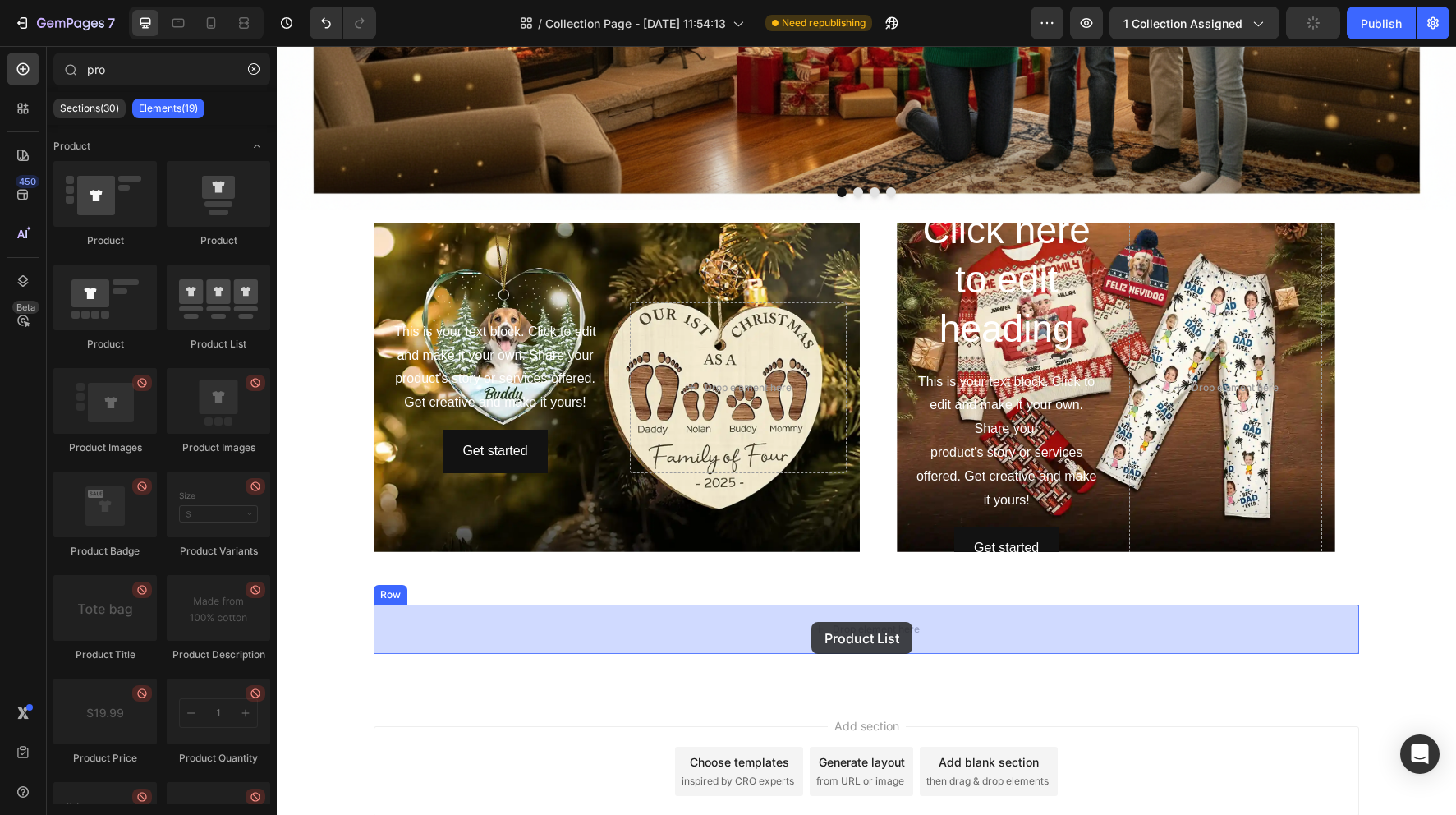
drag, startPoint x: 510, startPoint y: 347, endPoint x: 811, endPoint y: 621, distance: 407.0
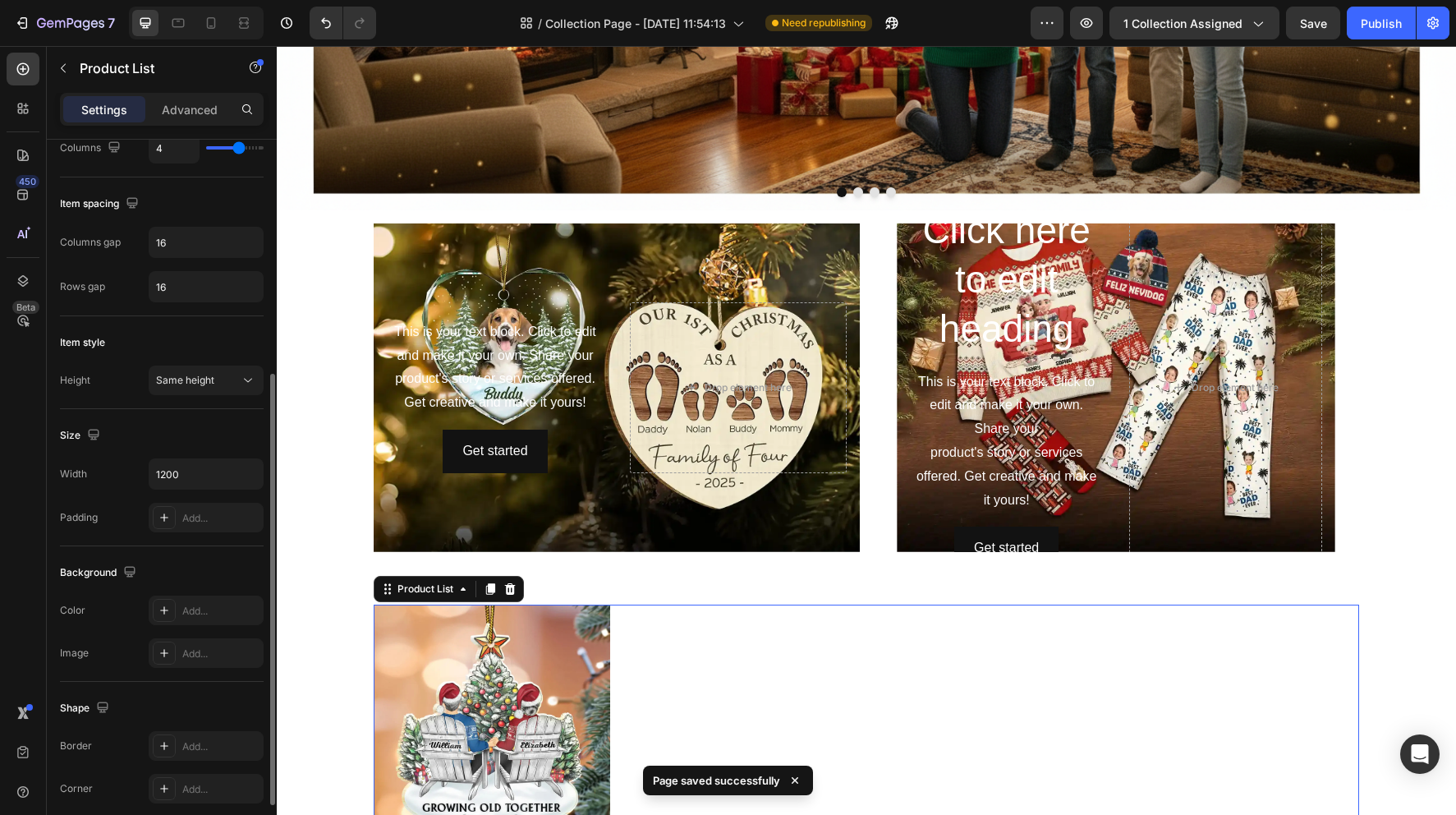
scroll to position [486, 0]
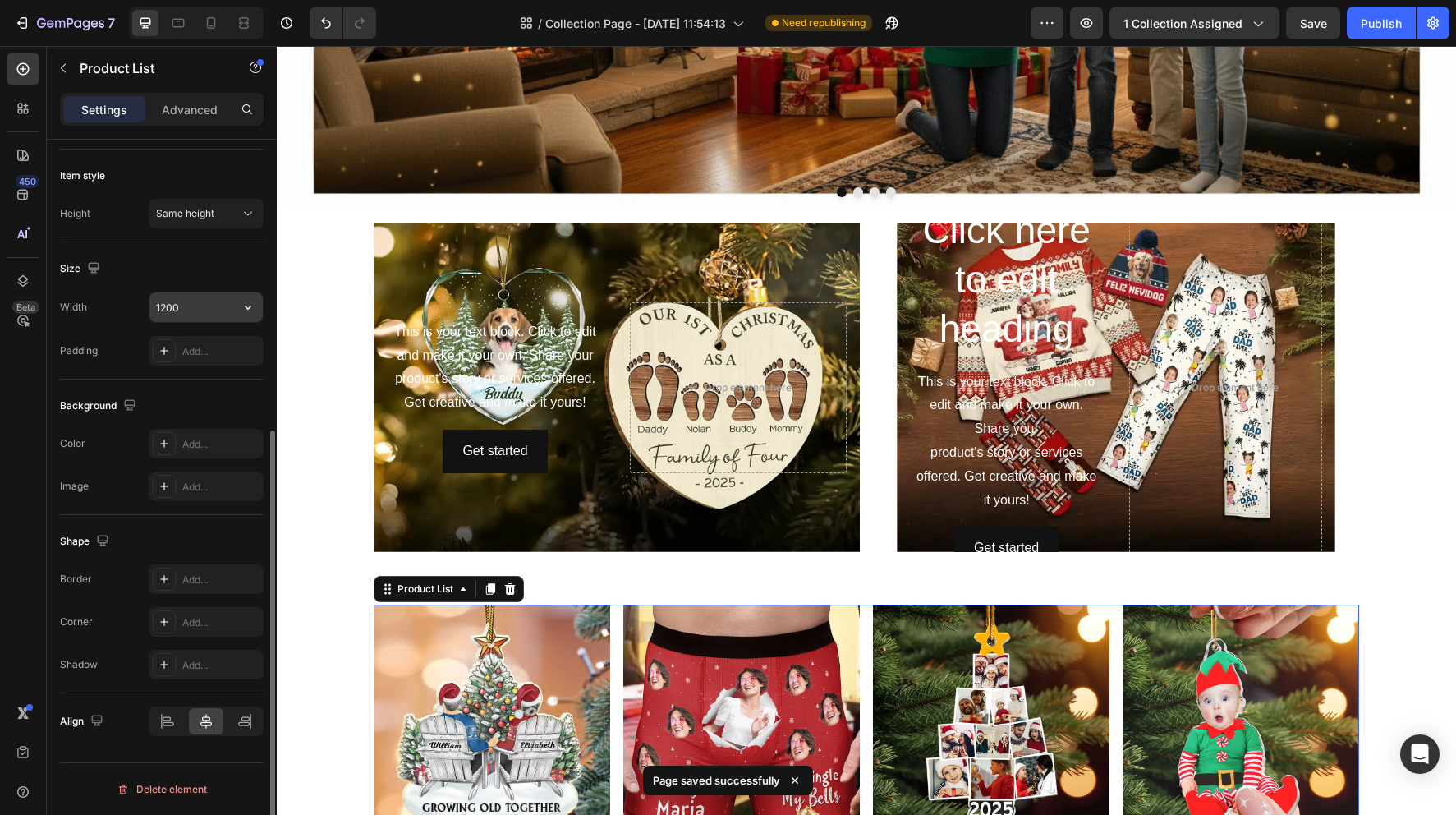
click at [210, 310] on input "1200" at bounding box center [206, 307] width 113 height 30
click at [244, 310] on icon "button" at bounding box center [248, 307] width 17 height 17
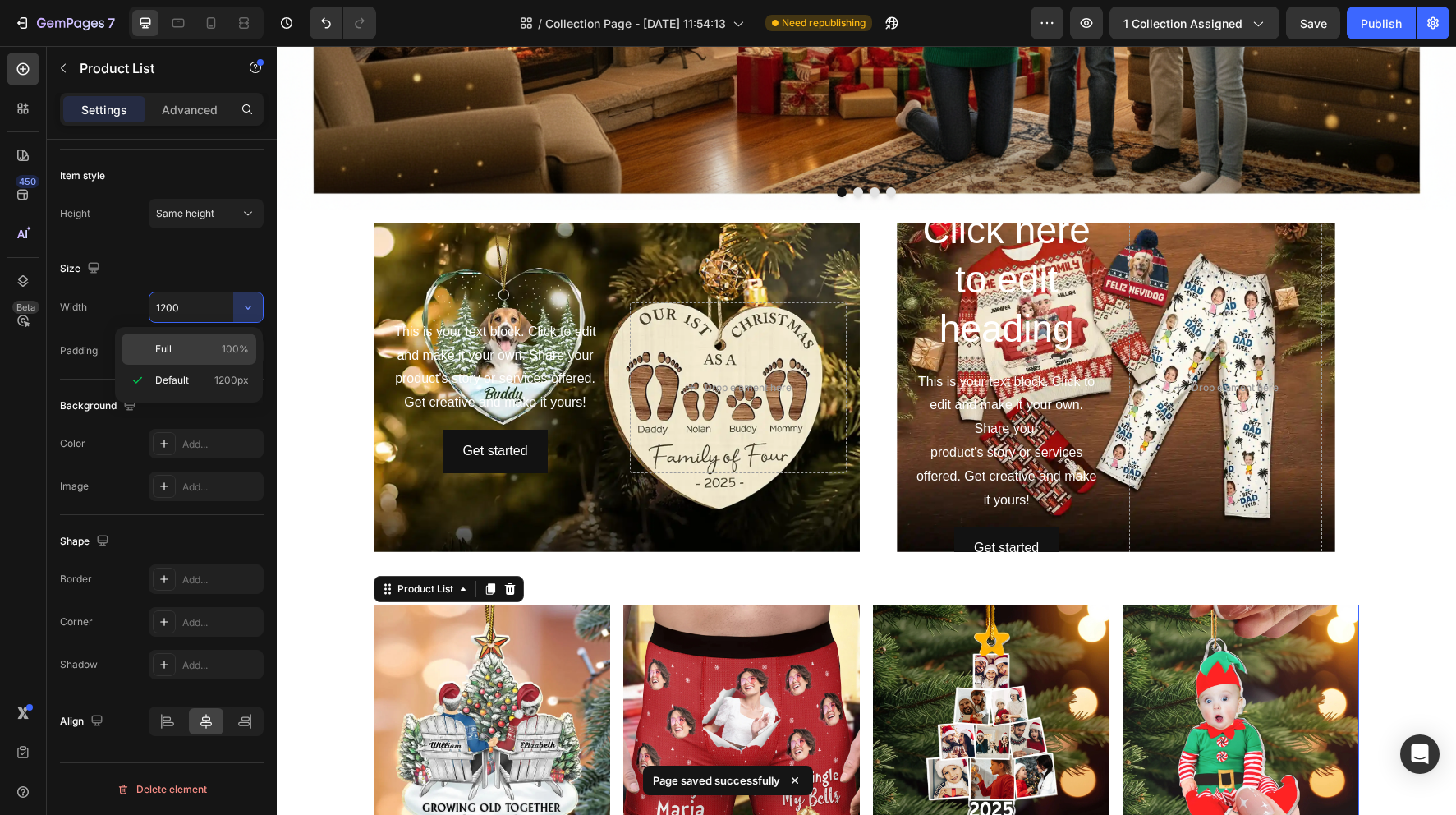
click at [223, 348] on span "100%" at bounding box center [235, 349] width 27 height 15
type input "100%"
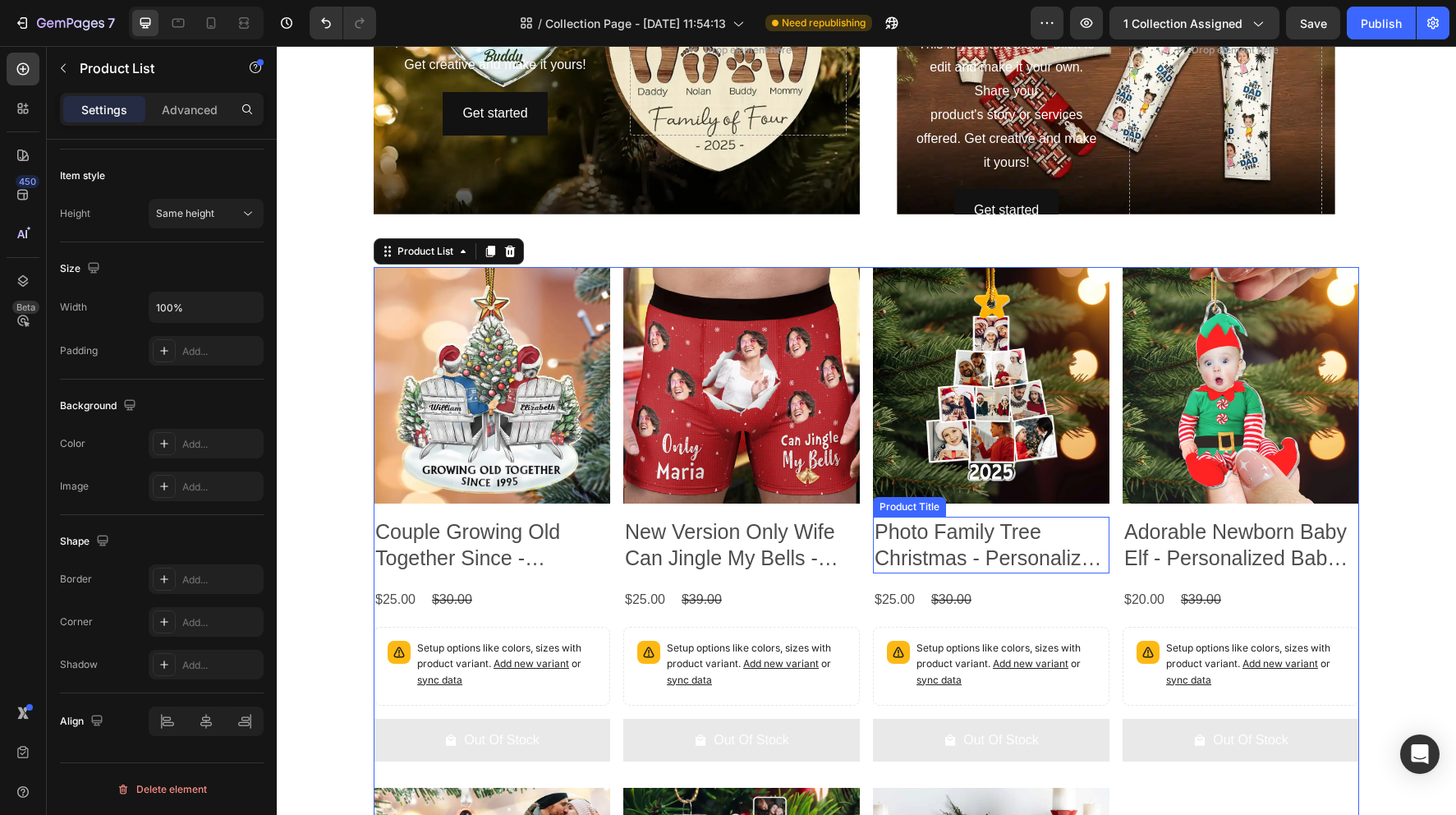
scroll to position [935, 0]
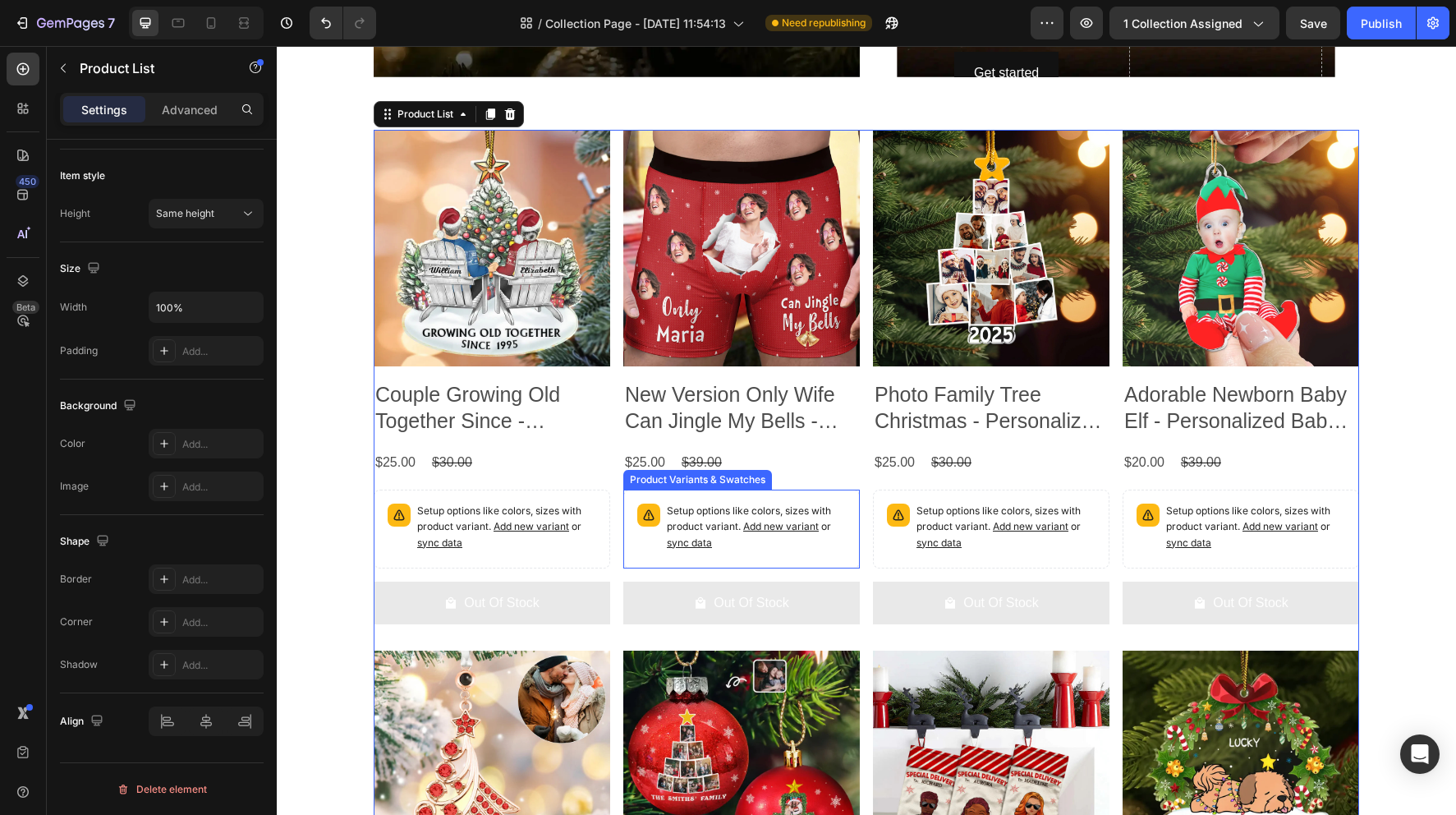
click at [782, 524] on span "Add new variant" at bounding box center [781, 526] width 76 height 12
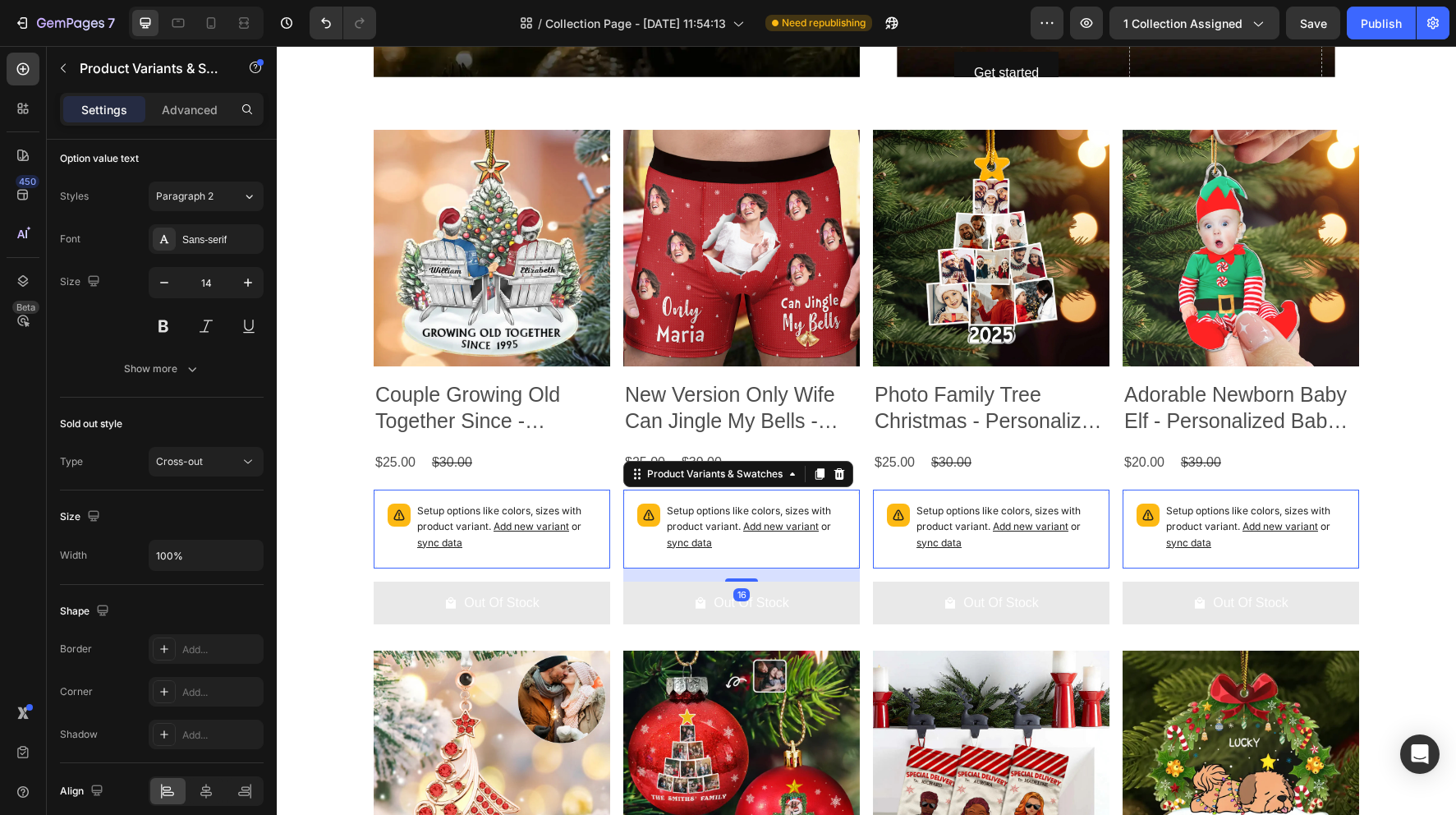
scroll to position [0, 0]
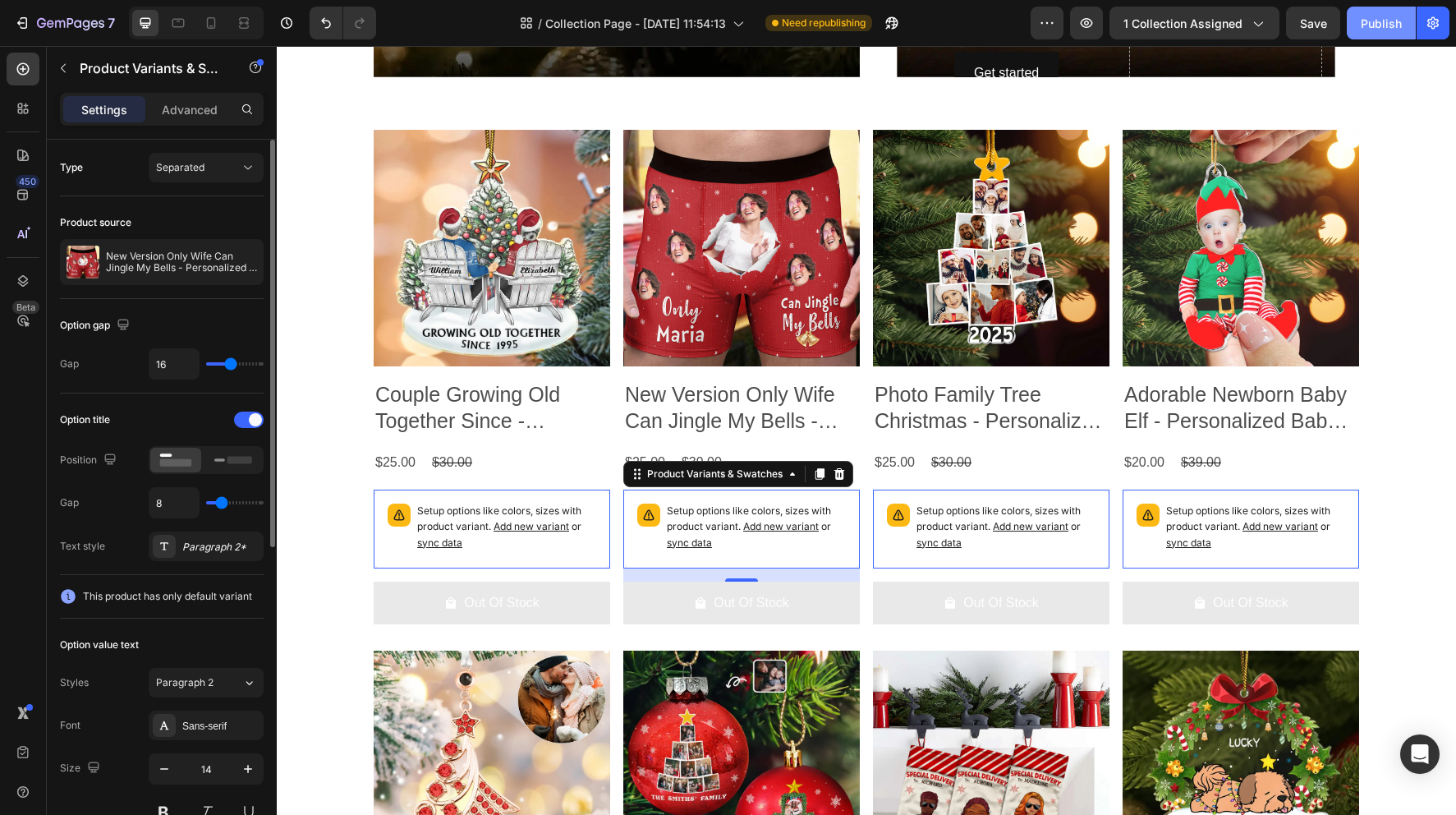
click at [1392, 24] on div "Publish" at bounding box center [1382, 23] width 41 height 17
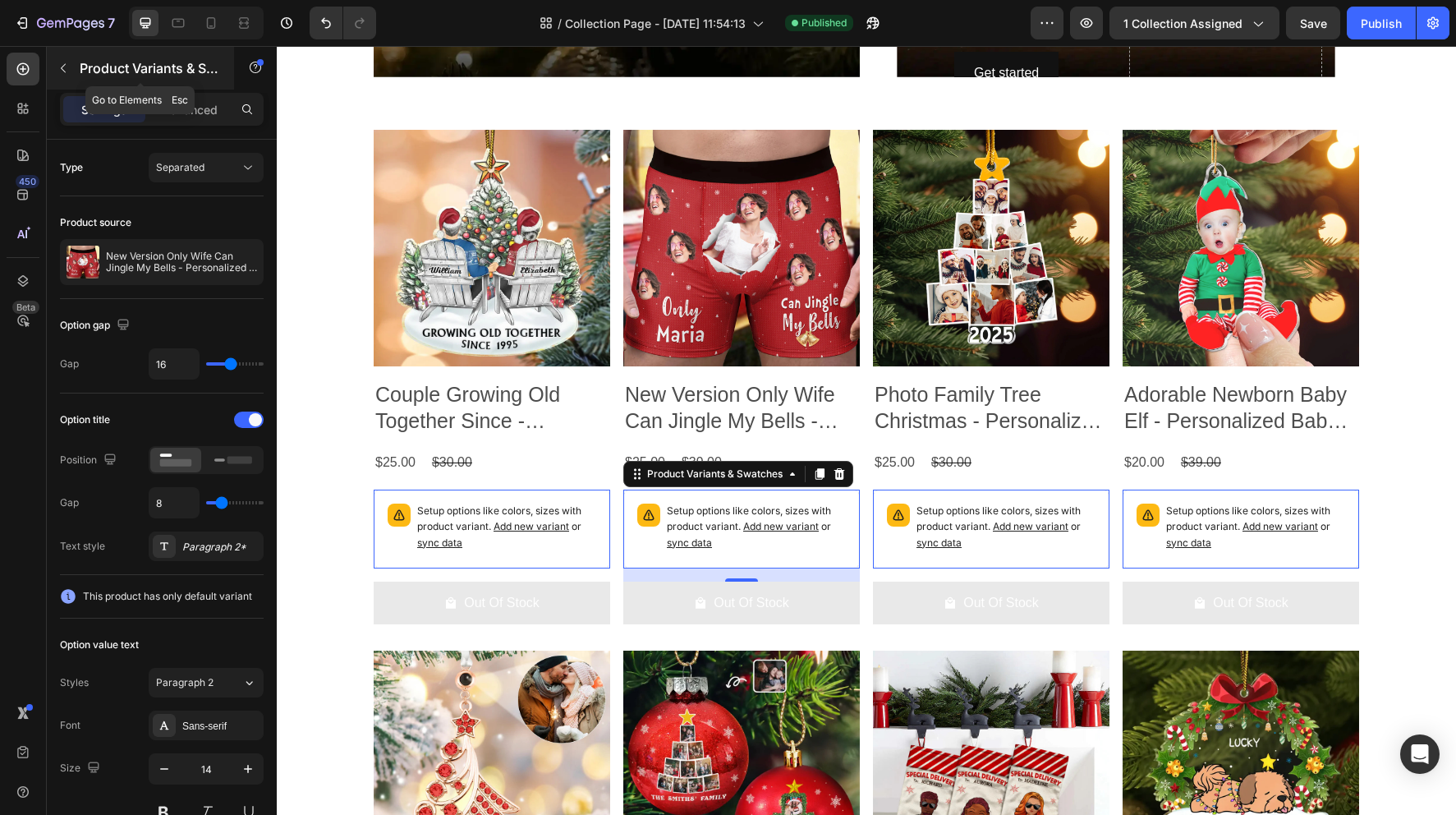
click at [65, 66] on icon "button" at bounding box center [64, 69] width 13 height 13
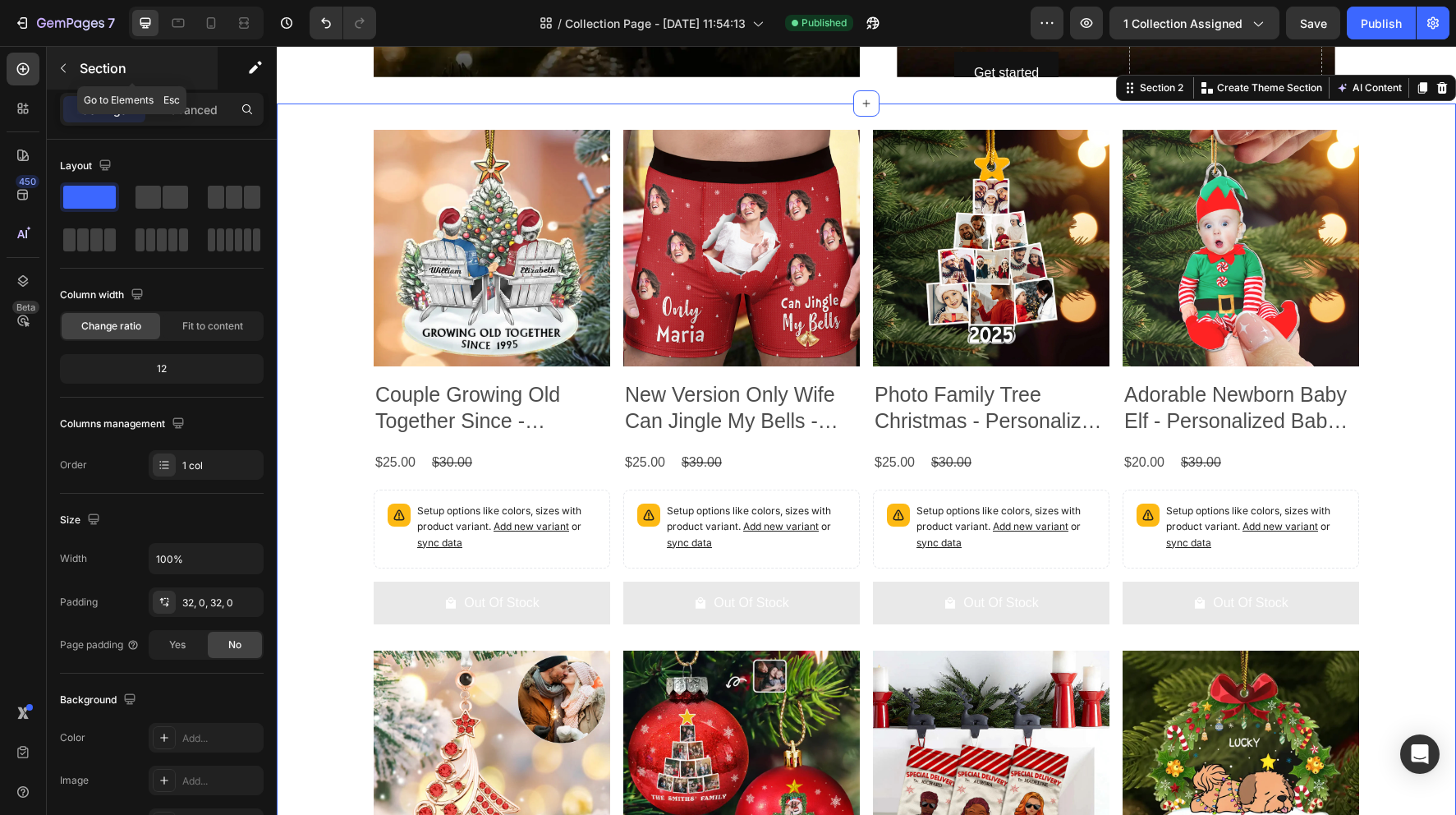
click at [68, 68] on icon "button" at bounding box center [64, 69] width 13 height 13
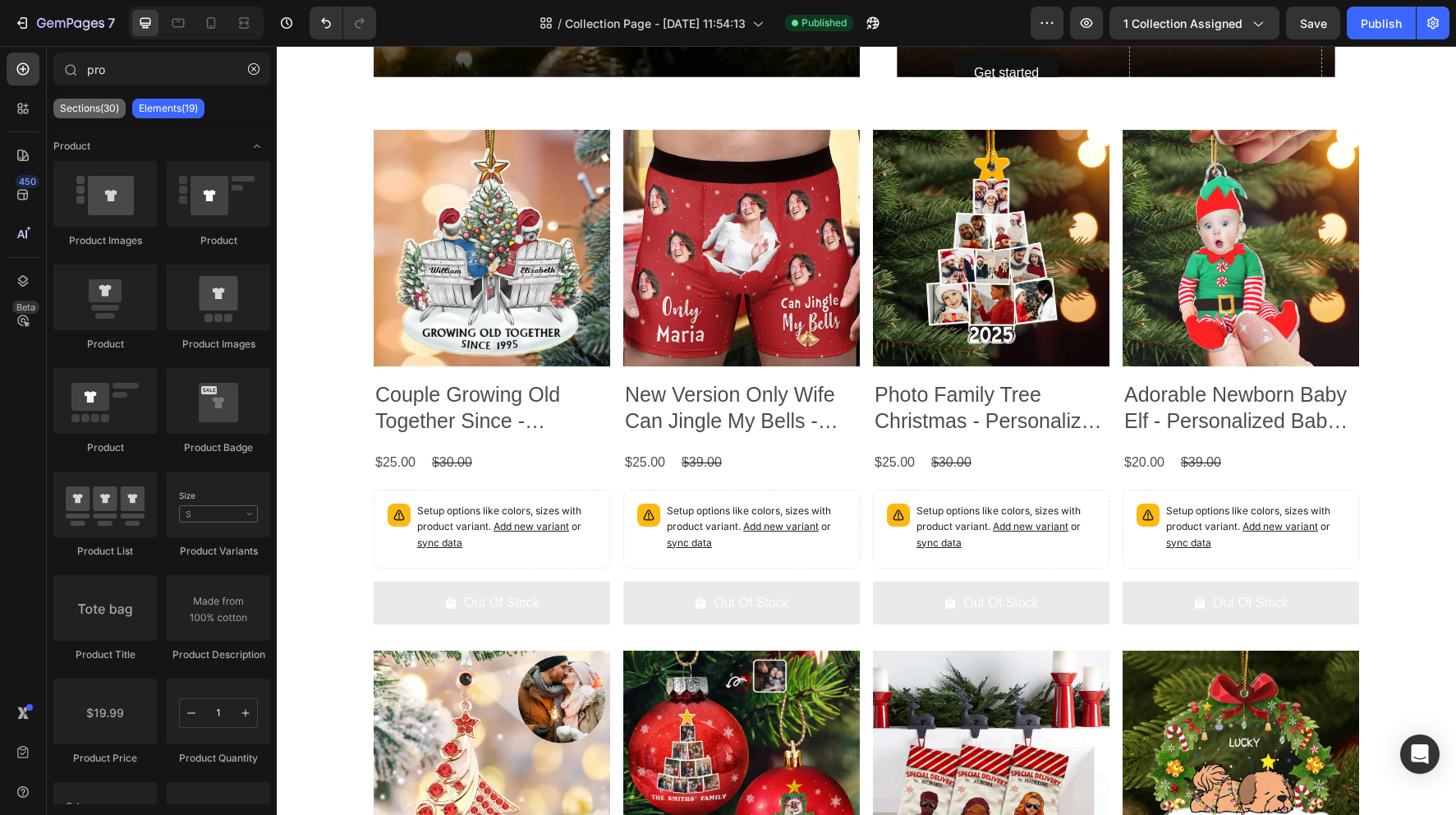
click at [99, 111] on p "Sections(30)" at bounding box center [90, 108] width 59 height 13
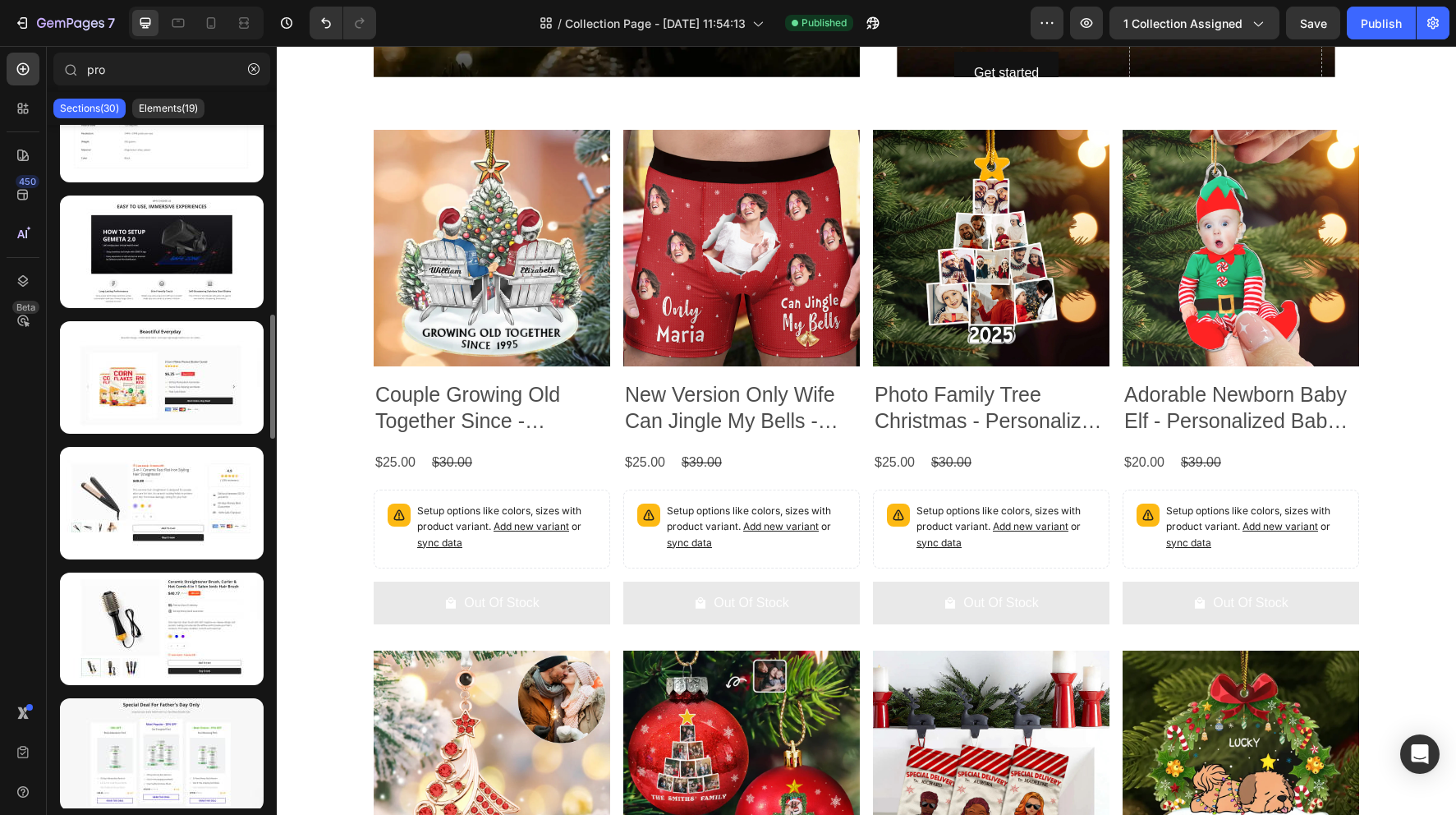
scroll to position [1395, 0]
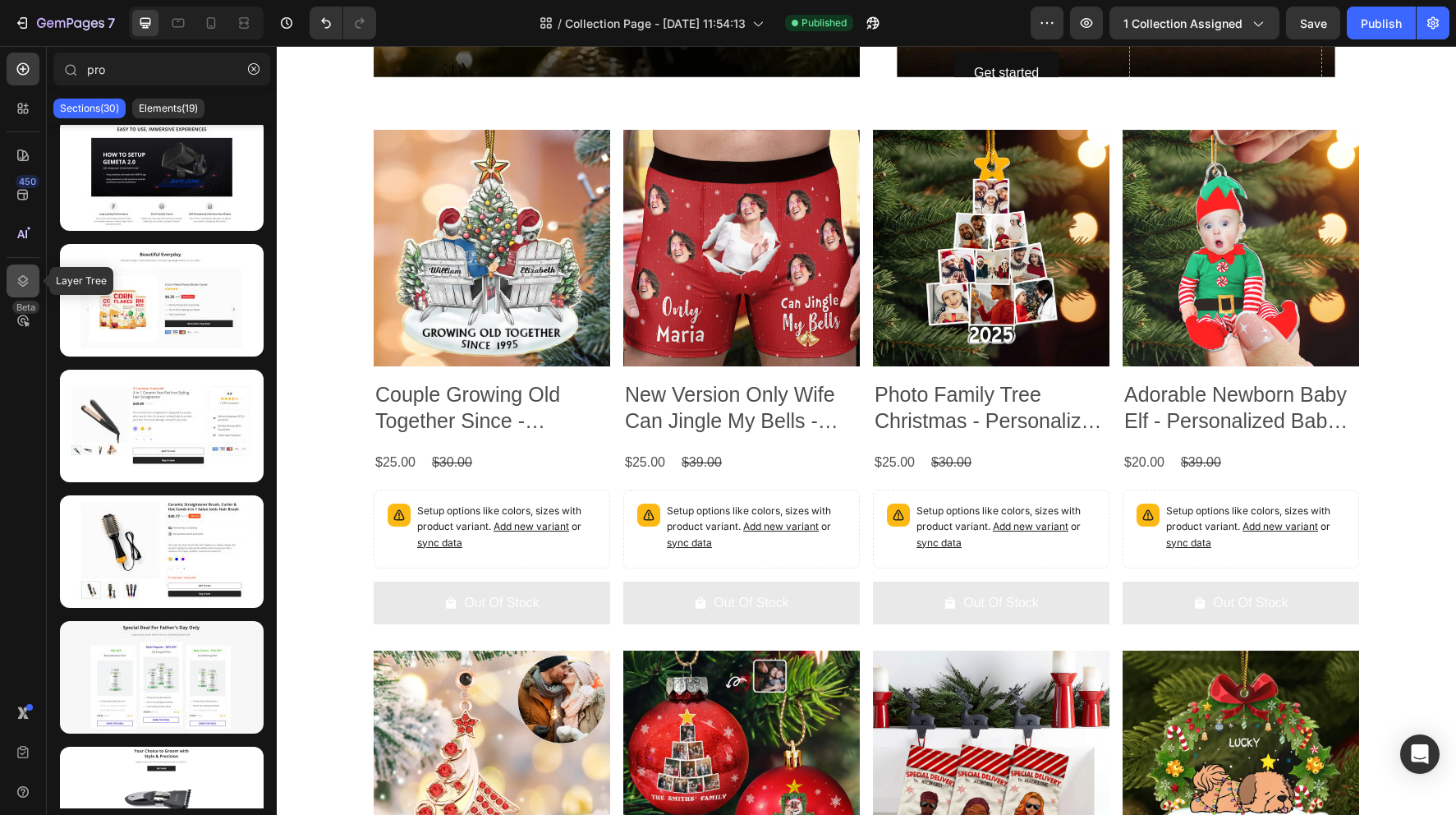
click at [35, 283] on div at bounding box center [23, 281] width 33 height 33
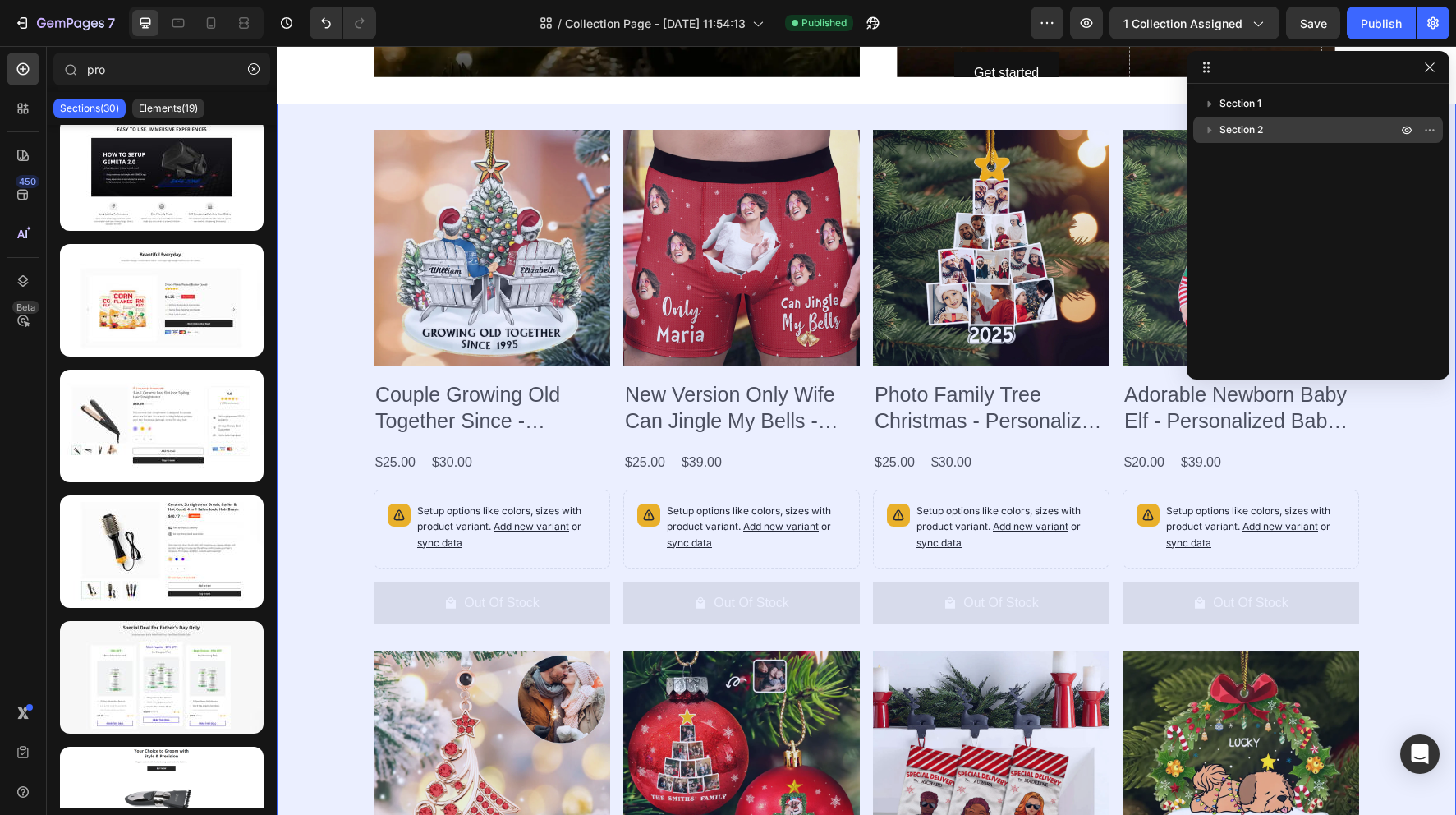
click at [1265, 136] on p "Section 2" at bounding box center [1310, 130] width 181 height 17
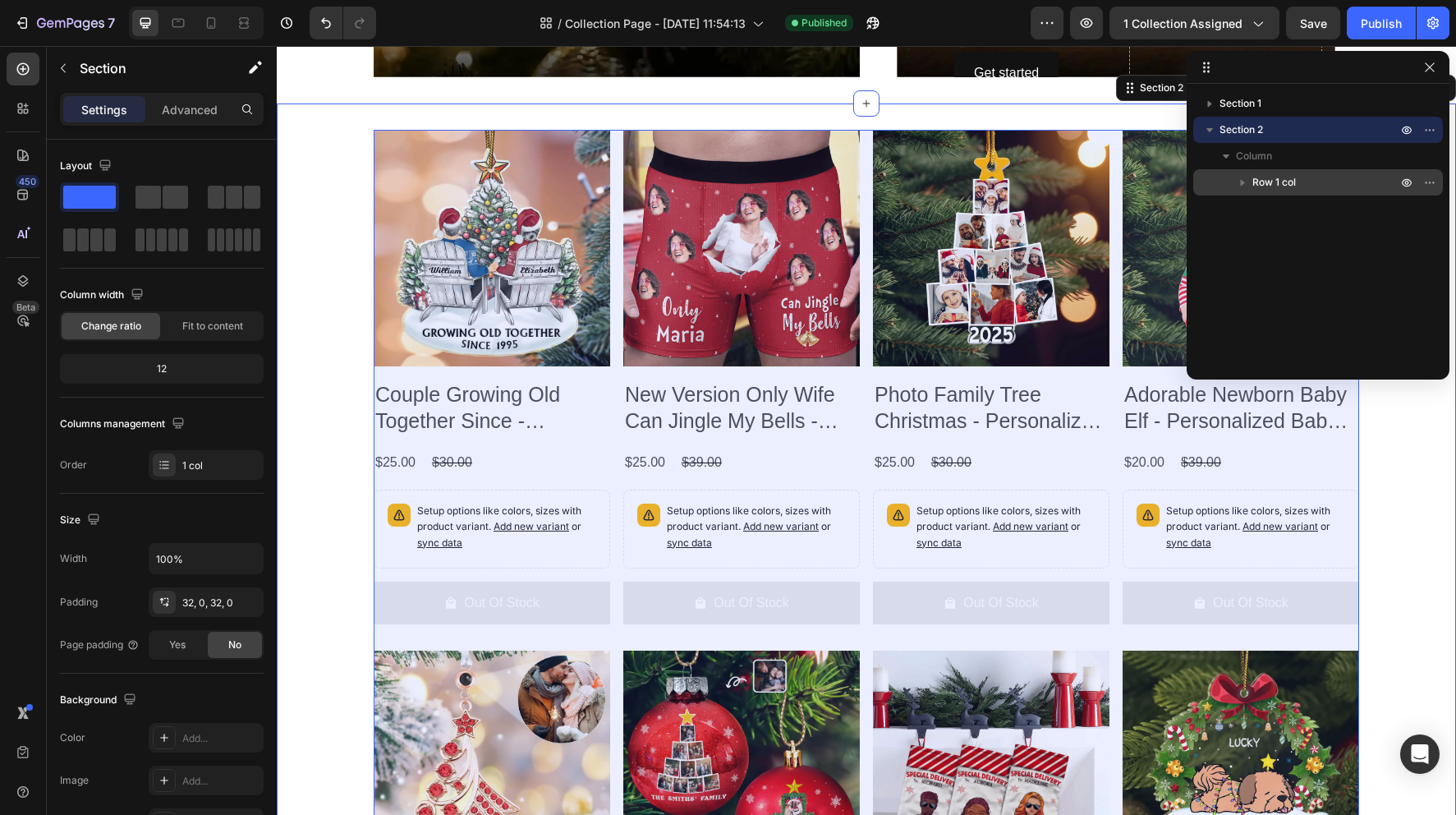
click at [1295, 183] on span "Row 1 col" at bounding box center [1274, 182] width 44 height 17
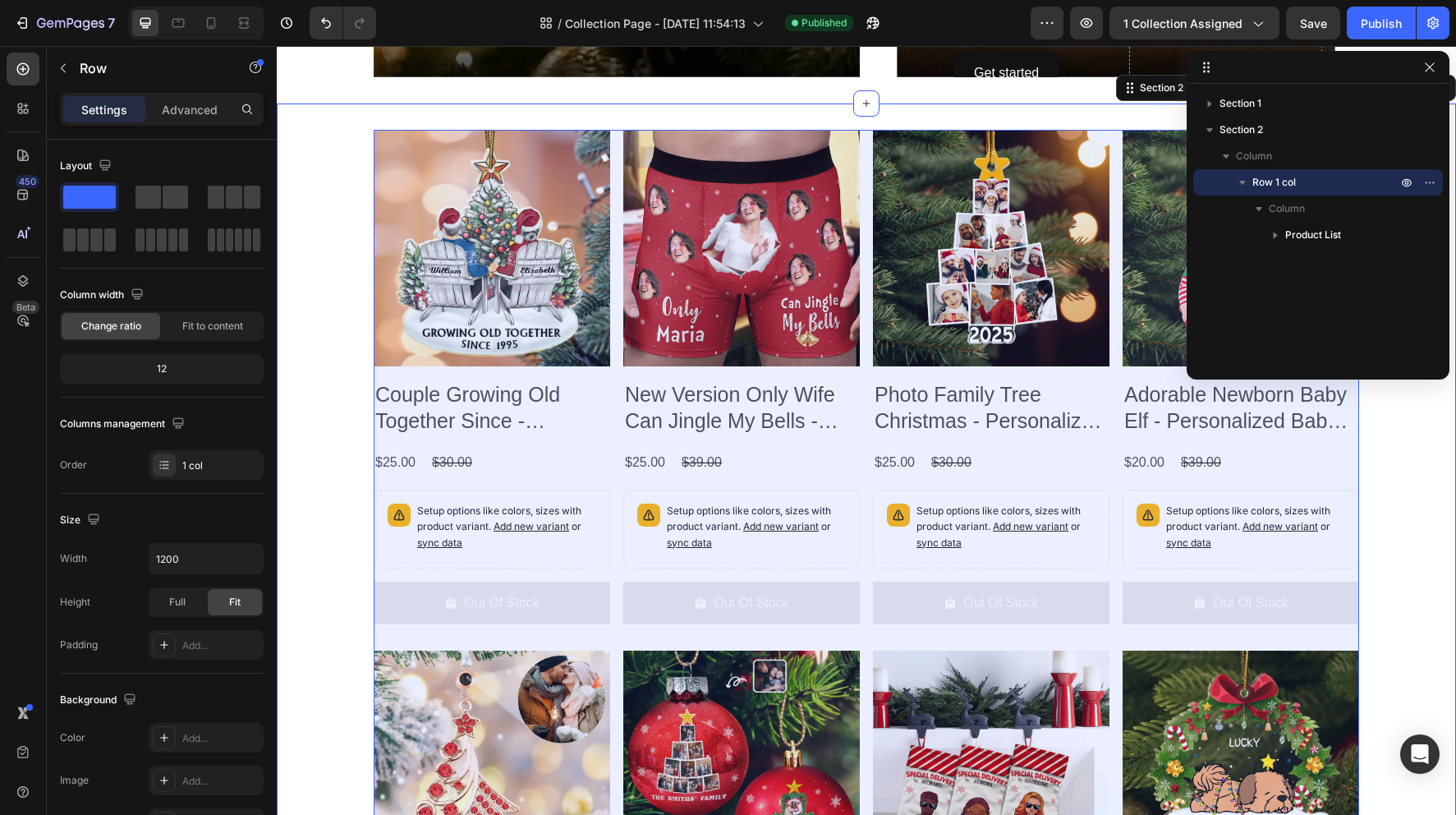
scroll to position [961, 0]
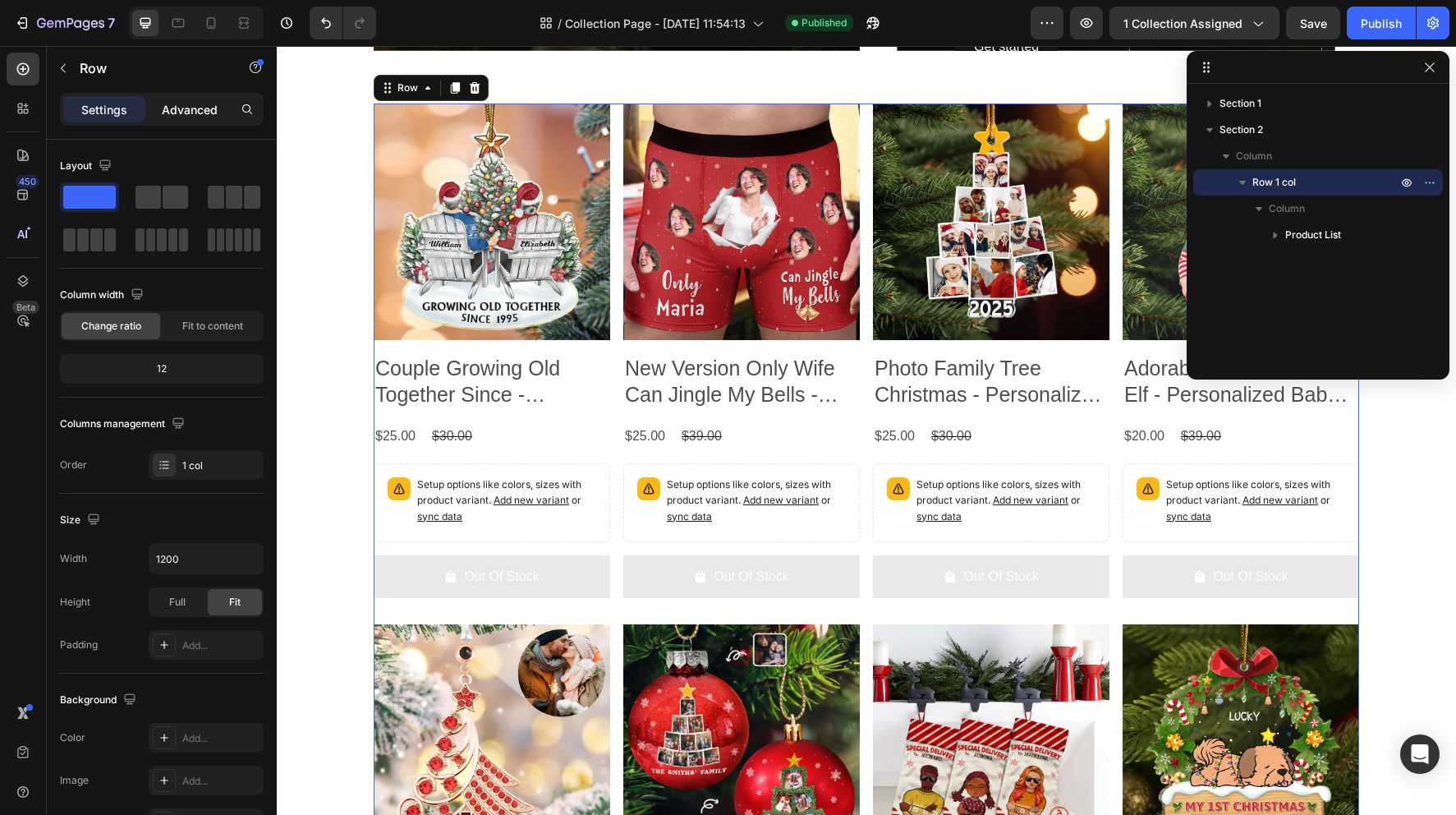
click at [180, 113] on p "Advanced" at bounding box center [190, 109] width 56 height 17
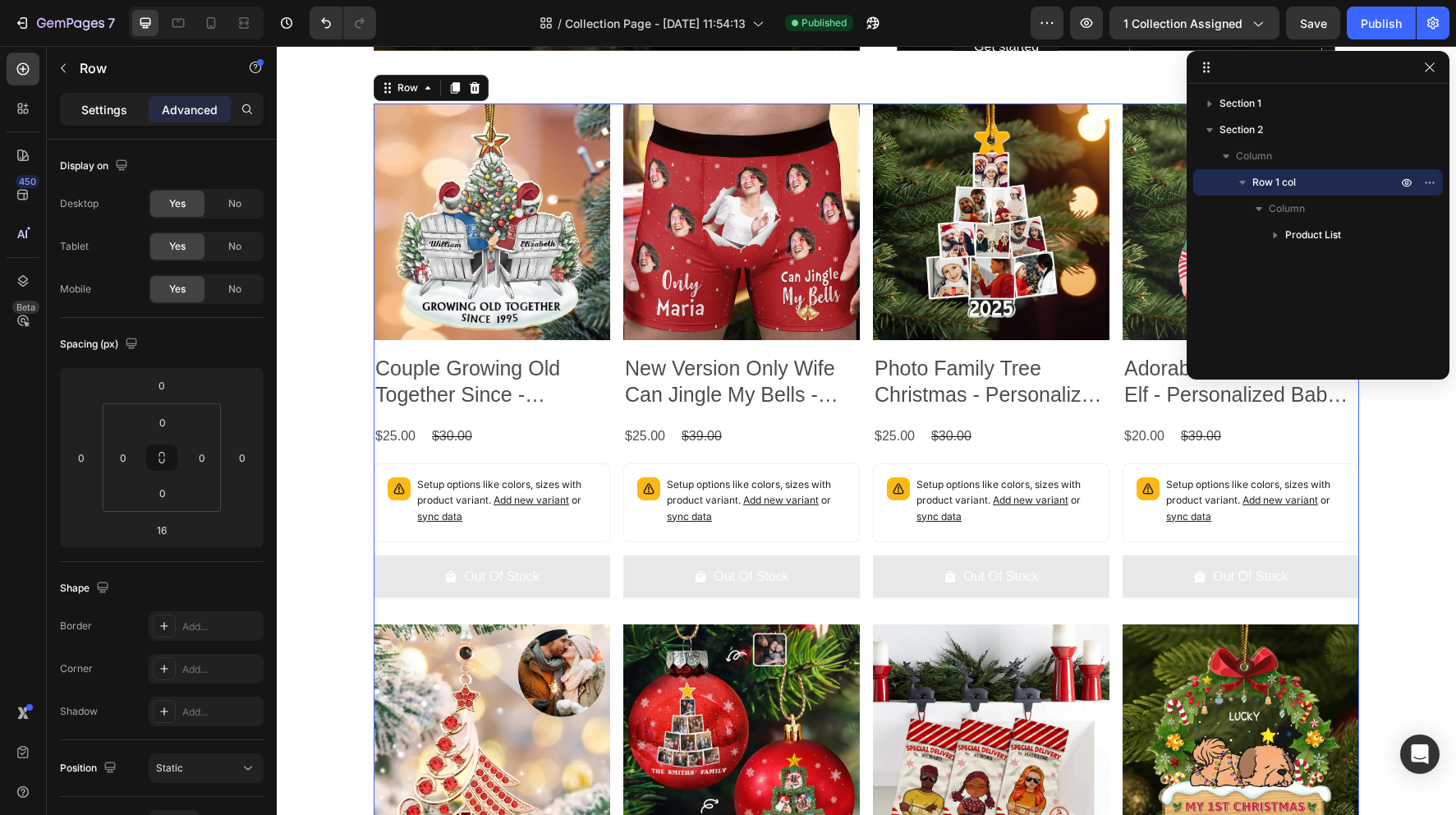
click at [121, 107] on p "Settings" at bounding box center [105, 109] width 46 height 17
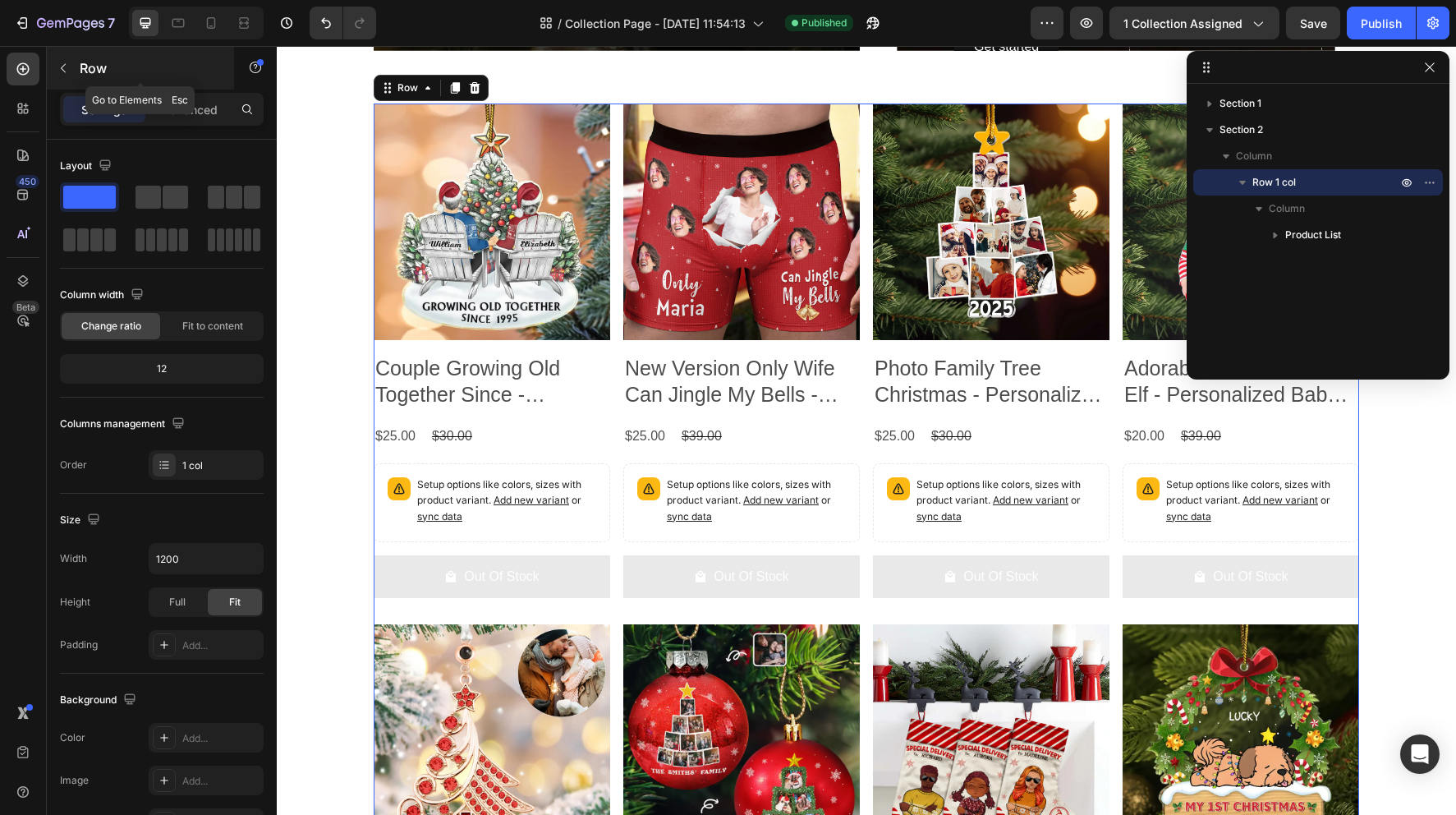
click at [63, 67] on icon "button" at bounding box center [64, 69] width 5 height 9
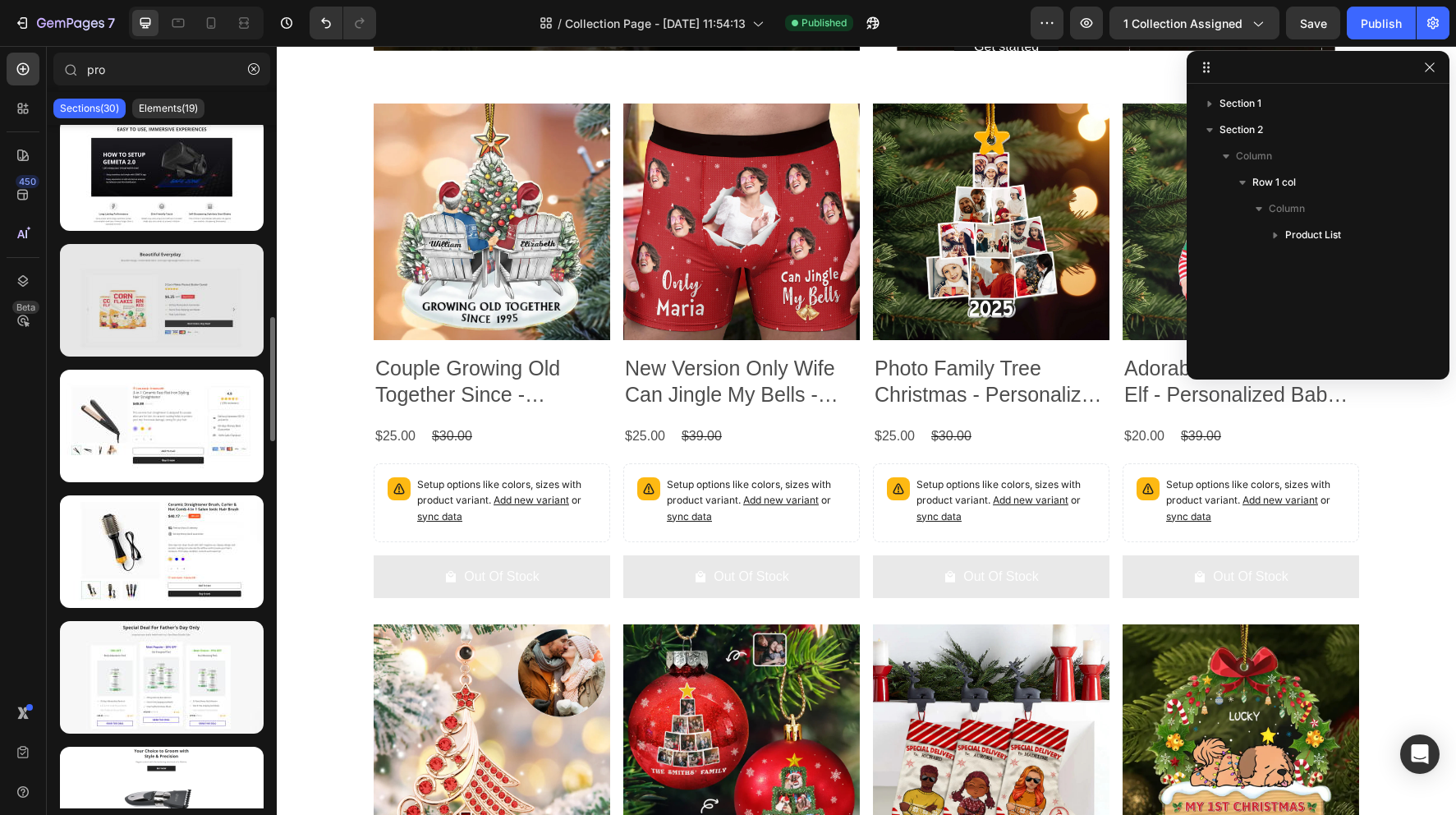
scroll to position [923, 0]
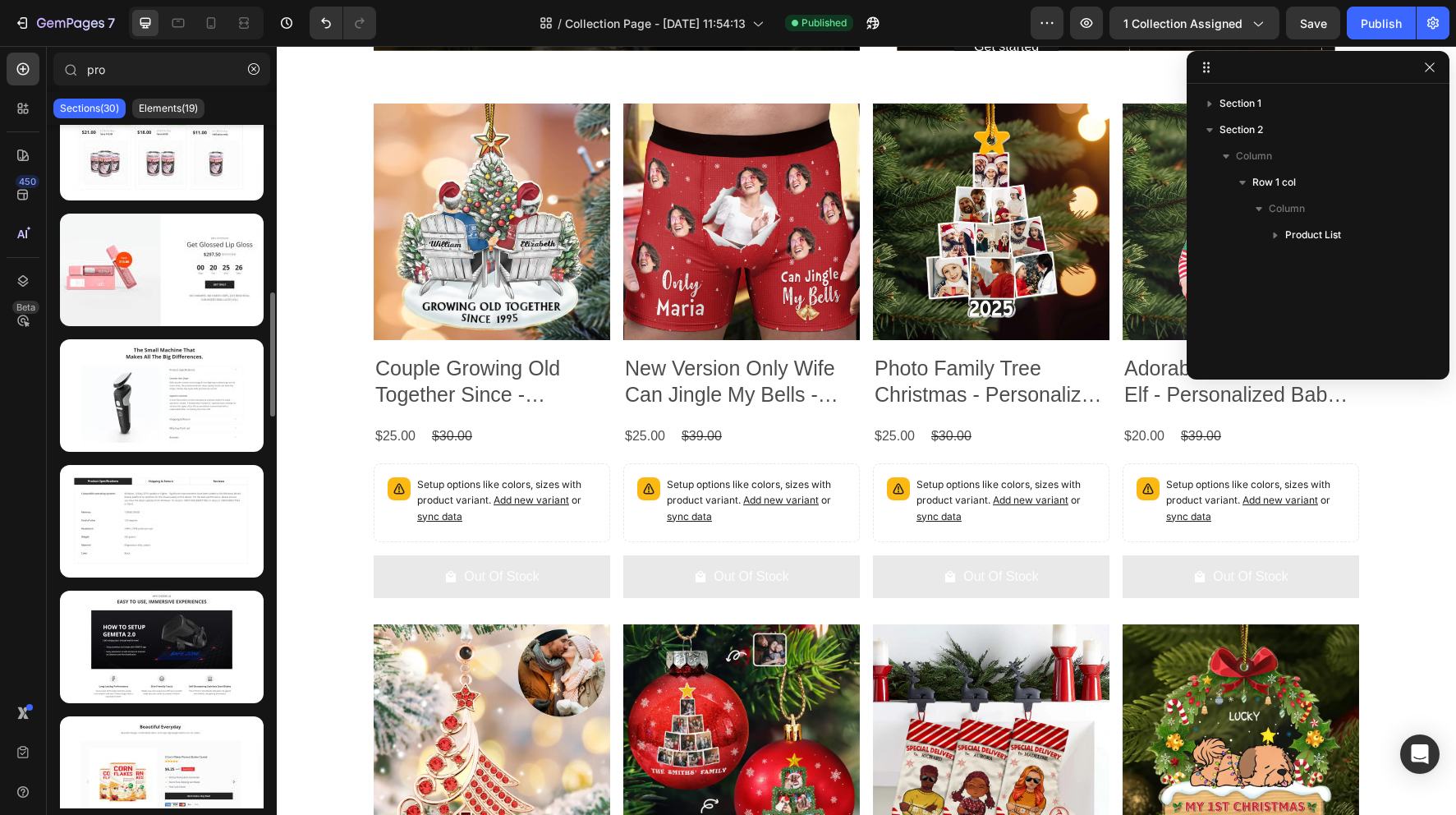
click at [184, 119] on div "Sections(30) Elements(19)" at bounding box center [162, 108] width 230 height 33
click at [256, 69] on icon "button" at bounding box center [253, 69] width 12 height 12
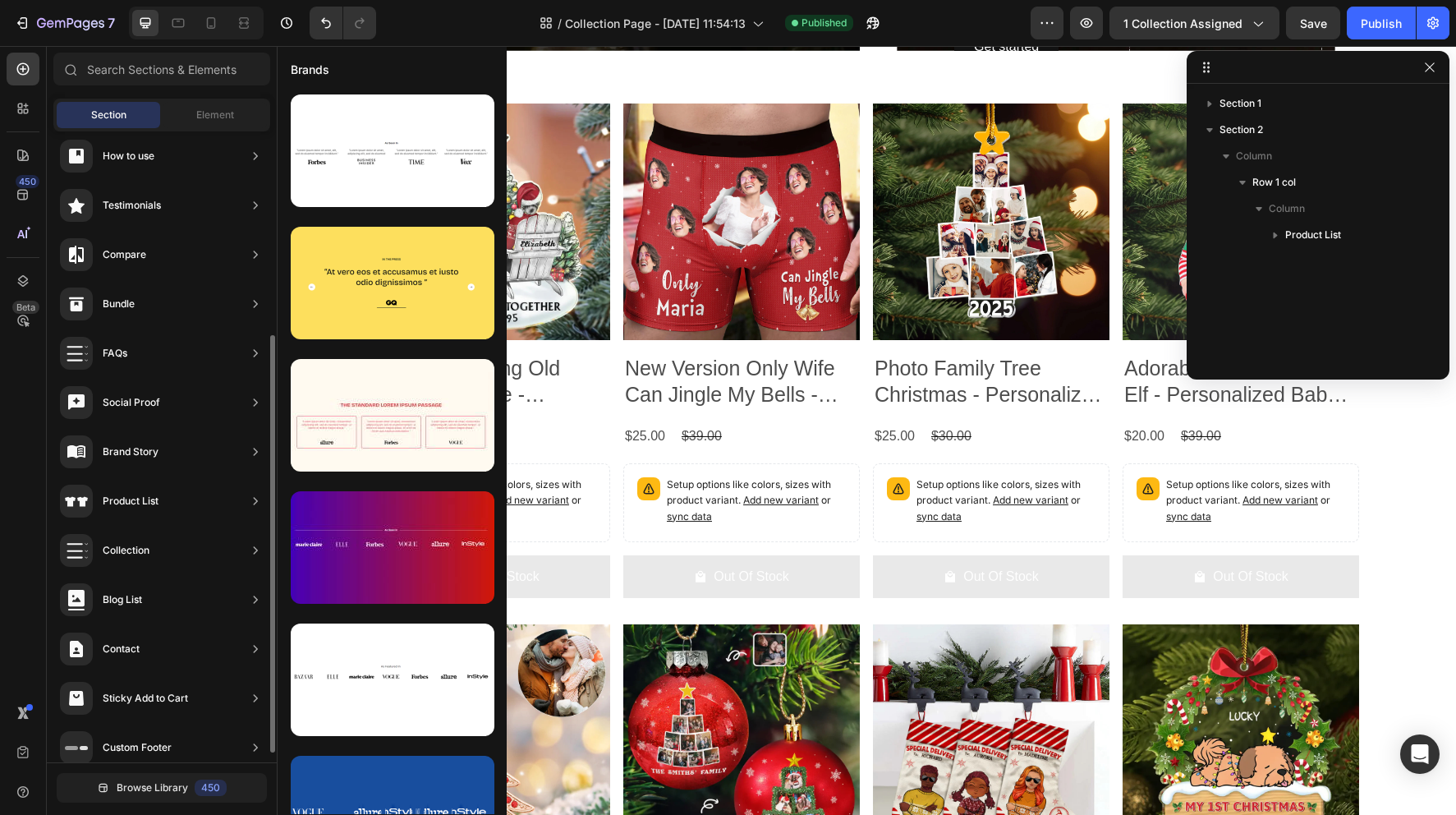
scroll to position [322, 0]
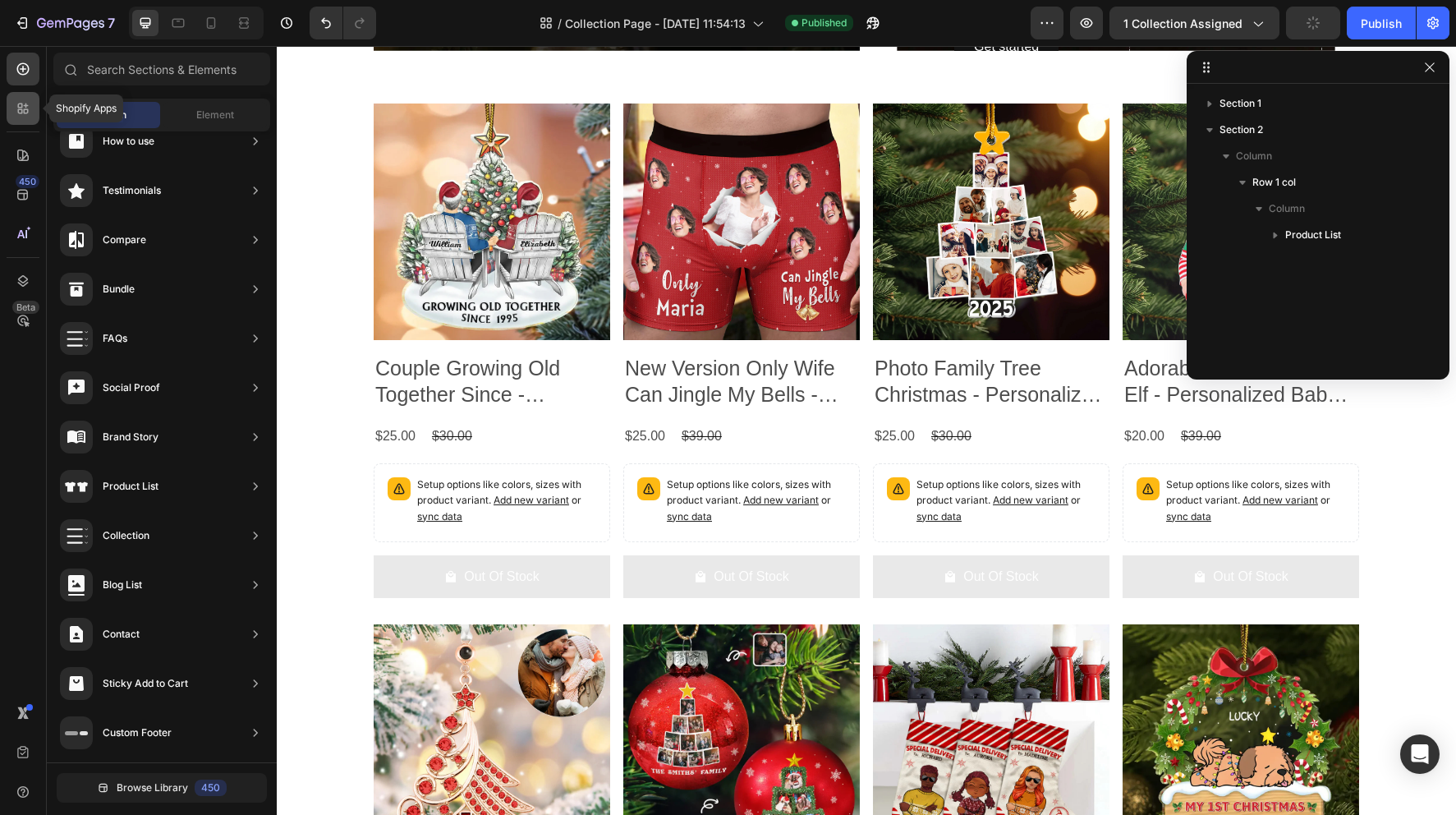
click at [31, 111] on icon at bounding box center [23, 108] width 17 height 17
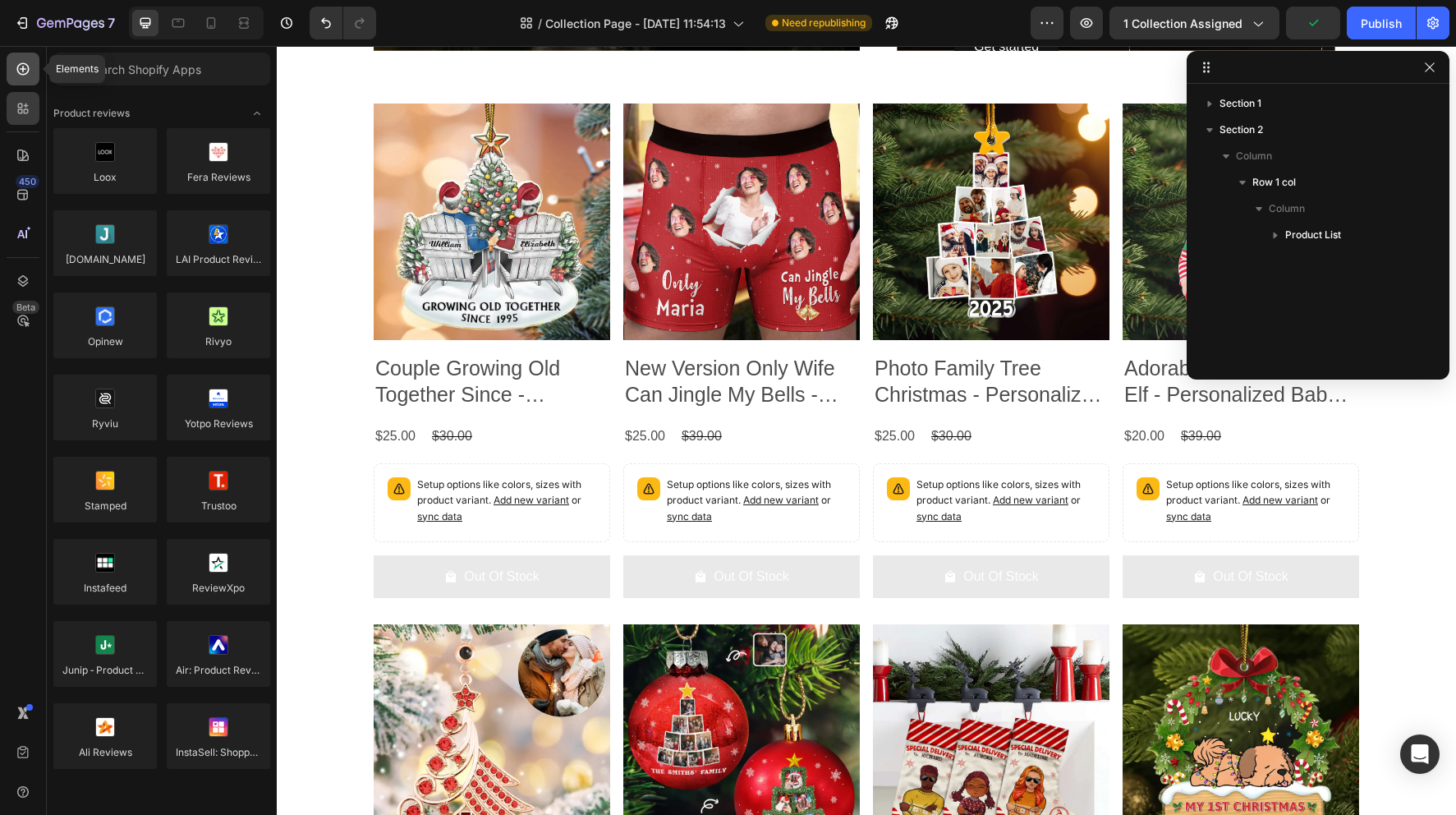
click at [26, 70] on icon at bounding box center [23, 69] width 17 height 17
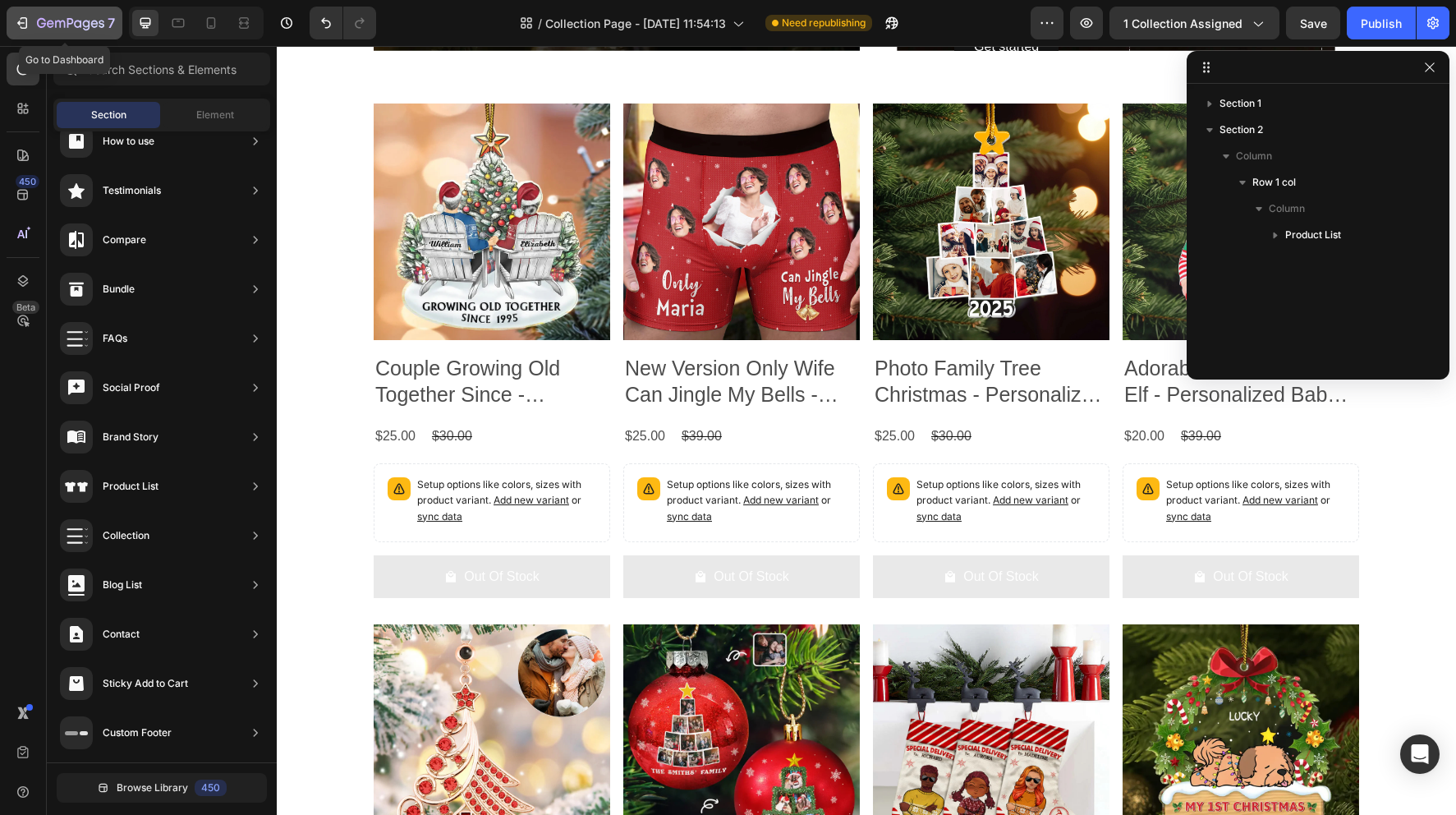
click at [101, 31] on icon "button" at bounding box center [71, 24] width 68 height 14
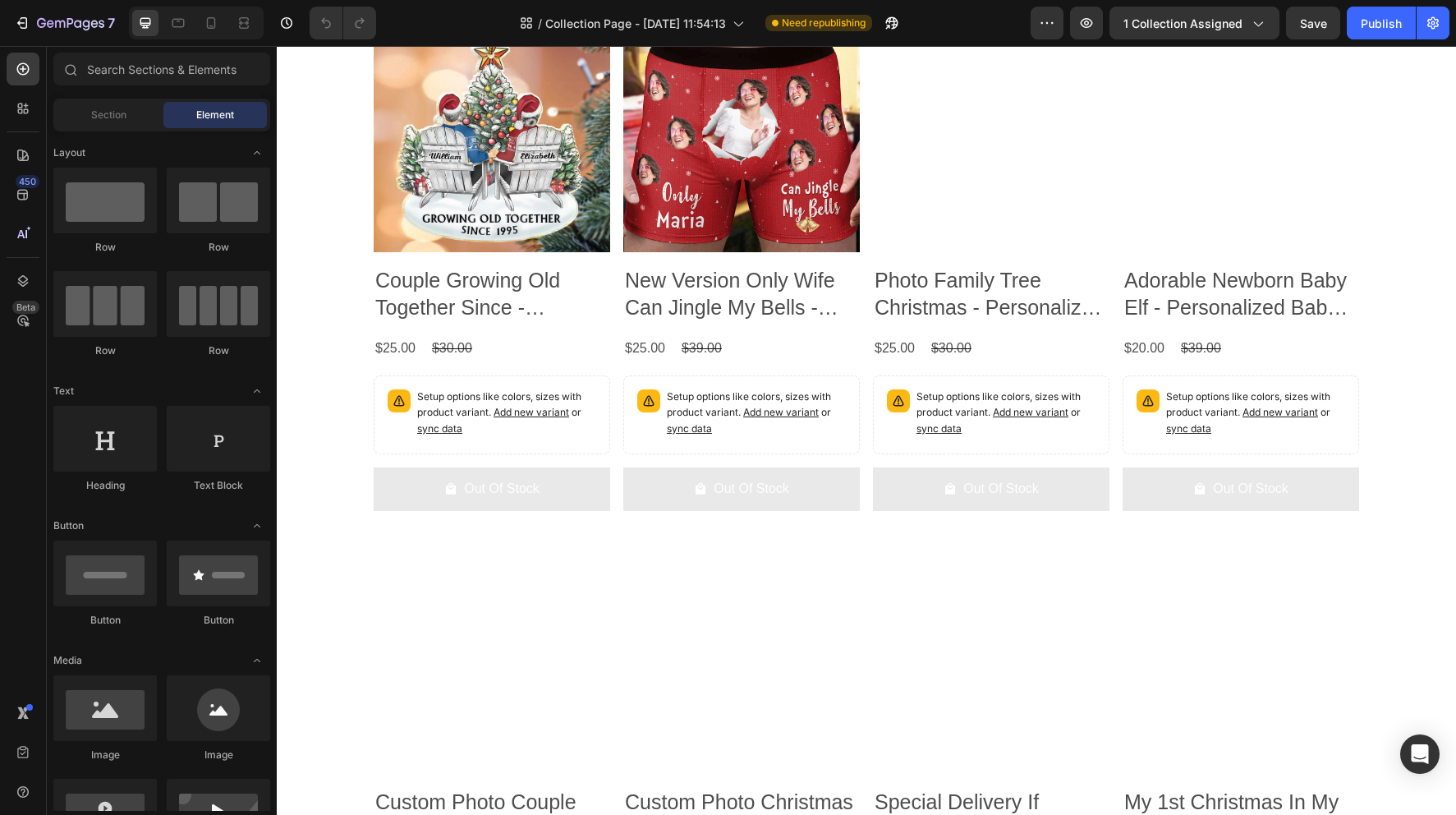
scroll to position [1013, 0]
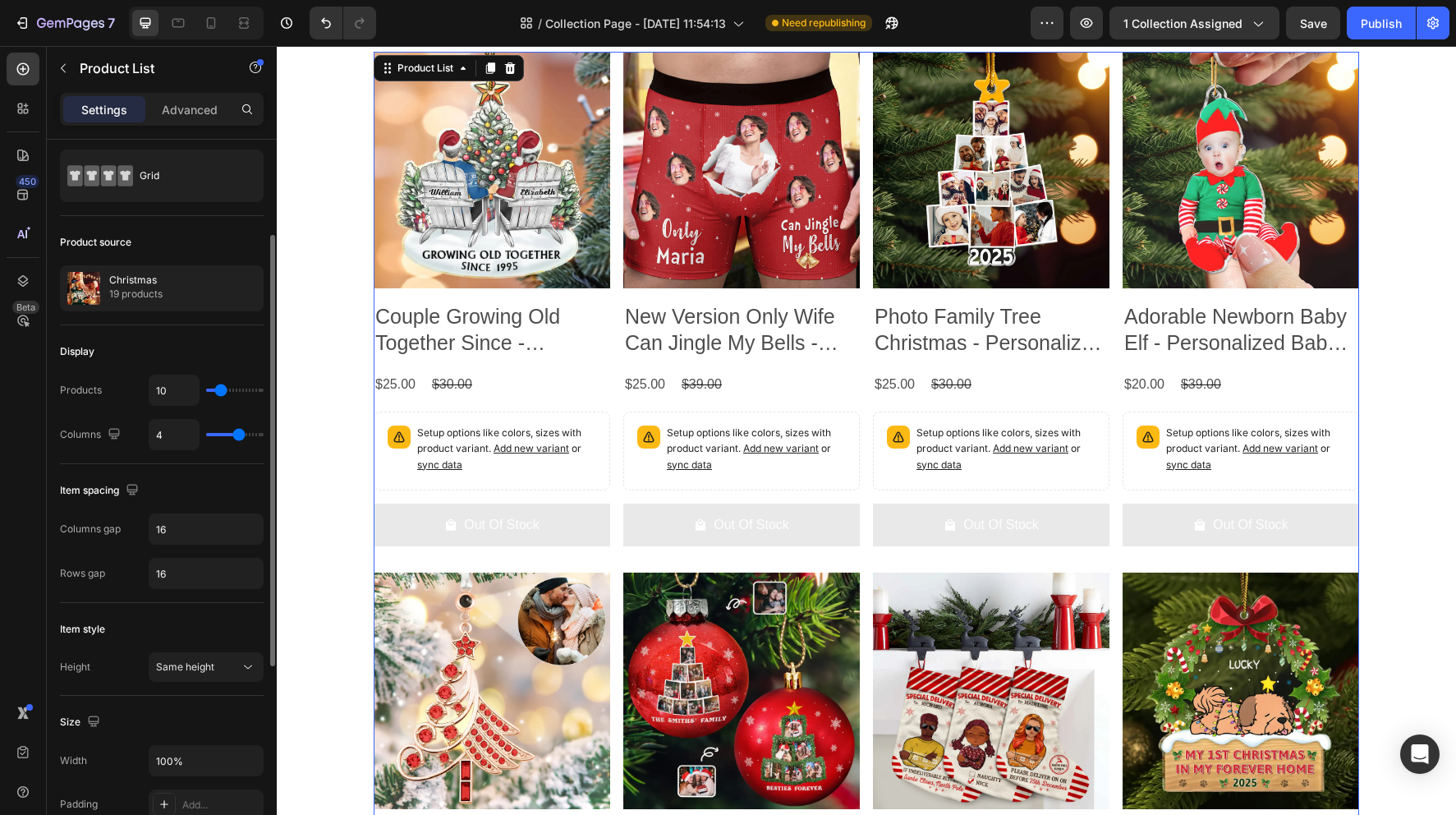
scroll to position [88, 0]
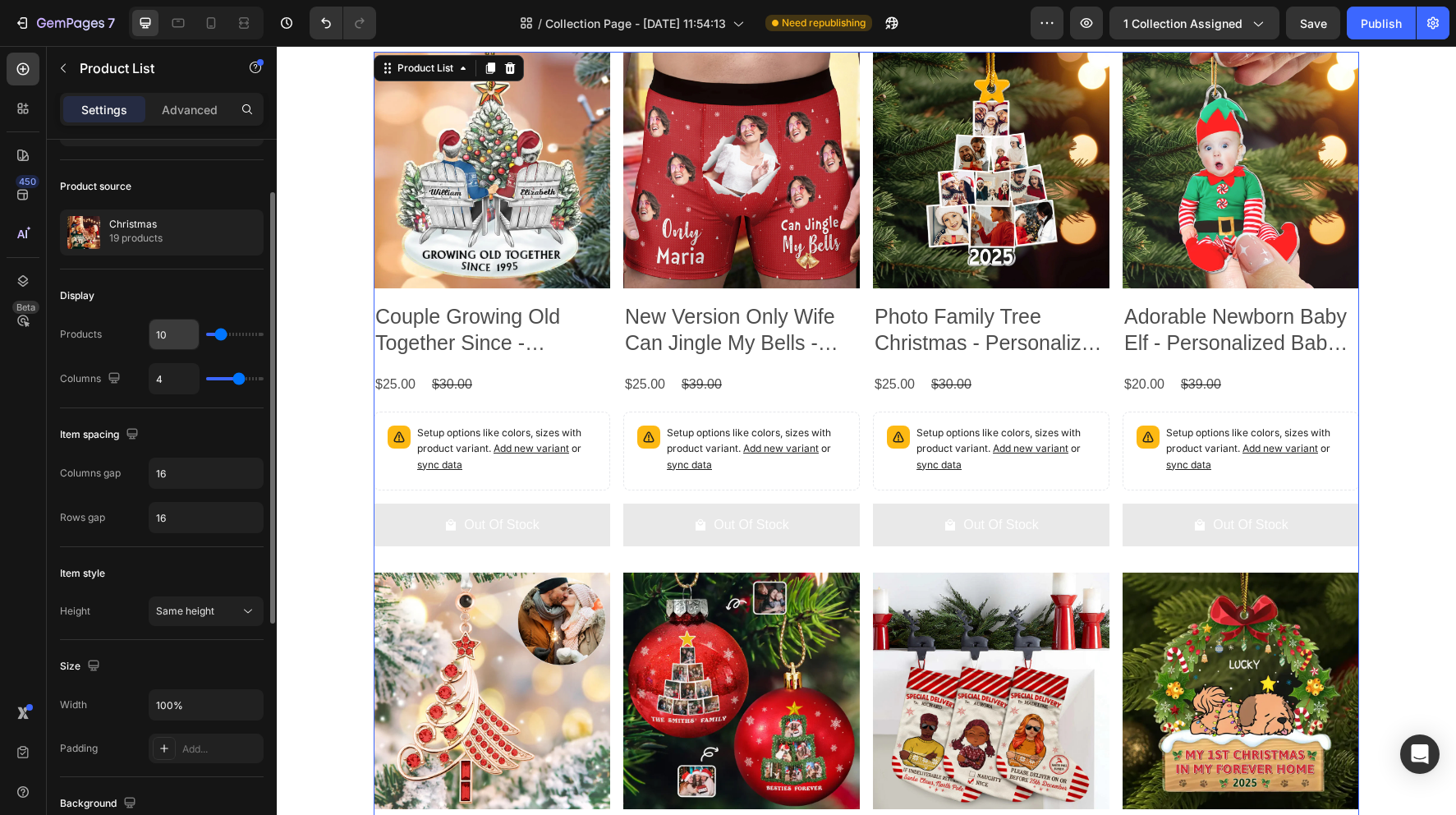
click at [172, 329] on input "10" at bounding box center [174, 334] width 50 height 30
type input "8"
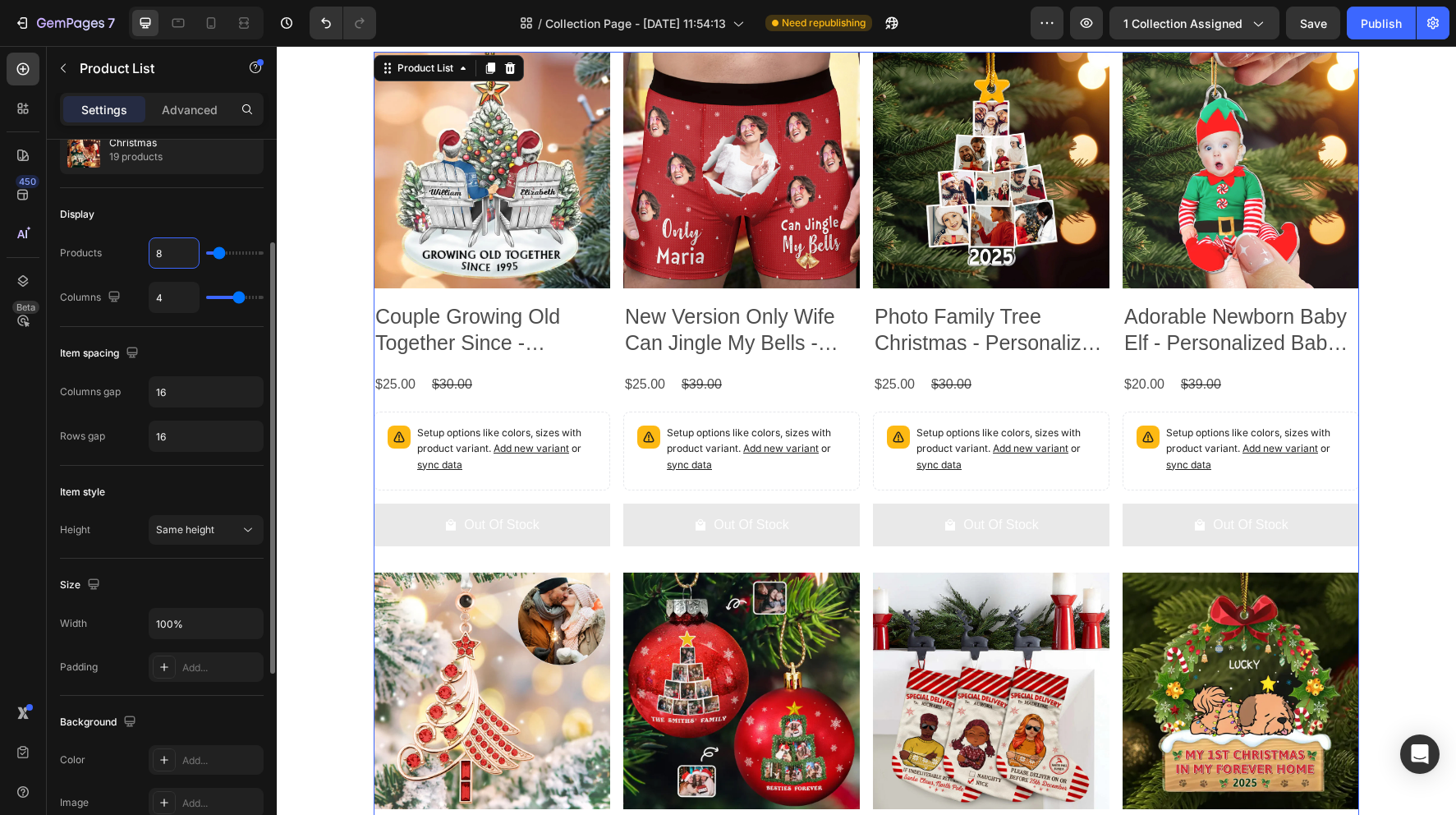
scroll to position [297, 0]
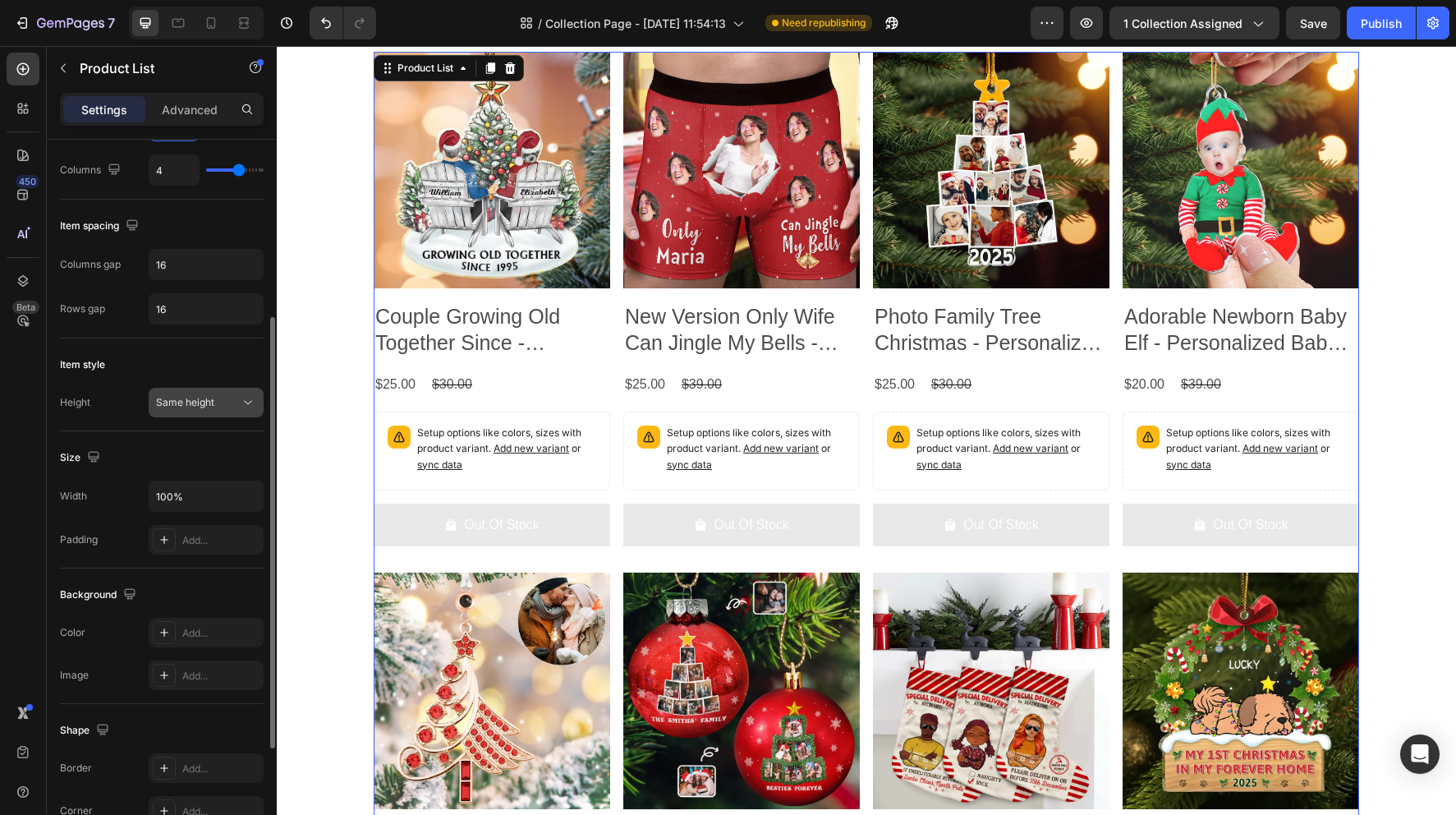
type input "8"
click at [229, 403] on div "Same height" at bounding box center [197, 403] width 83 height 15
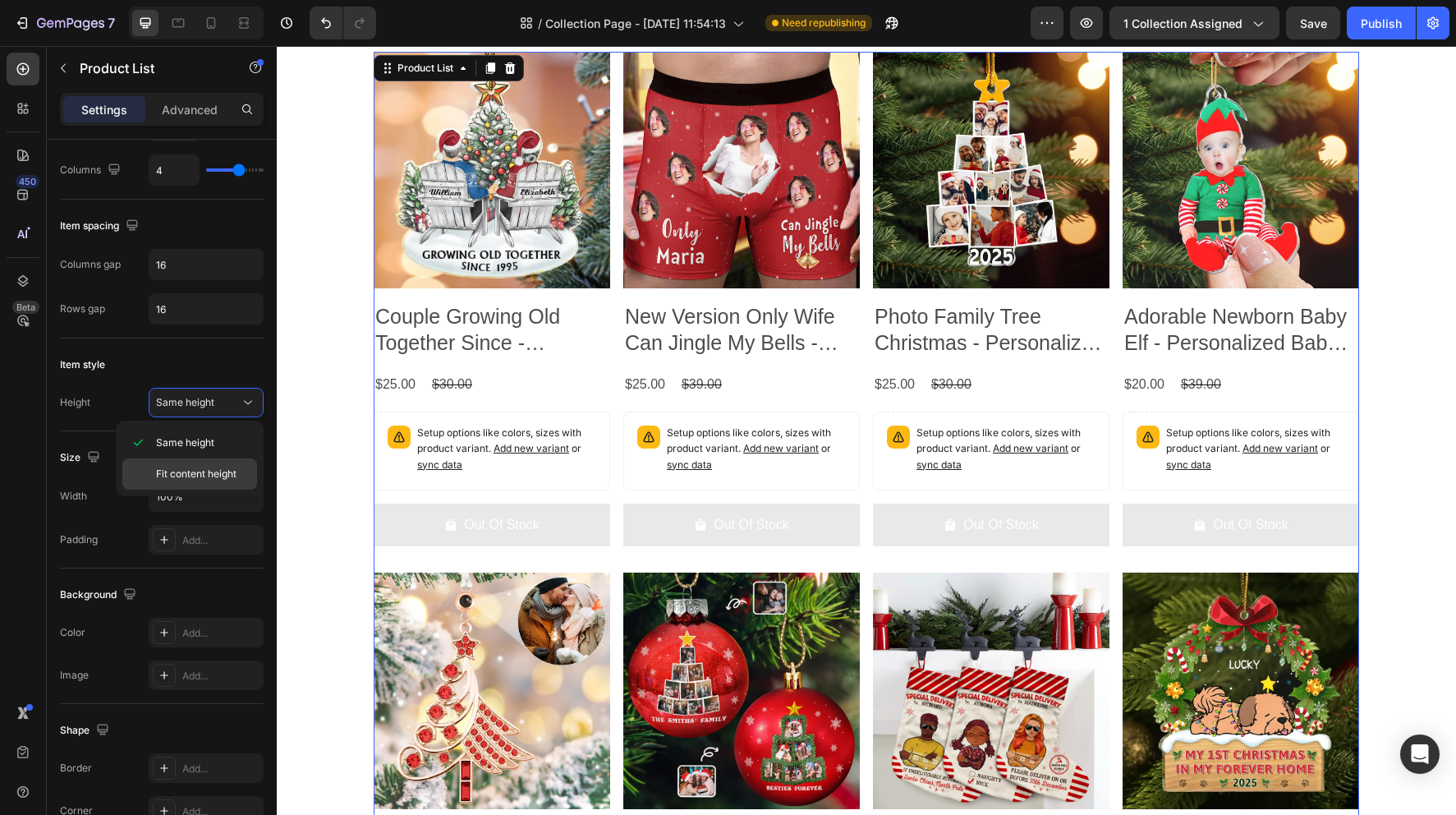
click at [205, 470] on span "Fit content height" at bounding box center [196, 474] width 81 height 15
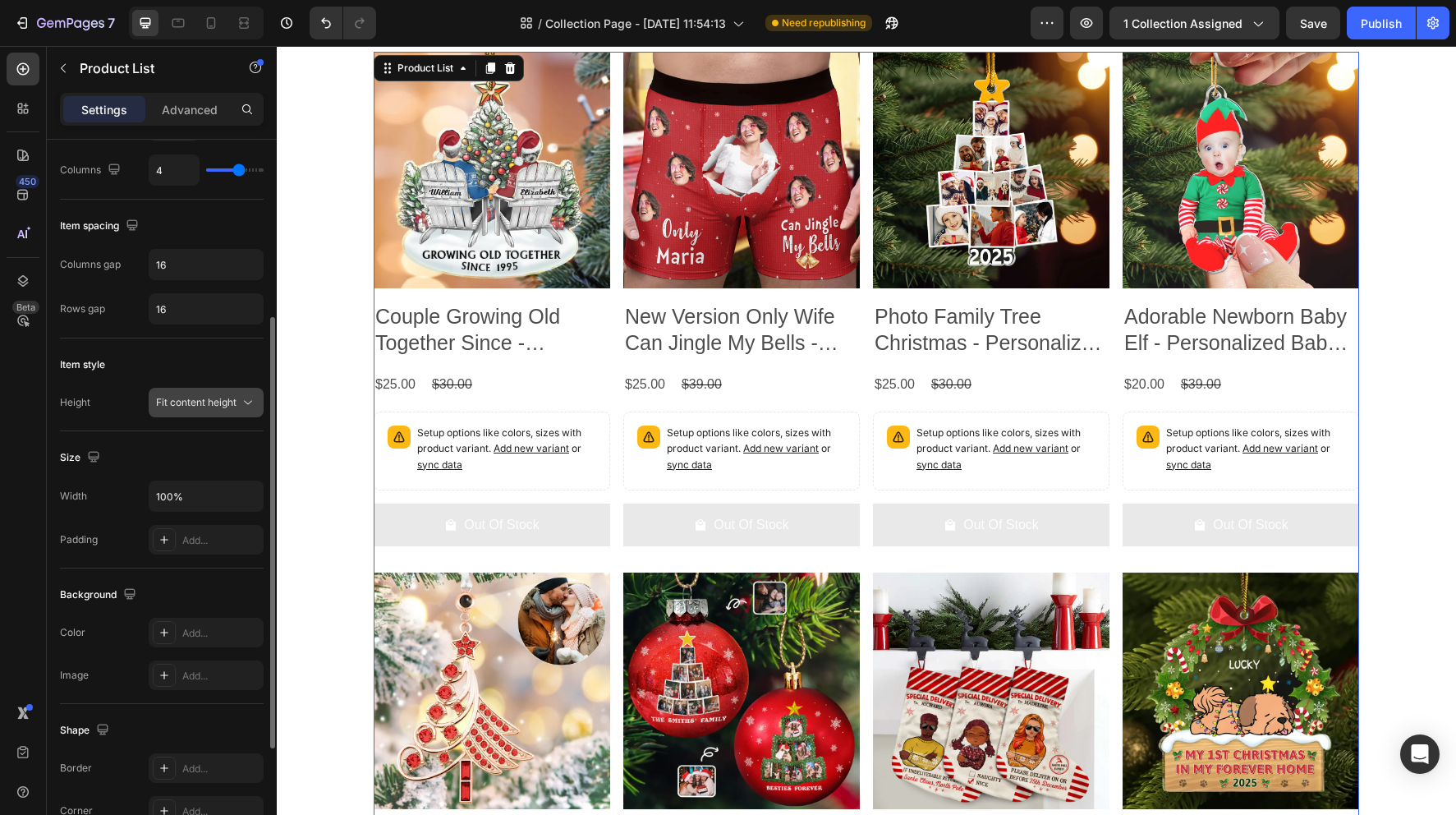
click at [205, 408] on span "Fit content height" at bounding box center [196, 403] width 81 height 15
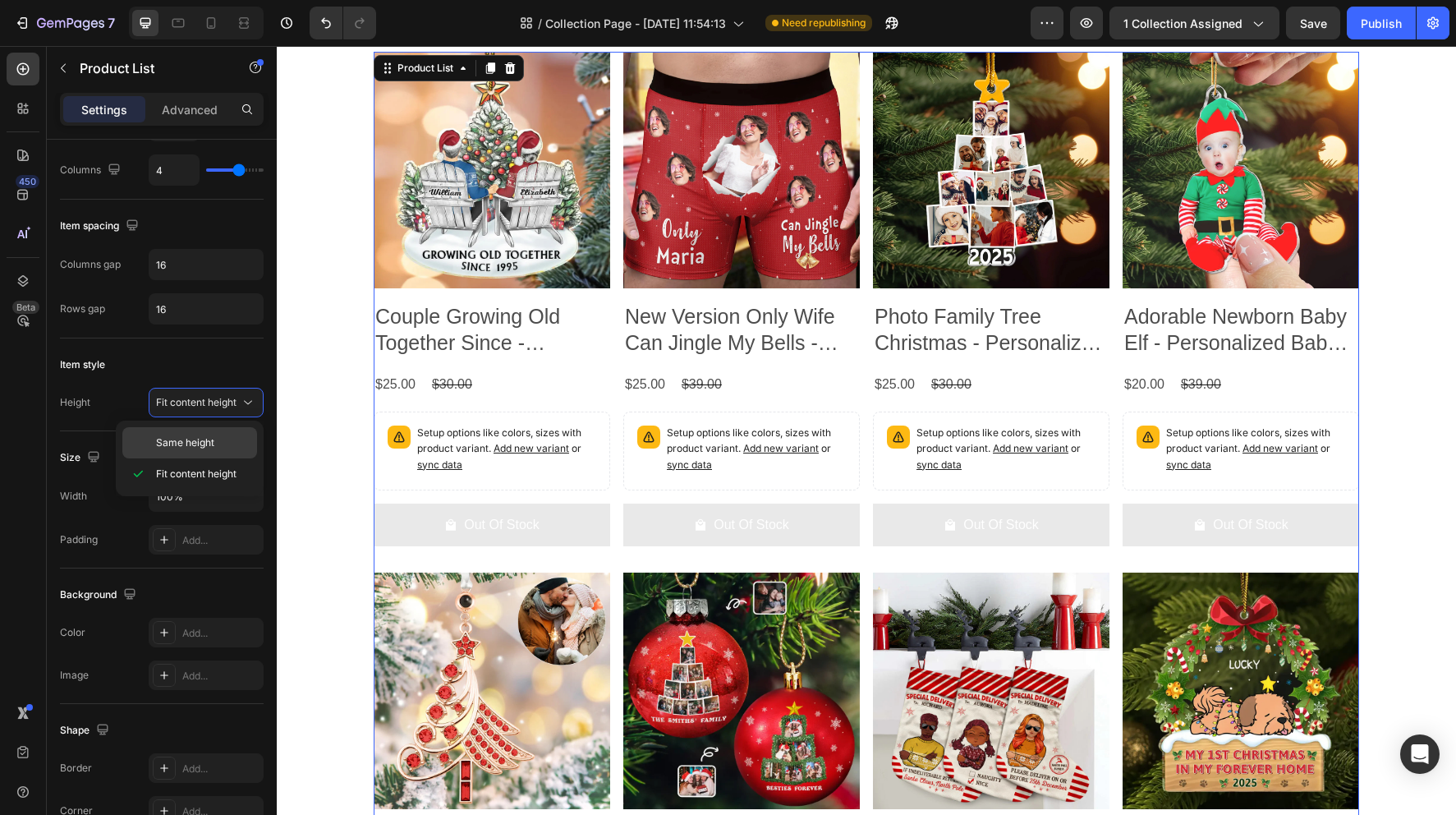
click at [211, 441] on span "Same height" at bounding box center [185, 443] width 59 height 15
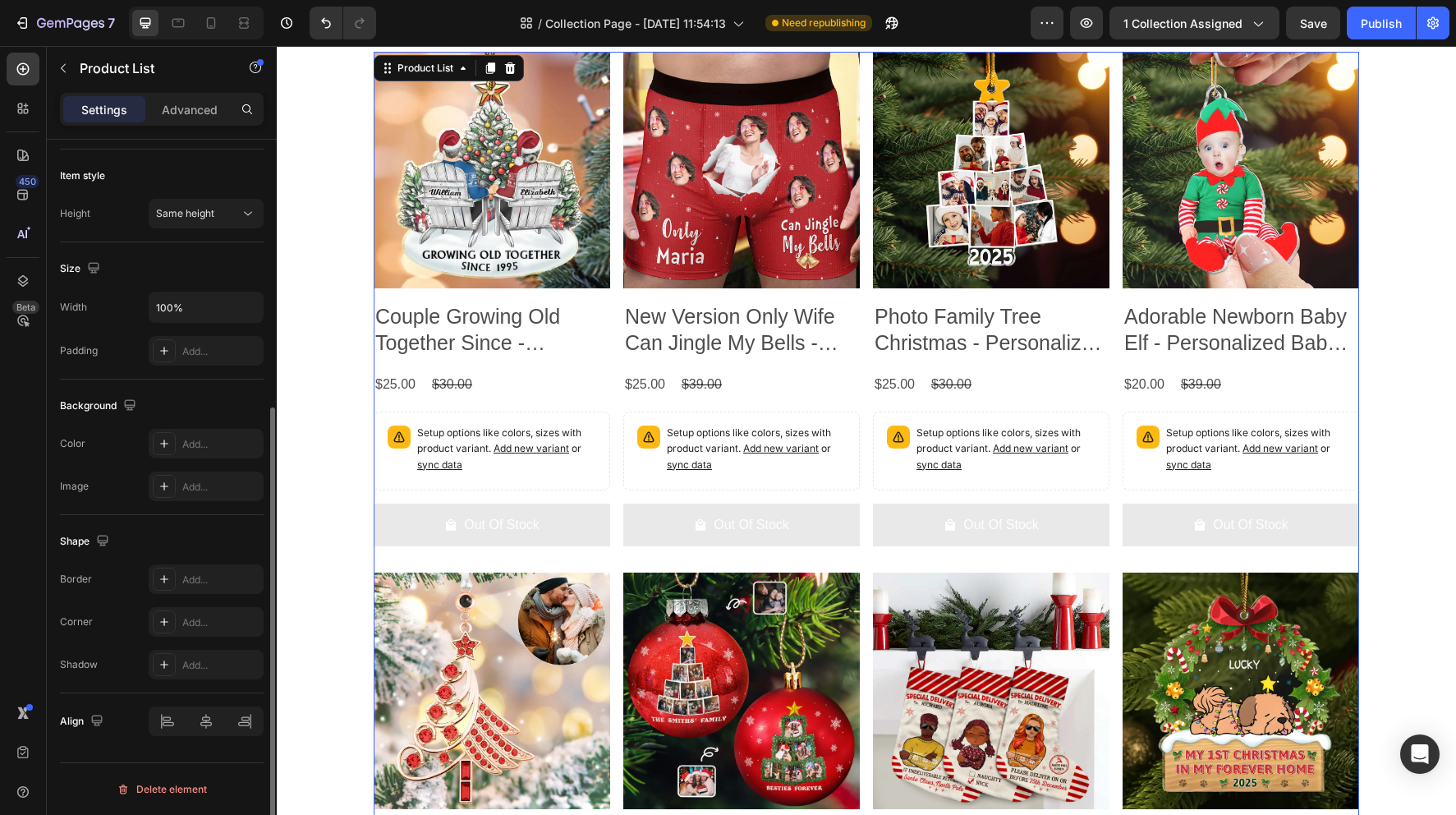
scroll to position [0, 0]
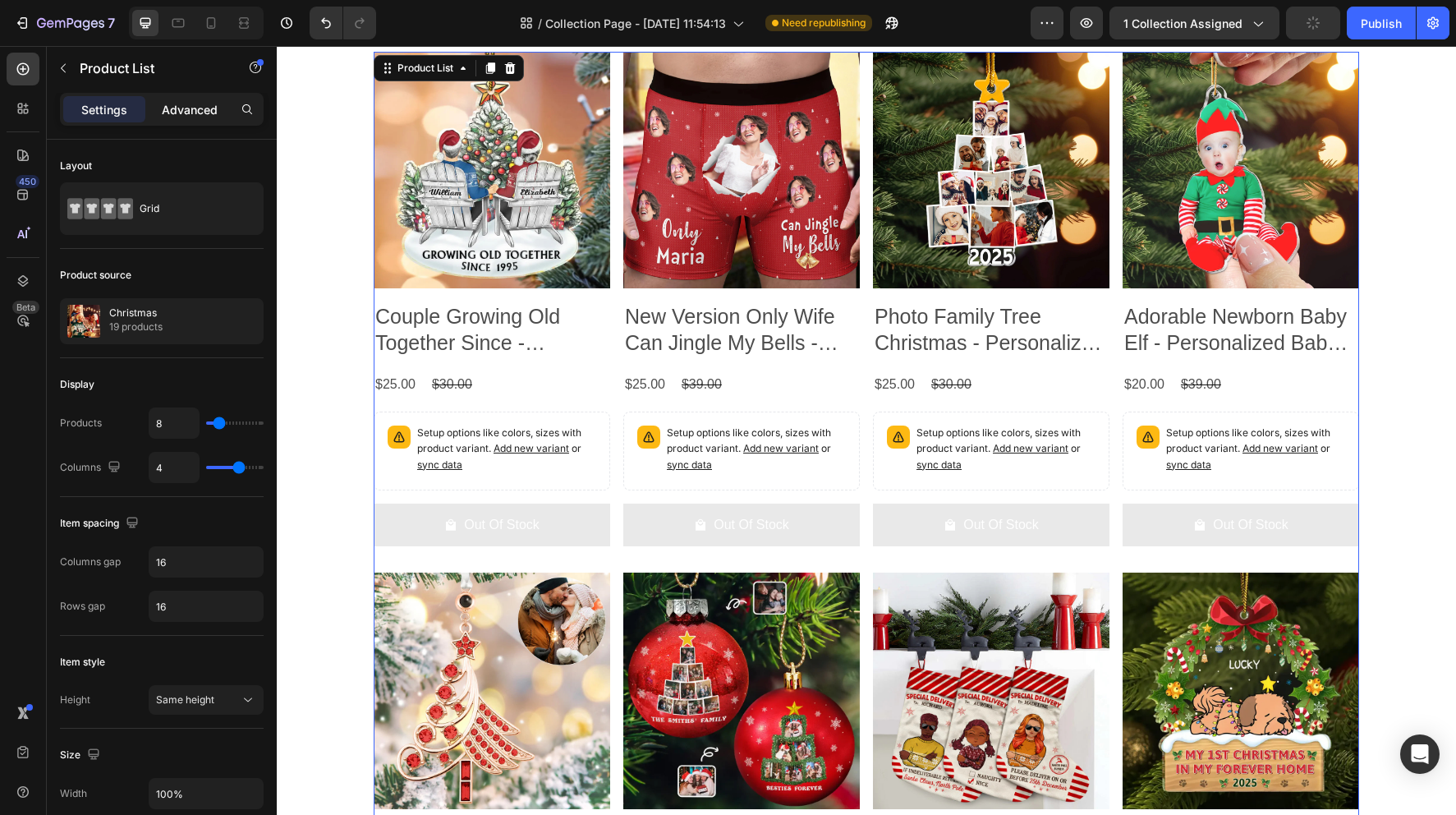
click at [191, 107] on p "Advanced" at bounding box center [190, 109] width 56 height 17
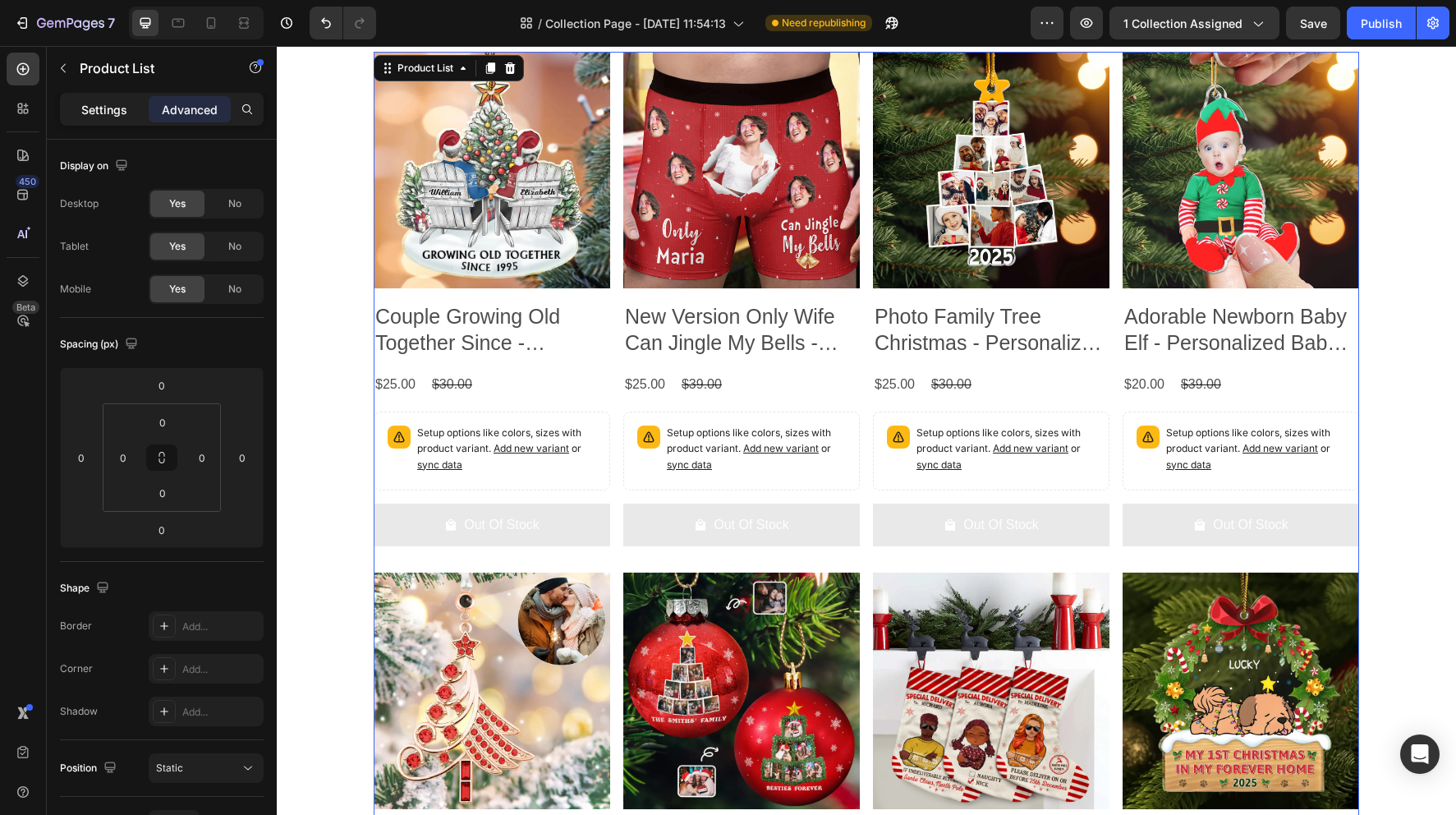
click at [124, 117] on p "Settings" at bounding box center [105, 109] width 46 height 17
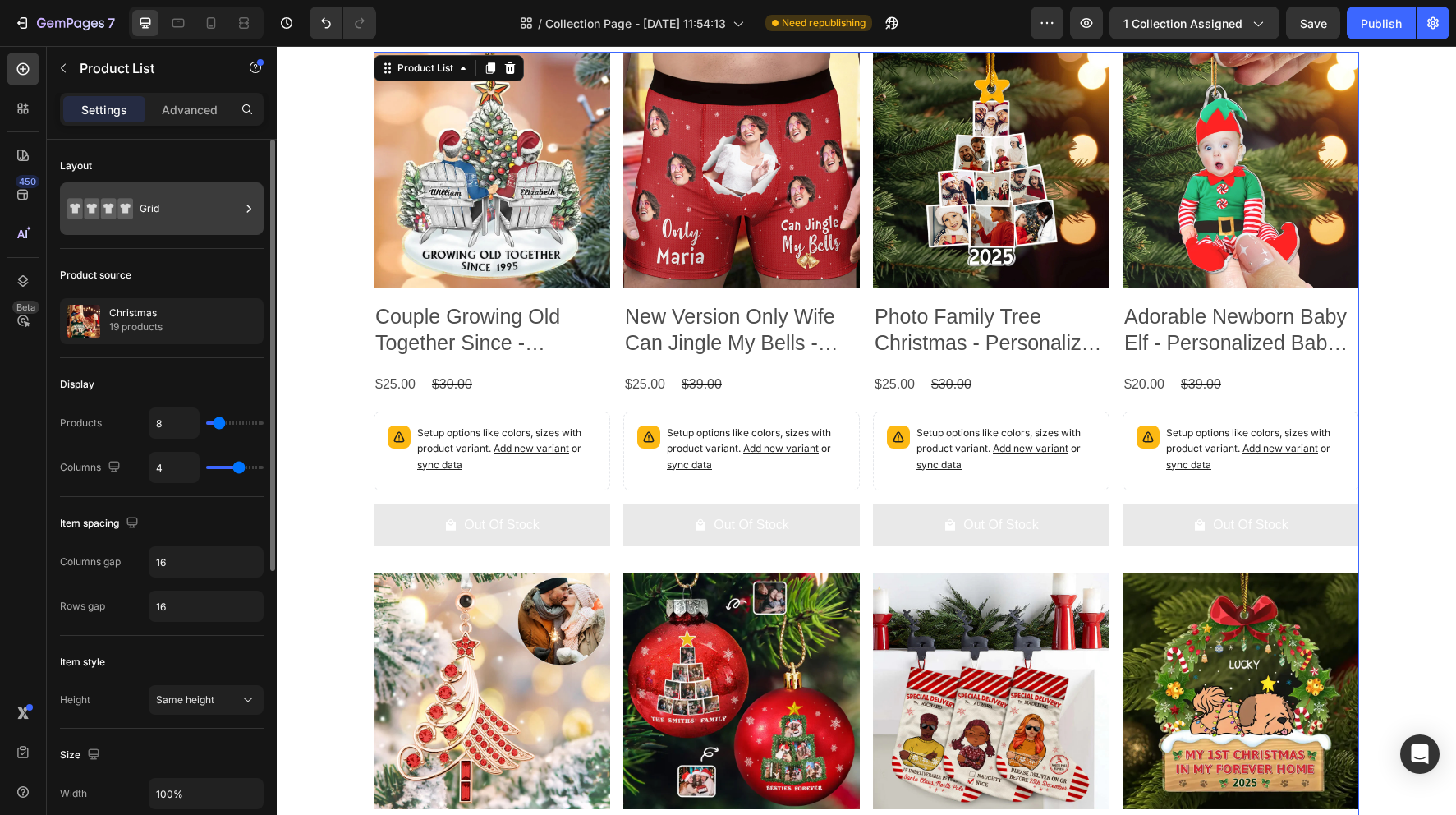
click at [176, 212] on div "Grid" at bounding box center [189, 209] width 100 height 38
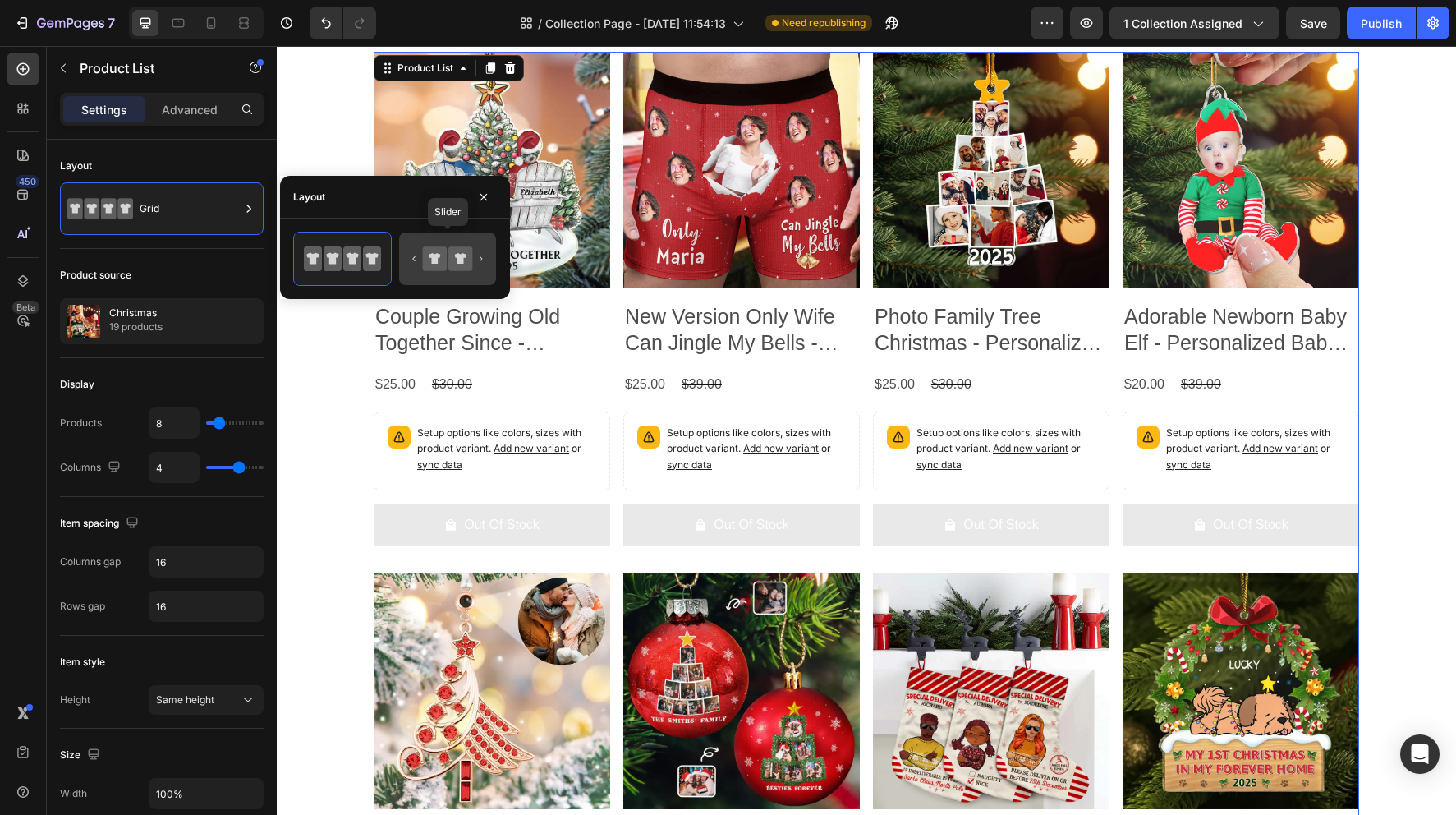
click at [440, 245] on icon at bounding box center [447, 259] width 78 height 33
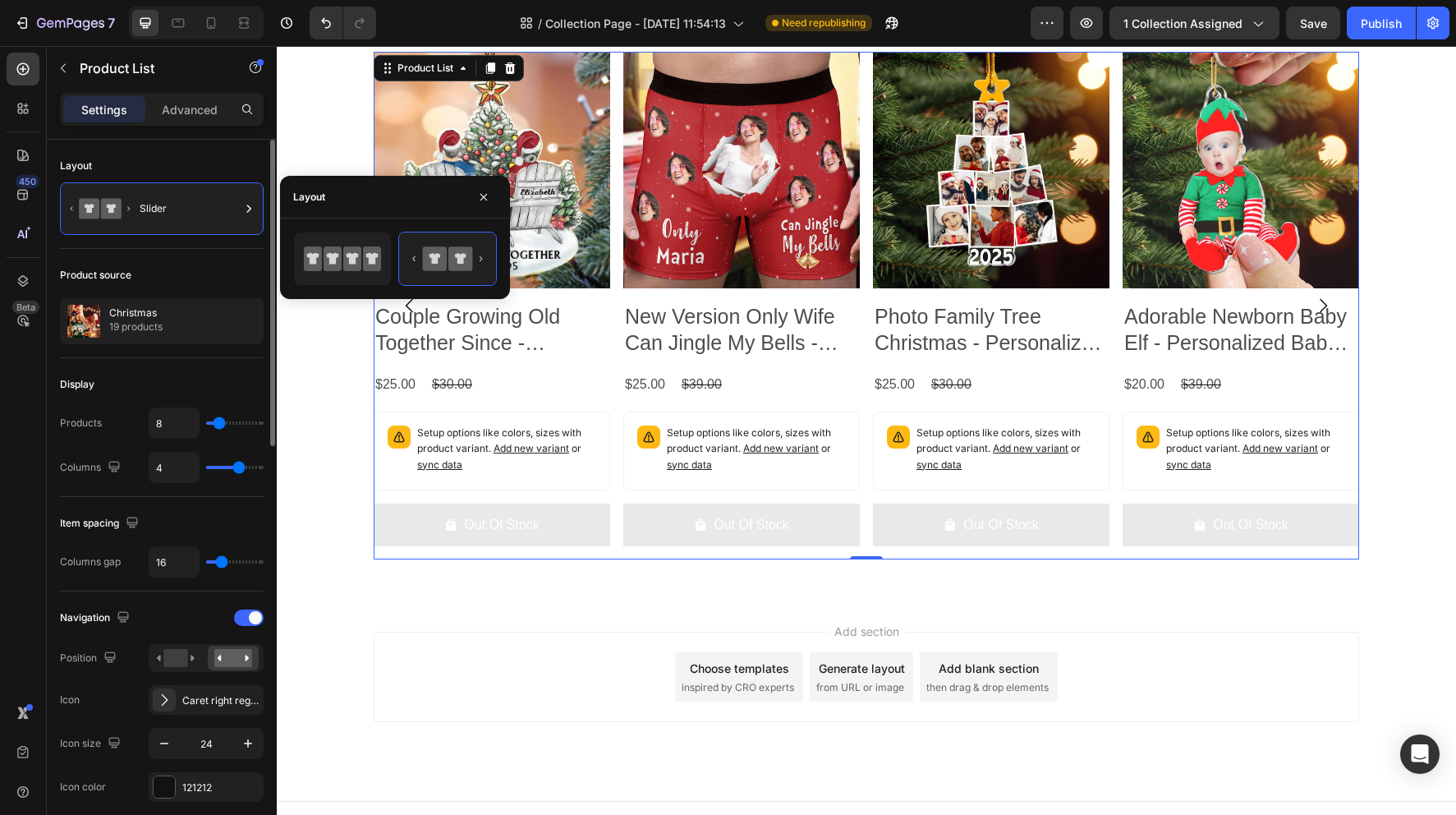
click at [130, 372] on div "Display" at bounding box center [162, 385] width 204 height 26
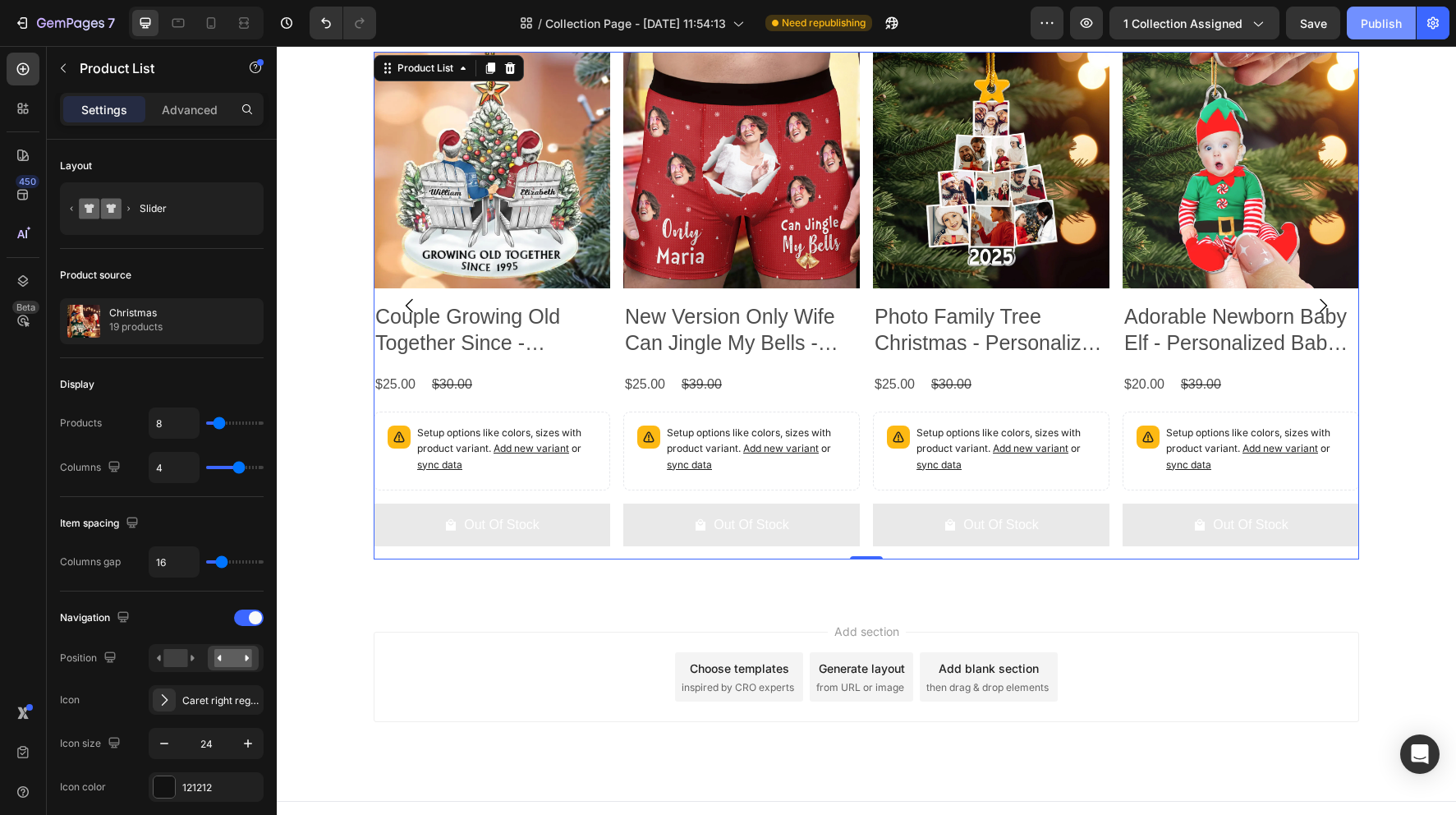
click at [1390, 24] on div "Publish" at bounding box center [1382, 23] width 41 height 17
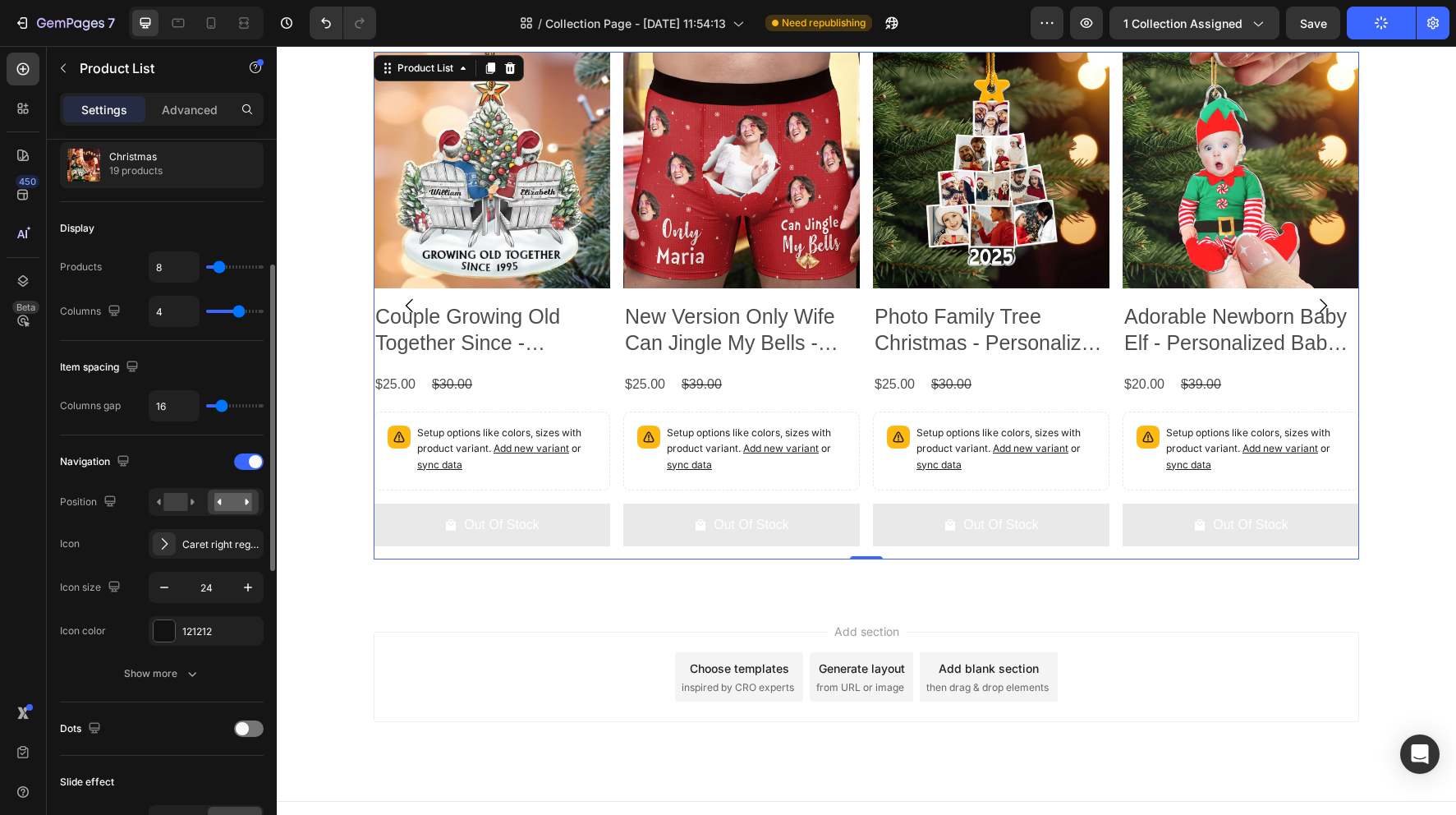
scroll to position [197, 0]
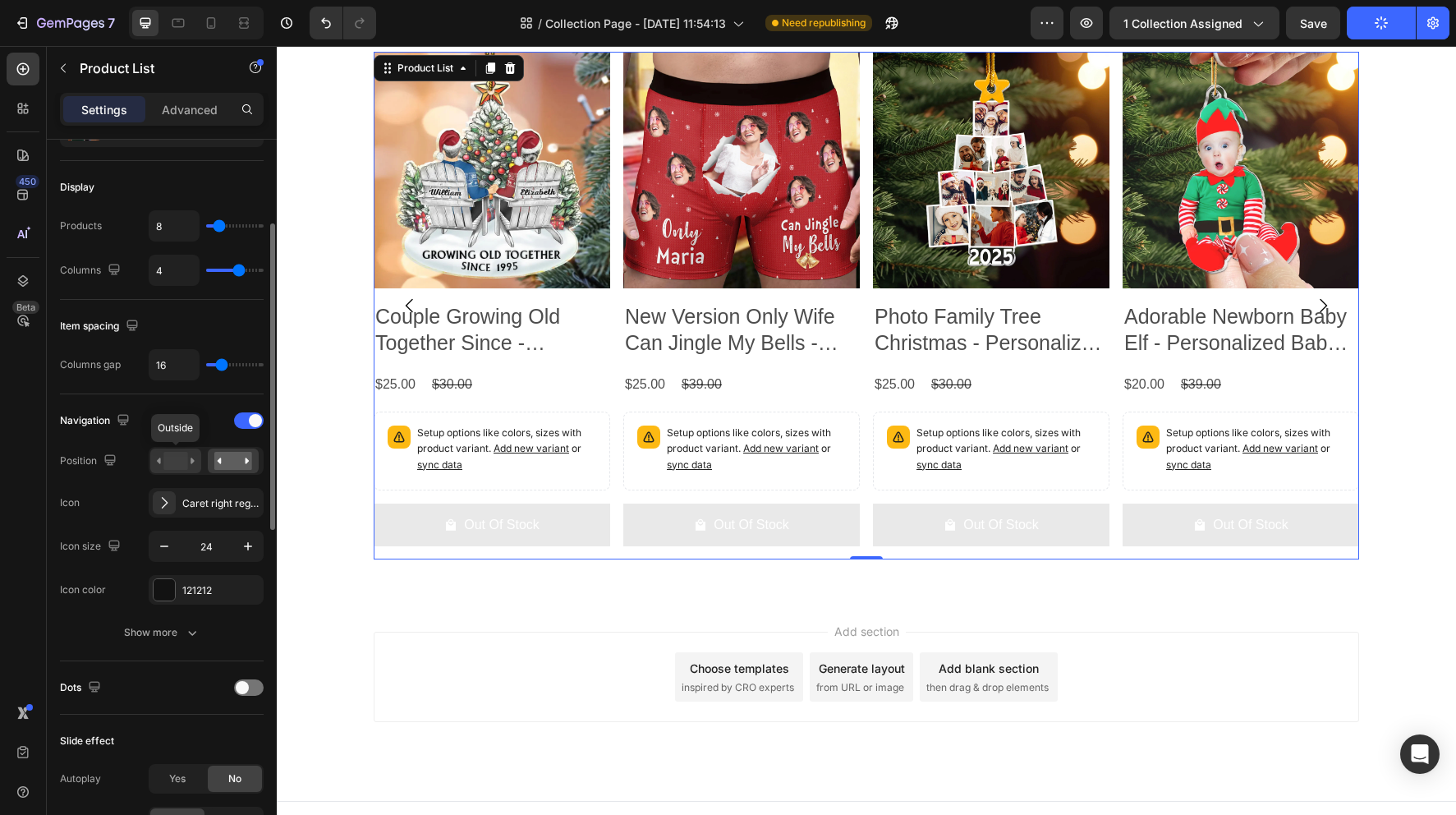
click at [180, 462] on rect at bounding box center [175, 461] width 24 height 18
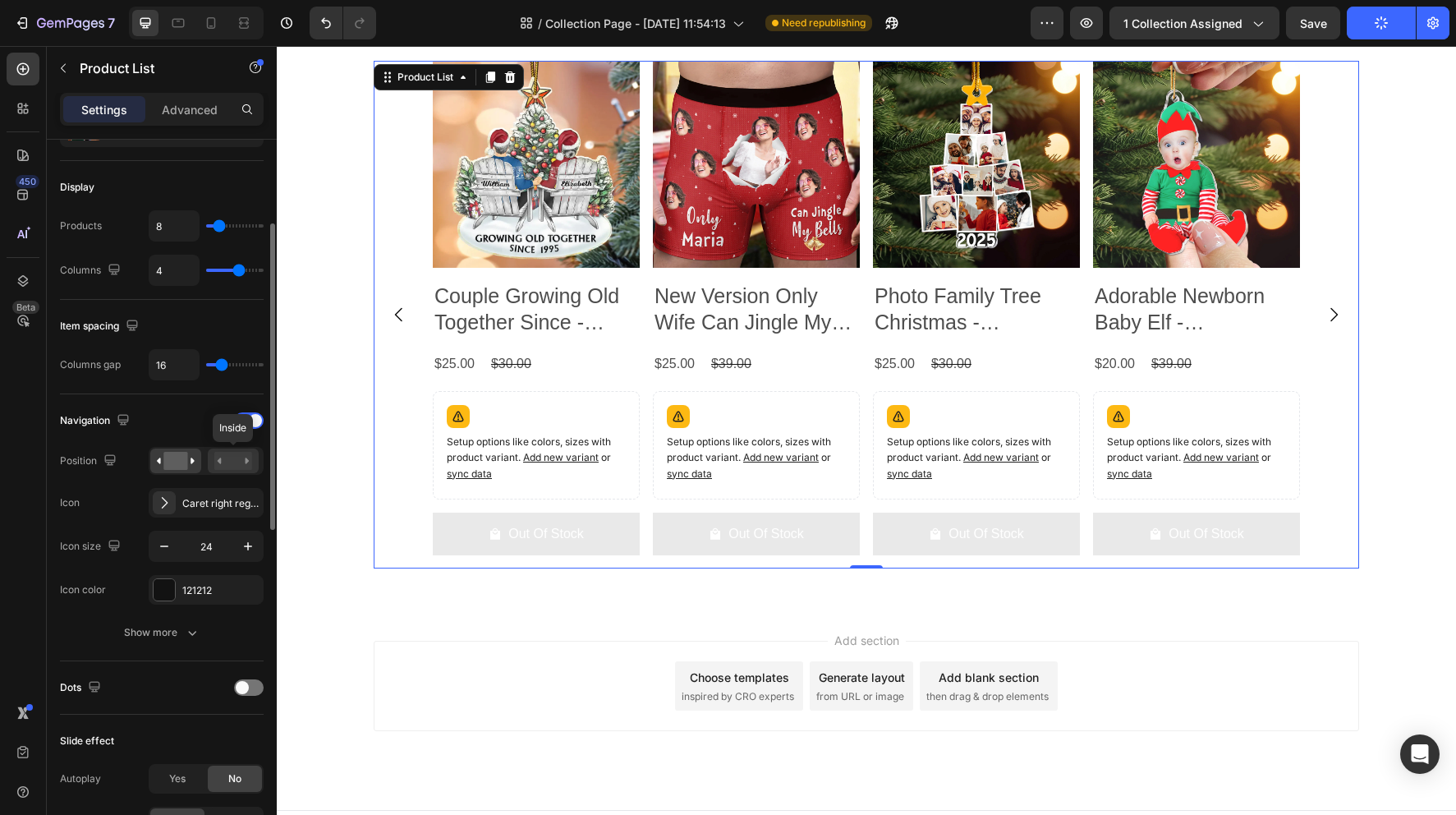
click at [220, 468] on rect at bounding box center [234, 461] width 38 height 18
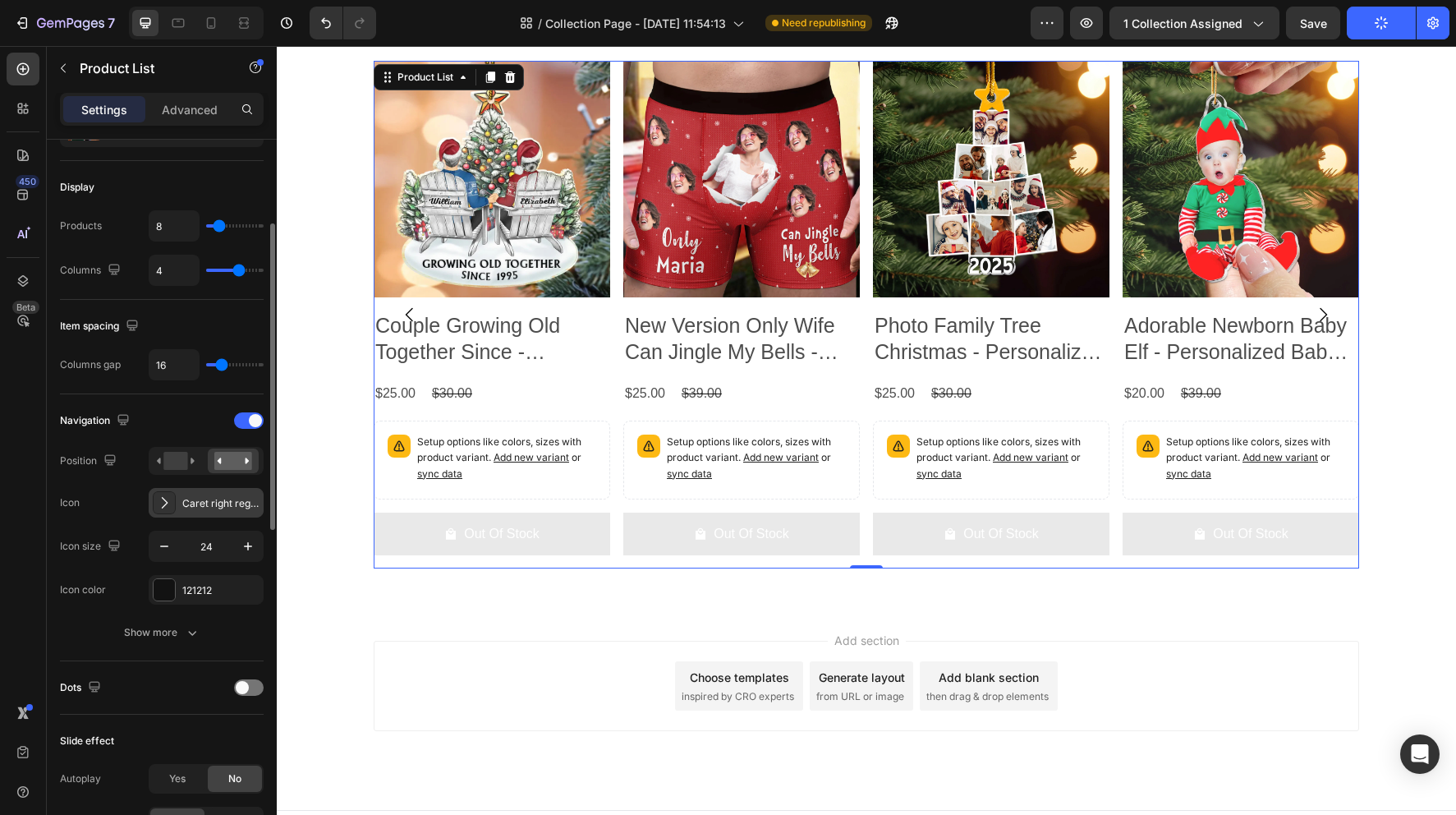
click at [208, 505] on div "Caret right regular" at bounding box center [221, 504] width 78 height 15
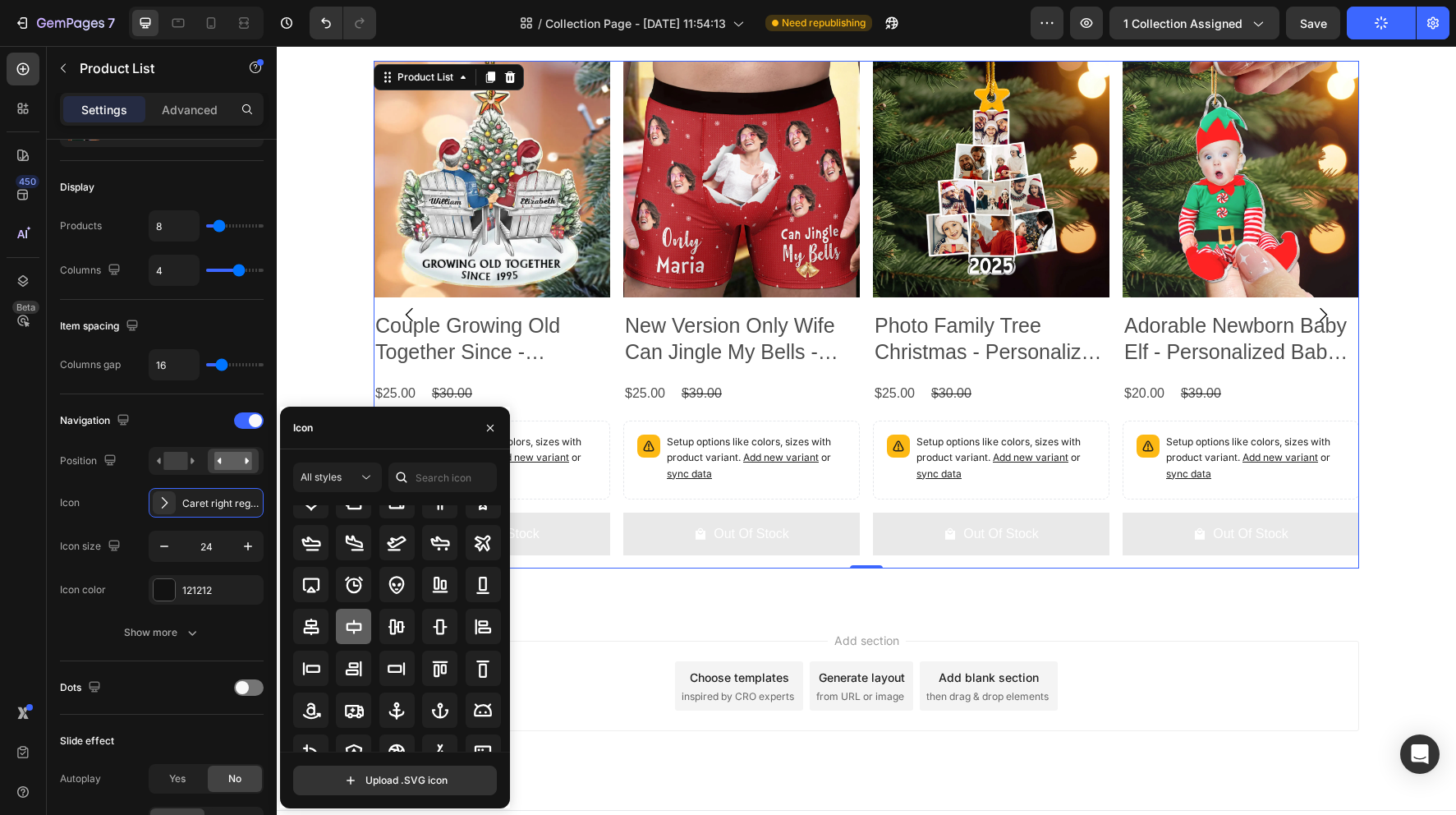
scroll to position [0, 0]
click at [438, 477] on input "text" at bounding box center [442, 477] width 108 height 30
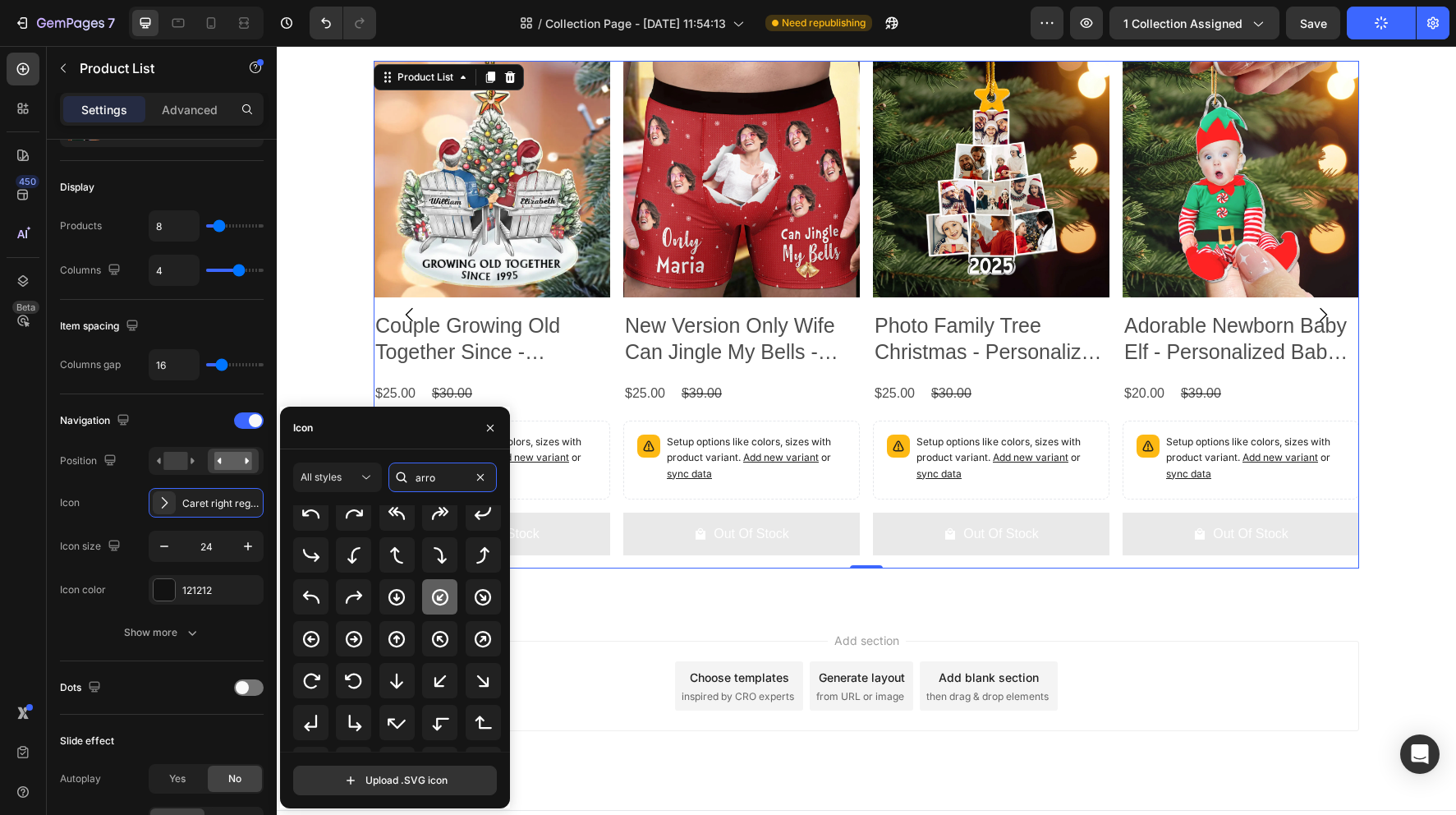
scroll to position [32, 0]
type input "arro"
click at [352, 641] on icon at bounding box center [354, 638] width 20 height 20
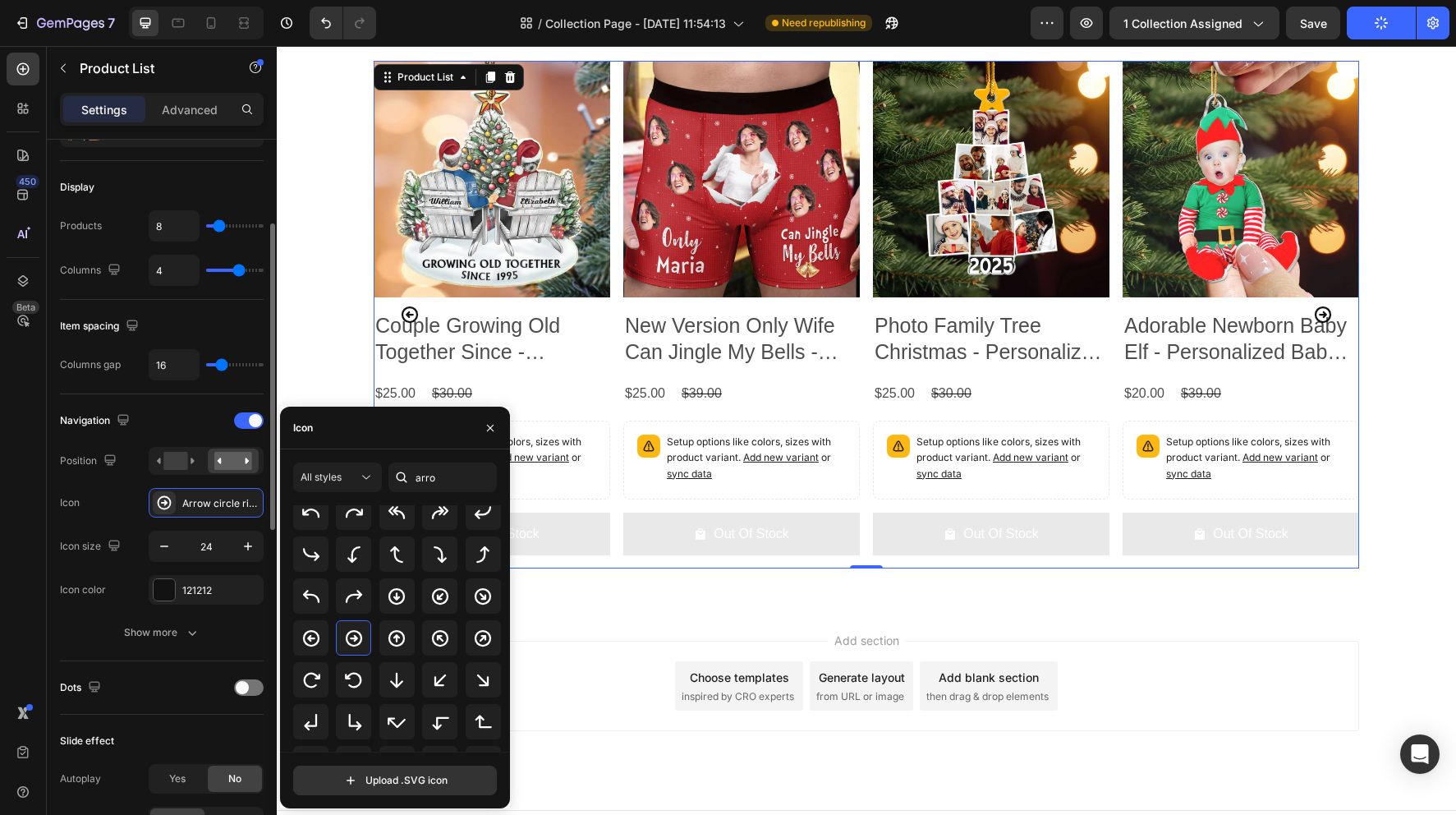
click at [111, 499] on div "Icon Arrow circle right bold" at bounding box center [162, 503] width 204 height 30
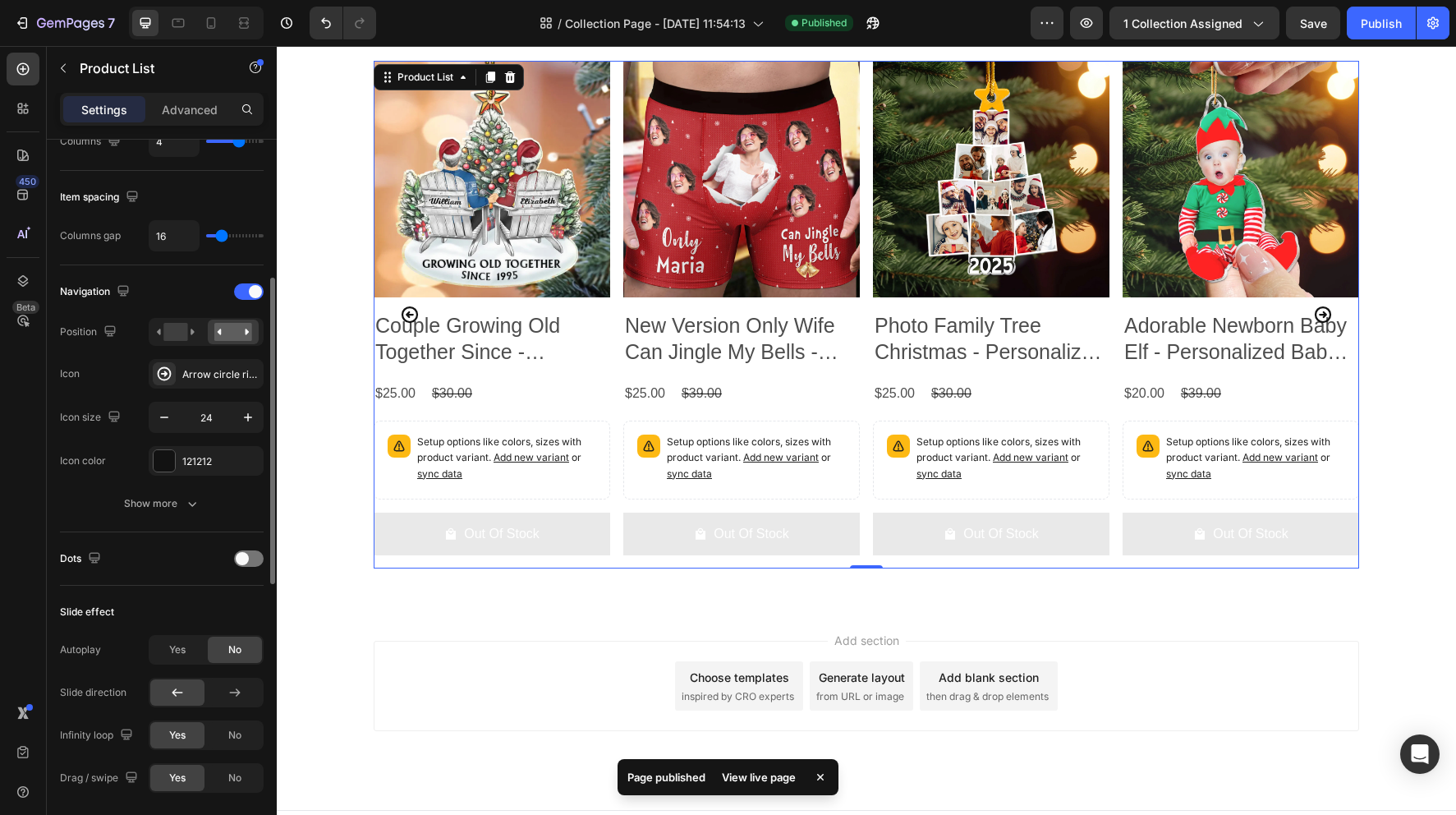
scroll to position [468, 0]
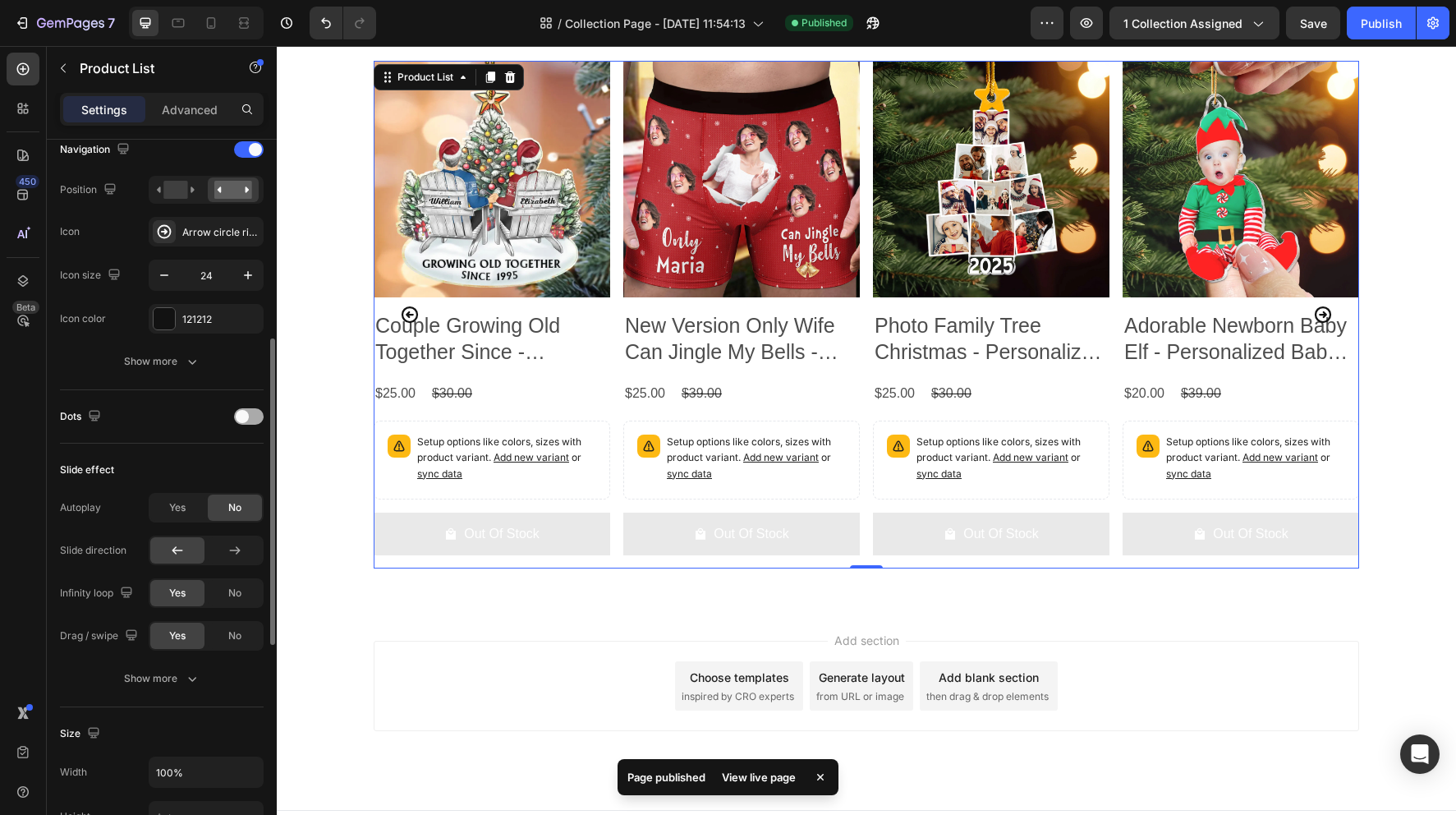
click at [245, 415] on span at bounding box center [243, 416] width 13 height 13
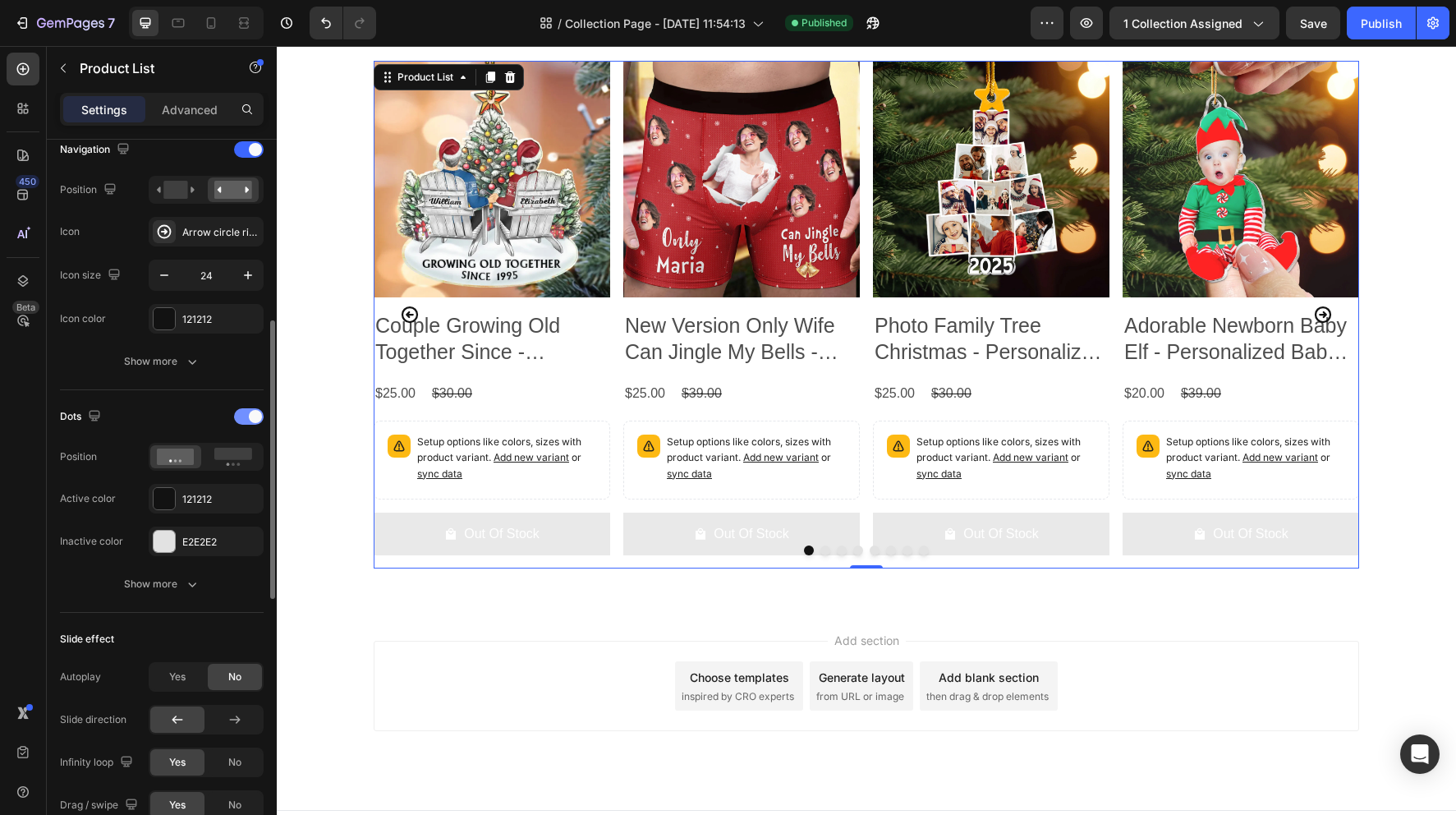
click at [245, 415] on div at bounding box center [249, 416] width 30 height 17
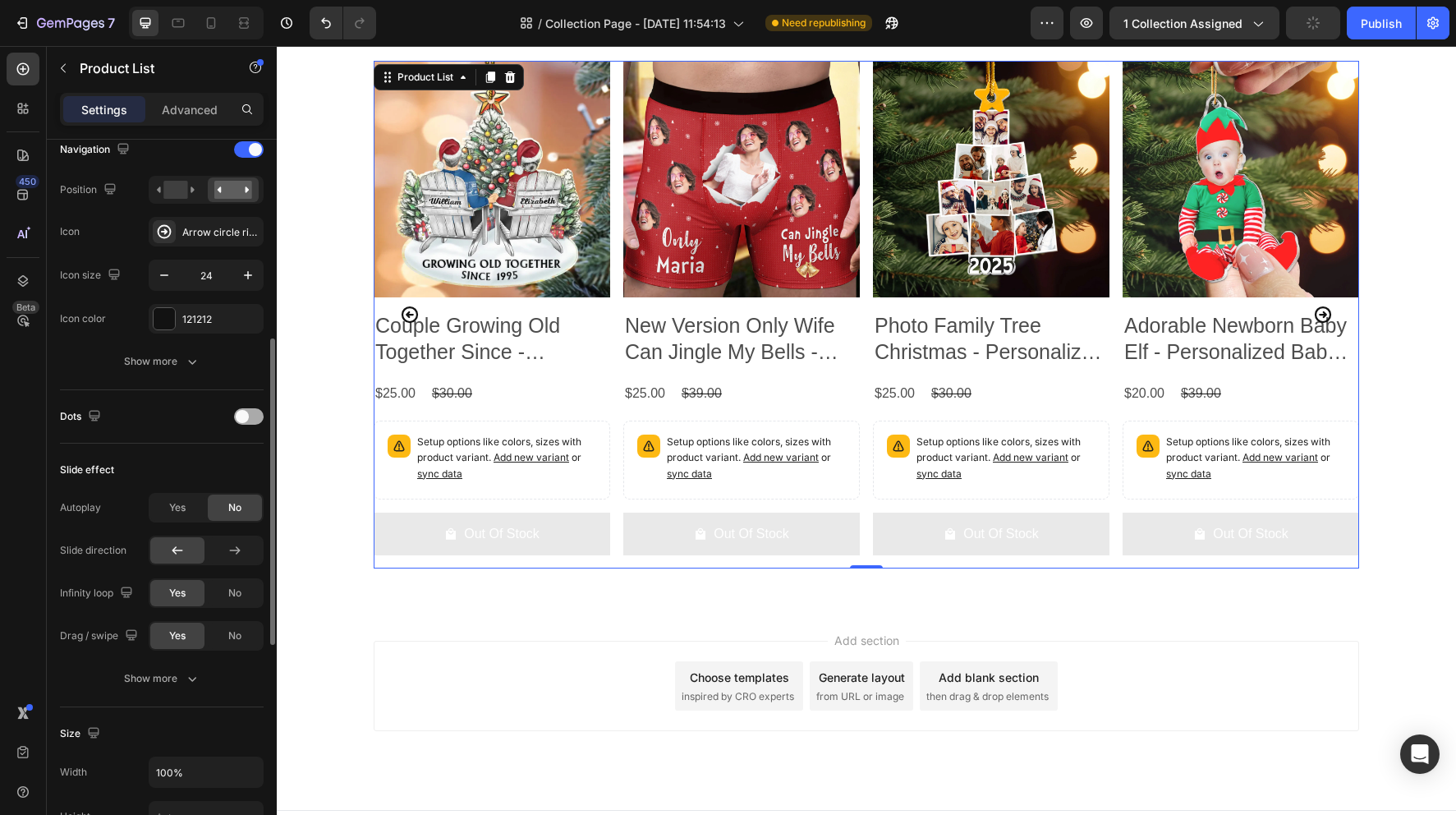
click at [248, 415] on div at bounding box center [249, 416] width 30 height 17
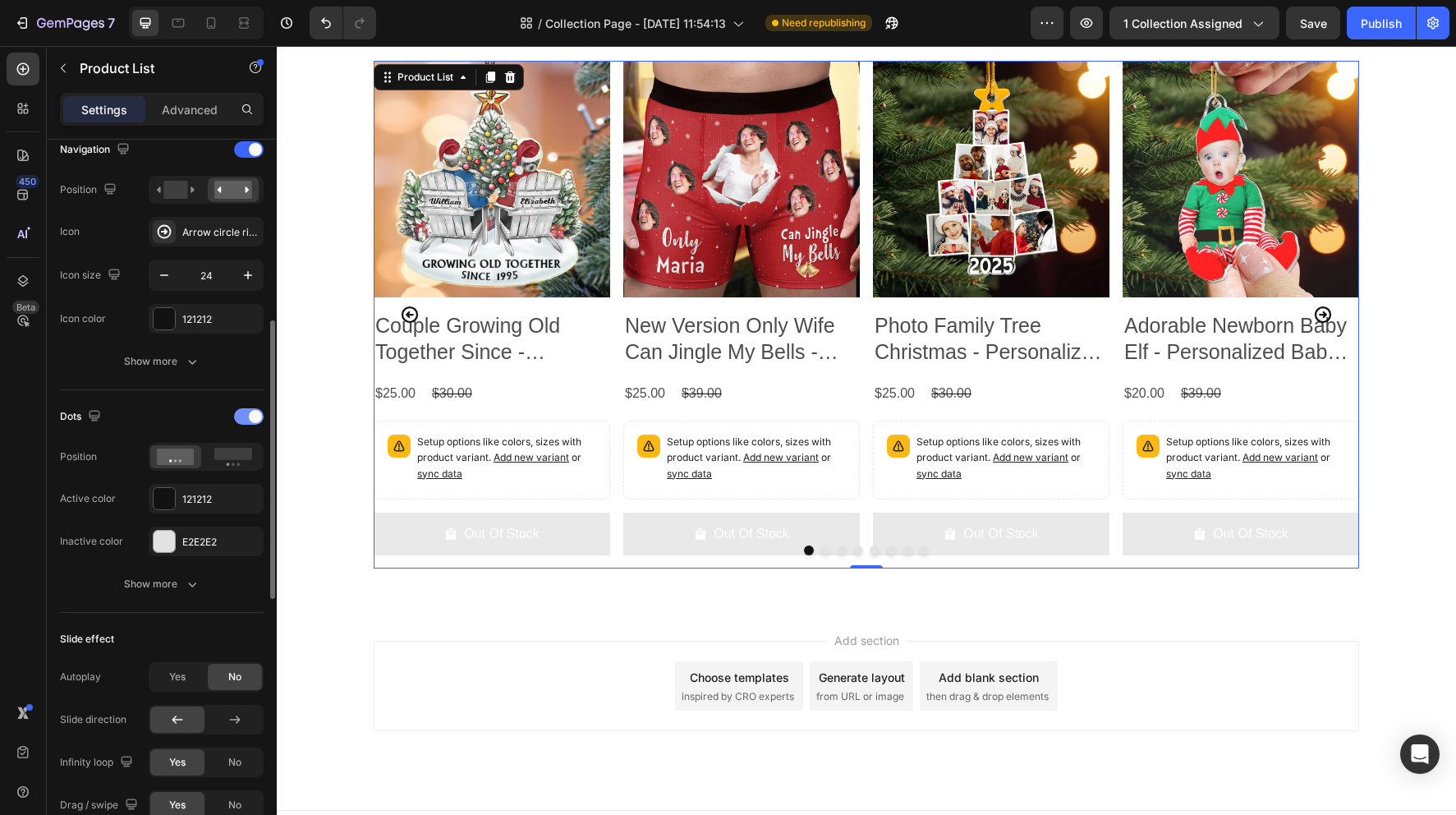
click at [248, 415] on span at bounding box center [255, 416] width 13 height 13
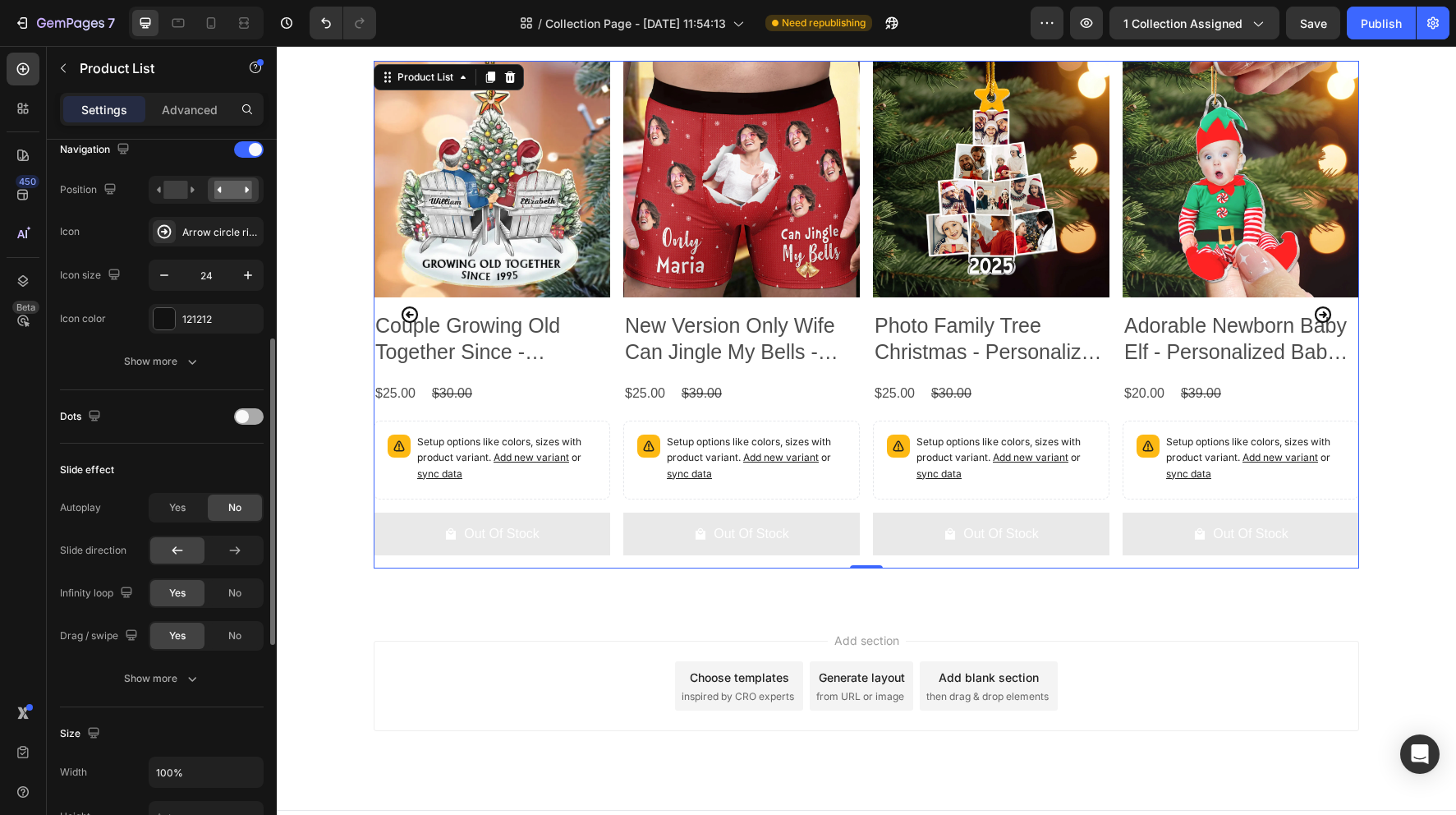
click at [248, 415] on div at bounding box center [249, 416] width 30 height 17
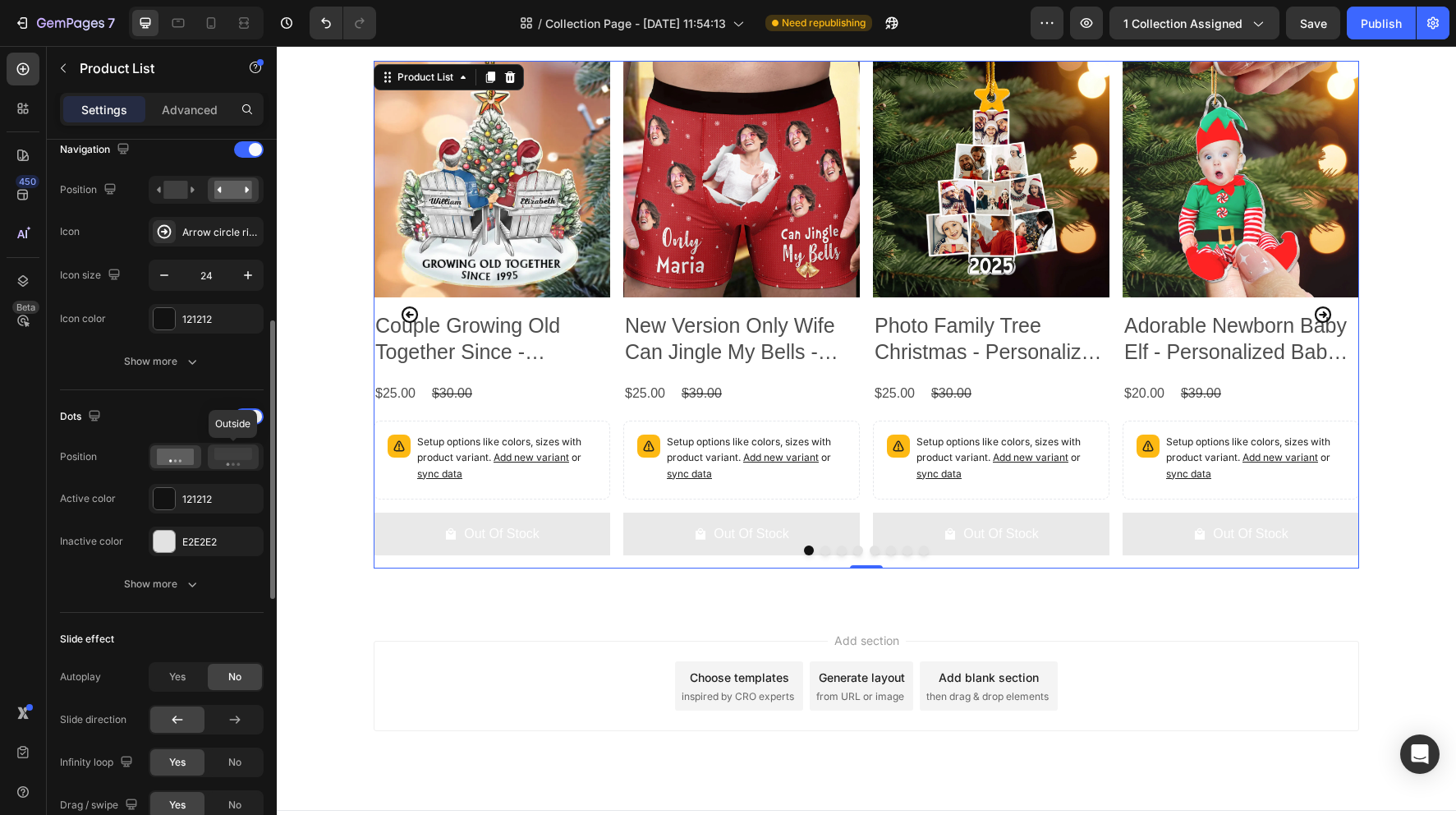
click at [233, 459] on rect at bounding box center [234, 453] width 38 height 12
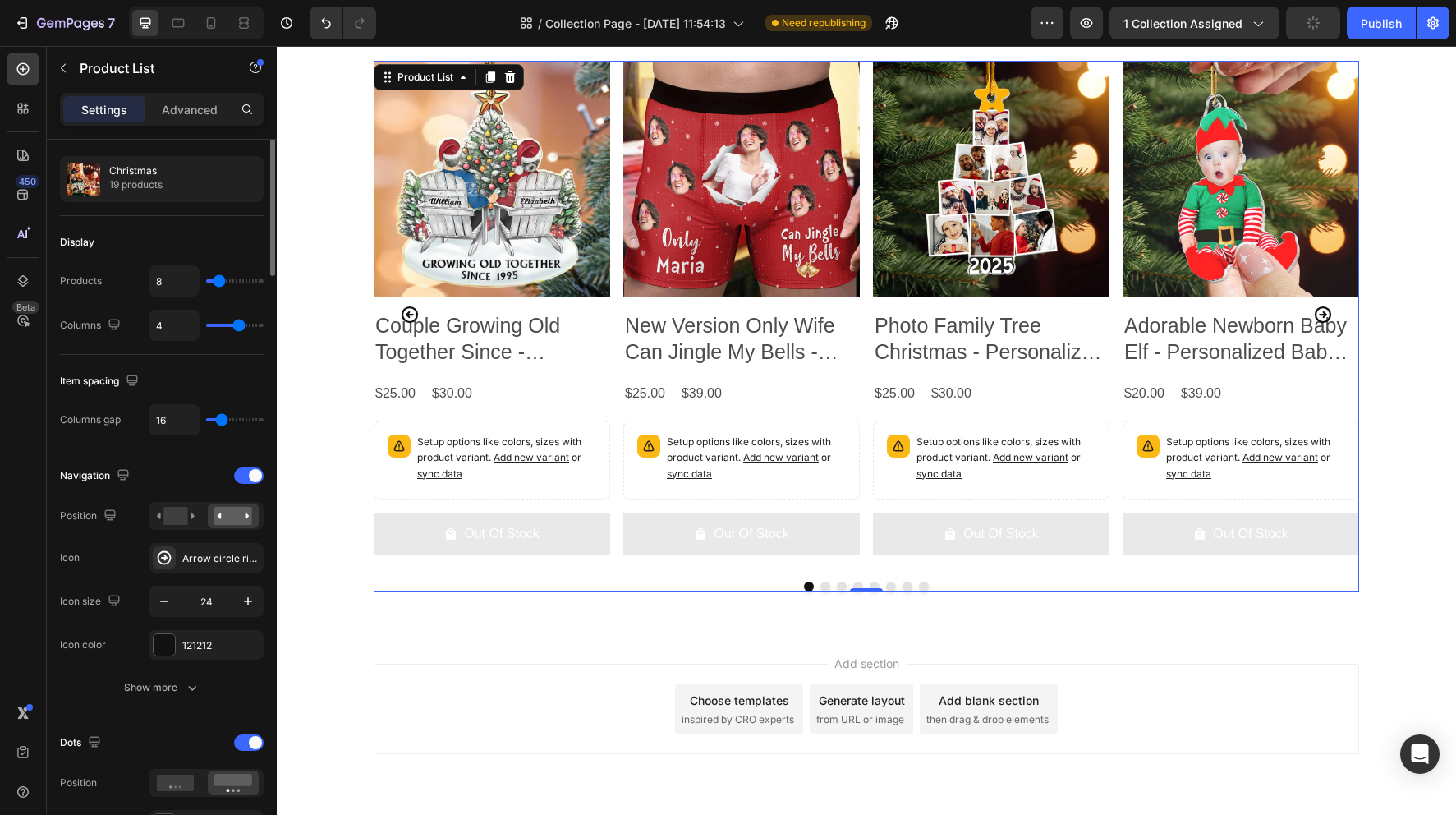
scroll to position [0, 0]
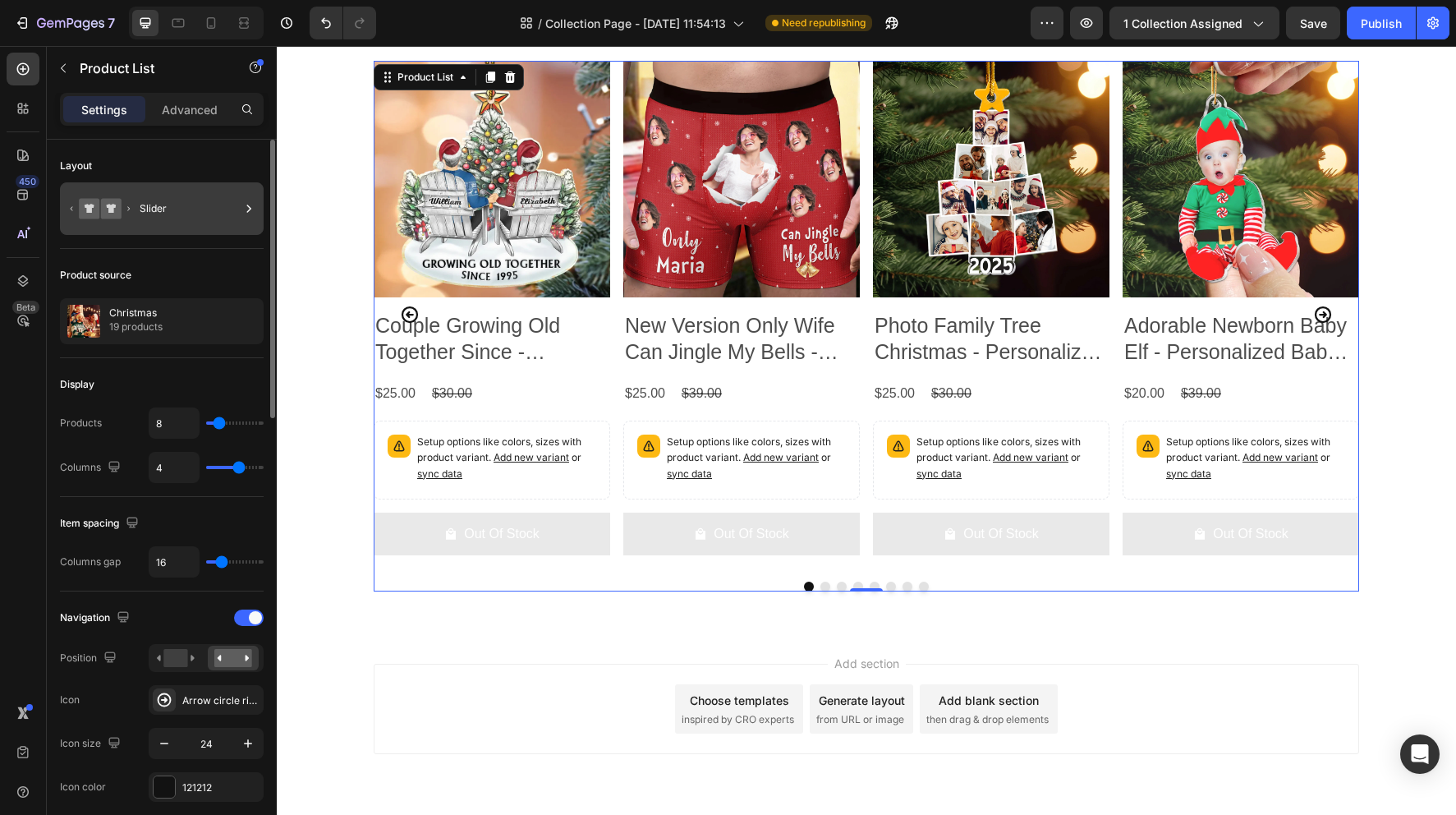
click at [129, 216] on icon at bounding box center [101, 209] width 66 height 38
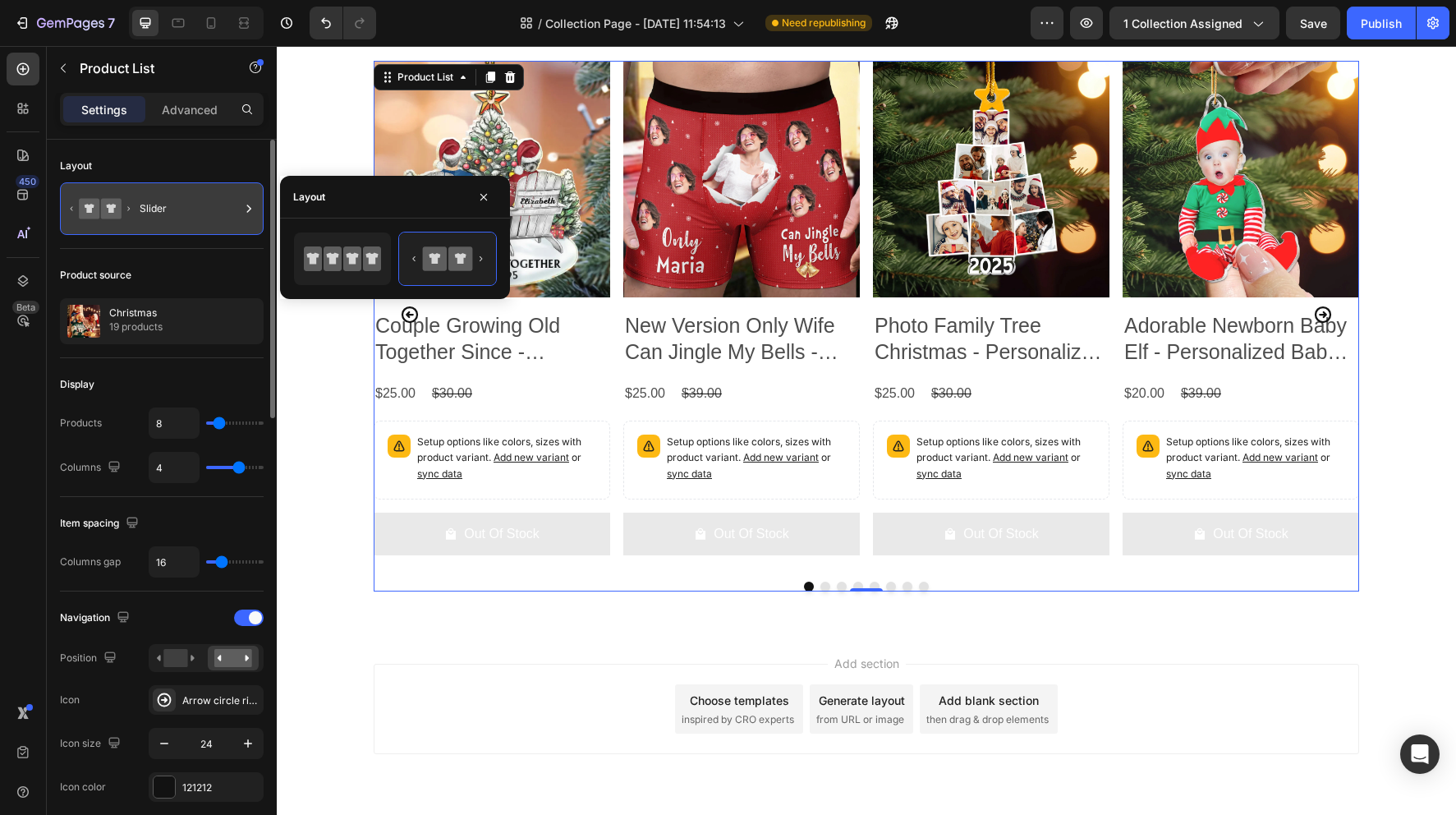
click at [129, 216] on icon at bounding box center [101, 209] width 66 height 38
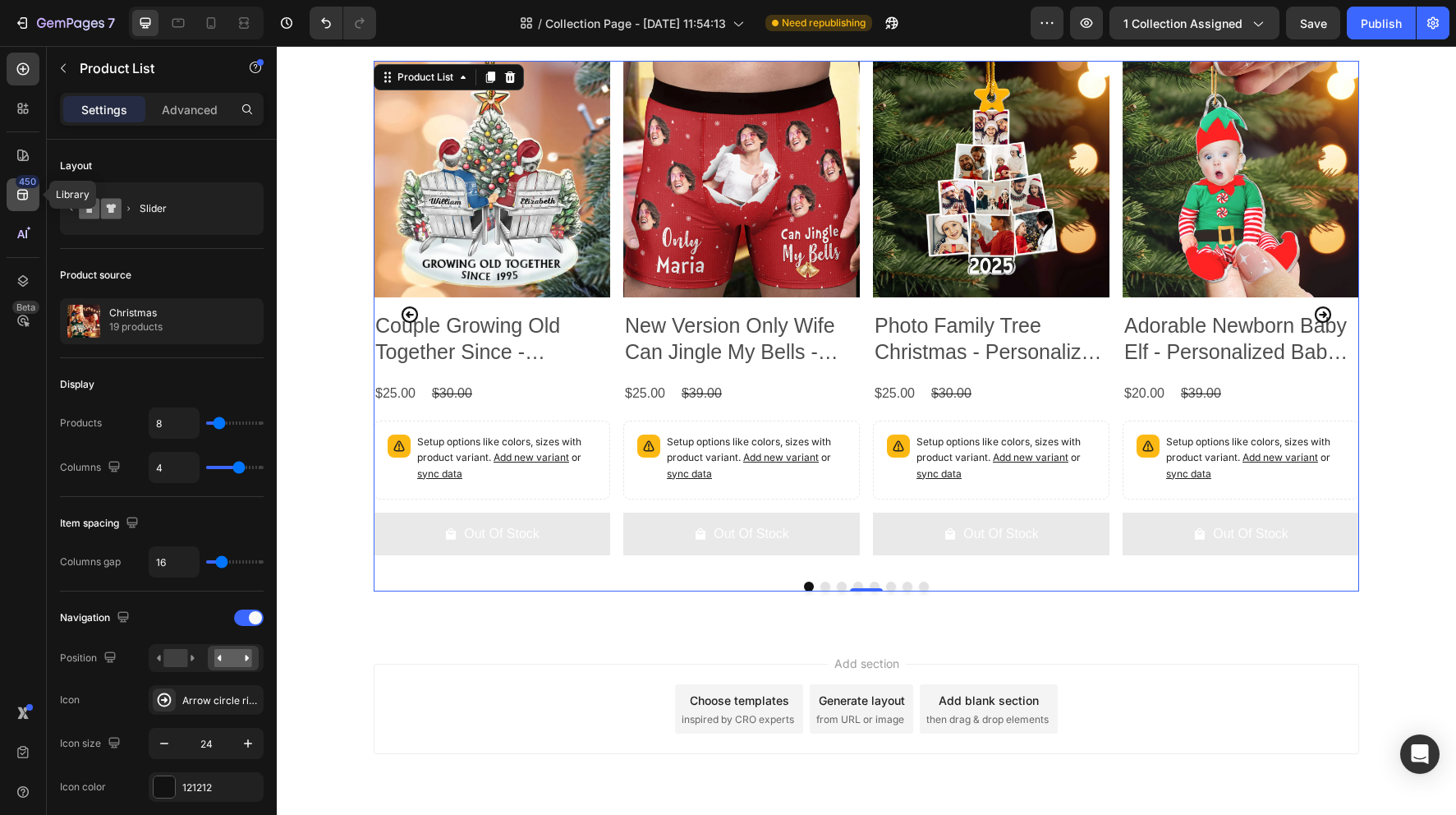
click at [29, 200] on icon at bounding box center [23, 195] width 17 height 17
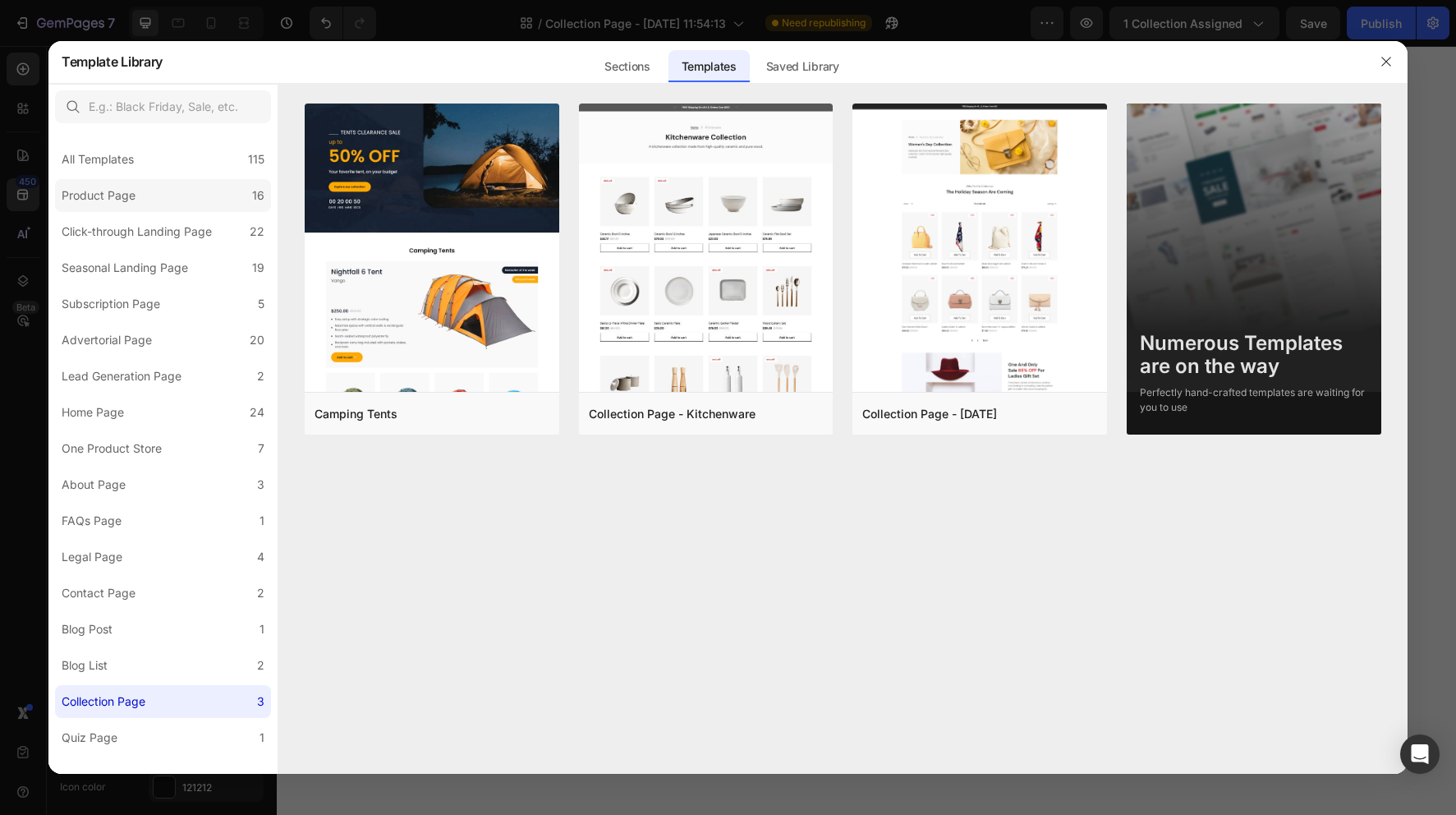
click at [173, 200] on label "Product Page 16" at bounding box center [163, 196] width 216 height 33
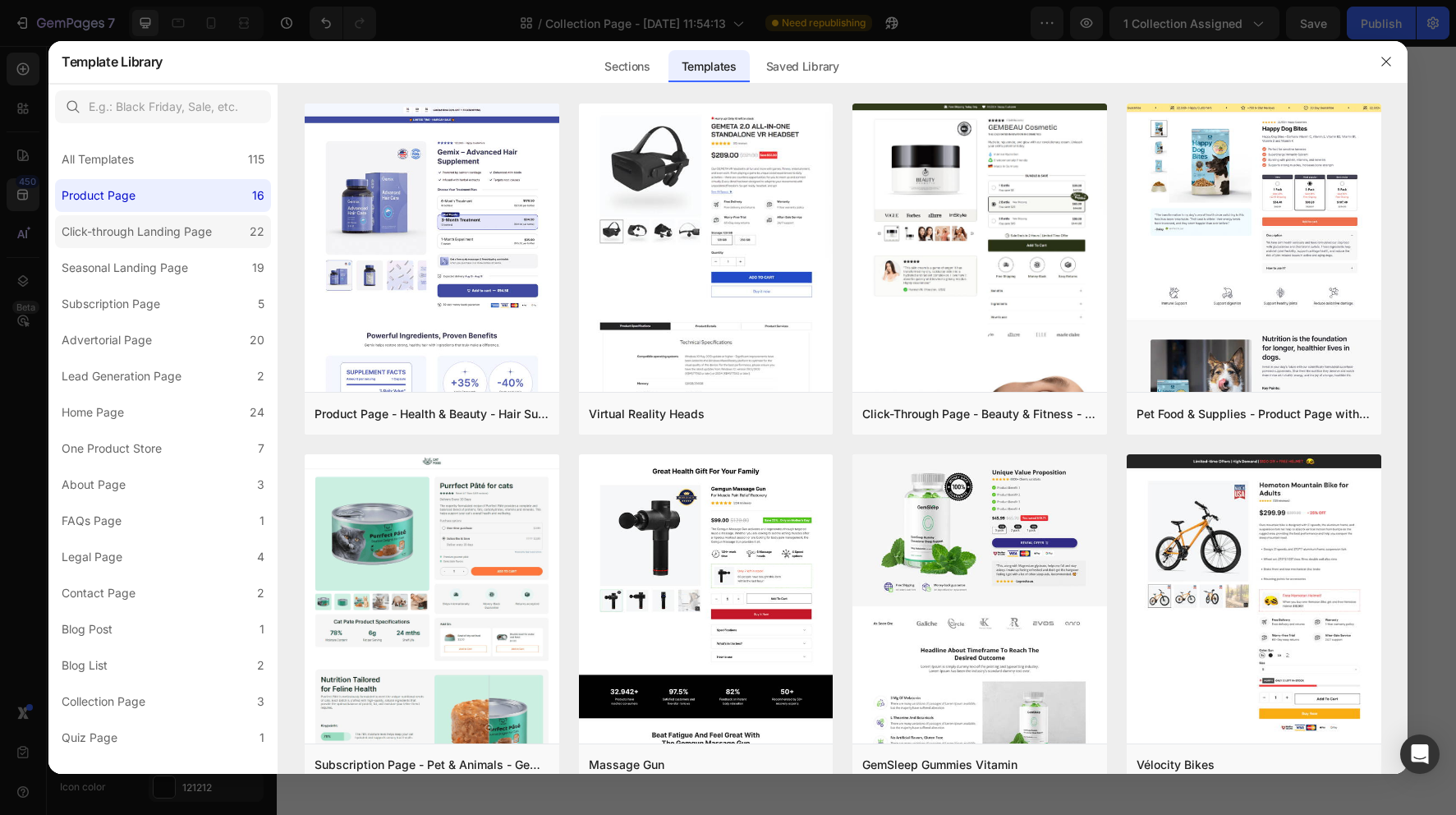
click at [163, 239] on div "Click-through Landing Page" at bounding box center [137, 232] width 150 height 20
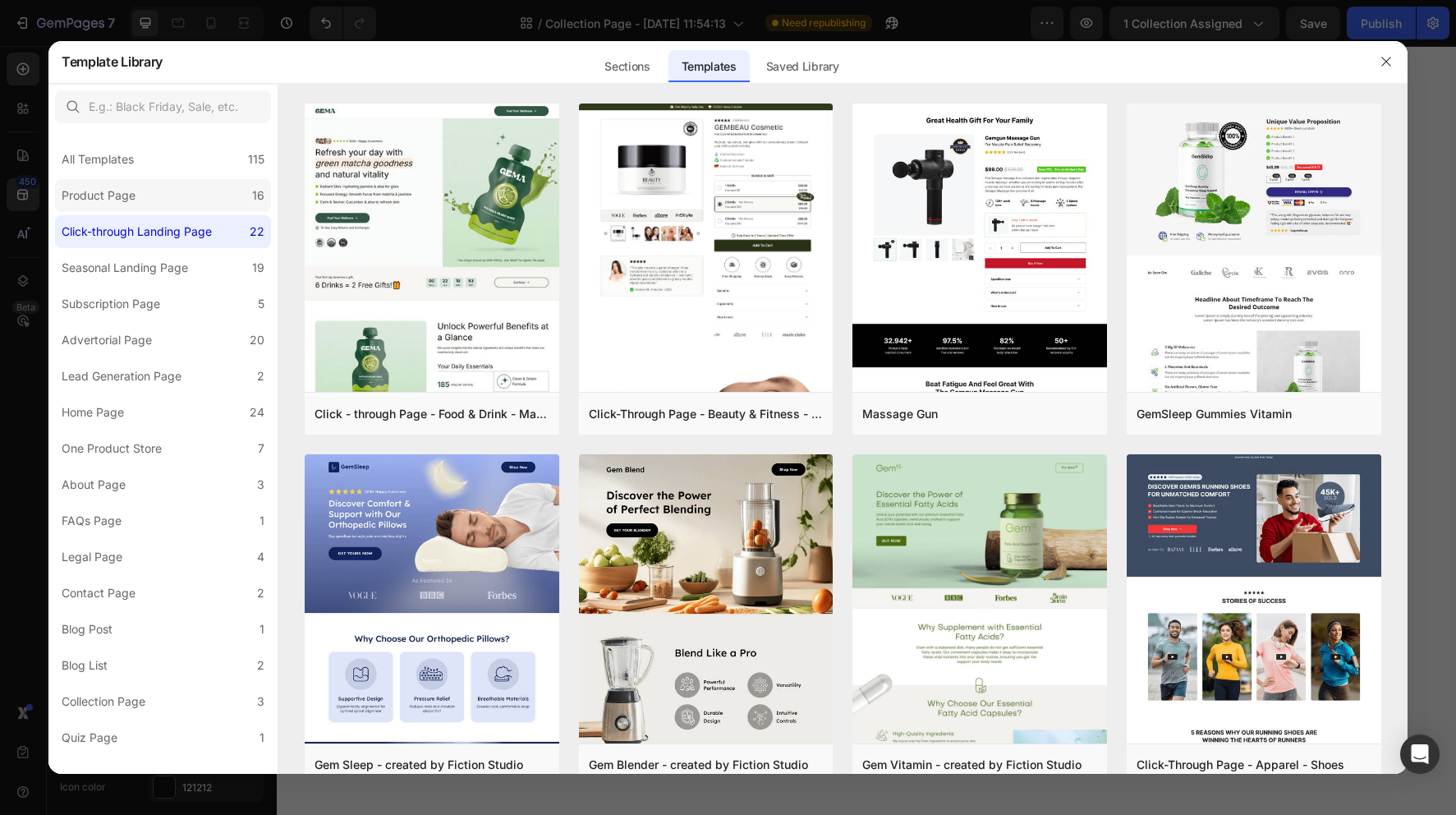
click at [177, 179] on label "Product Page 16" at bounding box center [163, 196] width 216 height 33
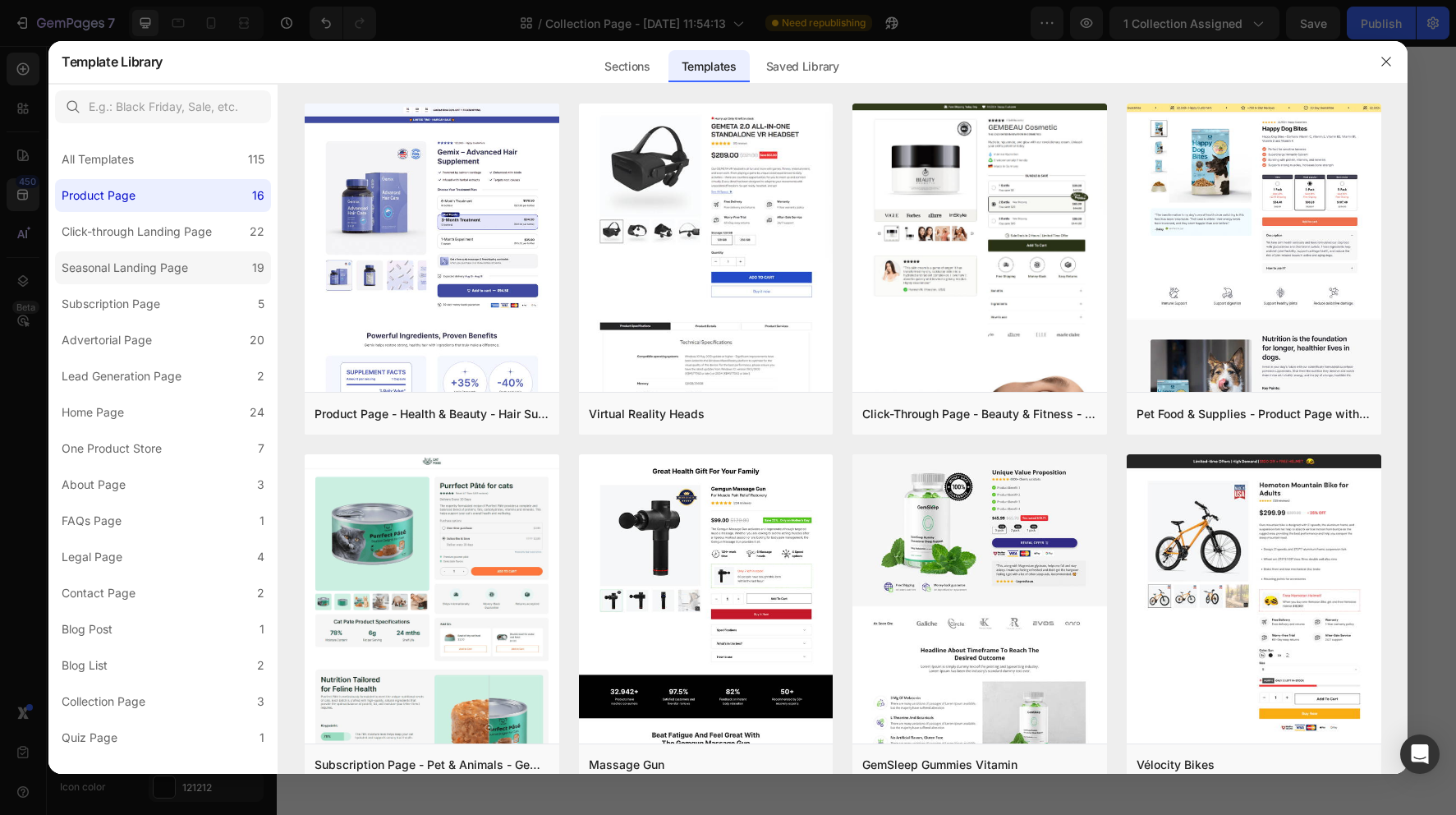
click at [176, 265] on div "Seasonal Landing Page" at bounding box center [125, 268] width 126 height 20
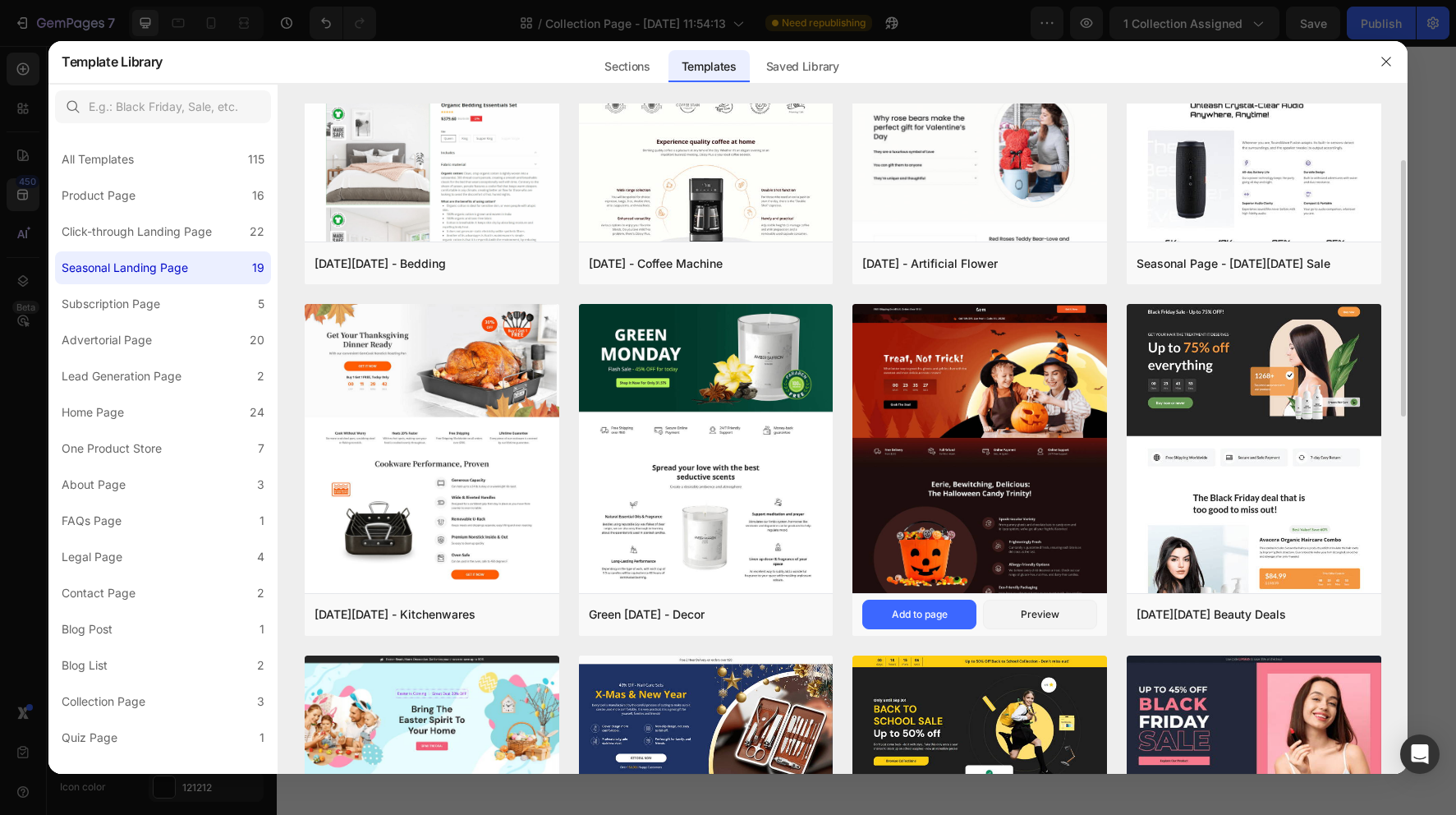
scroll to position [162, 0]
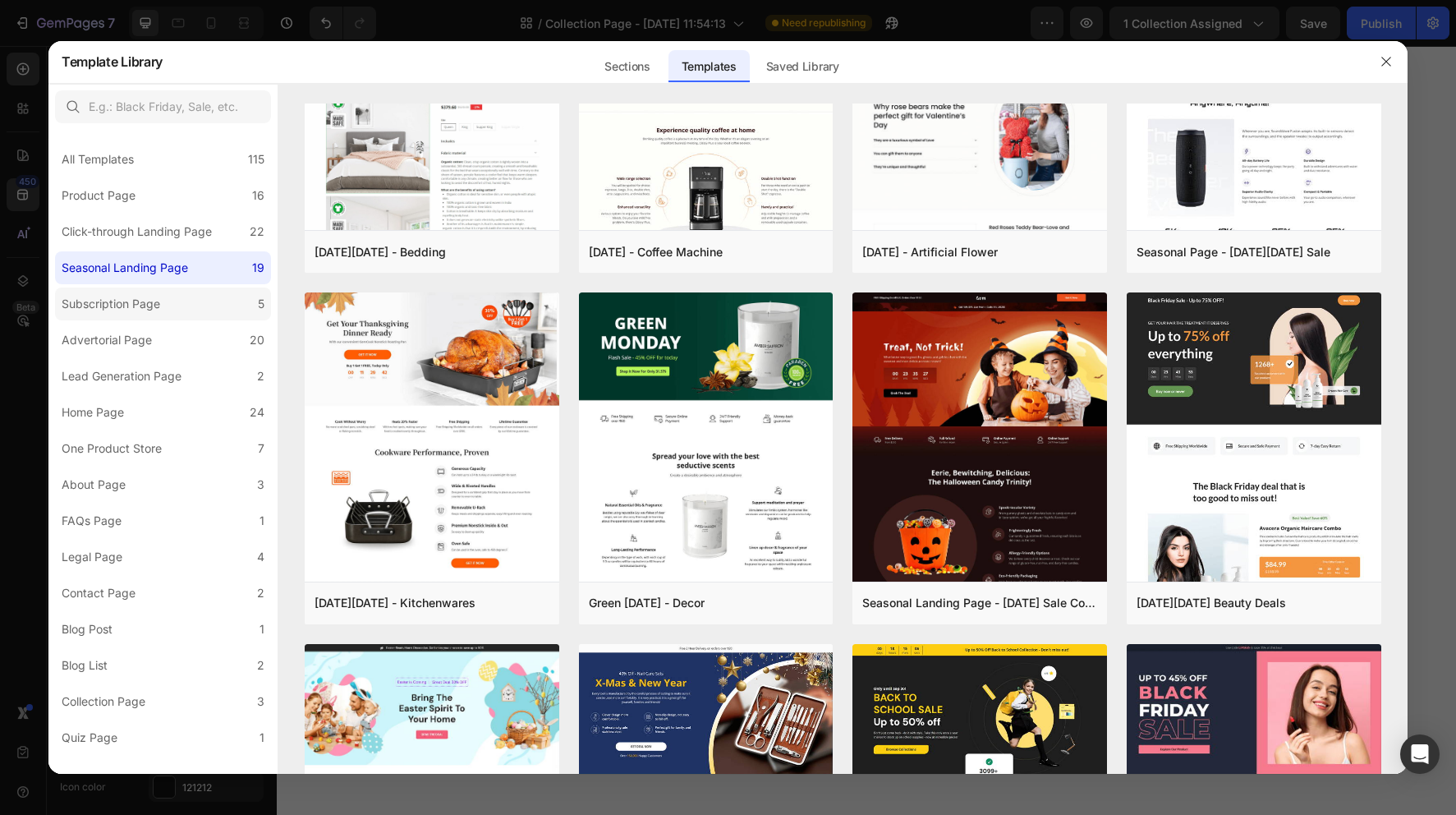
click at [174, 308] on label "Subscription Page 5" at bounding box center [163, 304] width 216 height 33
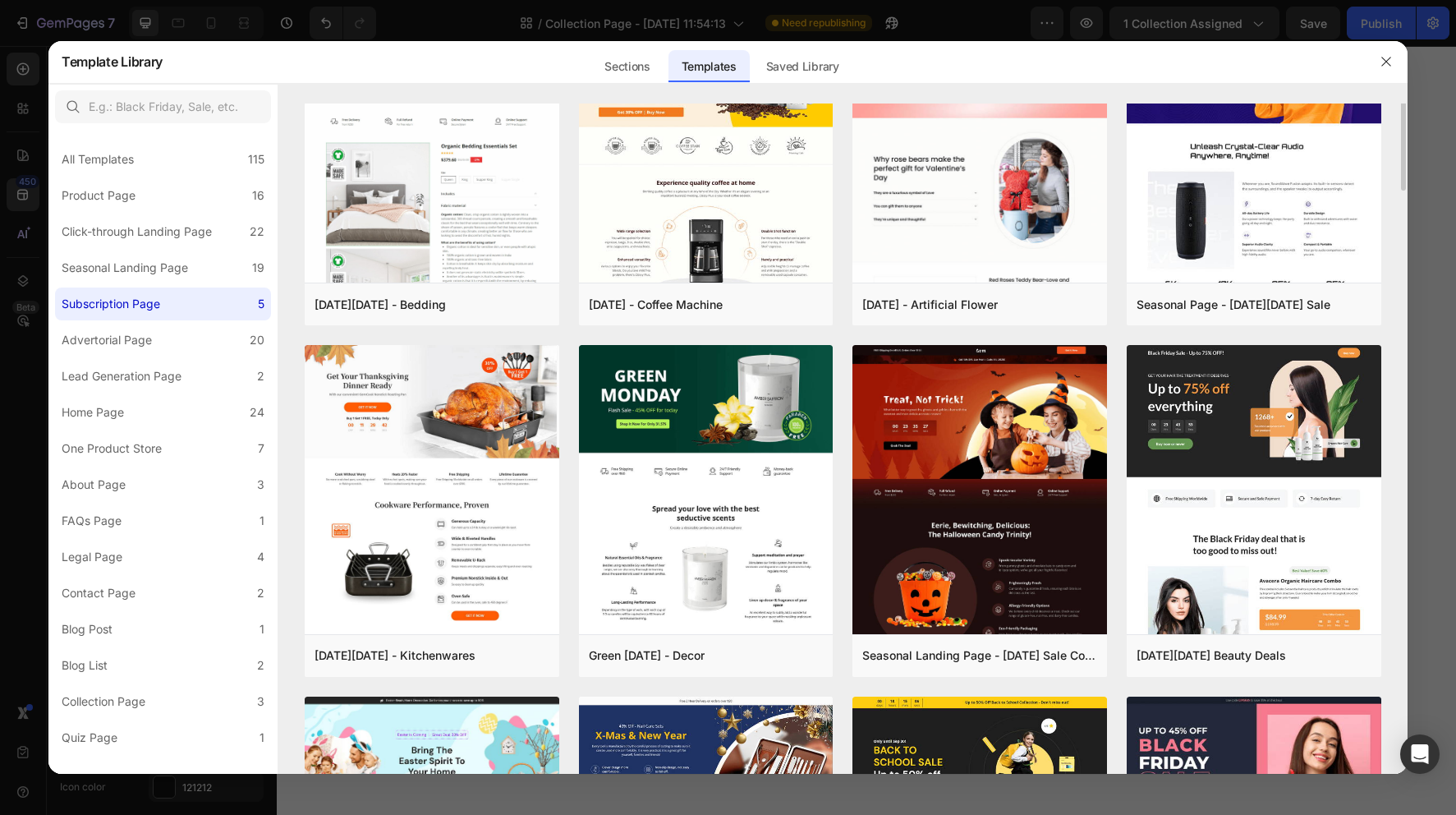
scroll to position [0, 0]
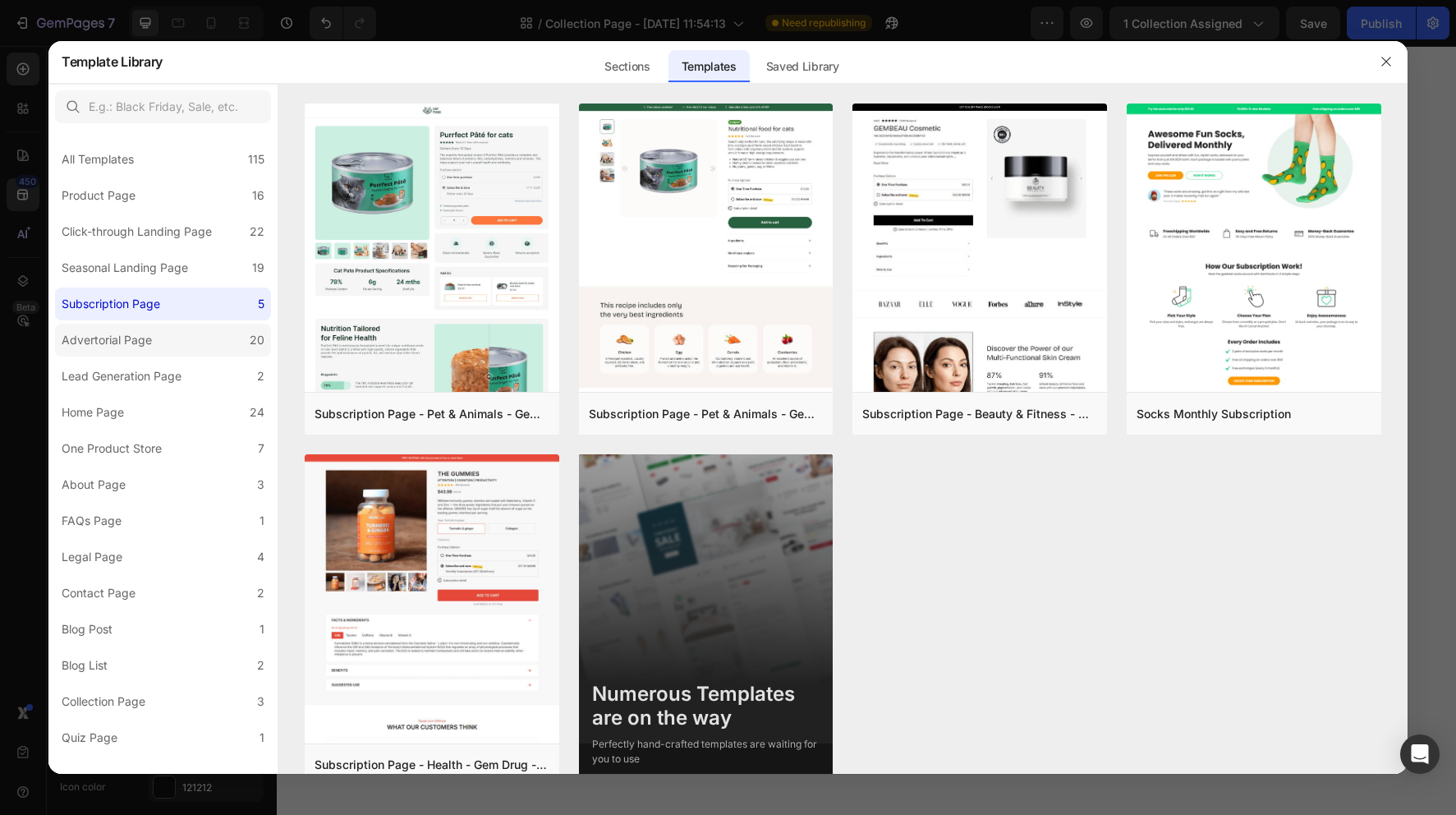
click at [181, 348] on label "Advertorial Page 20" at bounding box center [163, 340] width 216 height 33
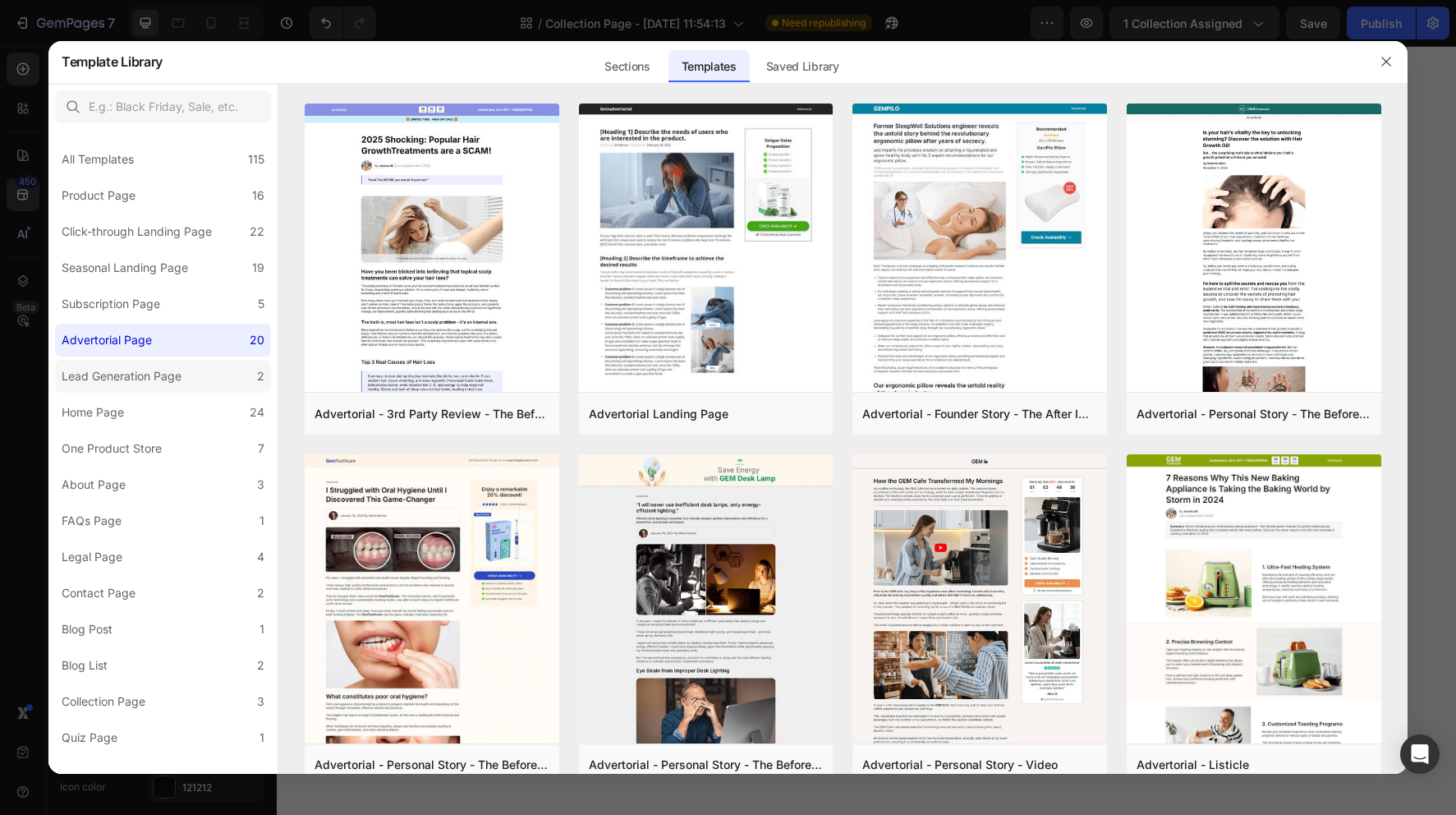
click at [178, 384] on div "Lead Generation Page" at bounding box center [121, 377] width 120 height 20
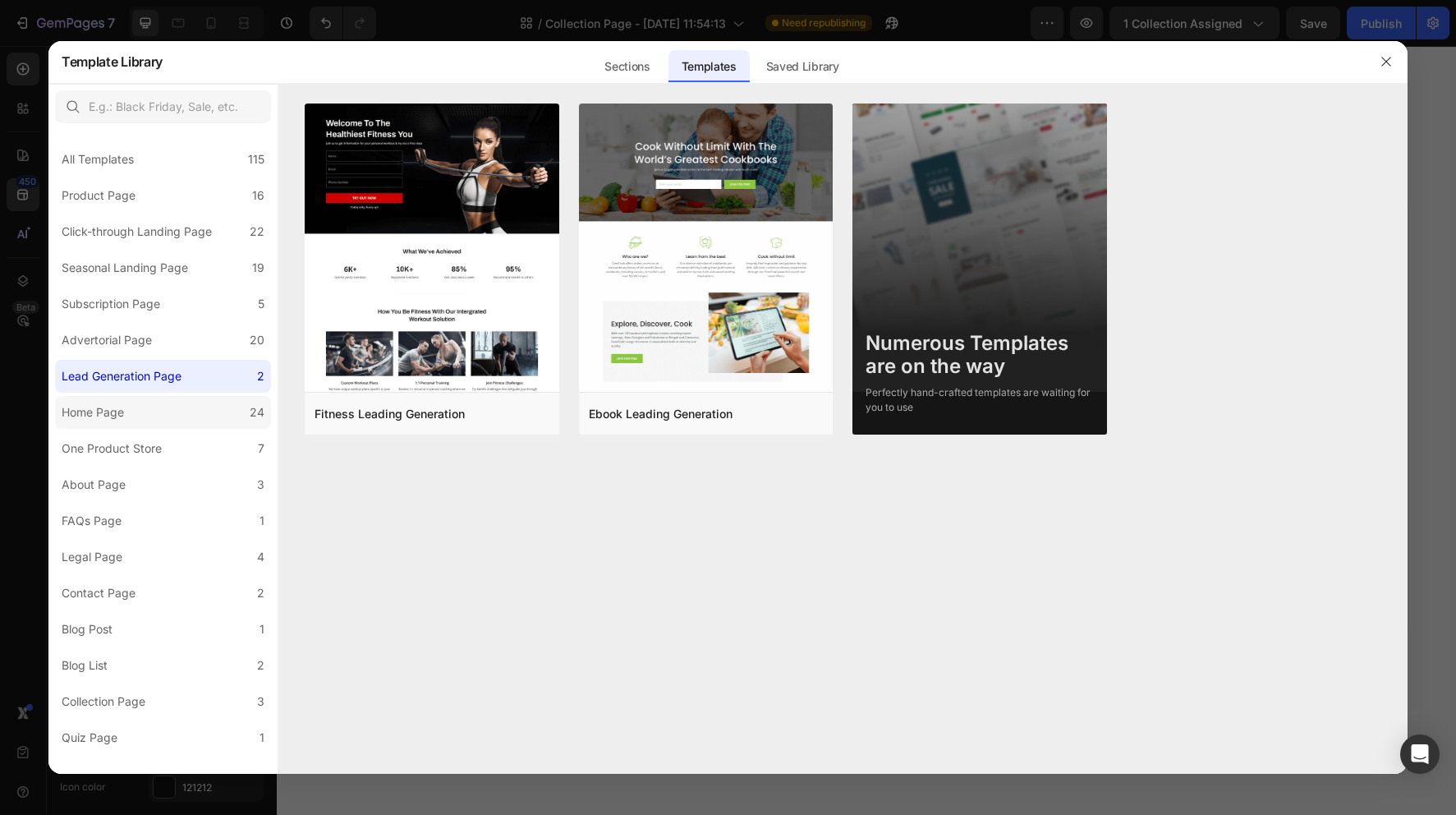
click at [172, 410] on label "Home Page 24" at bounding box center [163, 413] width 216 height 33
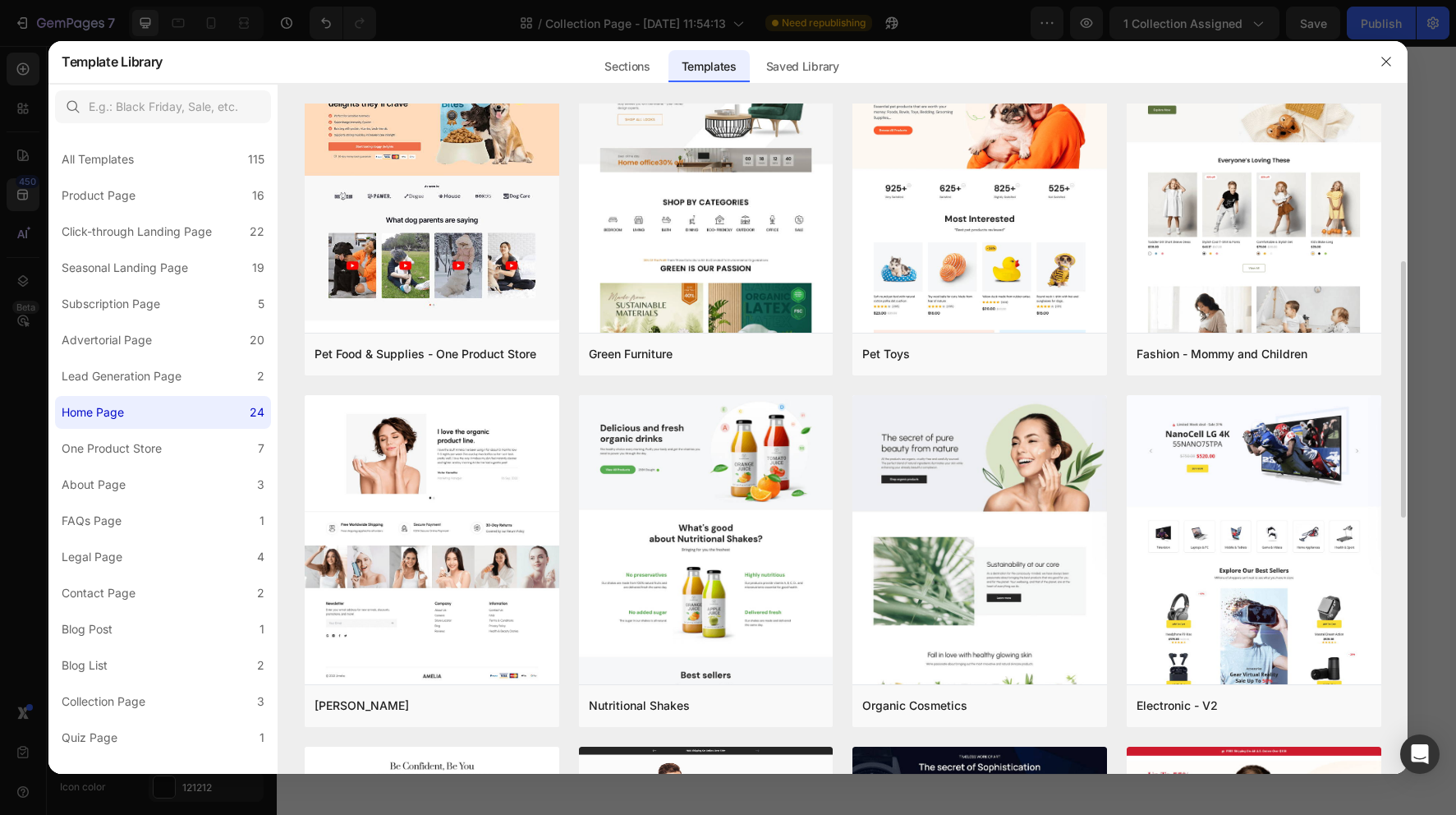
scroll to position [411, 0]
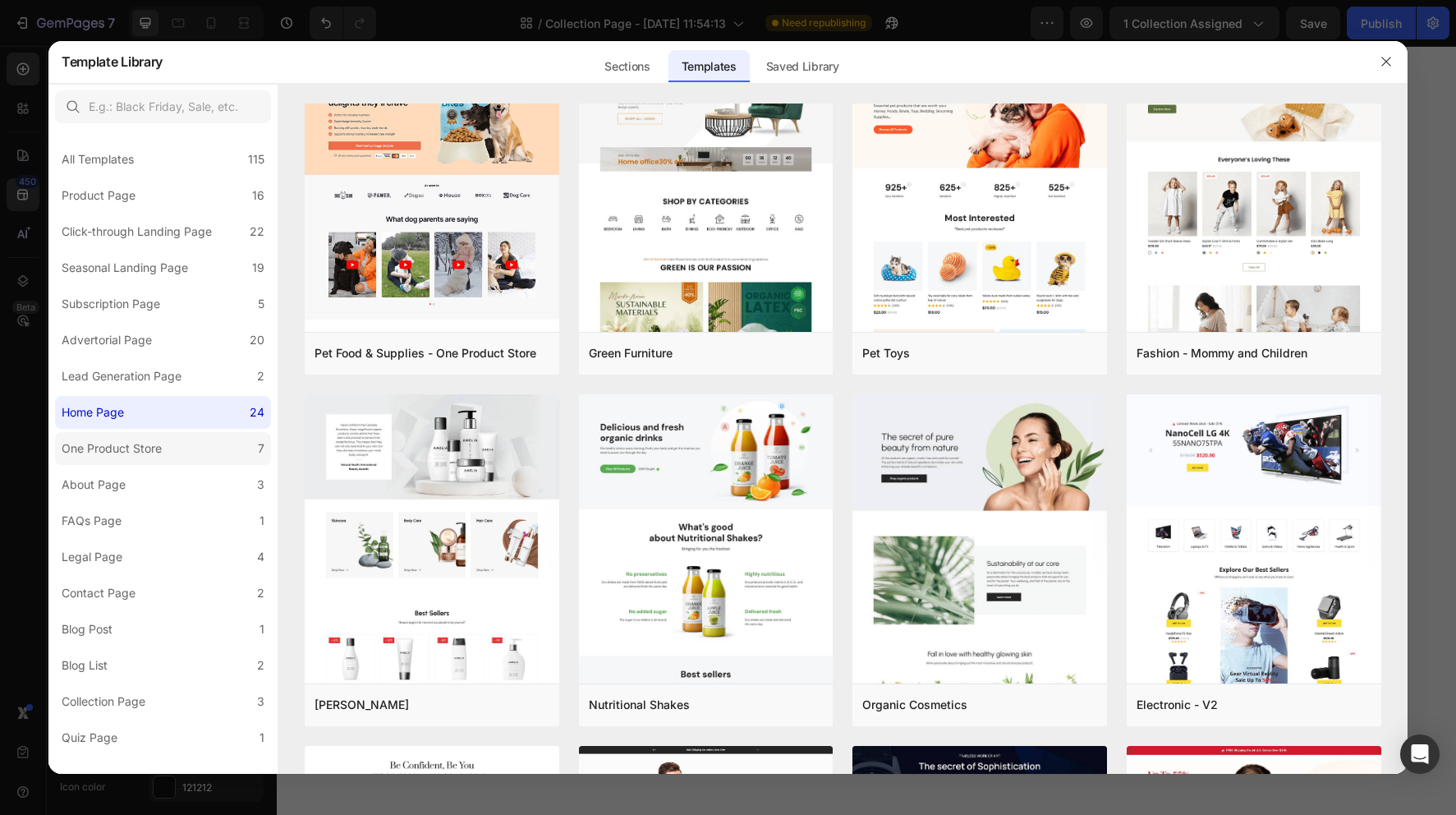
click at [211, 448] on label "One Product Store 7" at bounding box center [163, 448] width 216 height 33
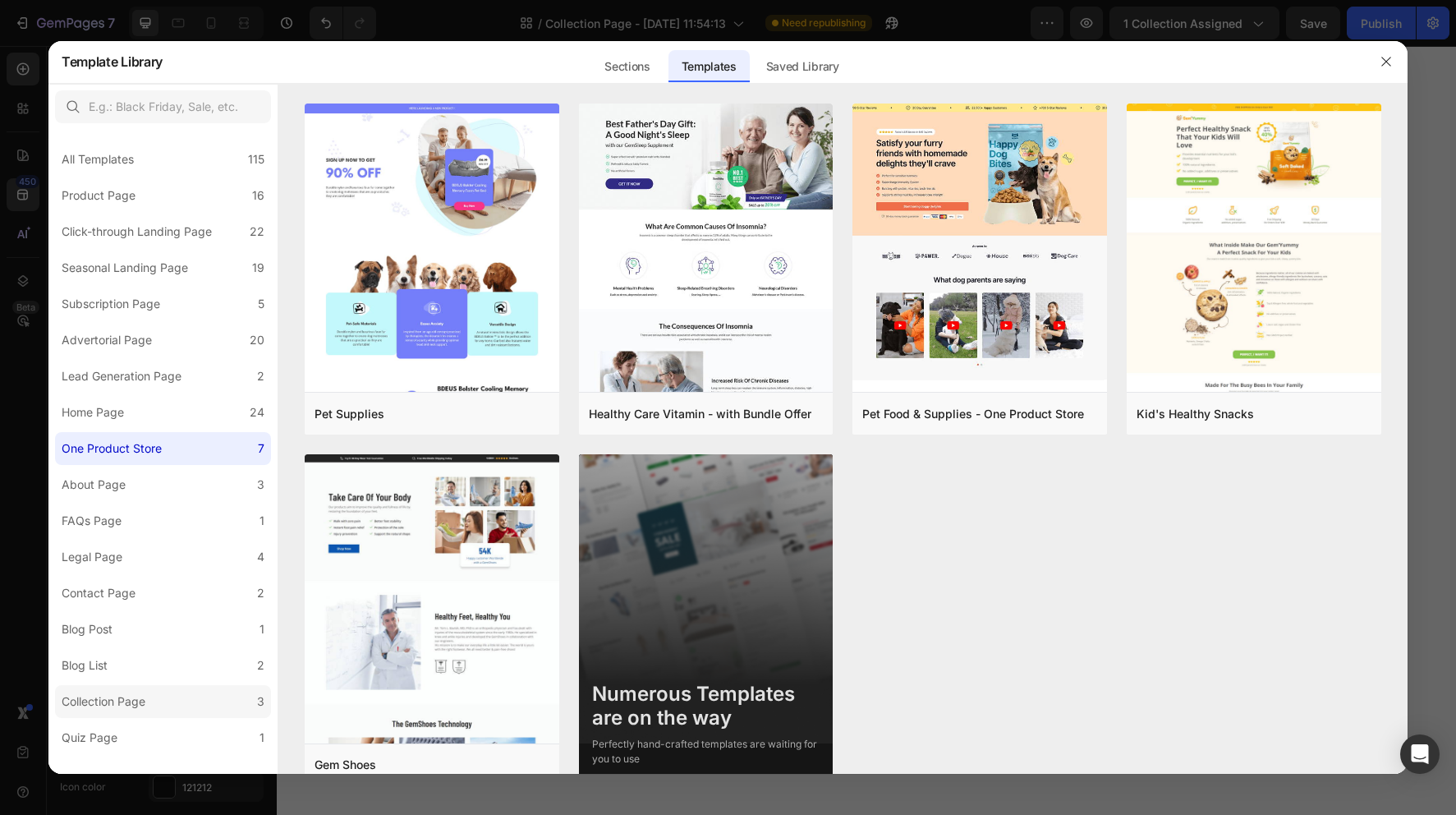
click at [181, 703] on label "Collection Page 3" at bounding box center [163, 702] width 216 height 33
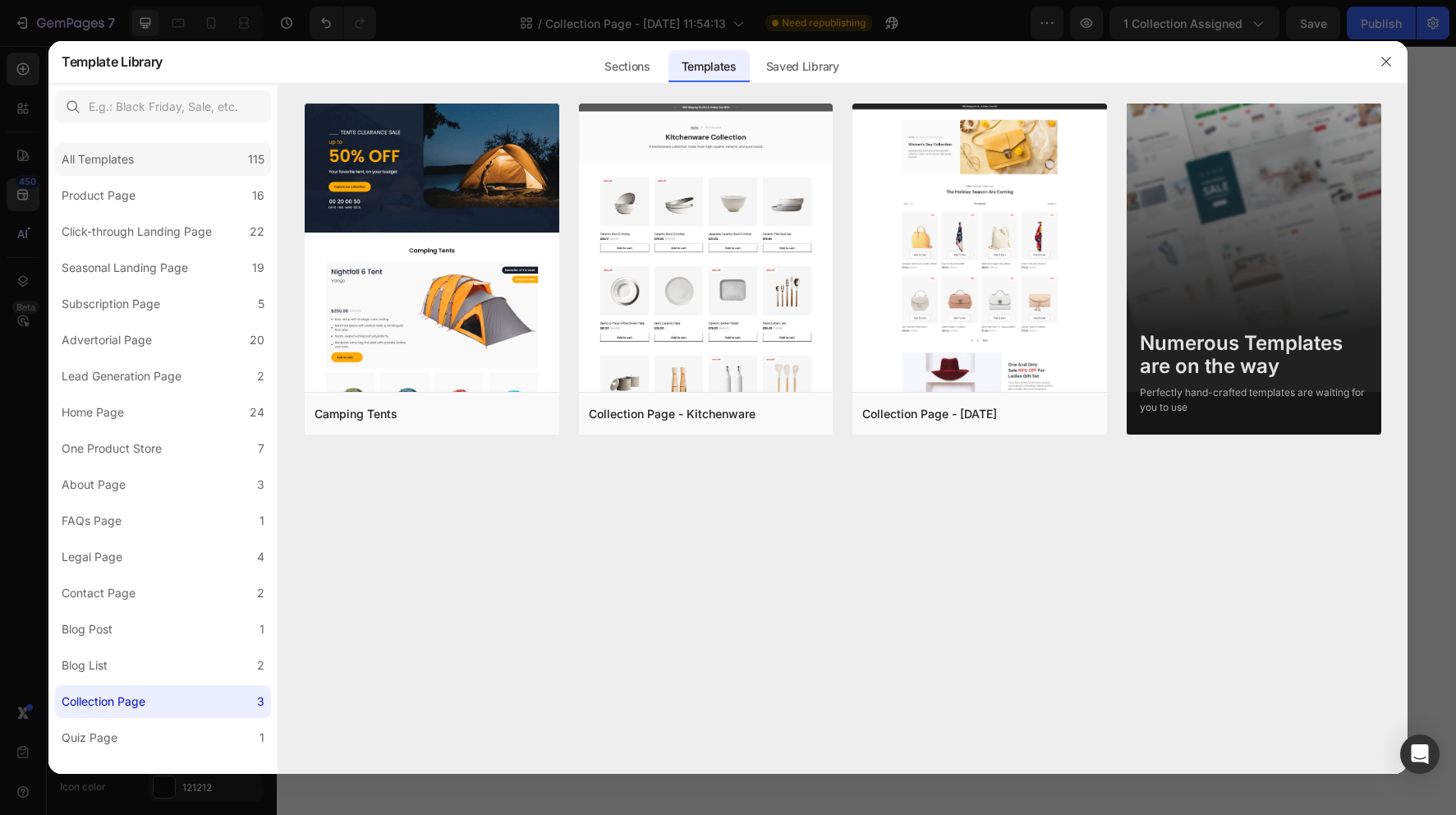
click at [182, 150] on div "All Templates 115" at bounding box center [163, 159] width 216 height 33
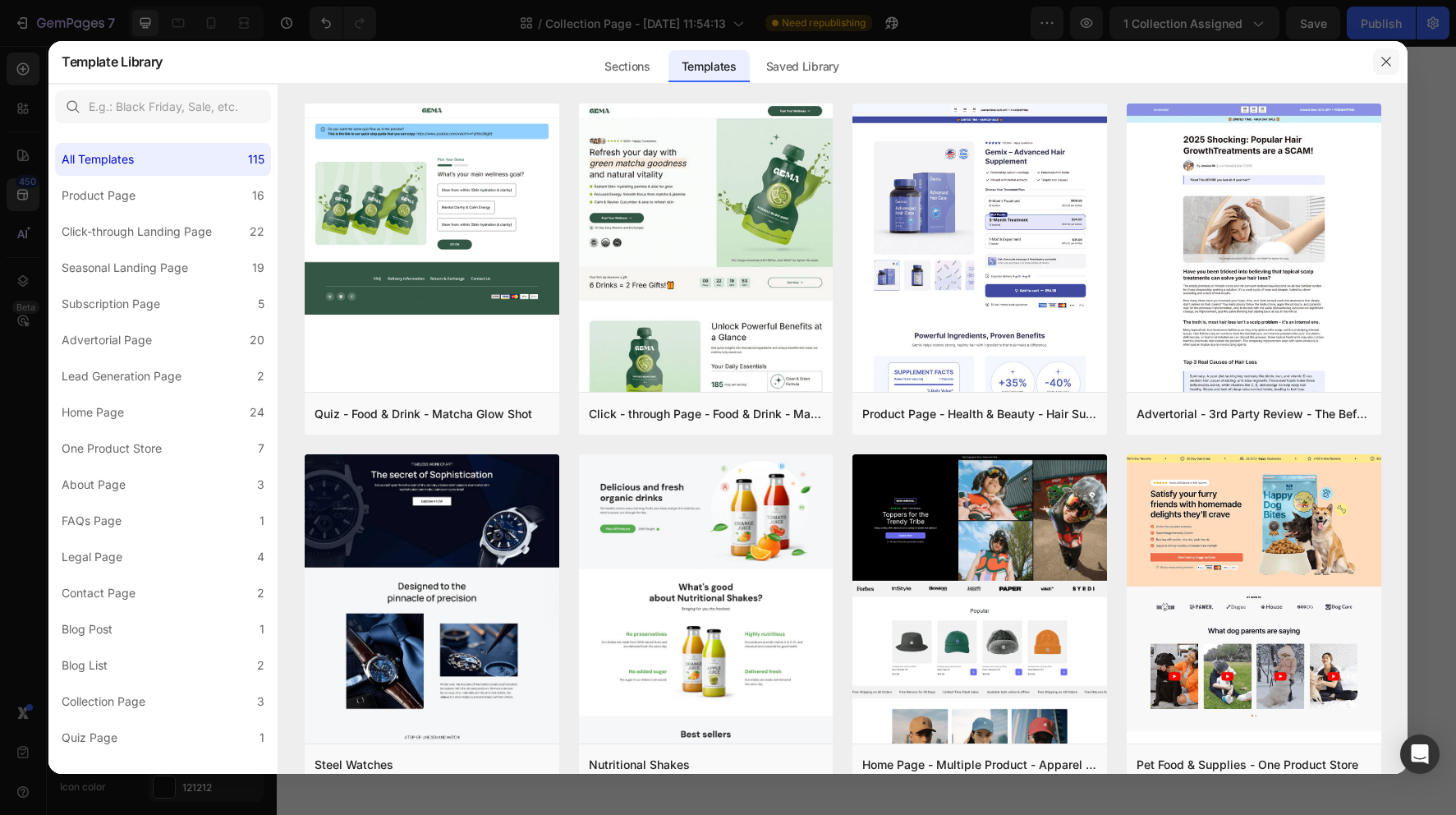
click at [1384, 64] on icon "button" at bounding box center [1387, 62] width 13 height 13
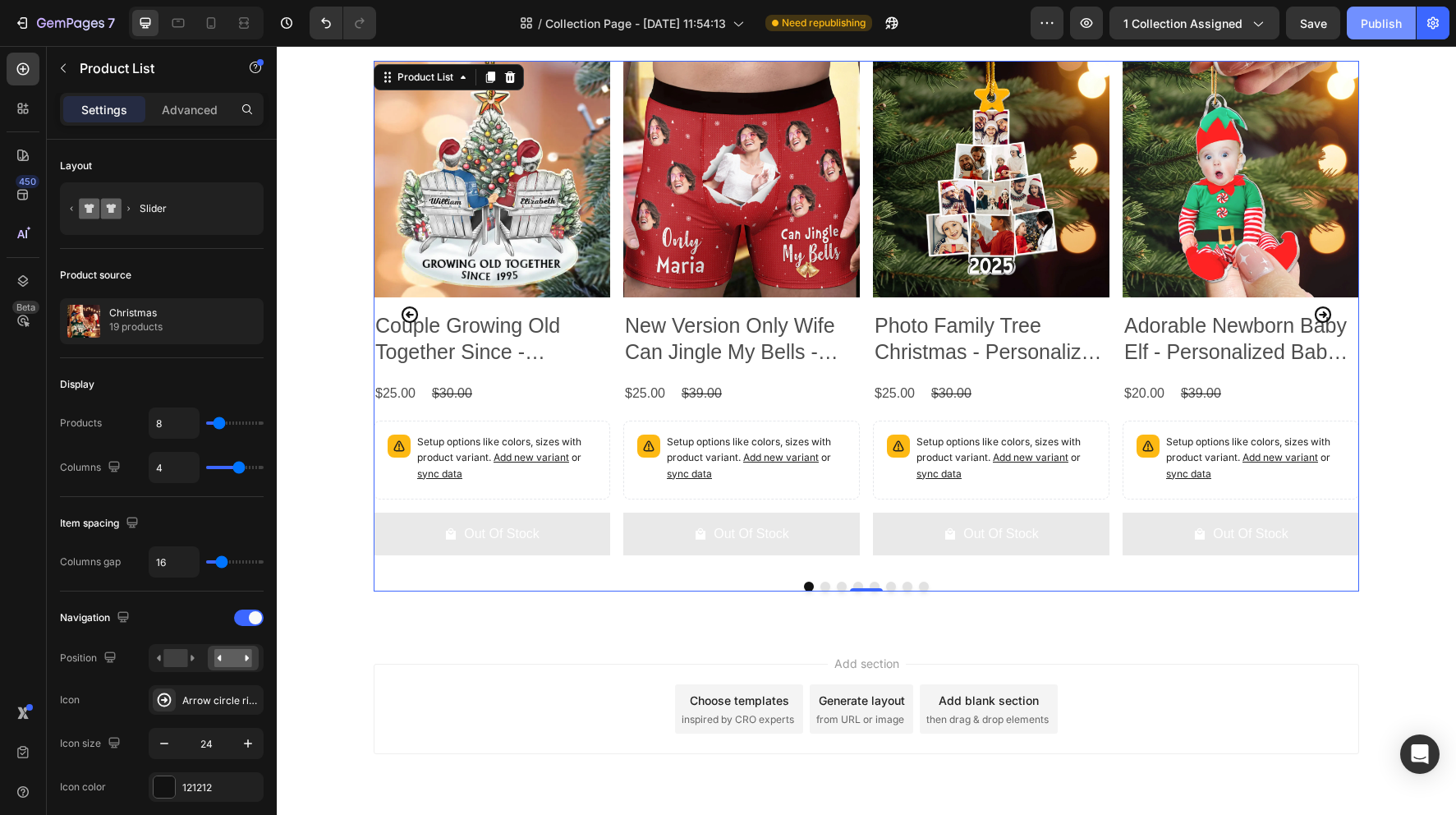
click at [1385, 26] on div "Publish" at bounding box center [1382, 23] width 41 height 17
click at [60, 17] on icon "button" at bounding box center [71, 24] width 68 height 14
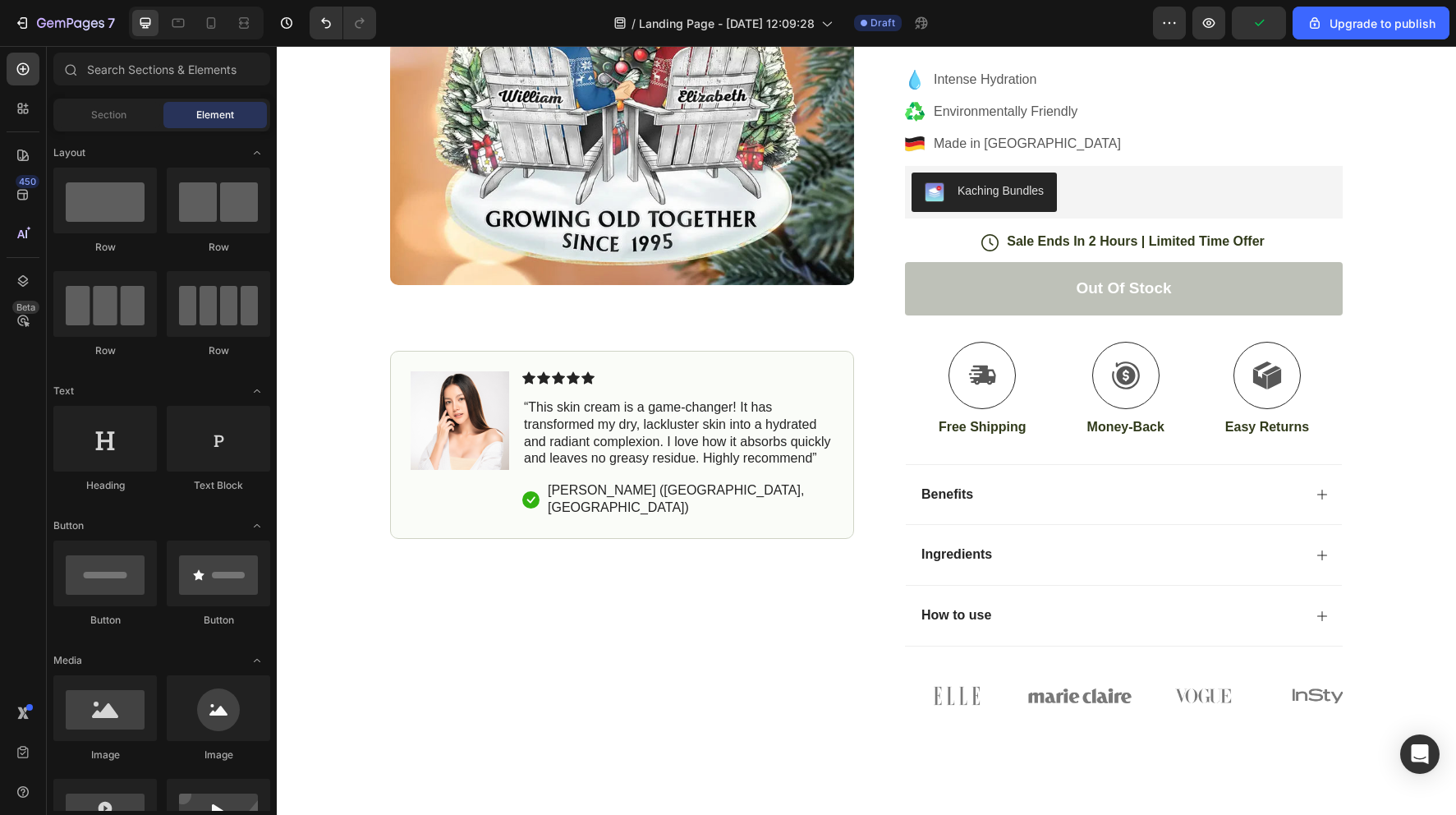
scroll to position [249, 0]
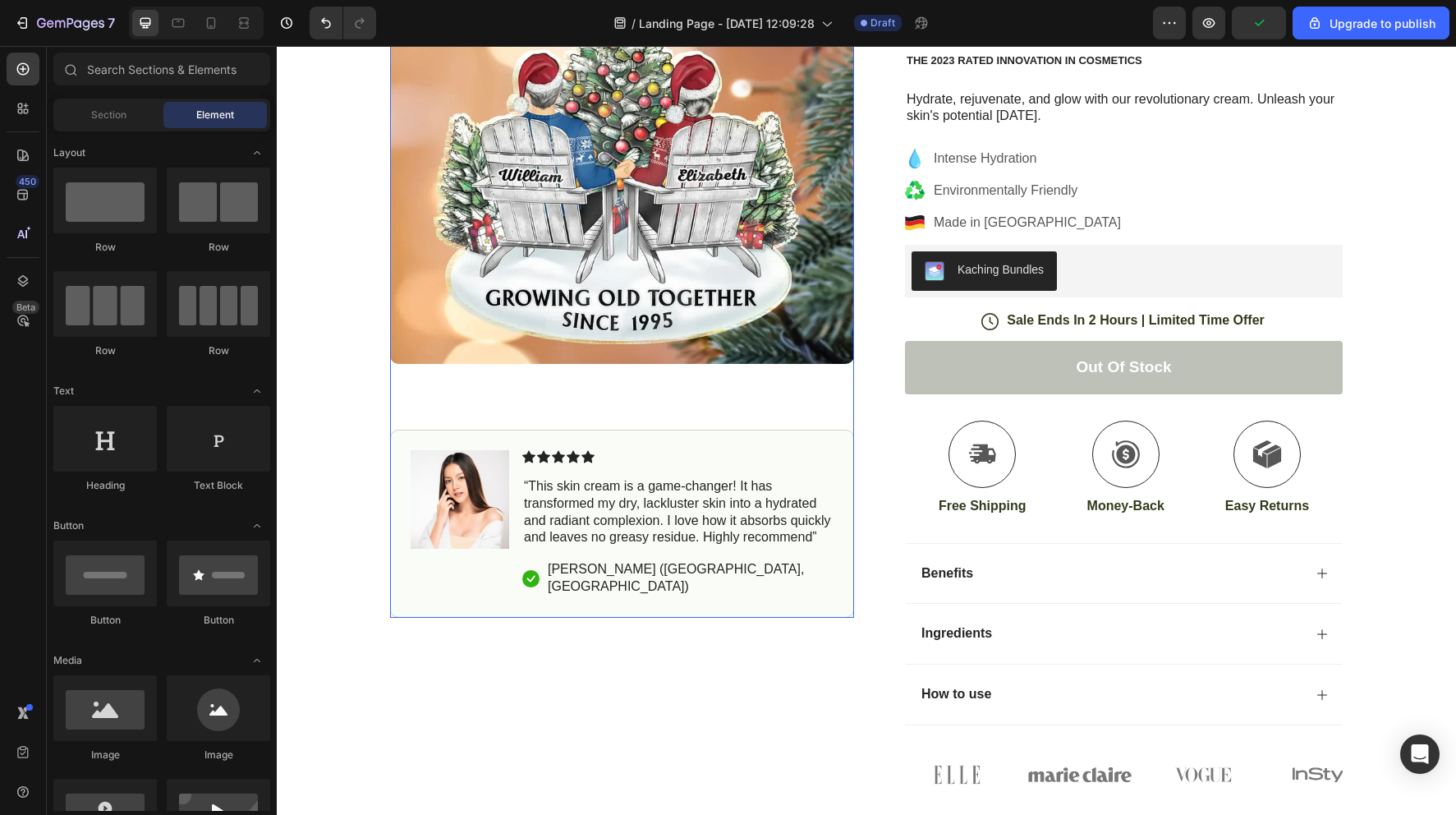
click at [721, 237] on img at bounding box center [622, 132] width 464 height 464
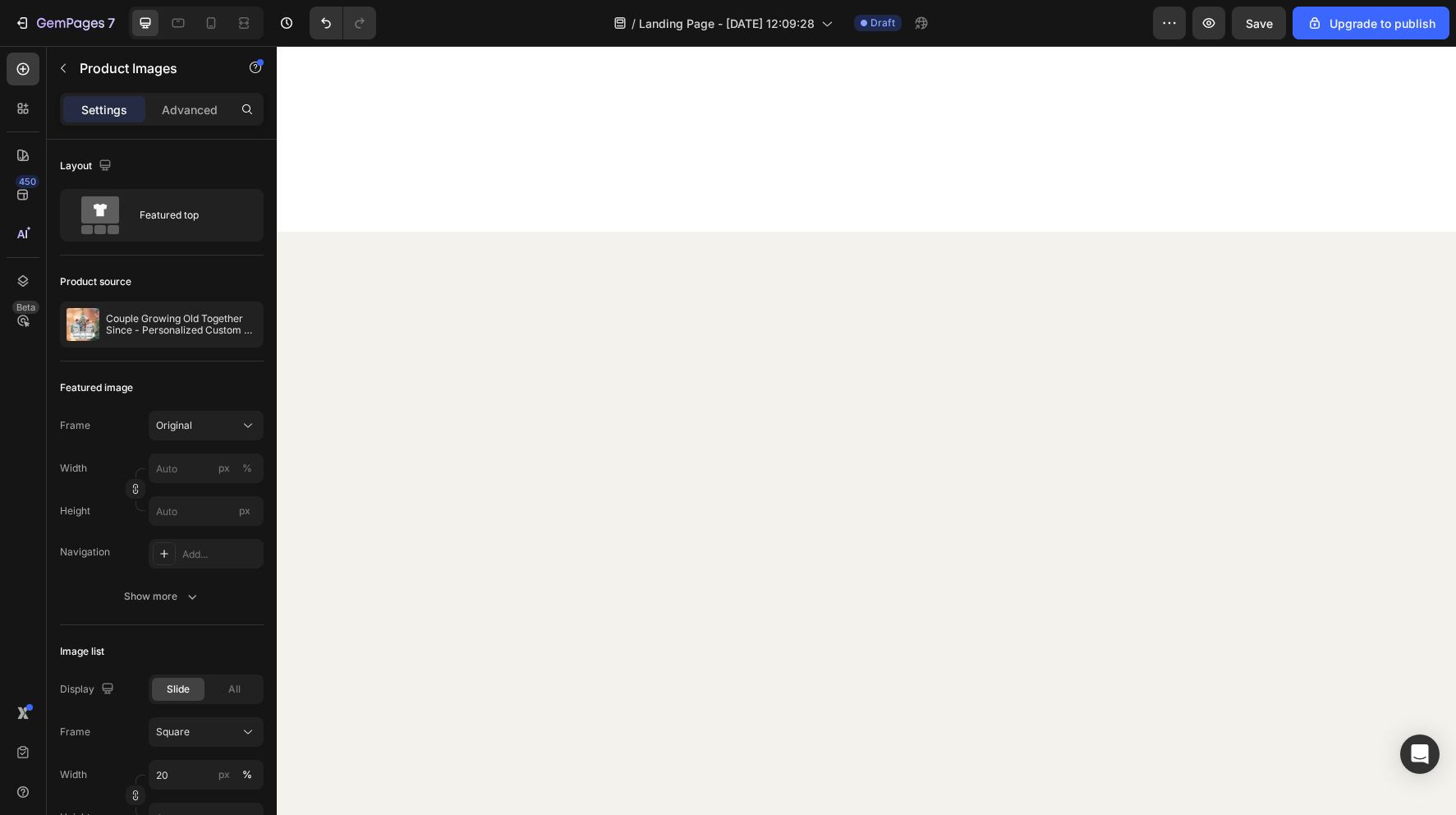
scroll to position [0, 0]
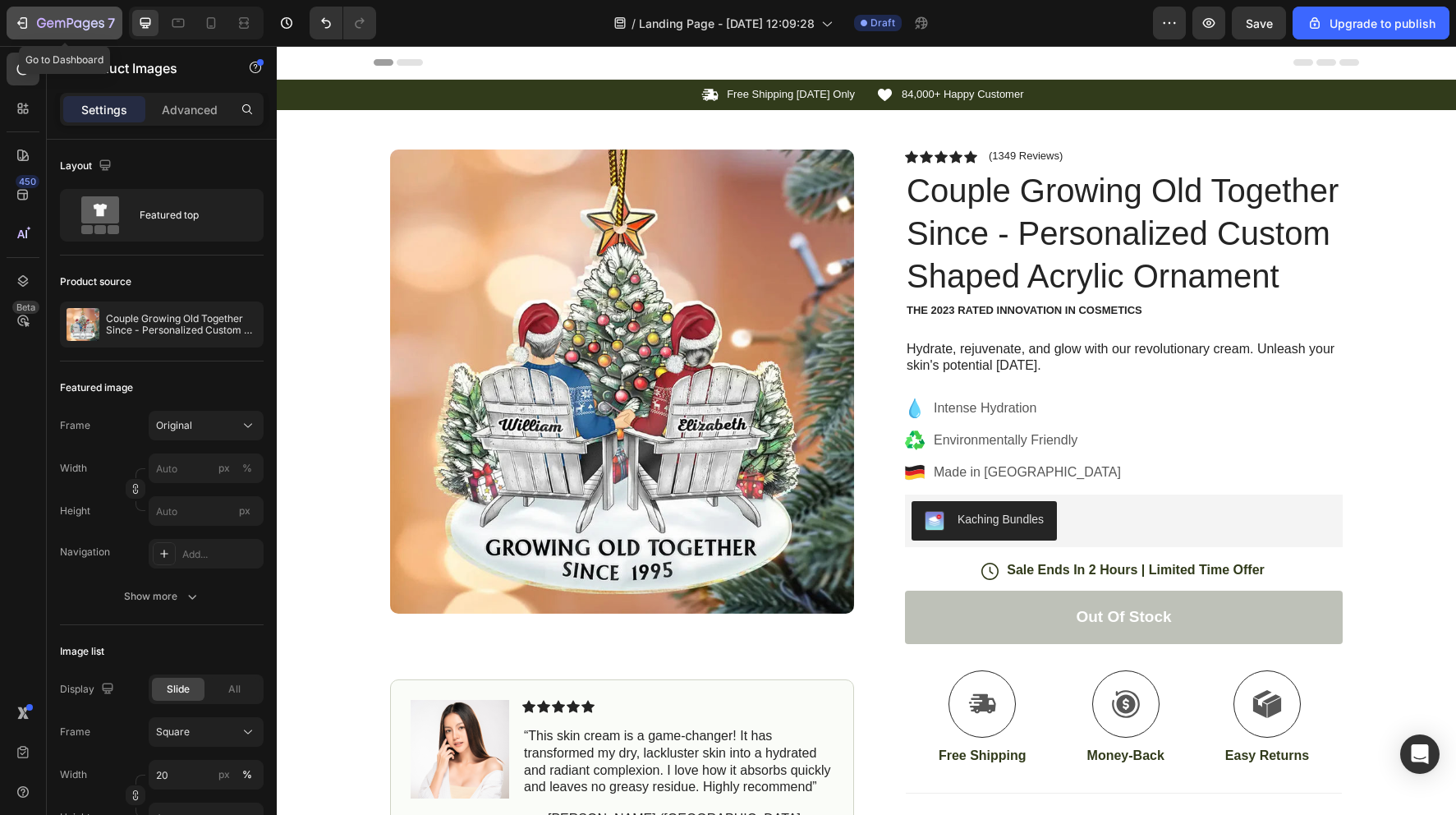
click at [77, 21] on icon "button" at bounding box center [71, 24] width 68 height 14
